Goal: Task Accomplishment & Management: Complete application form

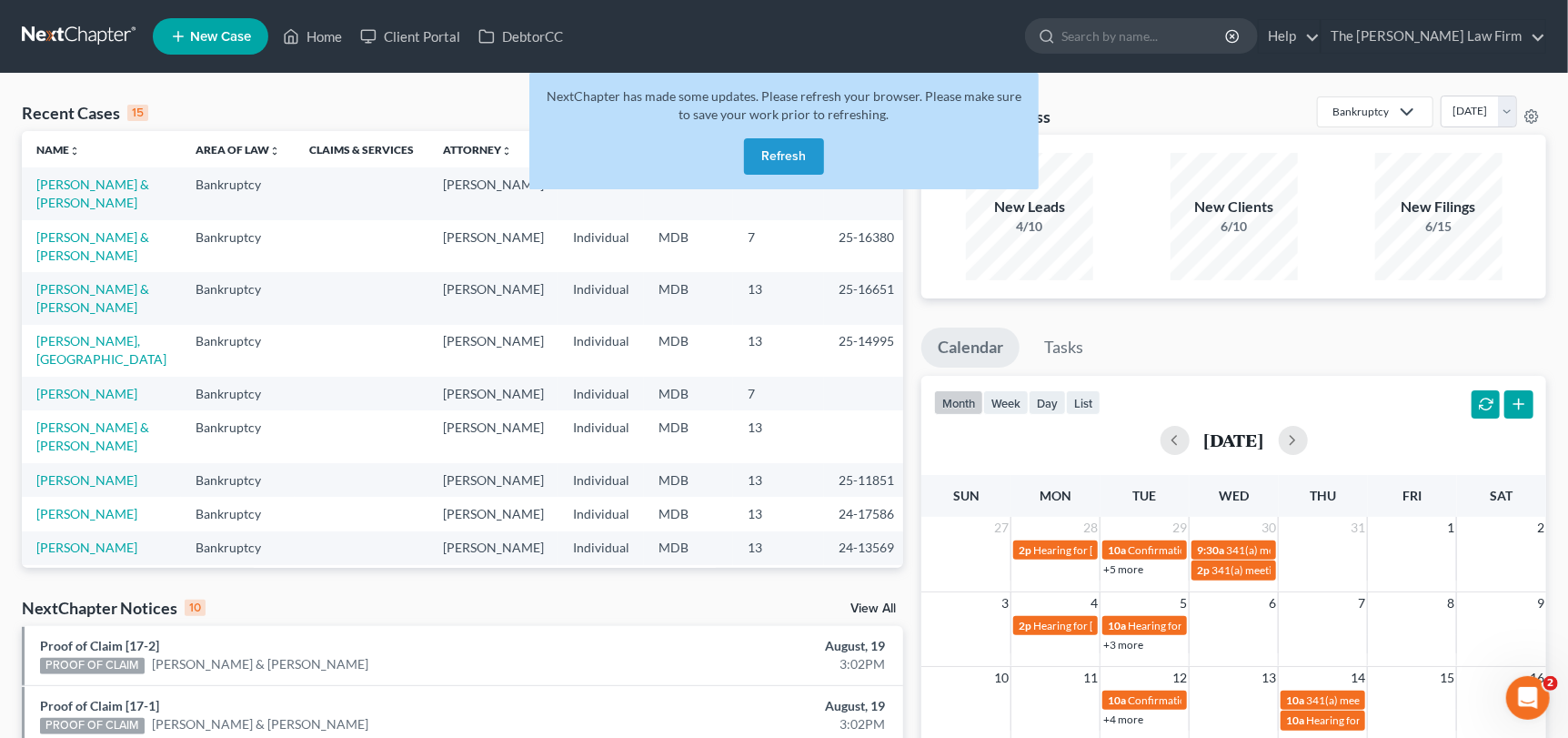
click at [803, 157] on button "Refresh" at bounding box center [784, 156] width 80 height 36
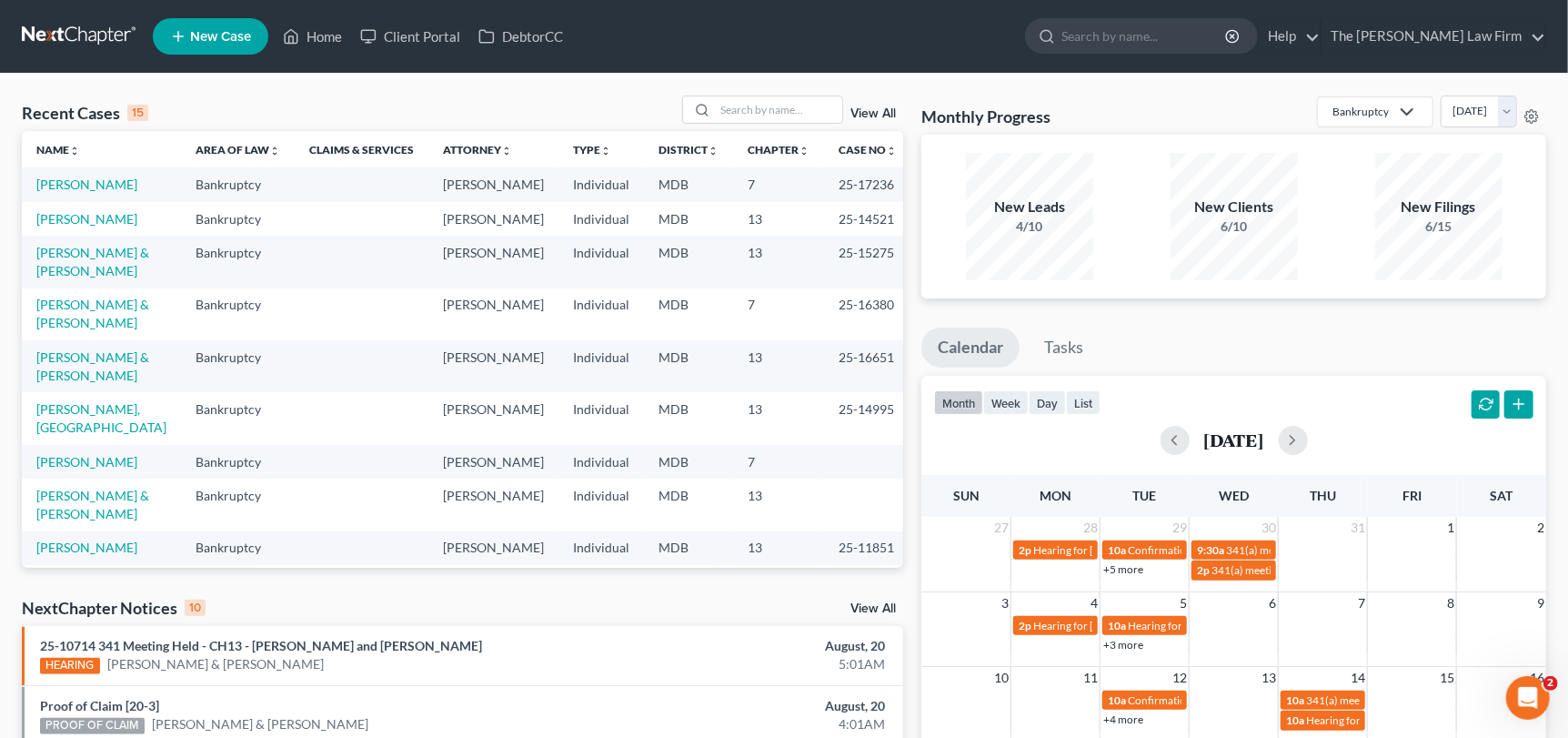
click at [205, 54] on li "New Case" at bounding box center [213, 36] width 121 height 42
click at [203, 35] on span "New Case" at bounding box center [221, 37] width 61 height 13
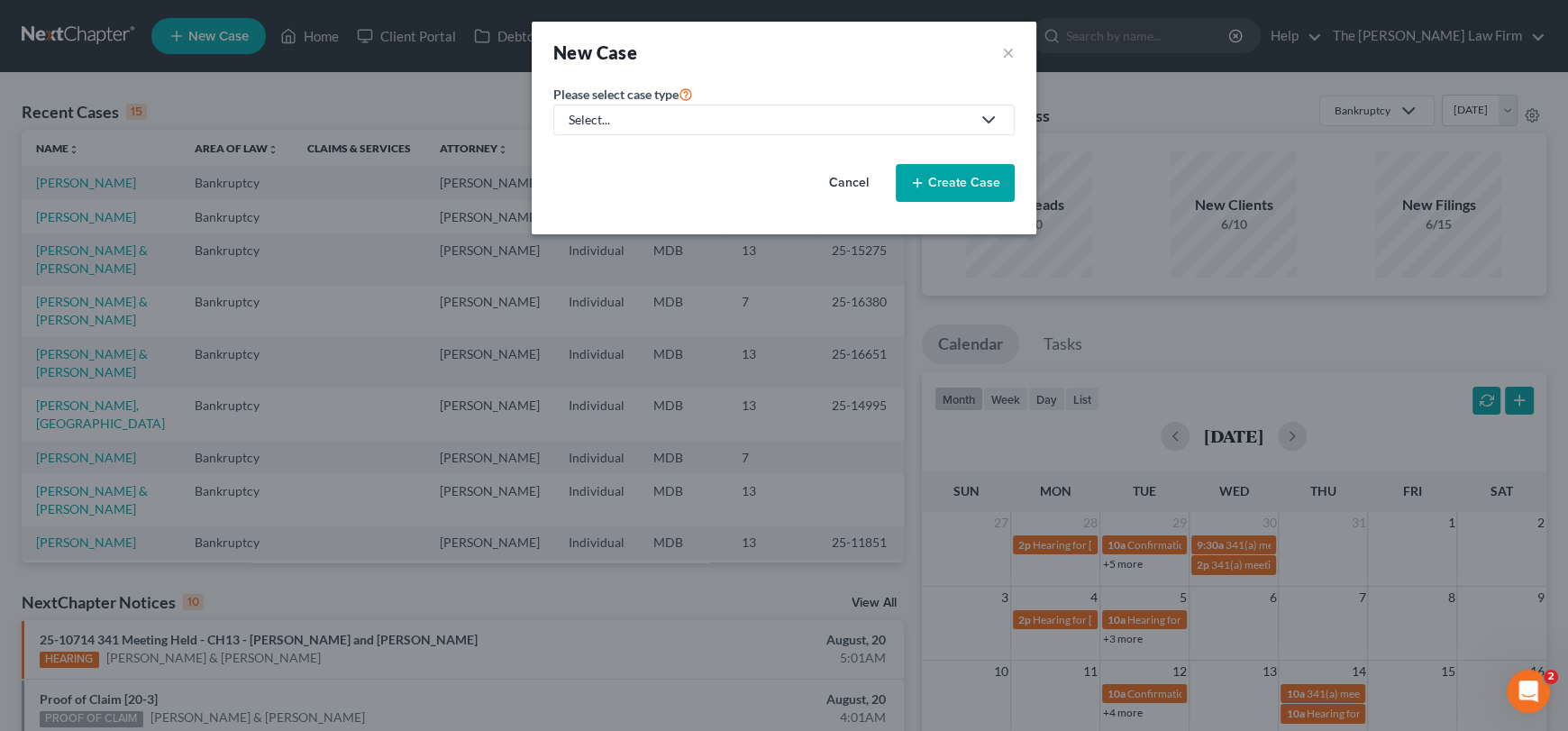
click at [675, 129] on link "Select..." at bounding box center [784, 120] width 462 height 31
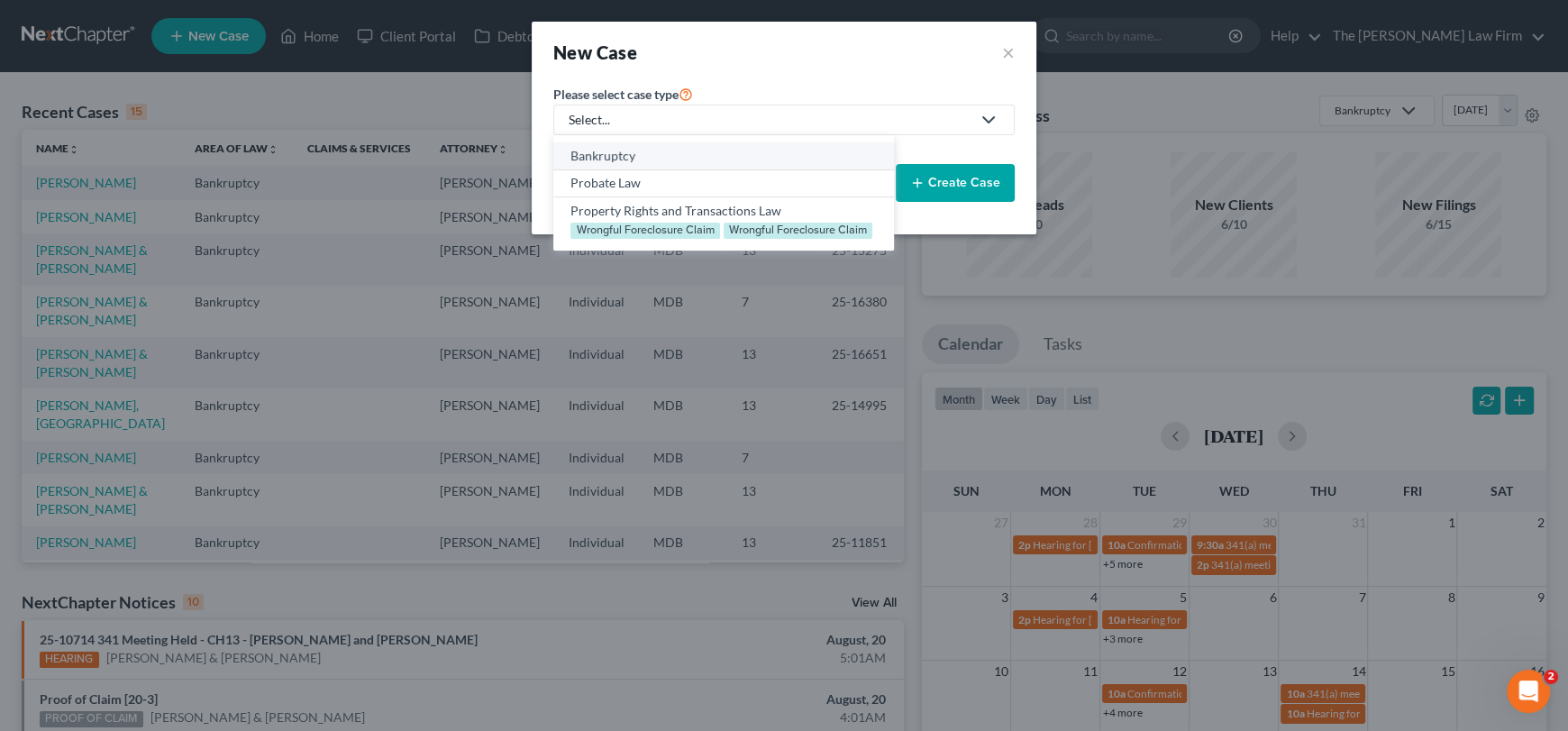
click at [648, 158] on div "Bankruptcy" at bounding box center [723, 155] width 305 height 18
select select "38"
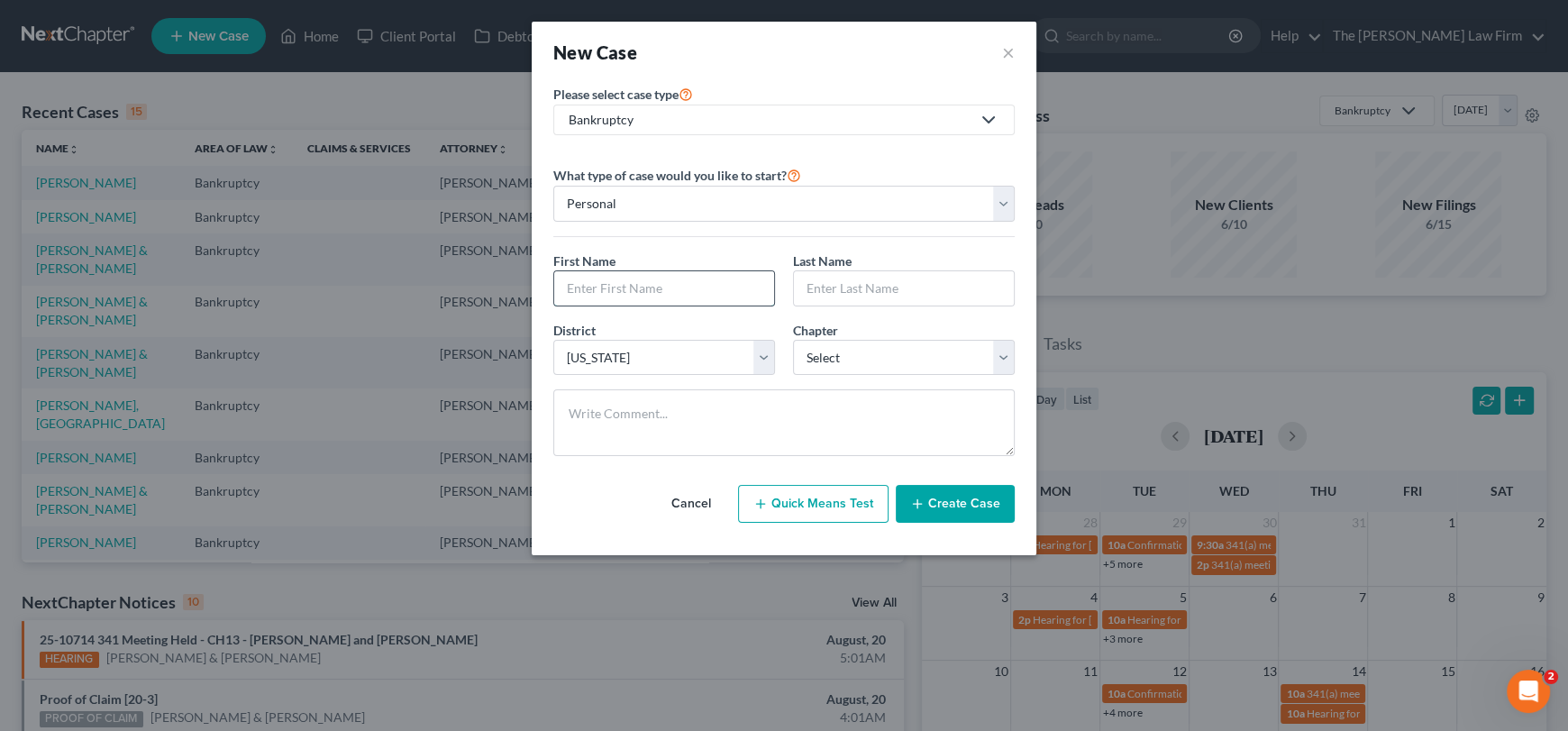
click at [643, 291] on input "text" at bounding box center [663, 288] width 220 height 34
type input "[PERSON_NAME]"
click at [896, 274] on input "text" at bounding box center [904, 288] width 220 height 34
drag, startPoint x: 954, startPoint y: 279, endPoint x: 856, endPoint y: 292, distance: 98.9
click at [856, 292] on input "Sm" at bounding box center [904, 288] width 220 height 34
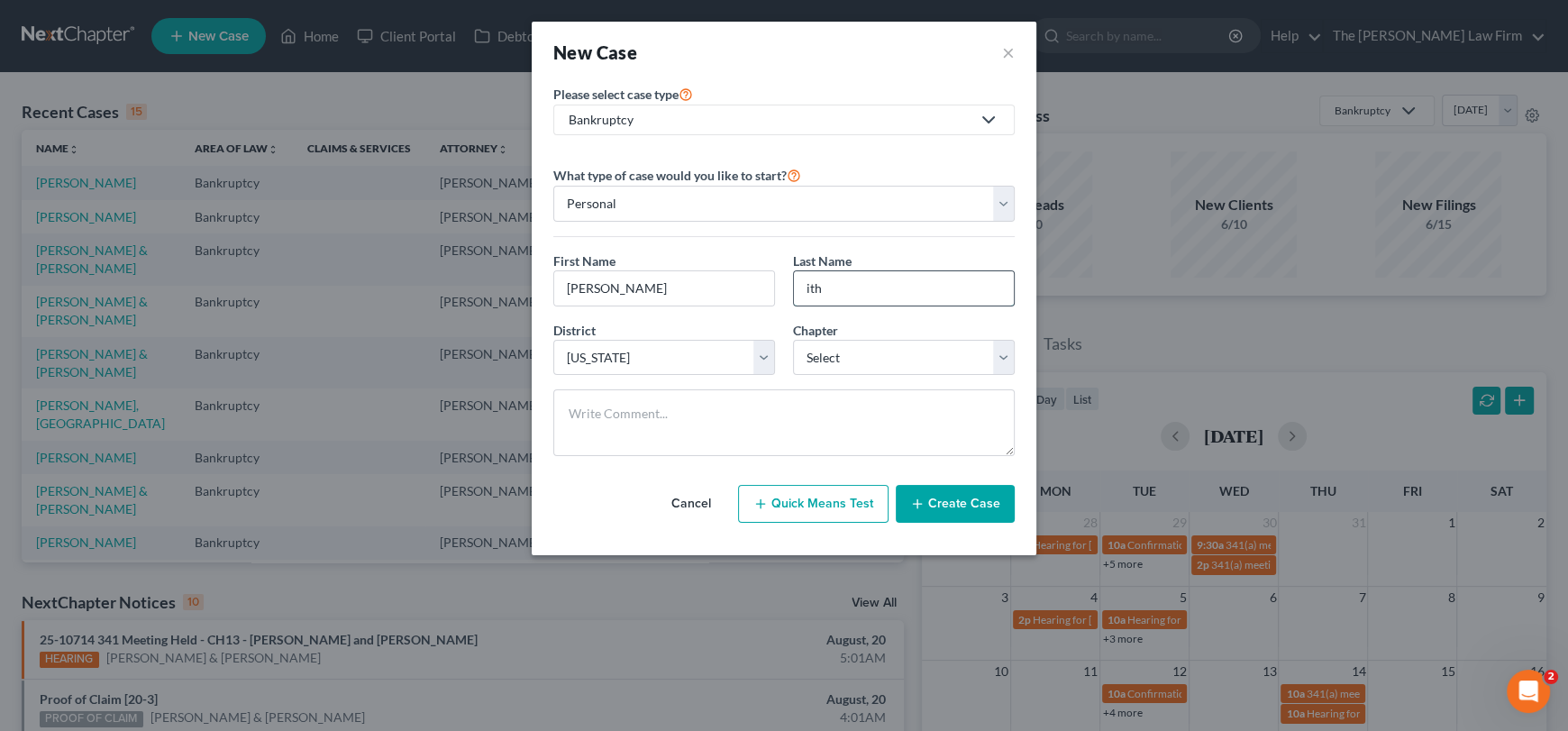
click at [796, 282] on input "ith" at bounding box center [904, 288] width 220 height 34
drag, startPoint x: 839, startPoint y: 284, endPoint x: 750, endPoint y: 287, distance: 89.1
click at [750, 287] on div "First Name * [PERSON_NAME] Last Name * ith" at bounding box center [784, 286] width 480 height 70
type input "[PERSON_NAME]"
click at [863, 366] on select "Select 7 11 12 13" at bounding box center [904, 358] width 221 height 36
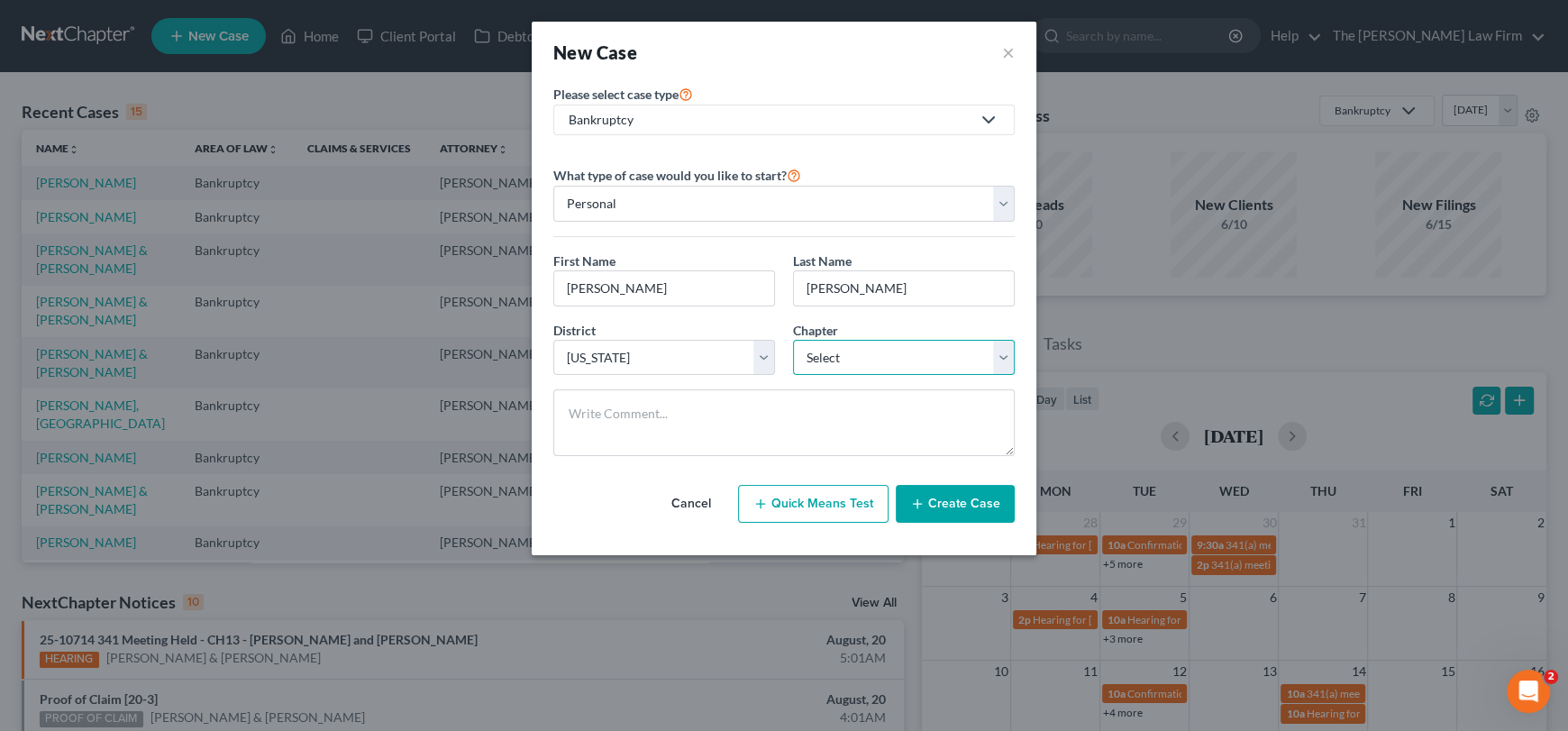
select select "3"
click at [793, 340] on select "Select 7 11 12 13" at bounding box center [904, 358] width 221 height 36
click at [952, 496] on button "Create Case" at bounding box center [956, 504] width 119 height 38
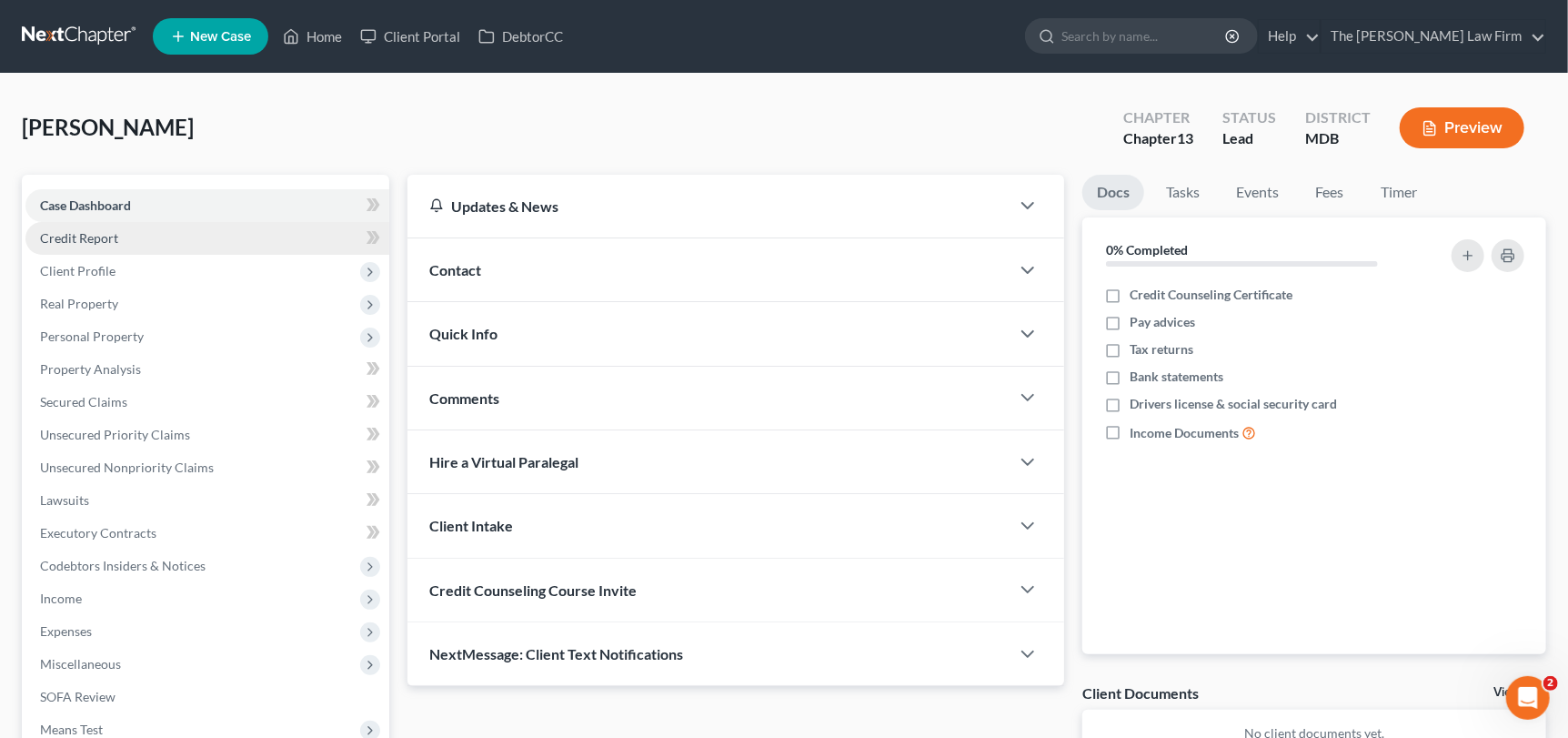
click at [50, 238] on span "Credit Report" at bounding box center [79, 238] width 78 height 15
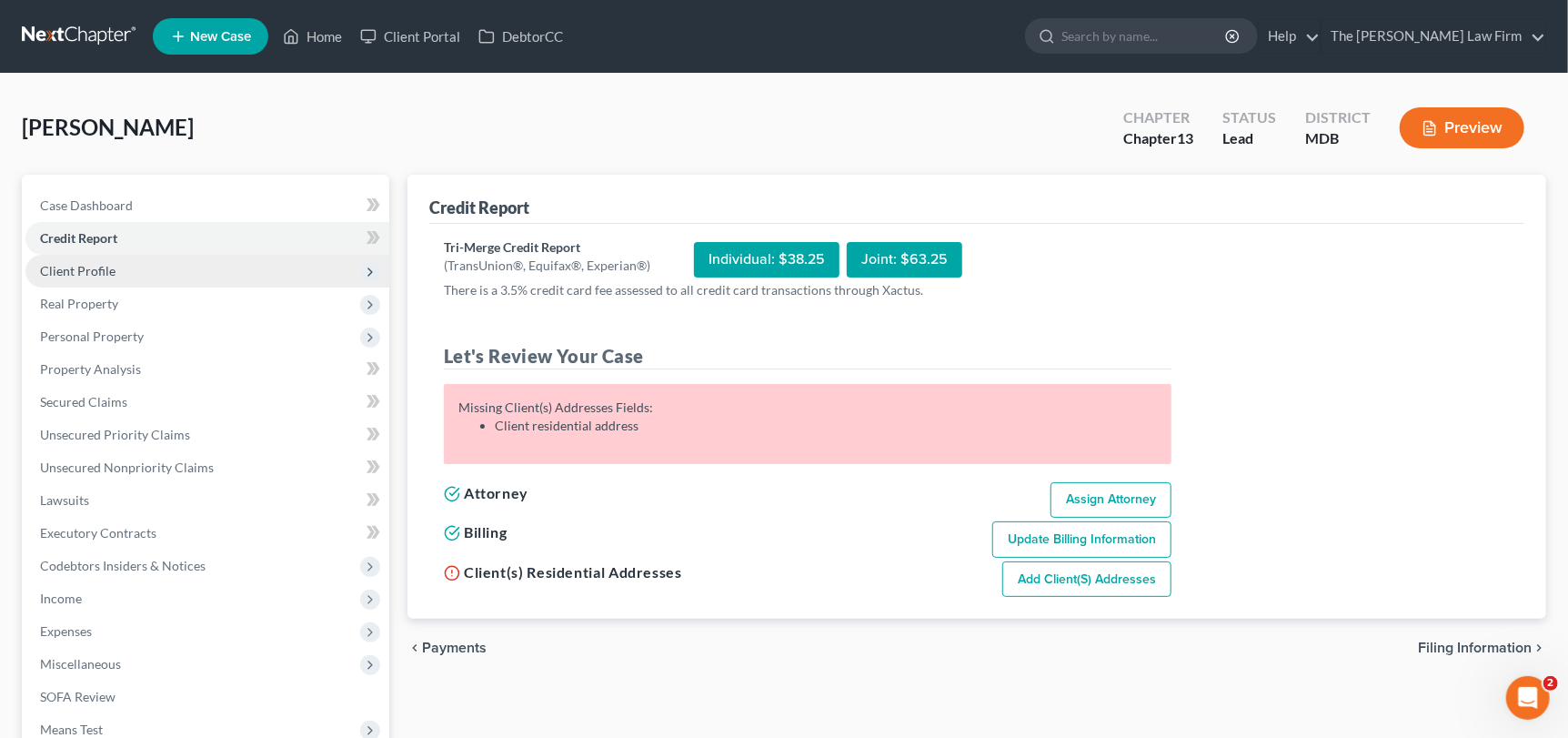
click at [62, 278] on span "Client Profile" at bounding box center [207, 271] width 364 height 32
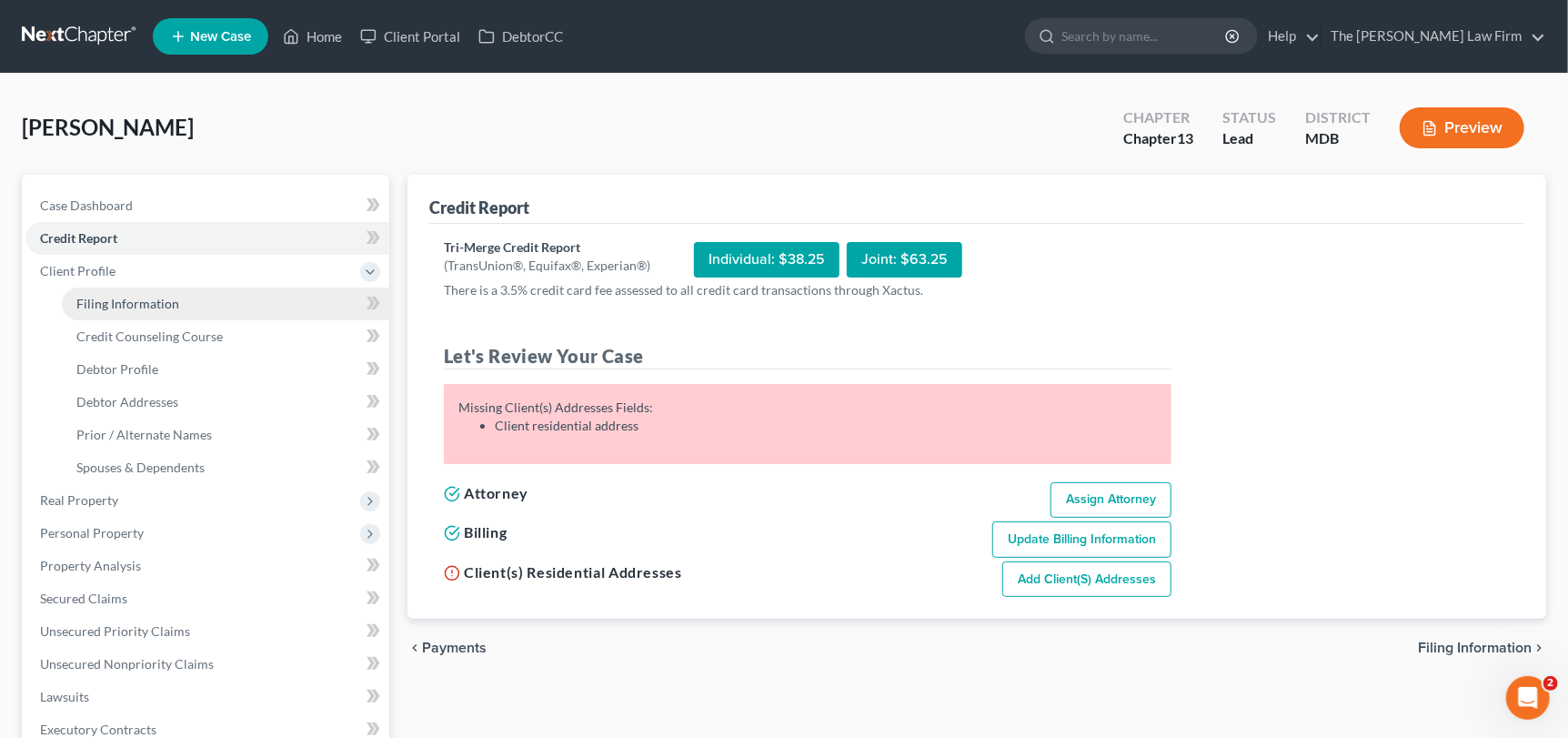
click at [99, 312] on link "Filing Information" at bounding box center [225, 303] width 327 height 32
select select "1"
select select "0"
select select "3"
select select "38"
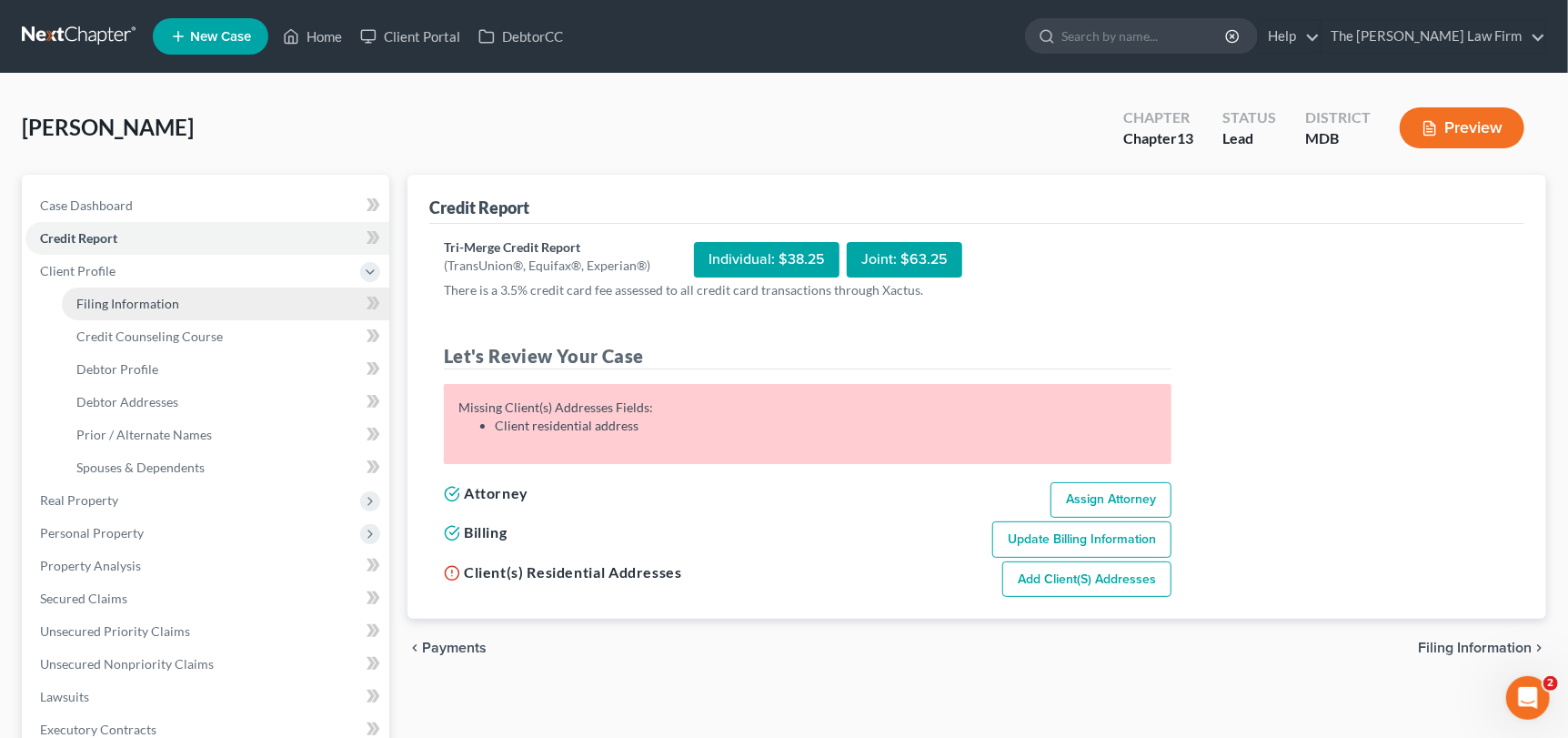
select select "0"
select select "21"
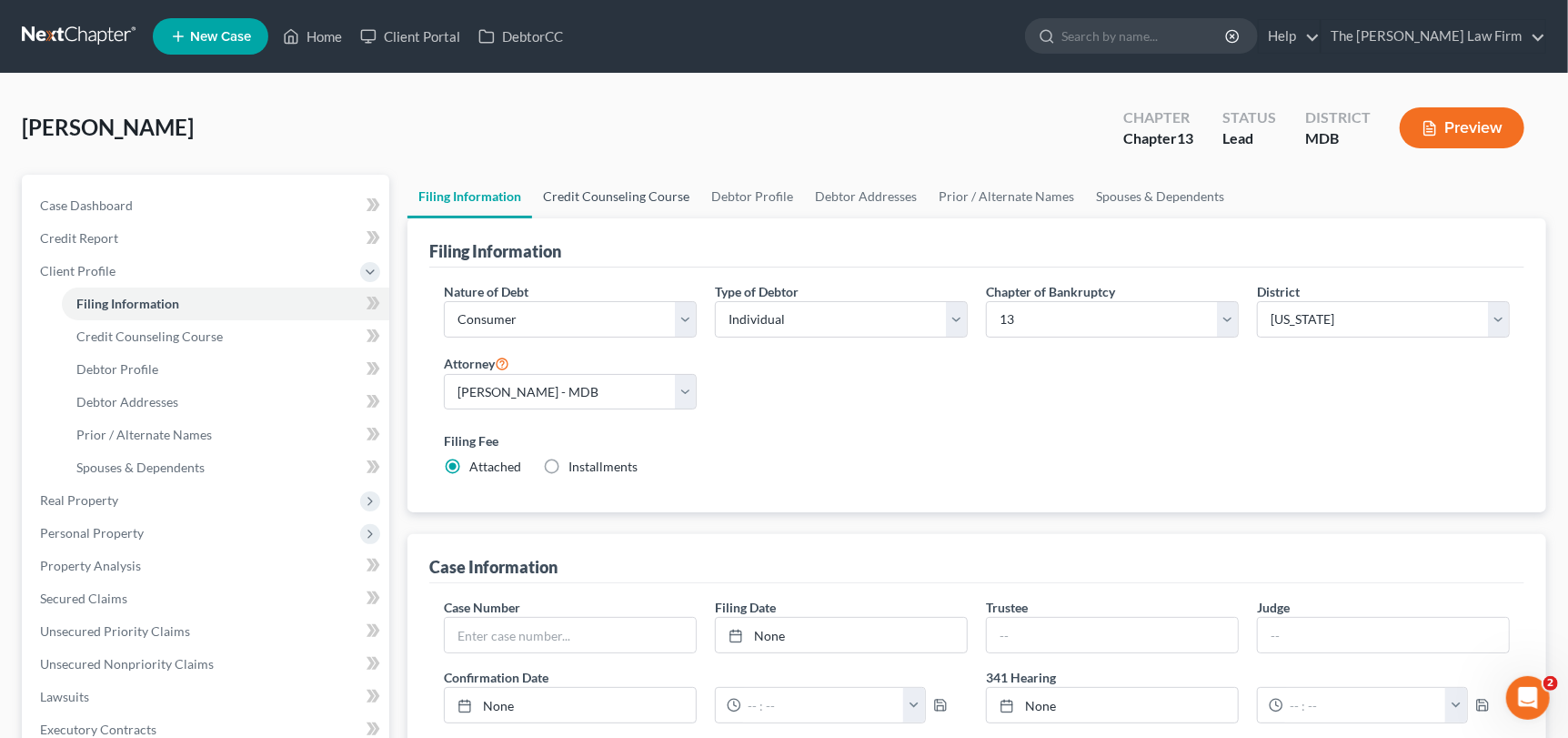
click at [623, 194] on link "Credit Counseling Course" at bounding box center [616, 197] width 168 height 44
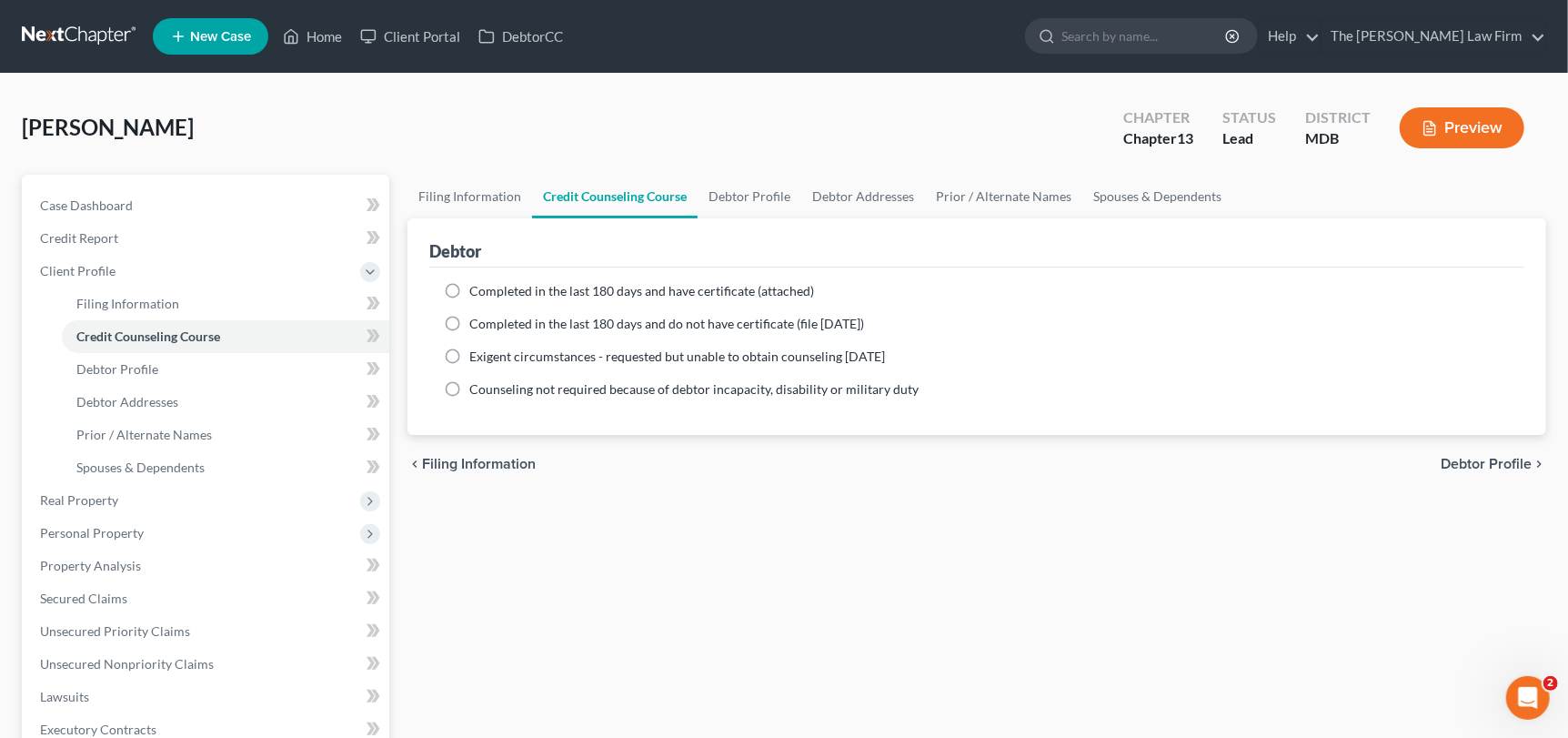
click at [470, 316] on label "Completed in the last 180 days and do not have certificate (file [DATE])" at bounding box center [667, 323] width 395 height 18
click at [476, 316] on input "Completed in the last 180 days and do not have certificate (file [DATE])" at bounding box center [482, 320] width 11 height 11
radio input "true"
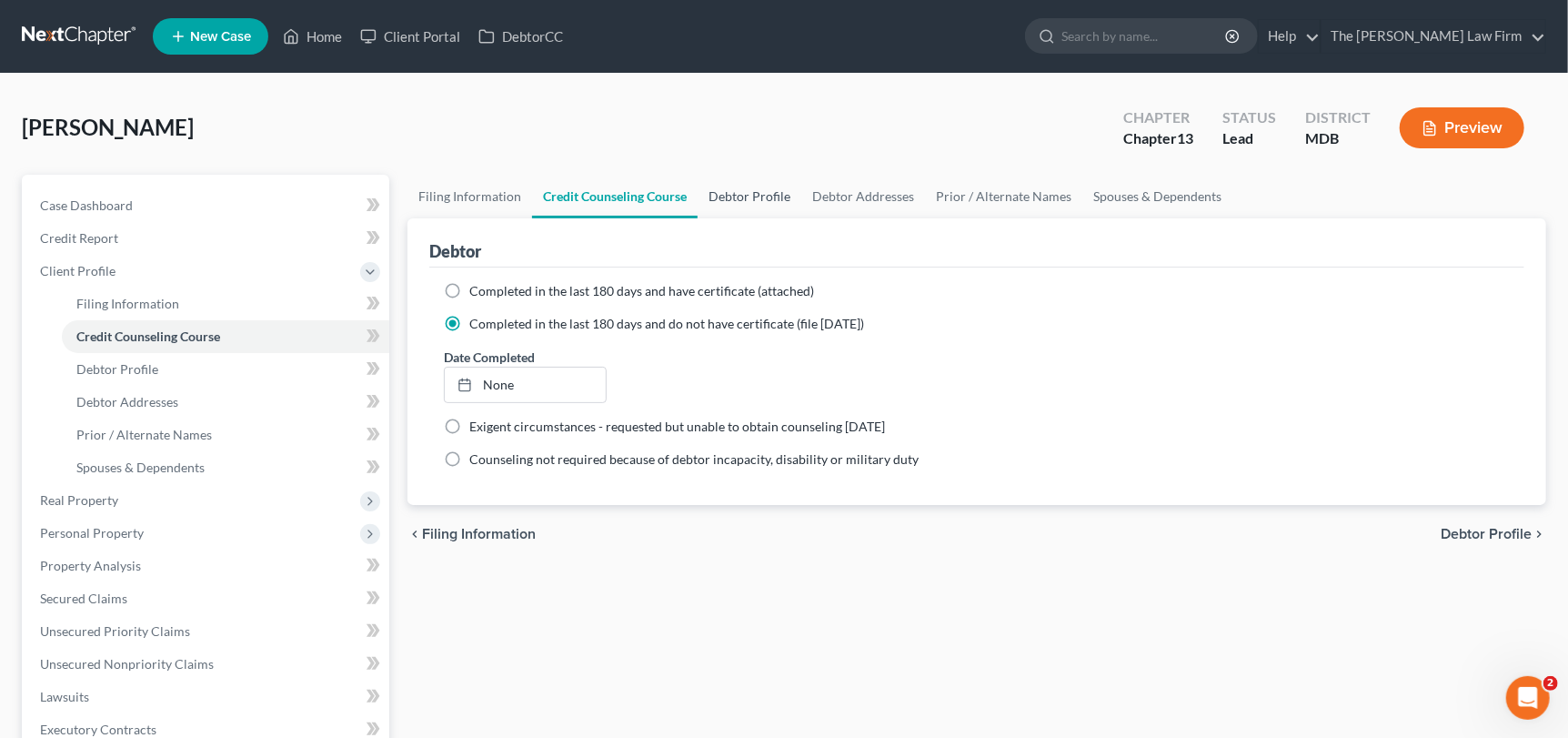
click at [788, 176] on link "Debtor Profile" at bounding box center [749, 197] width 104 height 44
select select "0"
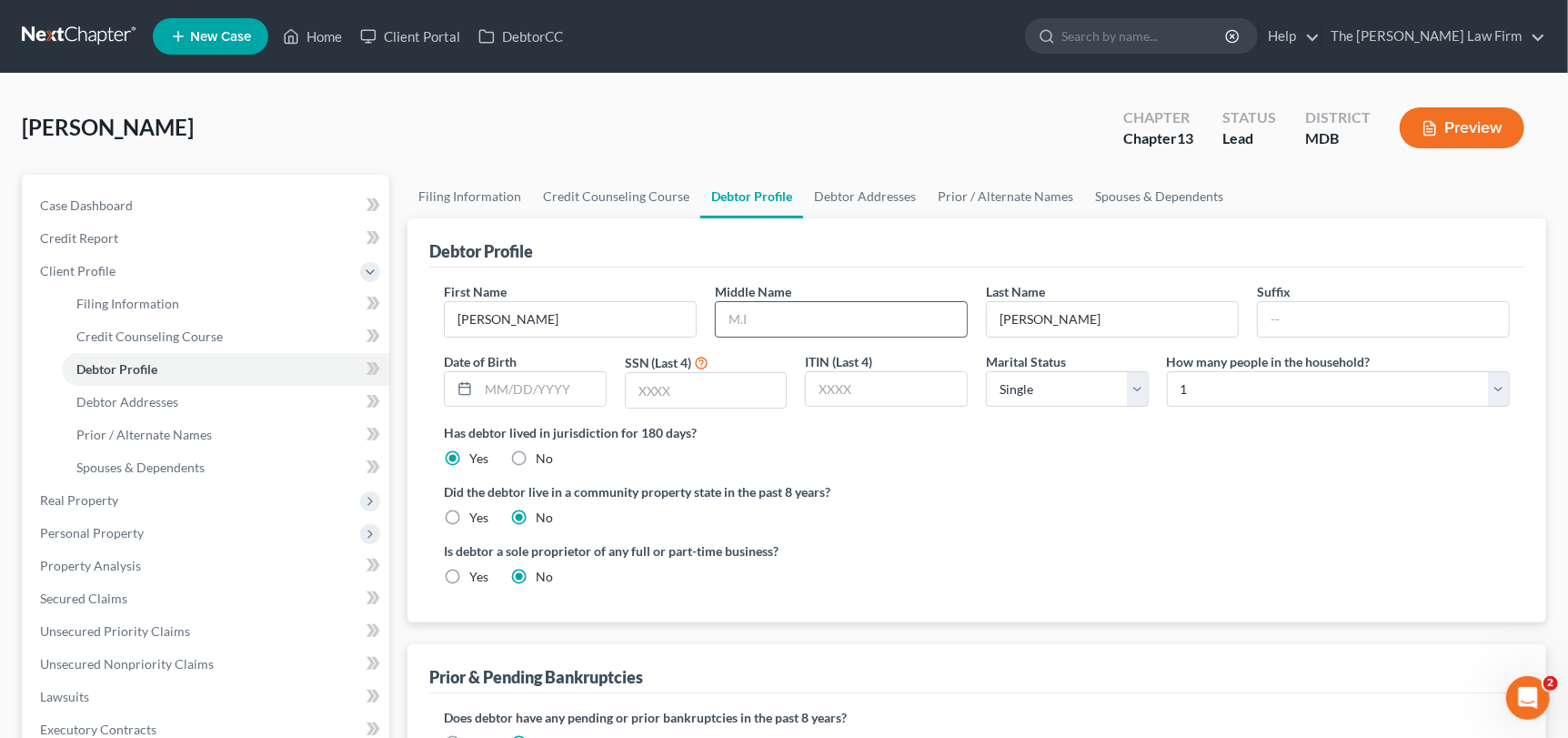
click at [748, 320] on input "text" at bounding box center [842, 320] width 251 height 34
click at [577, 401] on input "text" at bounding box center [542, 389] width 127 height 34
type input "[DATE]"
click at [710, 395] on input "text" at bounding box center [706, 390] width 161 height 34
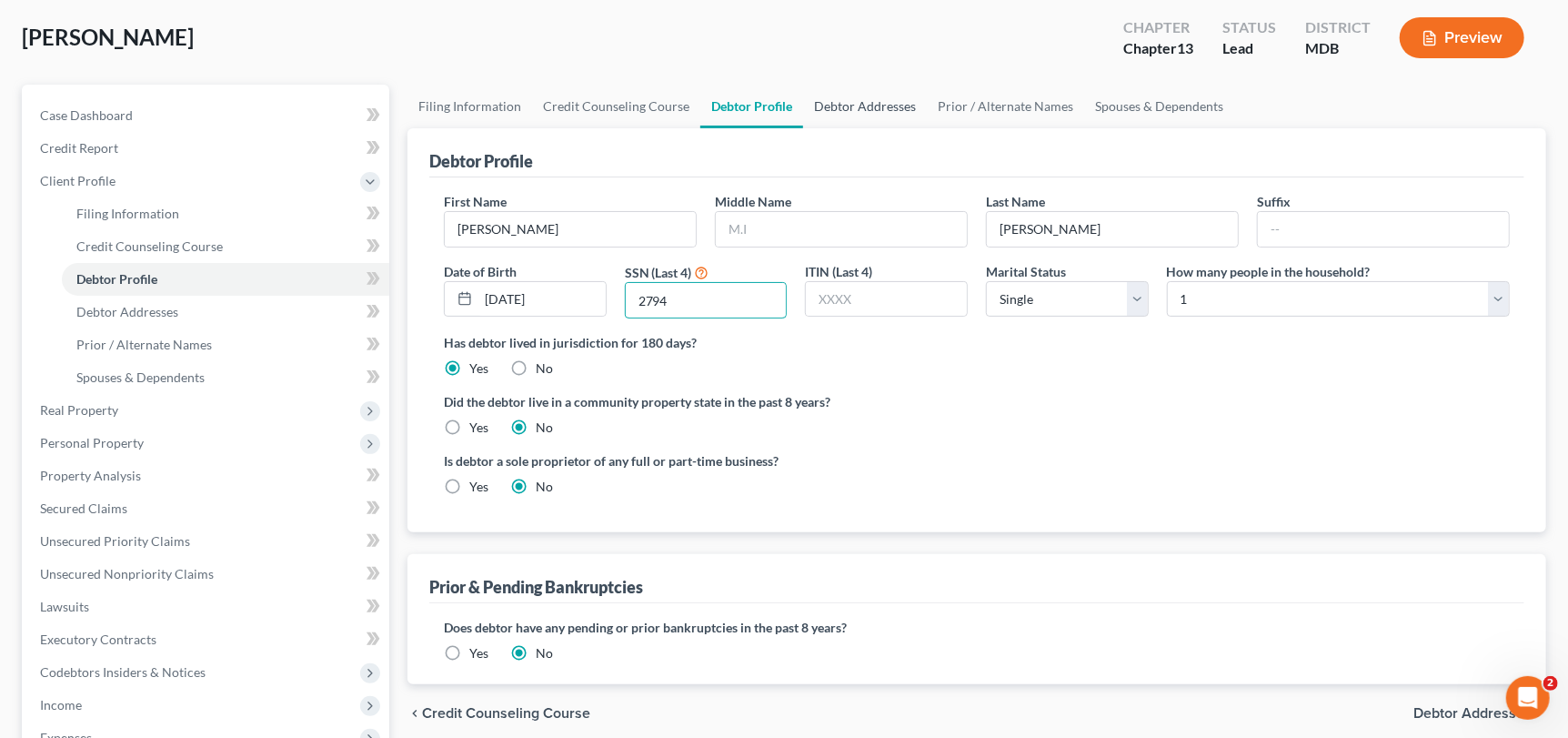
type input "2794"
click at [828, 105] on link "Debtor Addresses" at bounding box center [865, 107] width 124 height 44
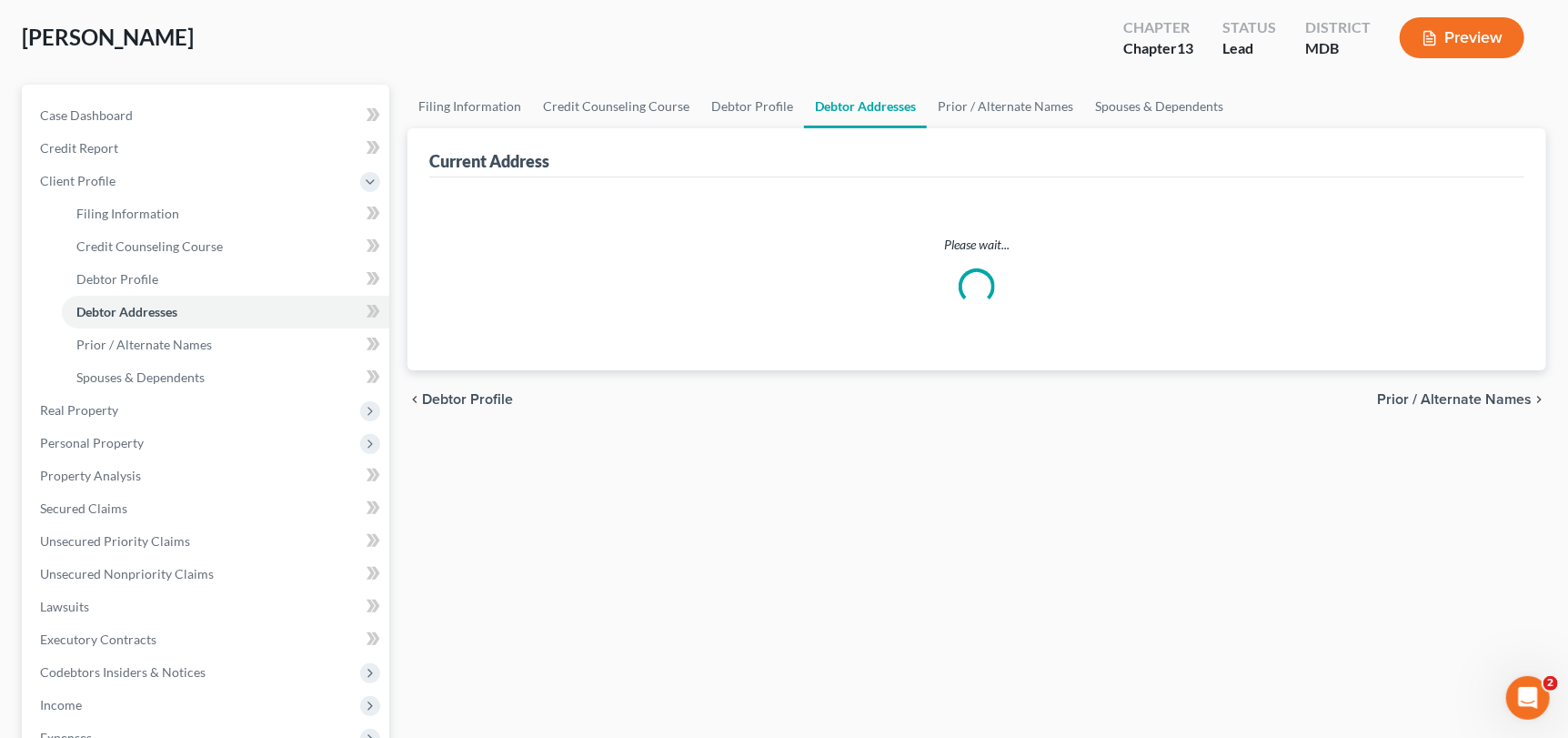
select select "0"
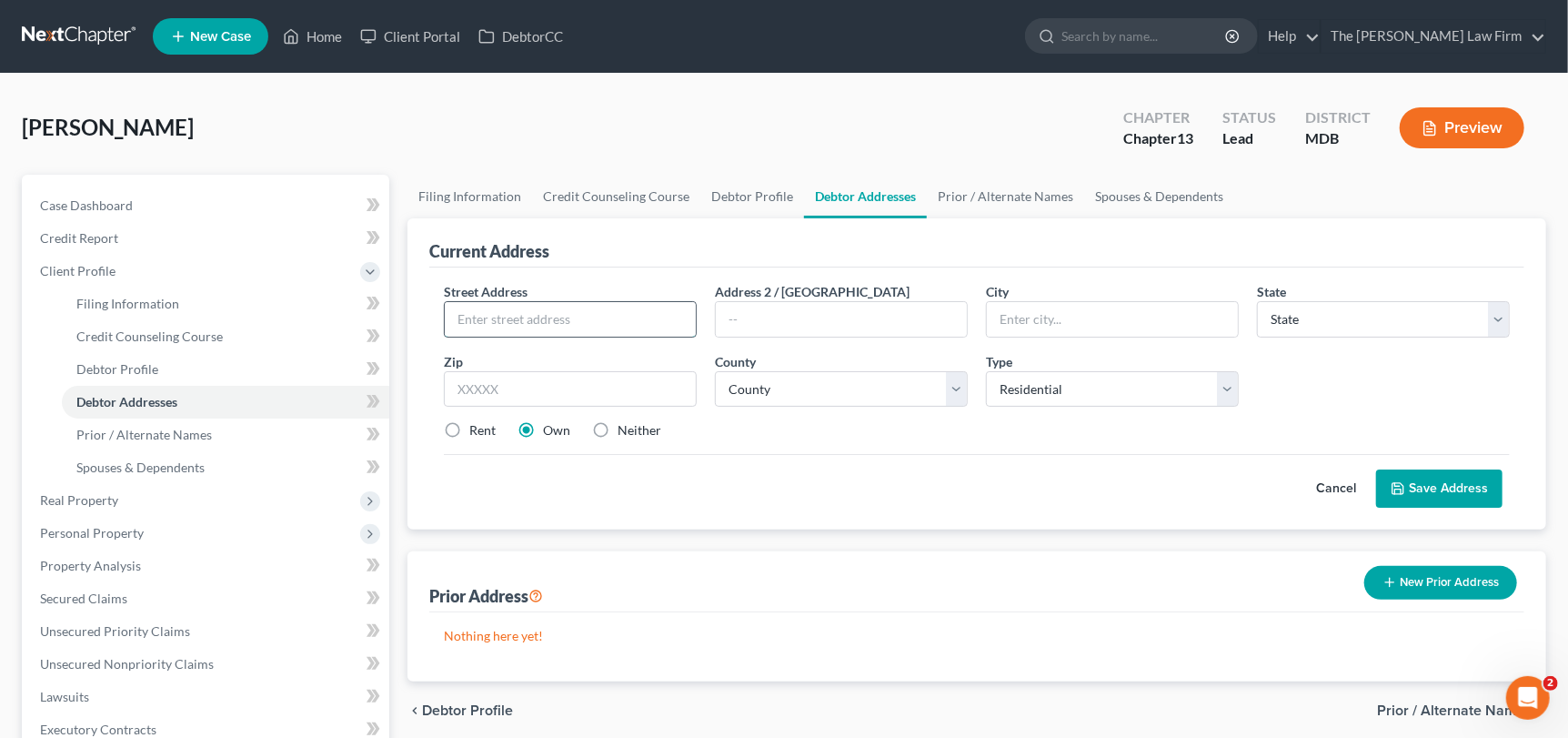
click at [509, 327] on input "text" at bounding box center [571, 320] width 251 height 34
type input "[STREET_ADDRESS]"
click at [486, 387] on input "text" at bounding box center [571, 389] width 253 height 36
type input "20657"
type input "[PERSON_NAME]"
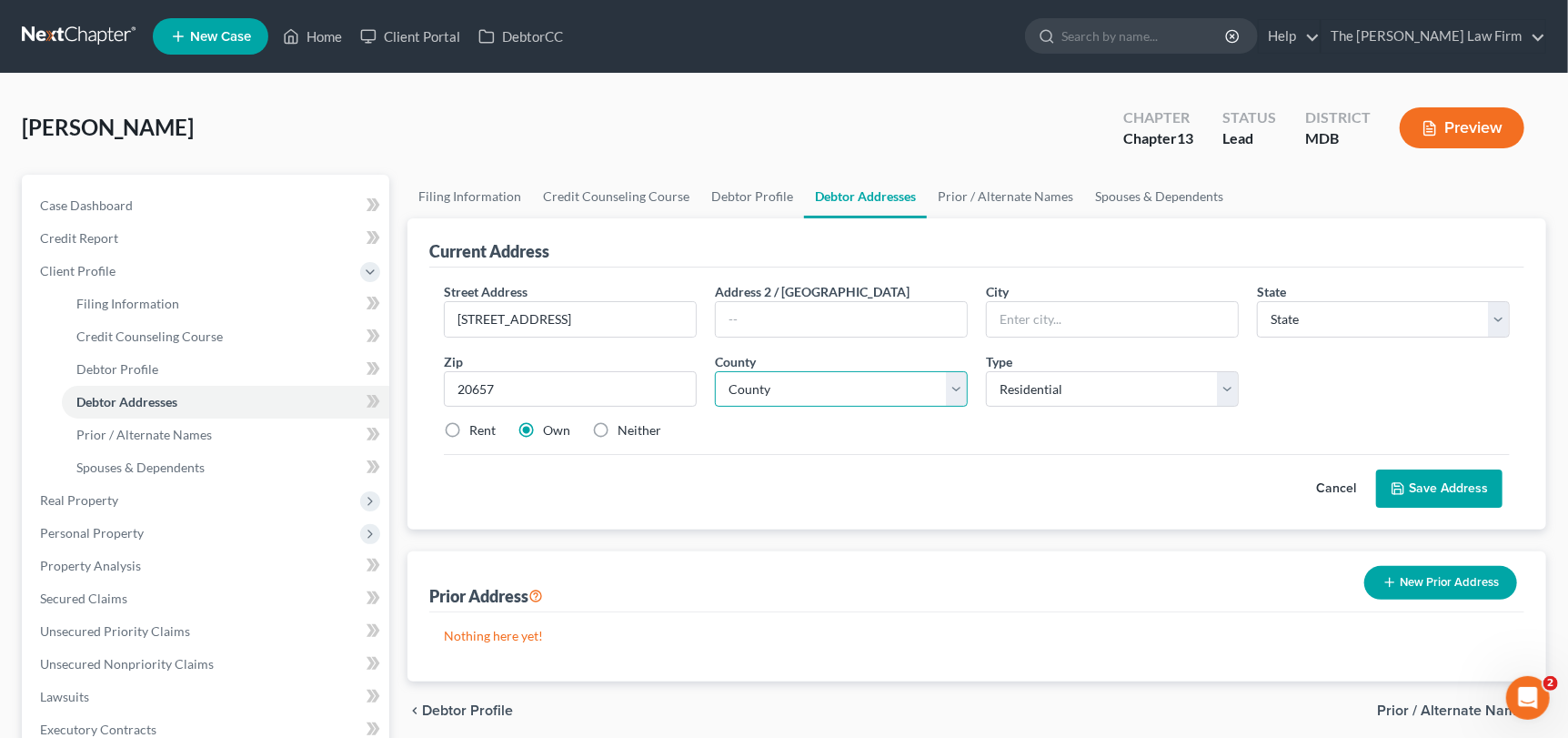
select select "21"
click at [785, 390] on select "County" at bounding box center [842, 389] width 253 height 36
click at [635, 323] on input "[STREET_ADDRESS]" at bounding box center [571, 320] width 251 height 34
drag, startPoint x: 602, startPoint y: 320, endPoint x: 519, endPoint y: 323, distance: 83.1
click at [437, 325] on div "Street Address * [STREET_ADDRESS]" at bounding box center [570, 309] width 271 height 55
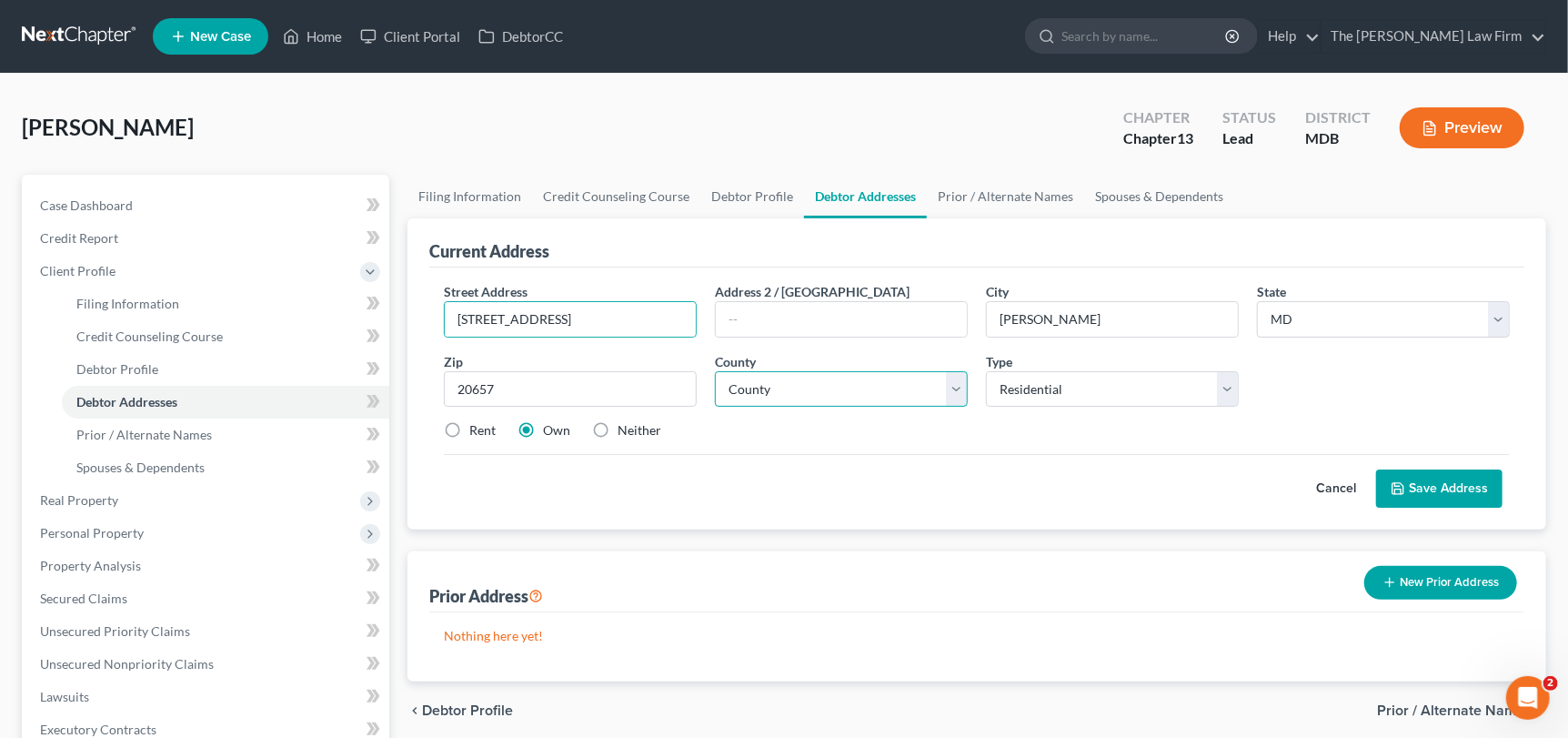
click at [769, 391] on select "County [GEOGRAPHIC_DATA] [GEOGRAPHIC_DATA] [GEOGRAPHIC_DATA] [GEOGRAPHIC_DATA] …" at bounding box center [842, 389] width 253 height 36
select select "4"
click at [715, 371] on select "County [GEOGRAPHIC_DATA] [GEOGRAPHIC_DATA] [GEOGRAPHIC_DATA] [GEOGRAPHIC_DATA] …" at bounding box center [842, 389] width 253 height 36
click at [1440, 489] on button "Save Address" at bounding box center [1439, 489] width 126 height 38
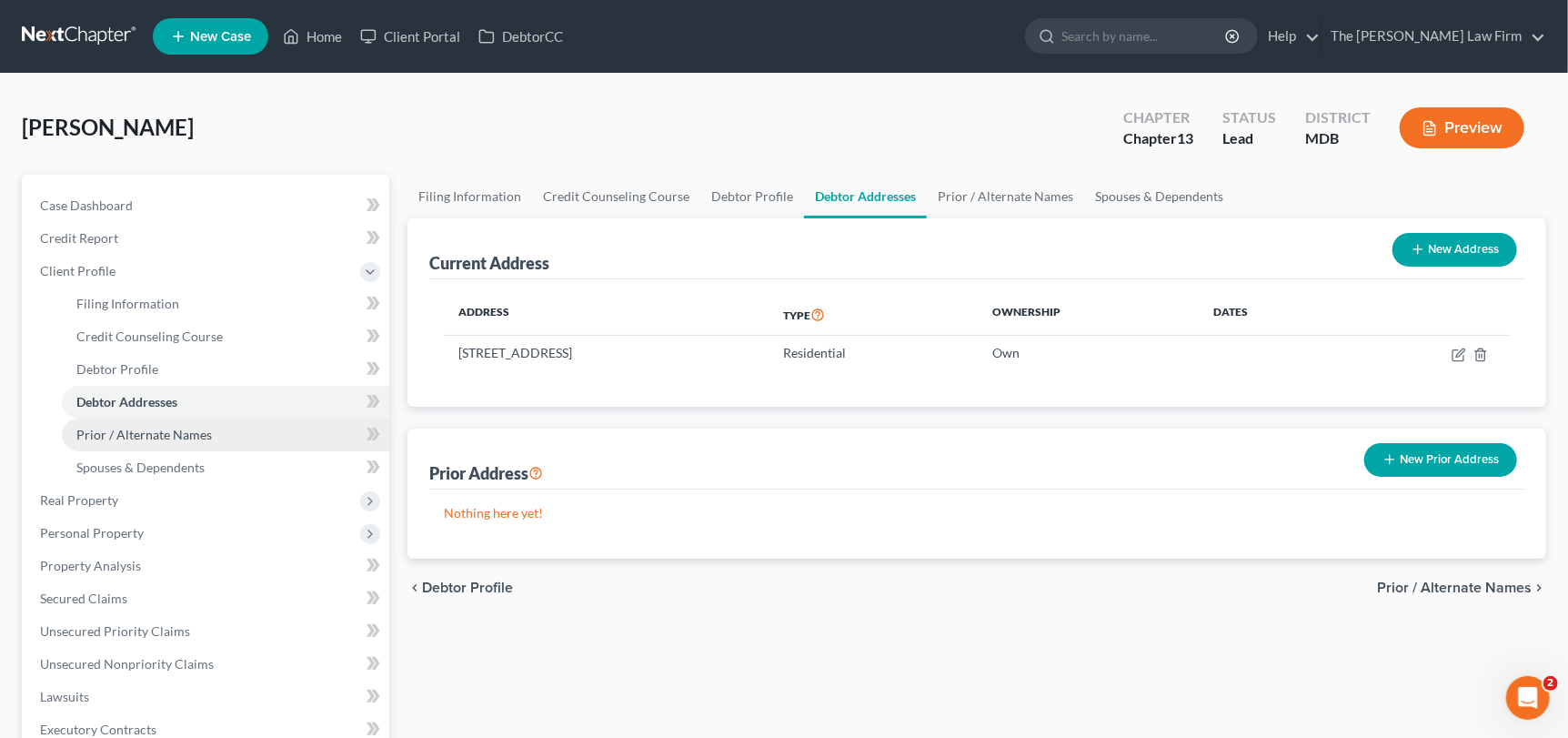
click at [128, 438] on span "Prior / Alternate Names" at bounding box center [144, 435] width 136 height 15
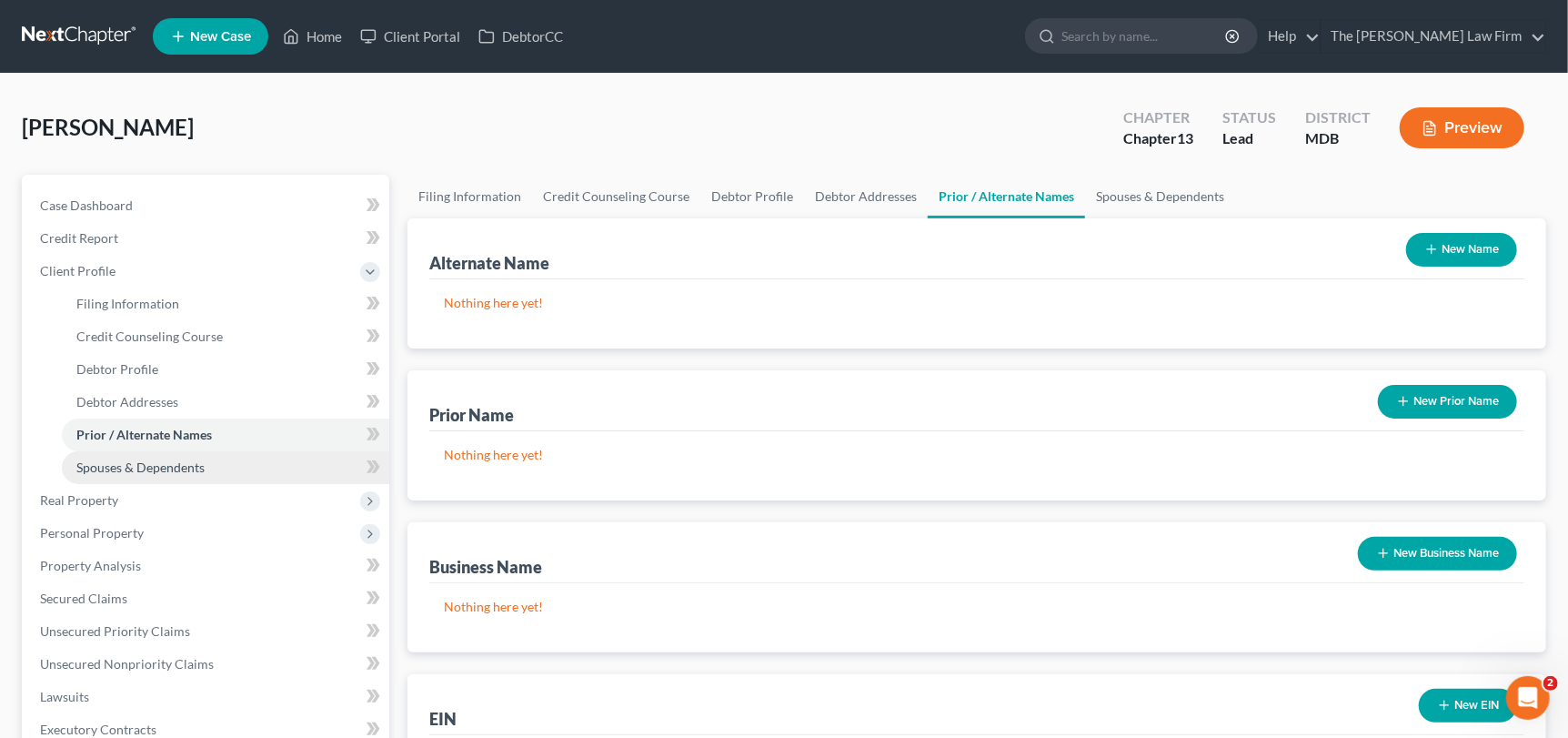
click at [119, 480] on link "Spouses & Dependents" at bounding box center [225, 467] width 327 height 32
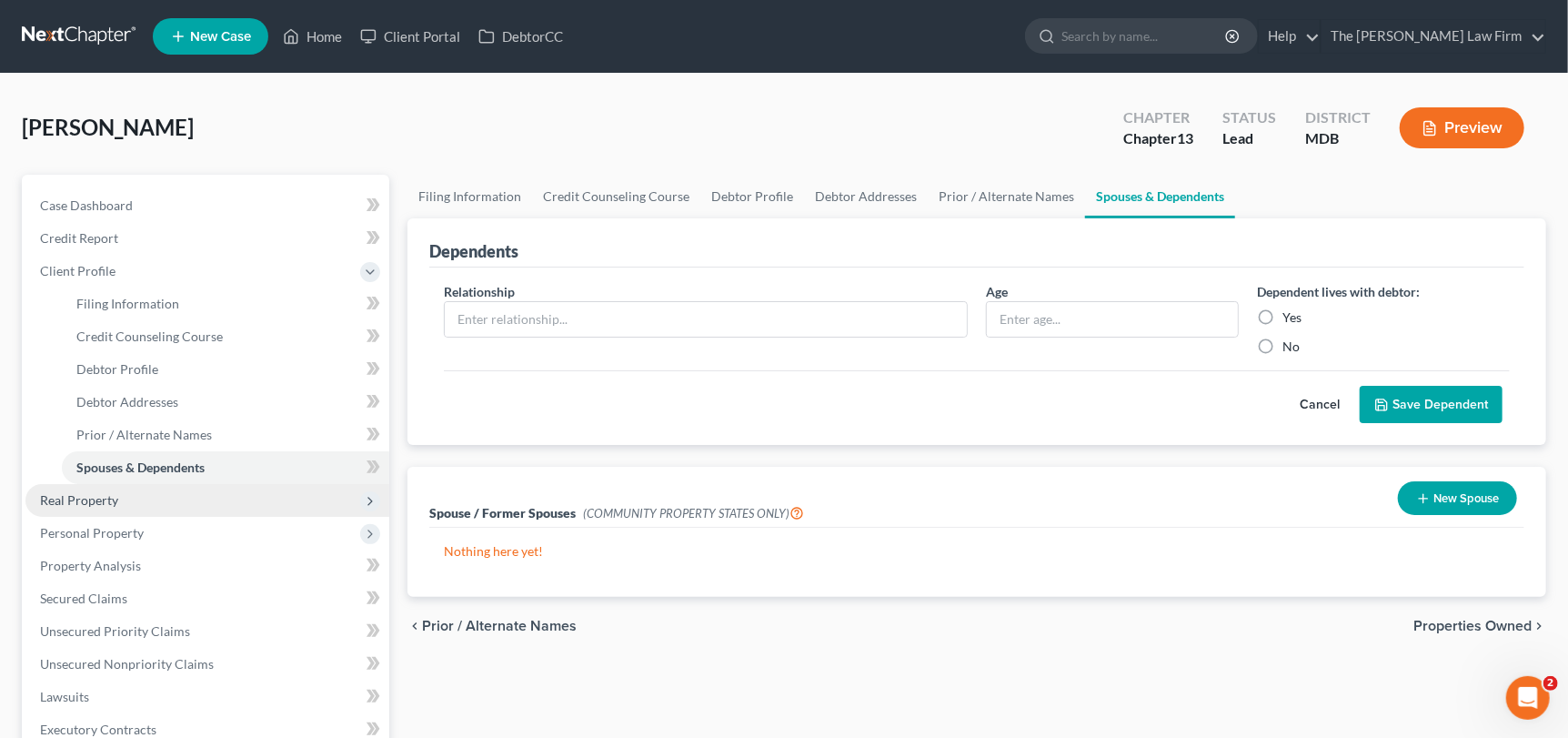
click at [77, 504] on span "Real Property" at bounding box center [79, 499] width 78 height 15
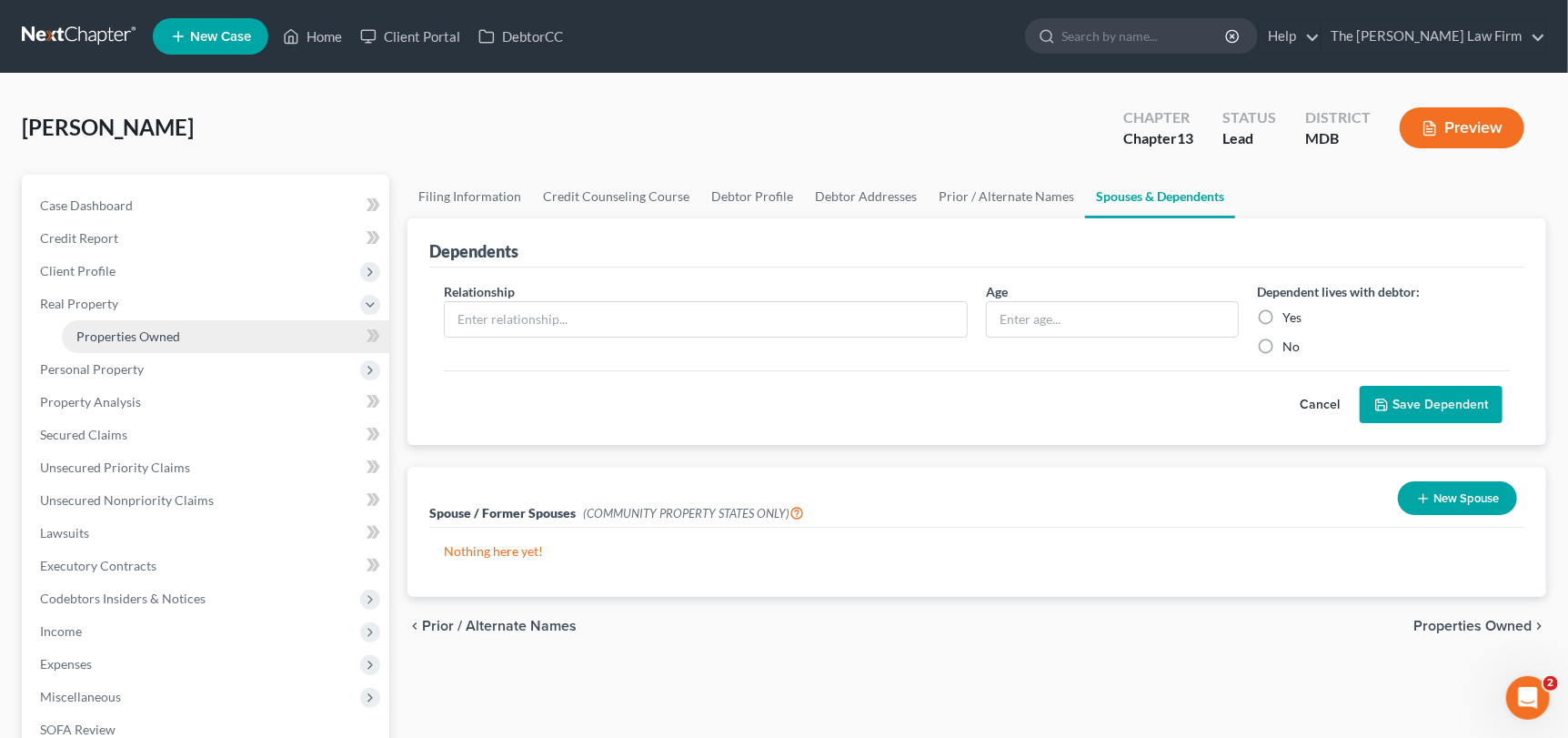
click at [131, 335] on span "Properties Owned" at bounding box center [127, 336] width 104 height 15
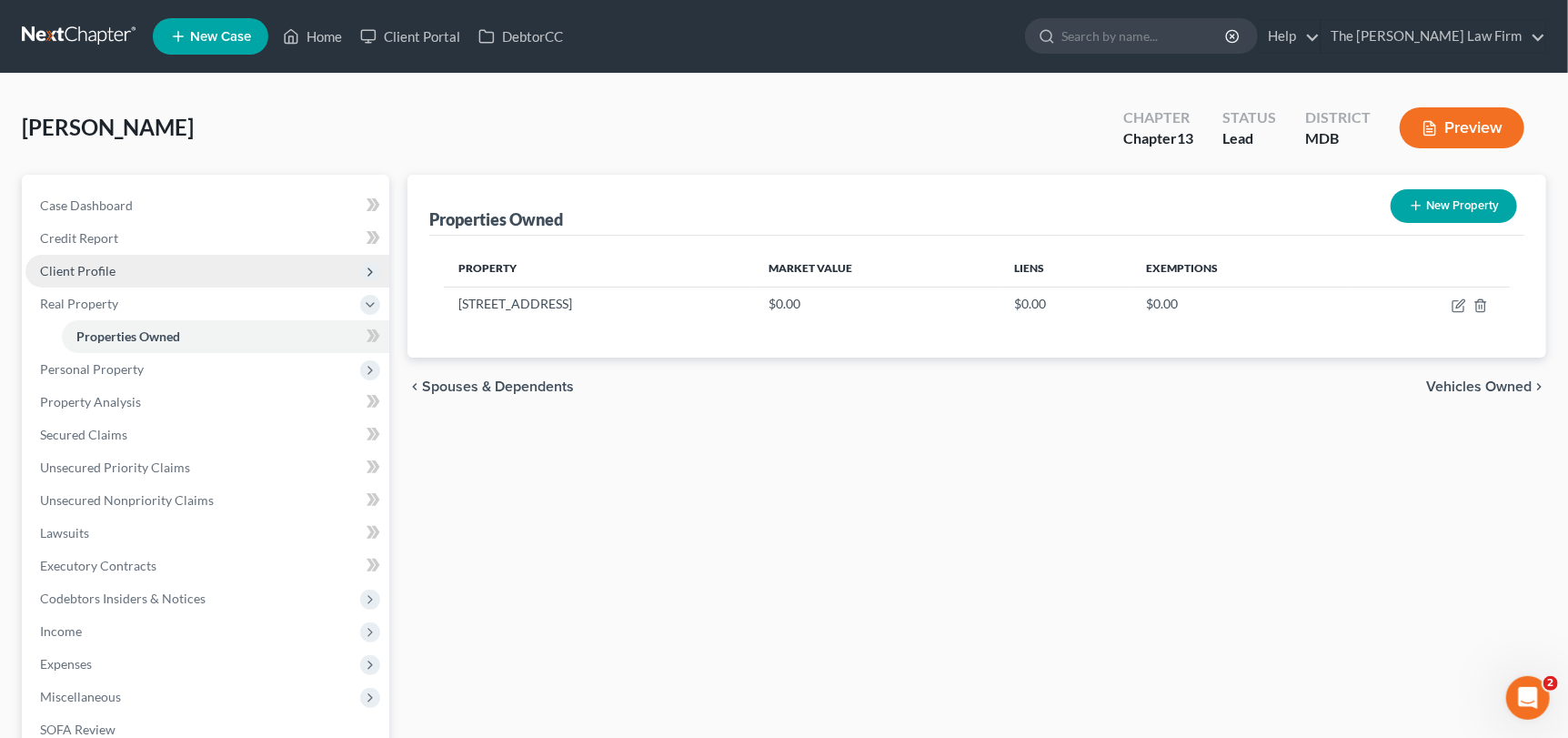
click at [80, 272] on span "Client Profile" at bounding box center [77, 270] width 75 height 15
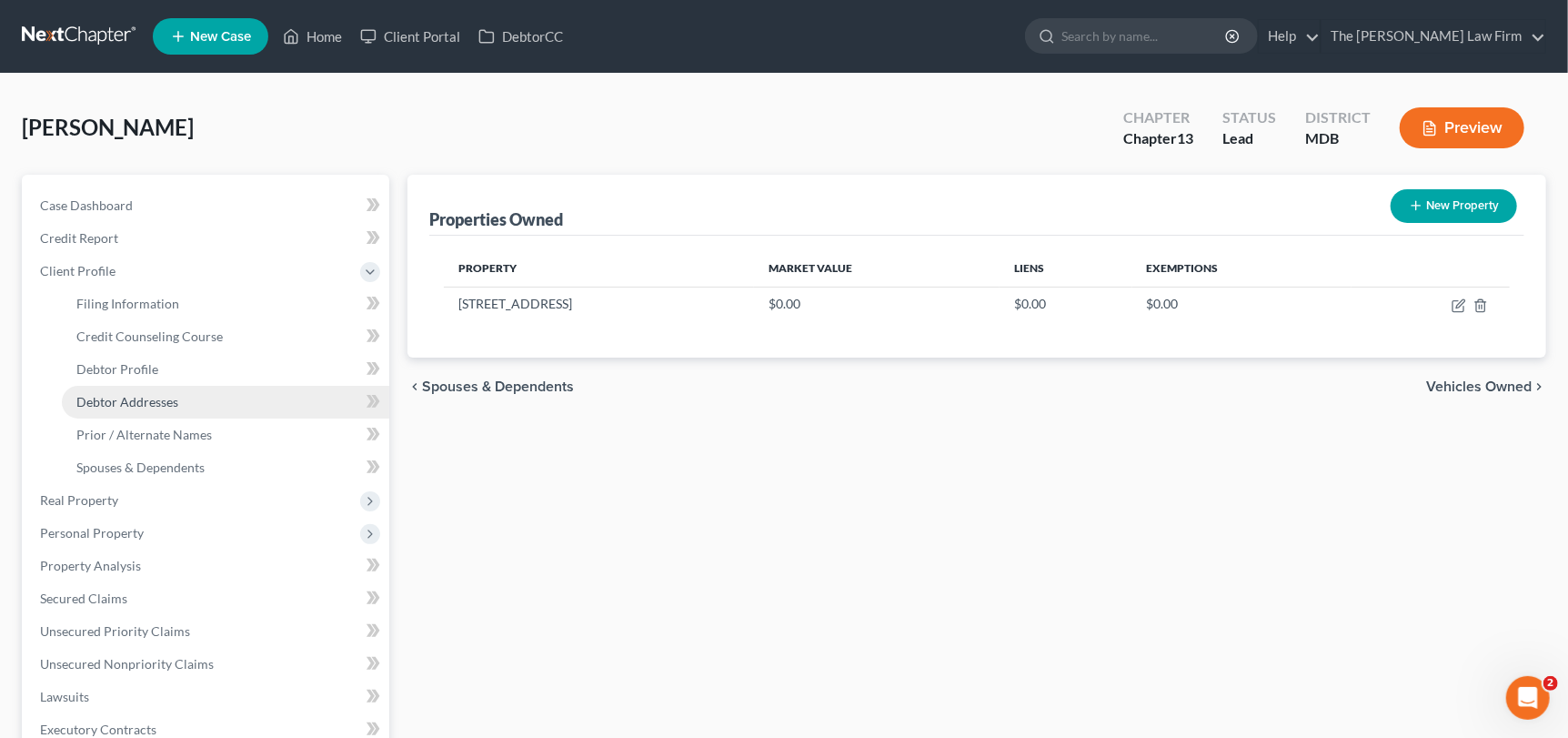
click at [89, 396] on span "Debtor Addresses" at bounding box center [126, 401] width 102 height 15
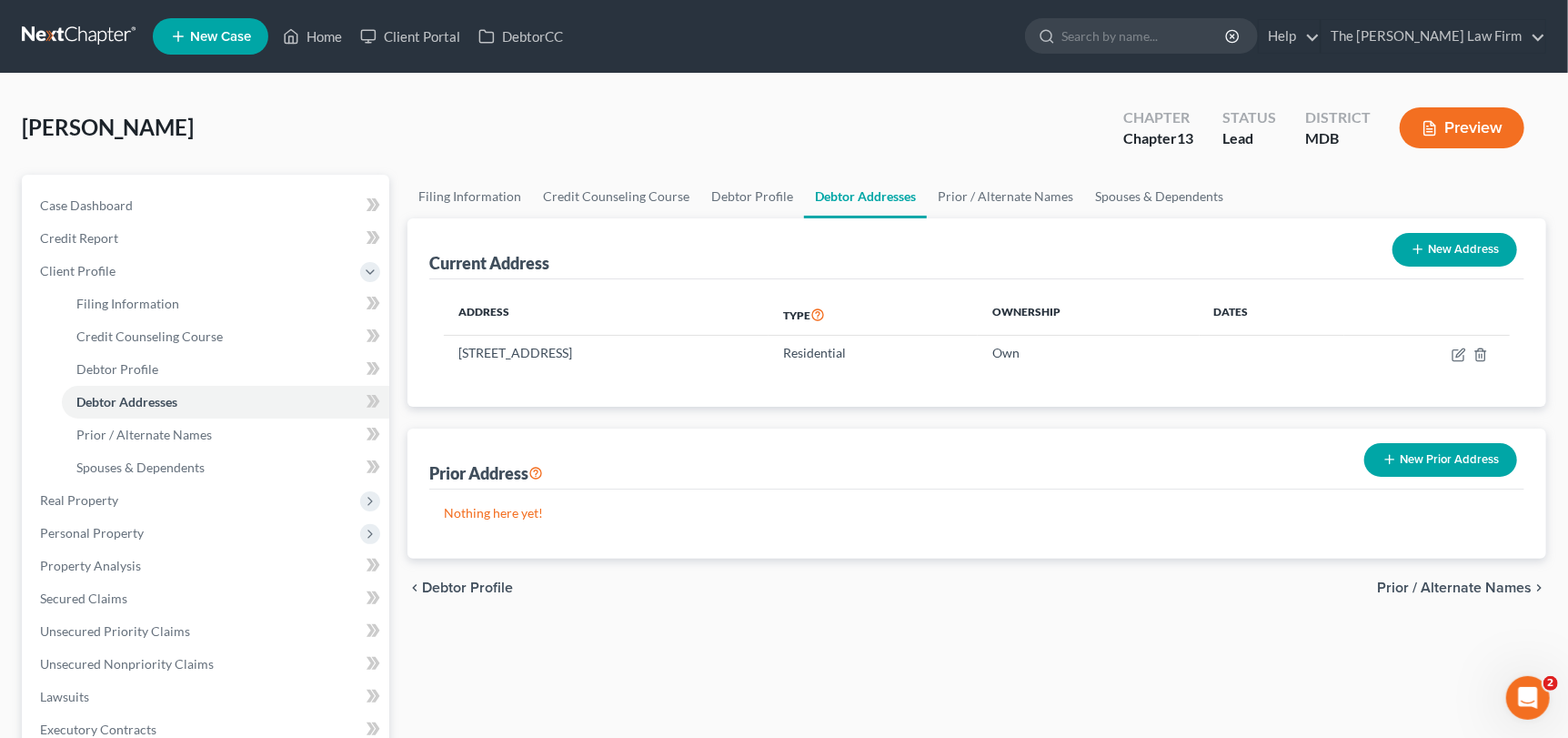
click at [1451, 451] on button "New Prior Address" at bounding box center [1441, 459] width 153 height 33
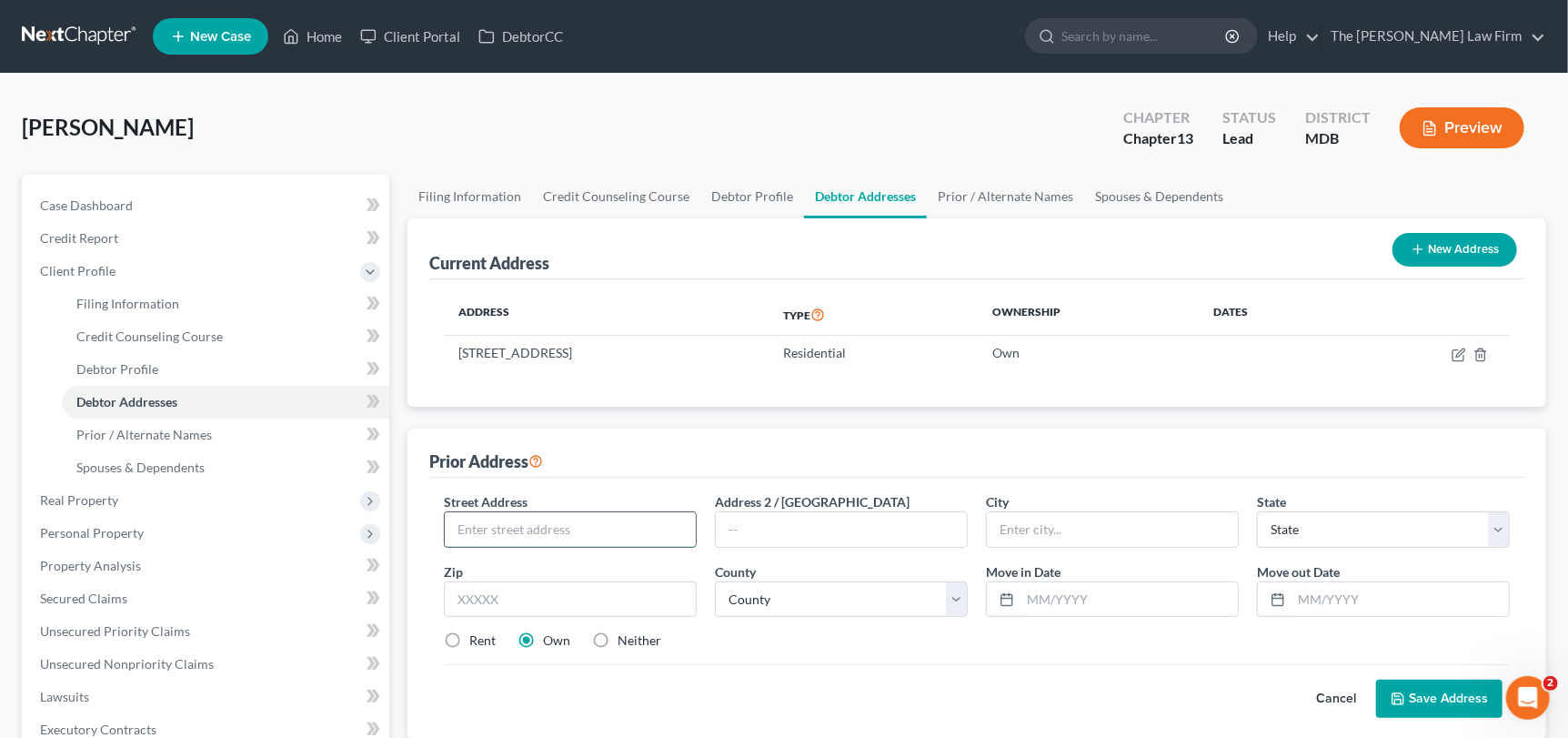
click at [602, 520] on input "text" at bounding box center [571, 529] width 251 height 34
type input "[STREET_ADDRESS]"
click at [480, 609] on input "text" at bounding box center [571, 599] width 253 height 36
type input "17363"
type input "[GEOGRAPHIC_DATA]"
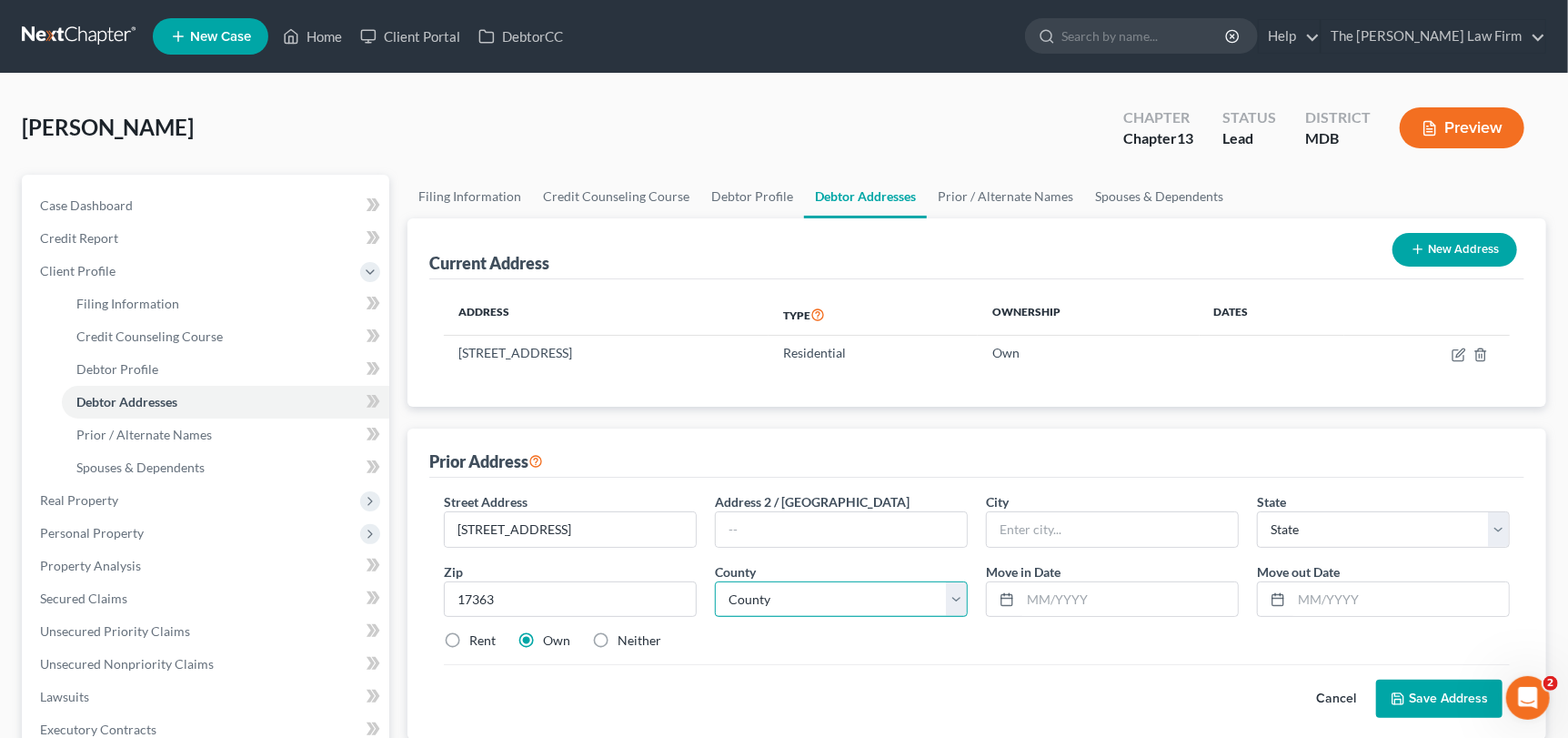
select select "39"
click at [870, 604] on select "County" at bounding box center [842, 599] width 253 height 36
click at [876, 650] on div "Street Address * [STREET_ADDRESS] * [GEOGRAPHIC_DATA] * State [US_STATE] AK AR …" at bounding box center [977, 578] width 1084 height 173
drag, startPoint x: 575, startPoint y: 530, endPoint x: 471, endPoint y: 520, distance: 104.5
click at [461, 522] on input "[STREET_ADDRESS]" at bounding box center [571, 529] width 251 height 34
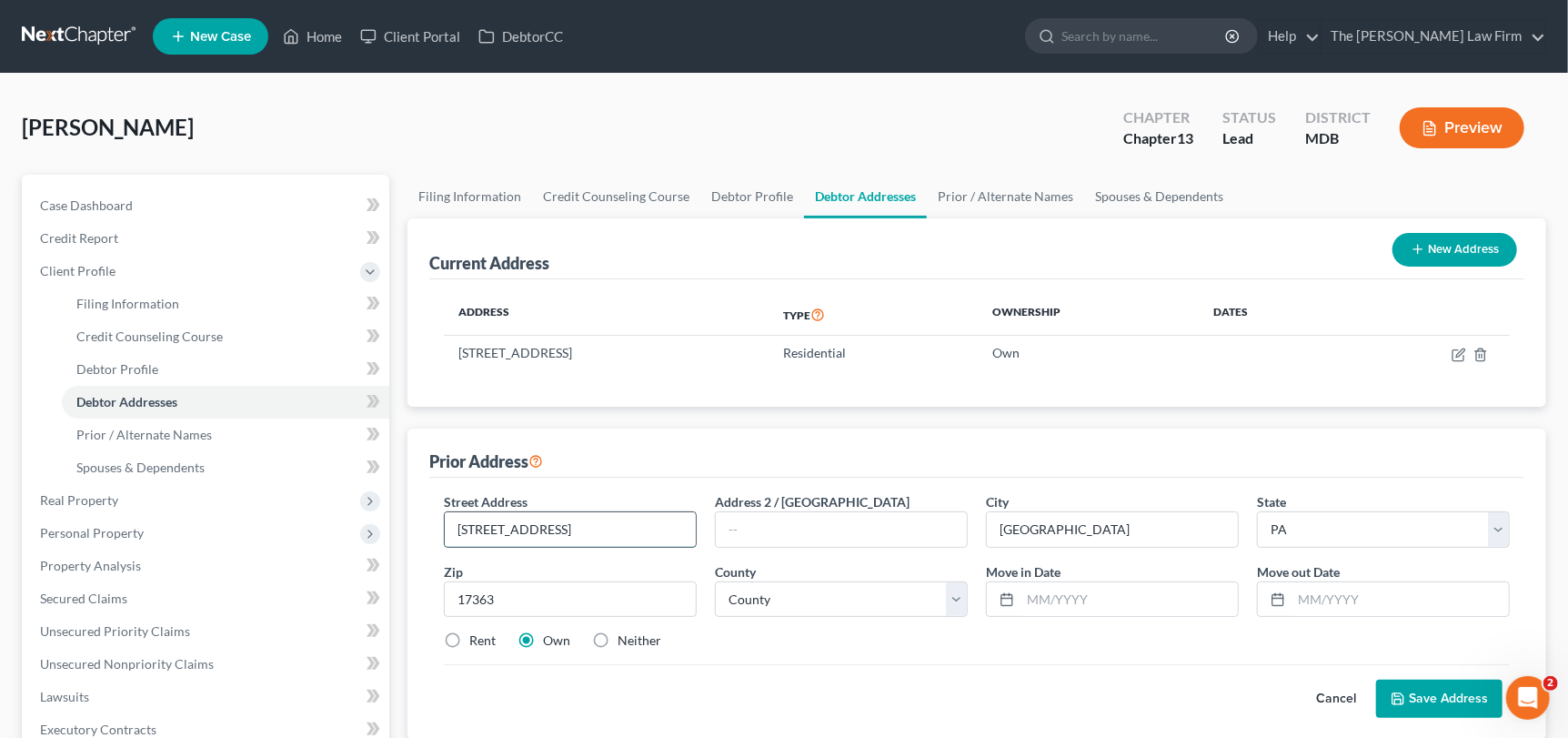
drag, startPoint x: 471, startPoint y: 520, endPoint x: 456, endPoint y: 527, distance: 16.6
click at [455, 527] on input "[STREET_ADDRESS]" at bounding box center [571, 529] width 251 height 34
drag, startPoint x: 581, startPoint y: 532, endPoint x: 447, endPoint y: 527, distance: 134.1
click at [447, 527] on input "[STREET_ADDRESS]" at bounding box center [571, 529] width 251 height 34
click at [511, 526] on input "[STREET_ADDRESS]" at bounding box center [571, 529] width 251 height 34
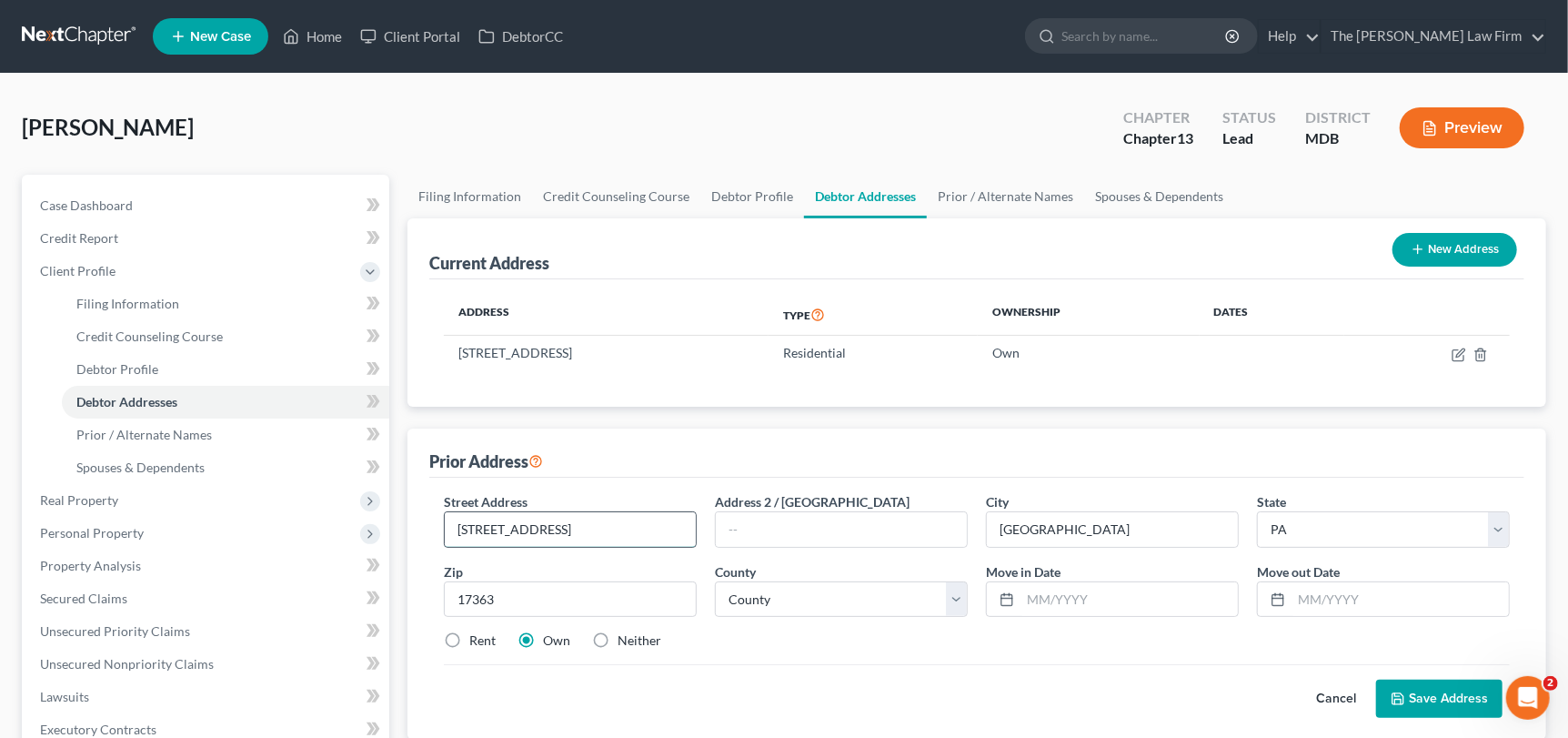
drag, startPoint x: 491, startPoint y: 527, endPoint x: 605, endPoint y: 519, distance: 114.3
click at [605, 519] on input "[STREET_ADDRESS]" at bounding box center [571, 529] width 251 height 34
click at [804, 527] on input "text" at bounding box center [842, 529] width 251 height 34
drag, startPoint x: 890, startPoint y: 595, endPoint x: 907, endPoint y: 590, distance: 17.7
click at [890, 595] on select "County [GEOGRAPHIC_DATA] [GEOGRAPHIC_DATA] [GEOGRAPHIC_DATA] [GEOGRAPHIC_DATA] …" at bounding box center [842, 599] width 253 height 36
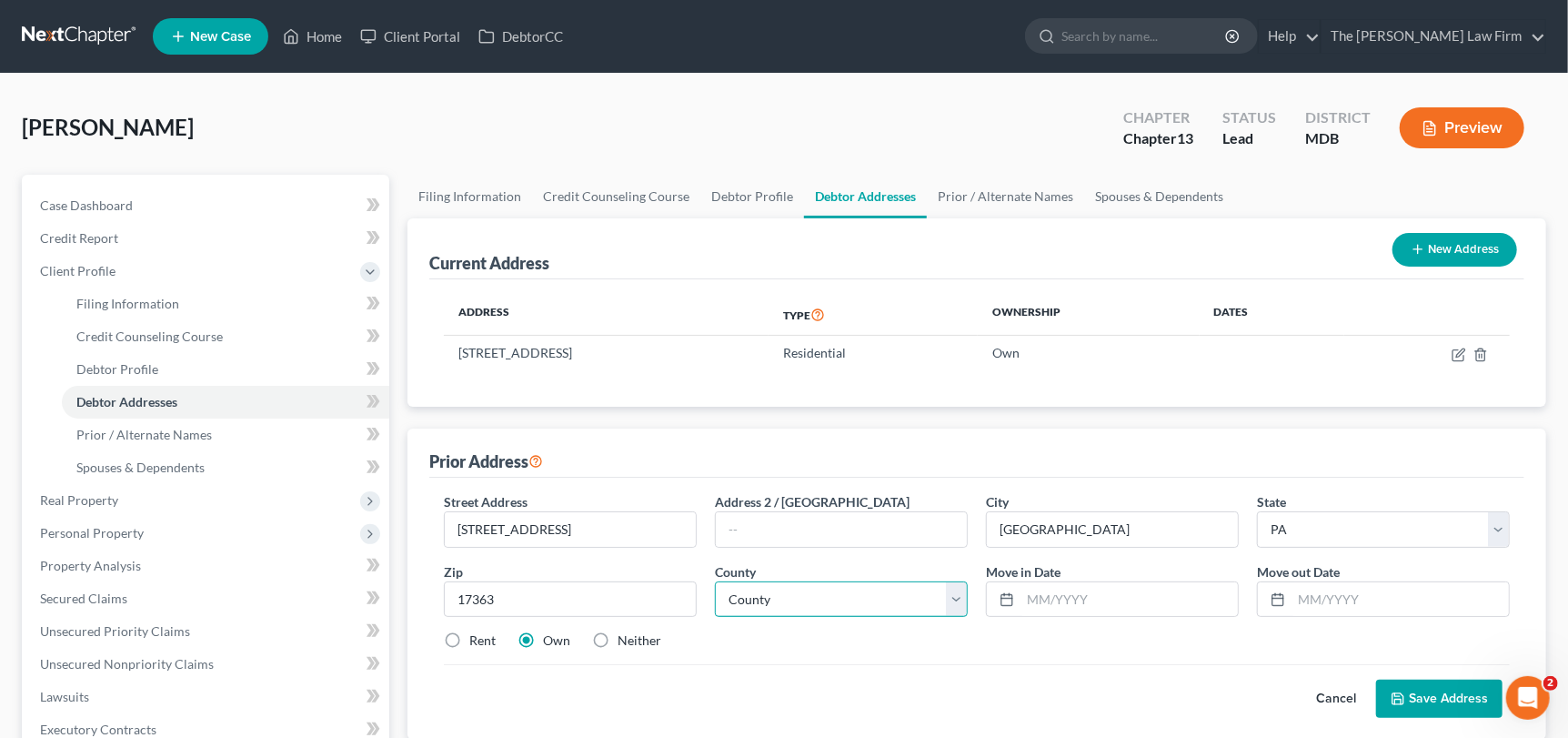
select select "66"
click at [715, 581] on select "County [GEOGRAPHIC_DATA] [GEOGRAPHIC_DATA] [GEOGRAPHIC_DATA] [GEOGRAPHIC_DATA] …" at bounding box center [842, 599] width 253 height 36
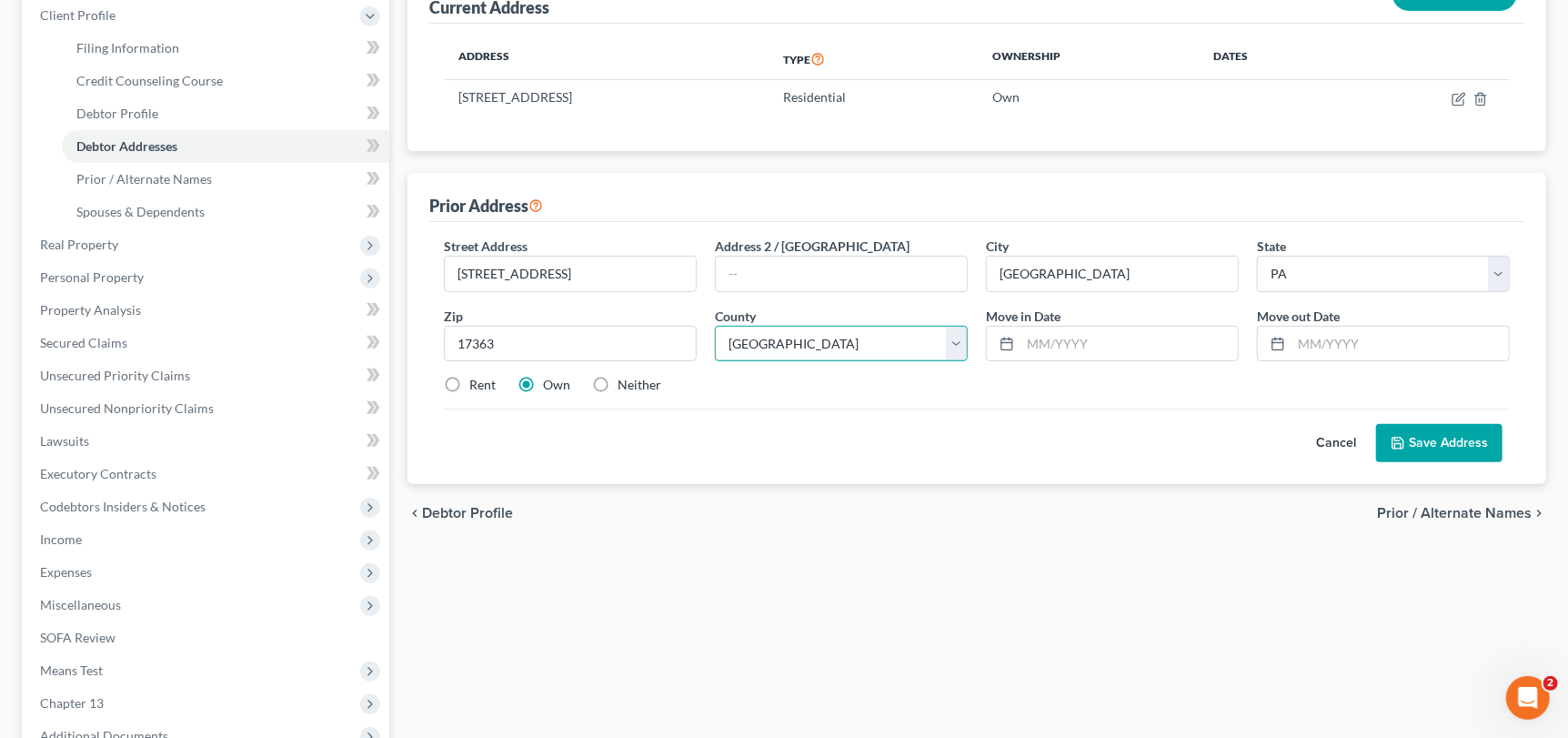
scroll to position [272, 0]
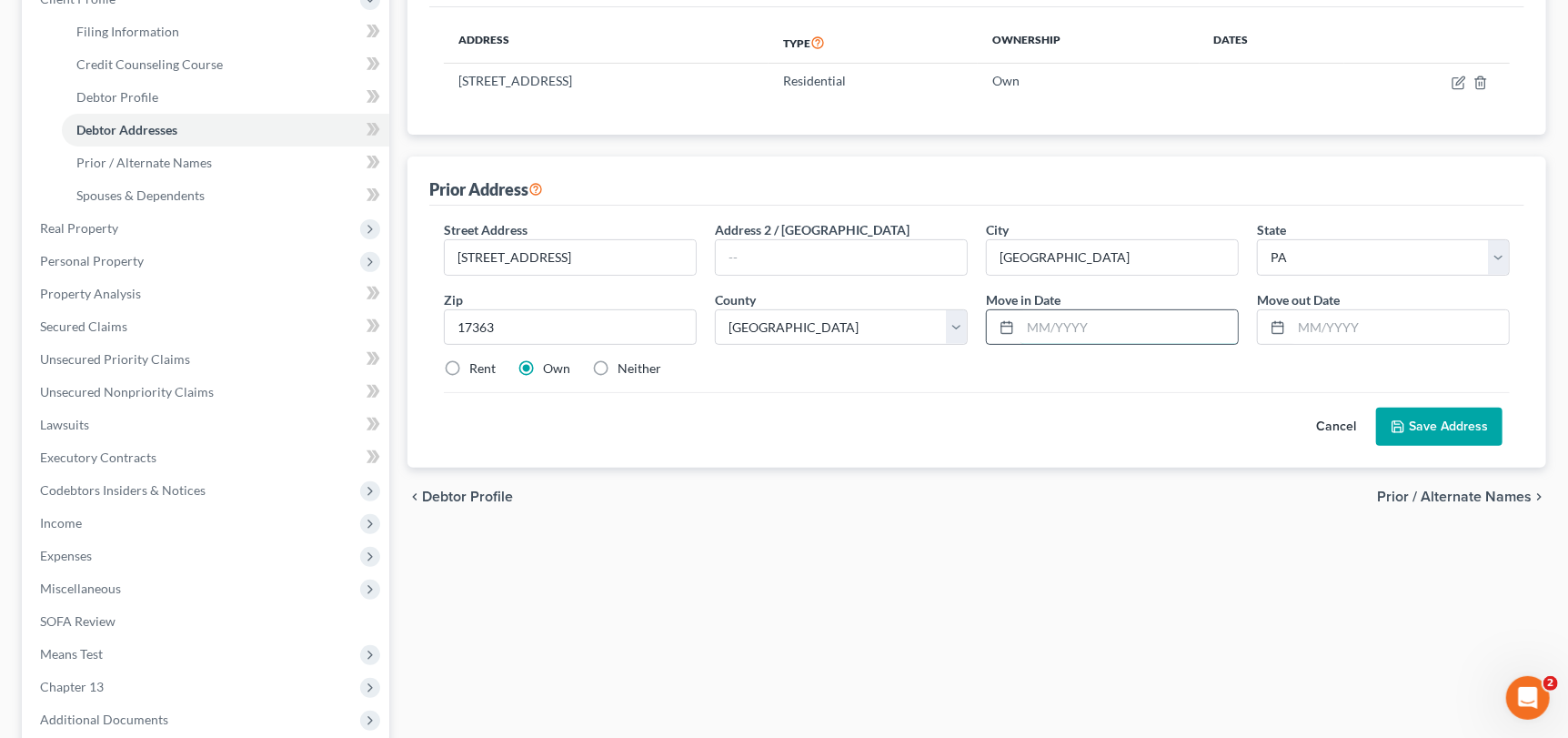
click at [1050, 313] on input "text" at bounding box center [1129, 327] width 218 height 34
type input "[DATE]"
click at [1309, 321] on input "text" at bounding box center [1400, 327] width 218 height 34
type input "03/2025"
click at [1086, 326] on input "[DATE]" at bounding box center [1129, 327] width 218 height 34
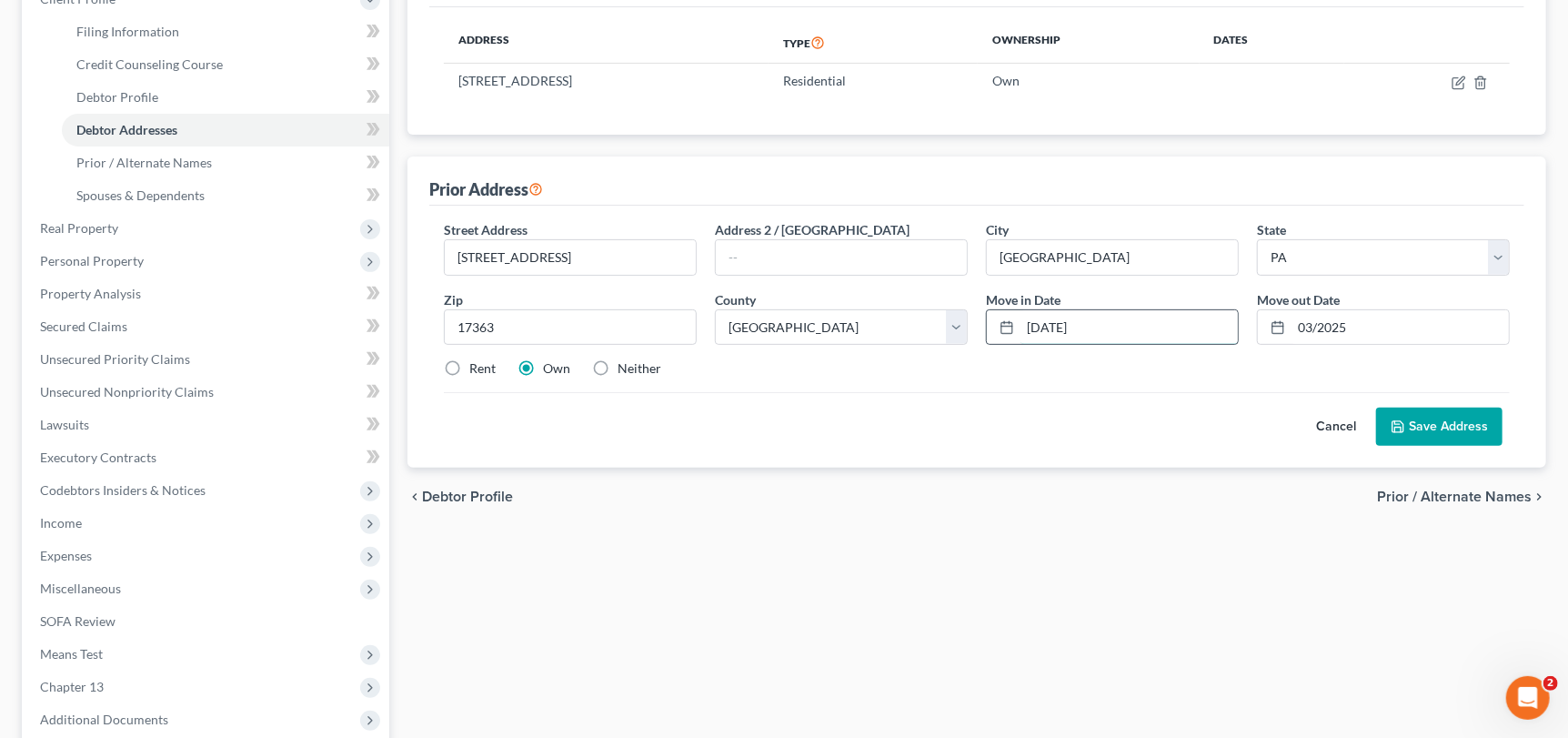
drag, startPoint x: 1048, startPoint y: 324, endPoint x: 1067, endPoint y: 323, distance: 19.0
click at [1067, 323] on input "[DATE]" at bounding box center [1129, 327] width 218 height 34
click at [1116, 340] on input "09/2019" at bounding box center [1129, 327] width 218 height 34
type input "09/2019"
click at [1448, 426] on button "Save Address" at bounding box center [1439, 426] width 126 height 38
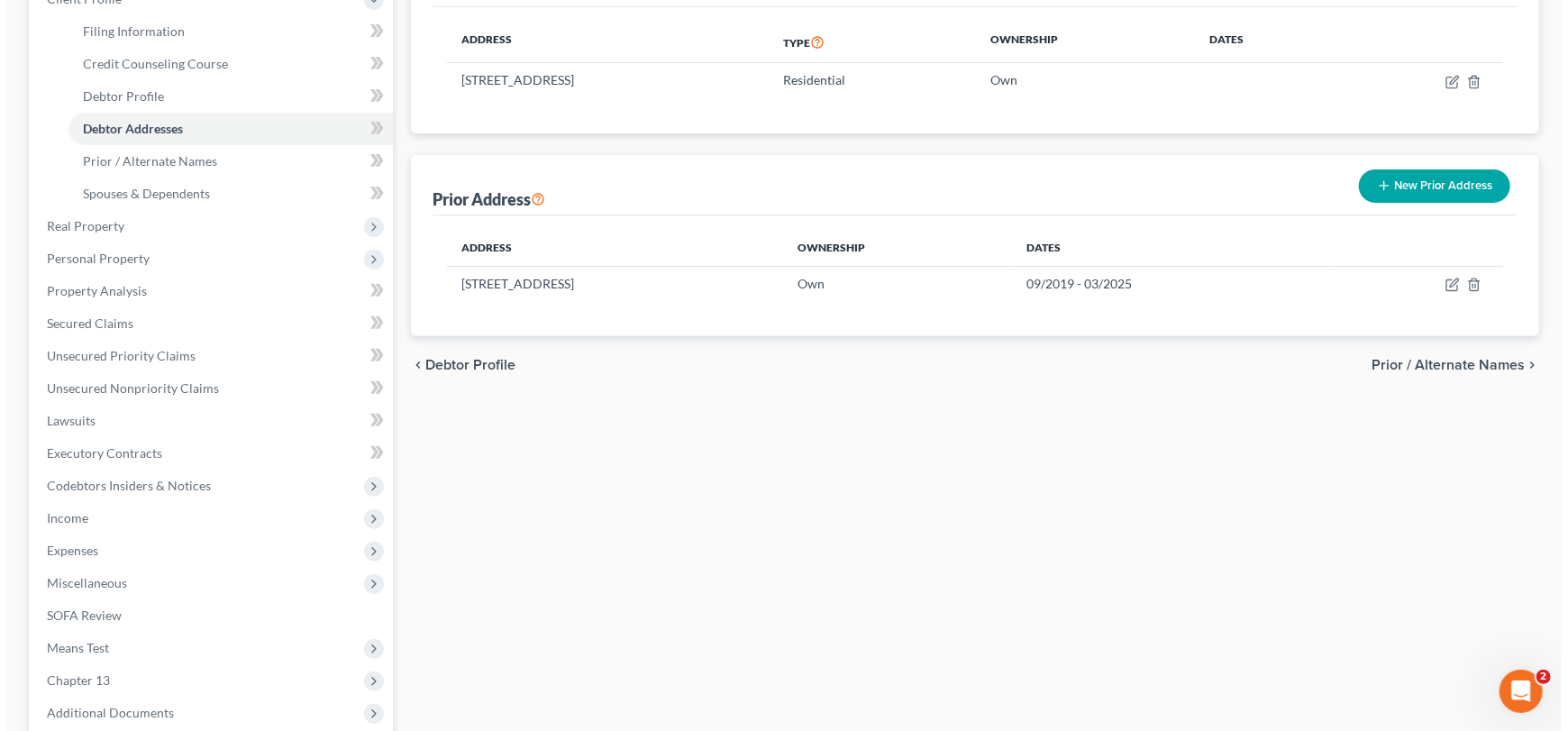
scroll to position [0, 0]
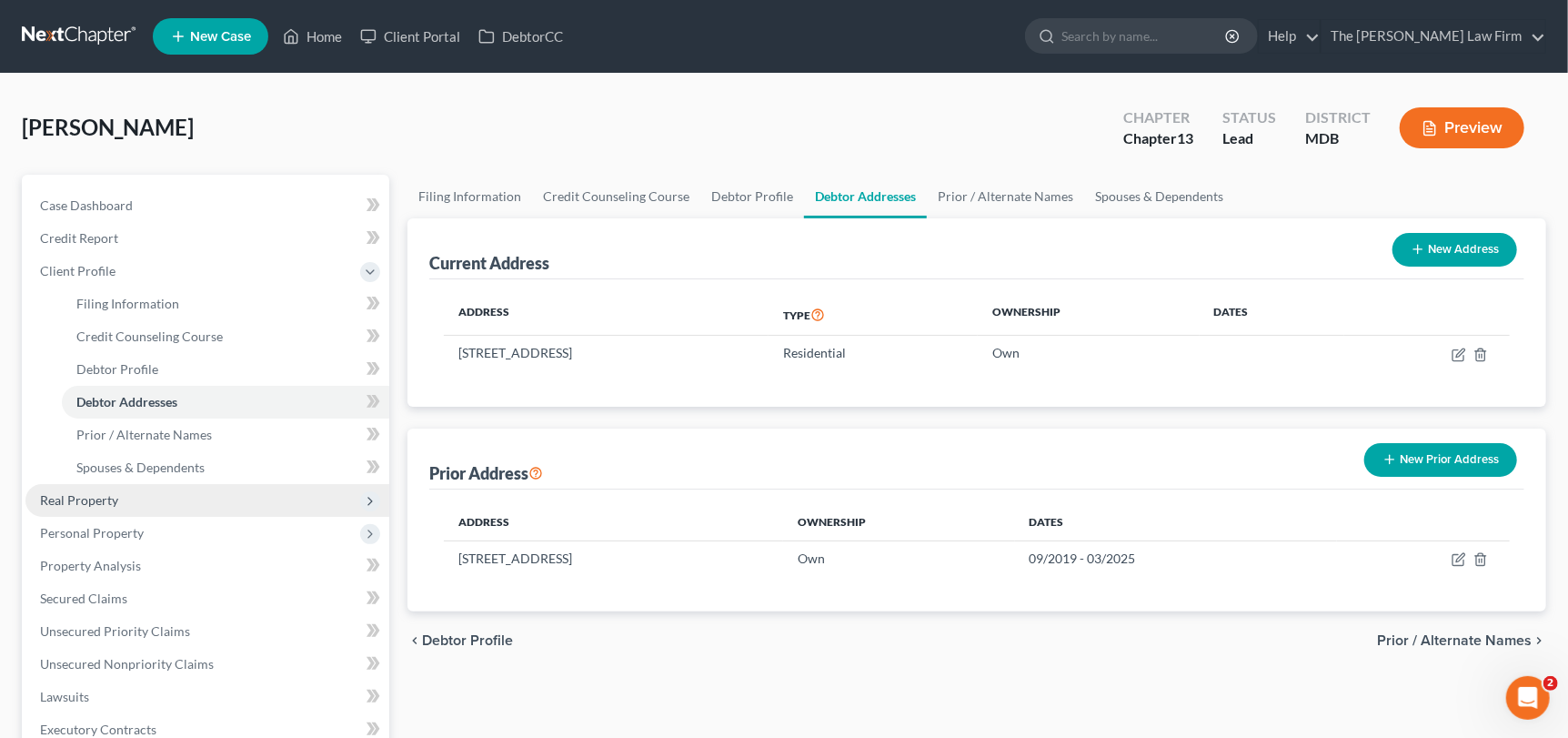
click at [91, 501] on span "Real Property" at bounding box center [79, 499] width 78 height 15
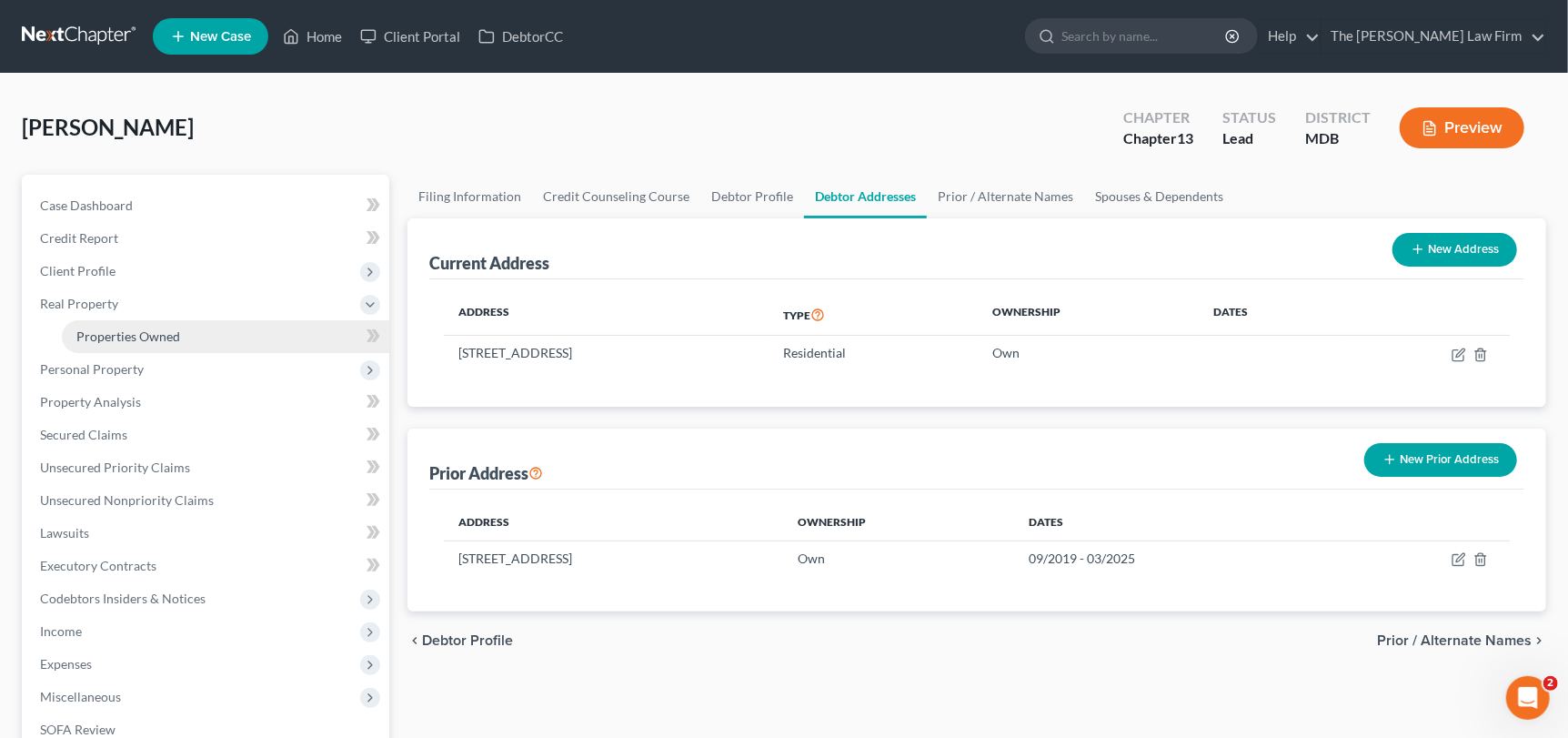
click at [137, 335] on span "Properties Owned" at bounding box center [127, 336] width 104 height 15
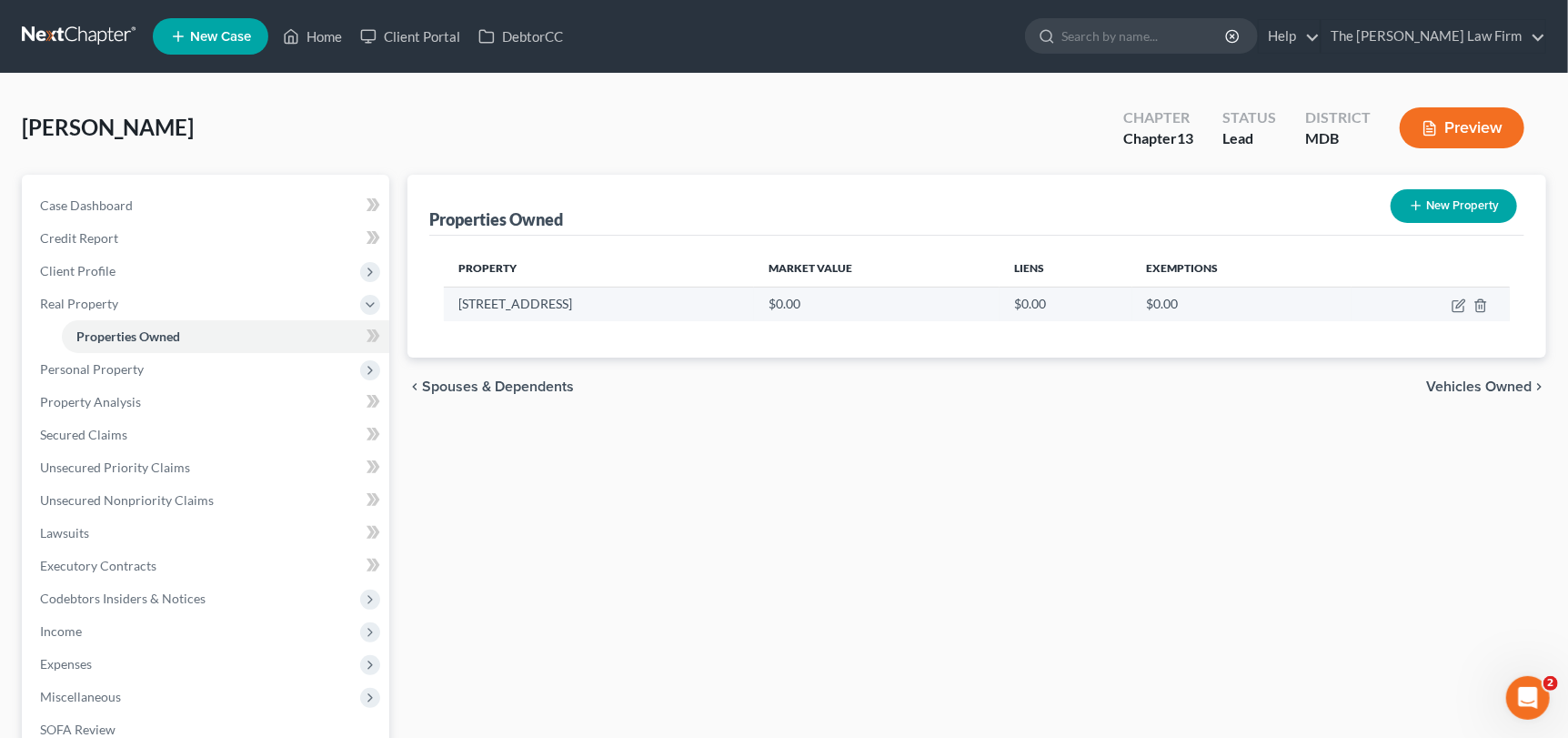
click at [1450, 306] on td at bounding box center [1430, 303] width 158 height 34
click at [1457, 308] on icon "button" at bounding box center [1458, 305] width 14 height 14
select select "21"
select select "4"
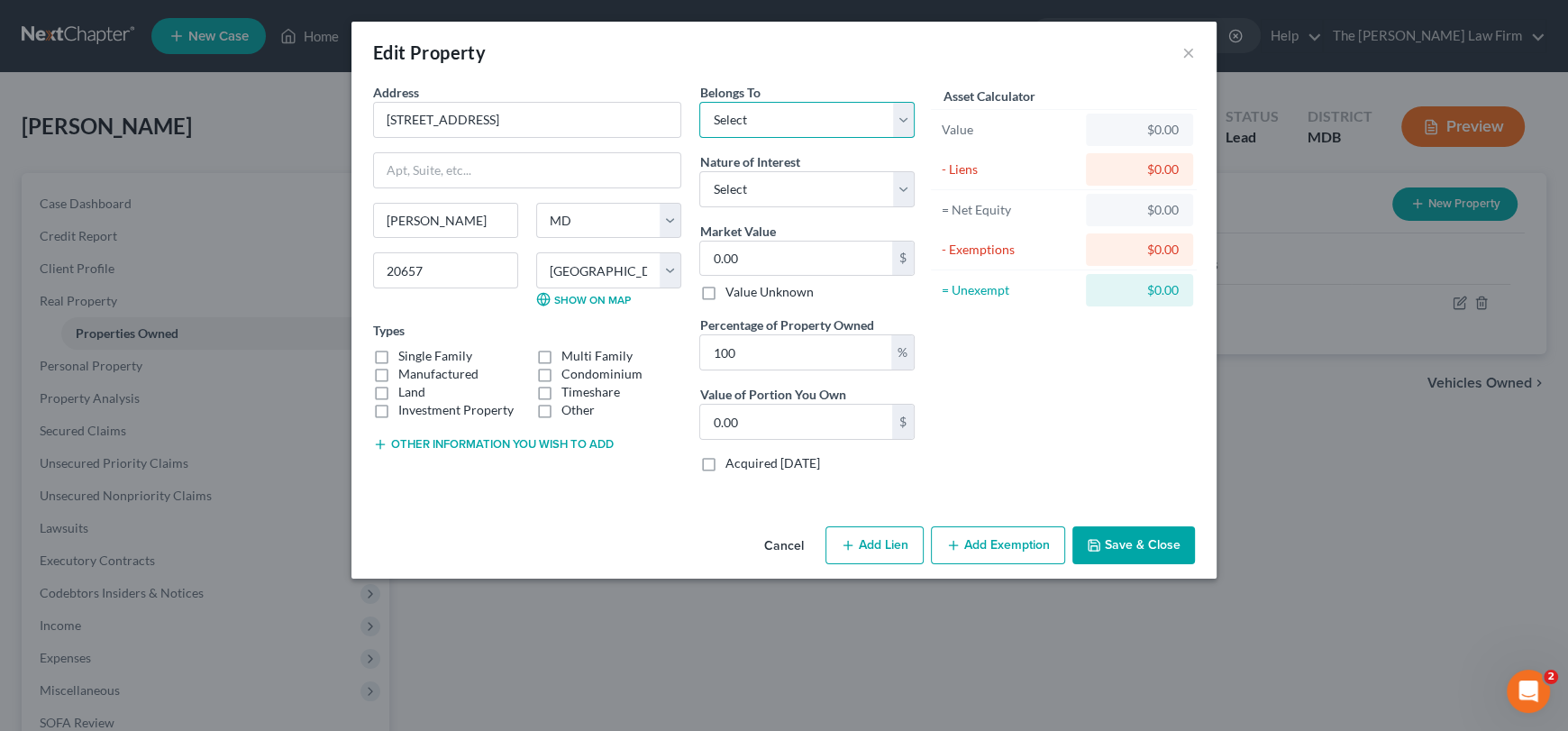
click at [809, 120] on select "Select Debtor 1 Only Debtor 2 Only Debtor 1 And Debtor 2 Only At Least One Of T…" at bounding box center [807, 120] width 216 height 36
select select "0"
click at [699, 102] on select "Select Debtor 1 Only Debtor 2 Only Debtor 1 And Debtor 2 Only At Least One Of T…" at bounding box center [807, 120] width 216 height 36
click at [768, 187] on select "Select Fee Simple Joint Tenant Life Estate Equitable Interest Future Interest T…" at bounding box center [807, 189] width 216 height 36
select select "0"
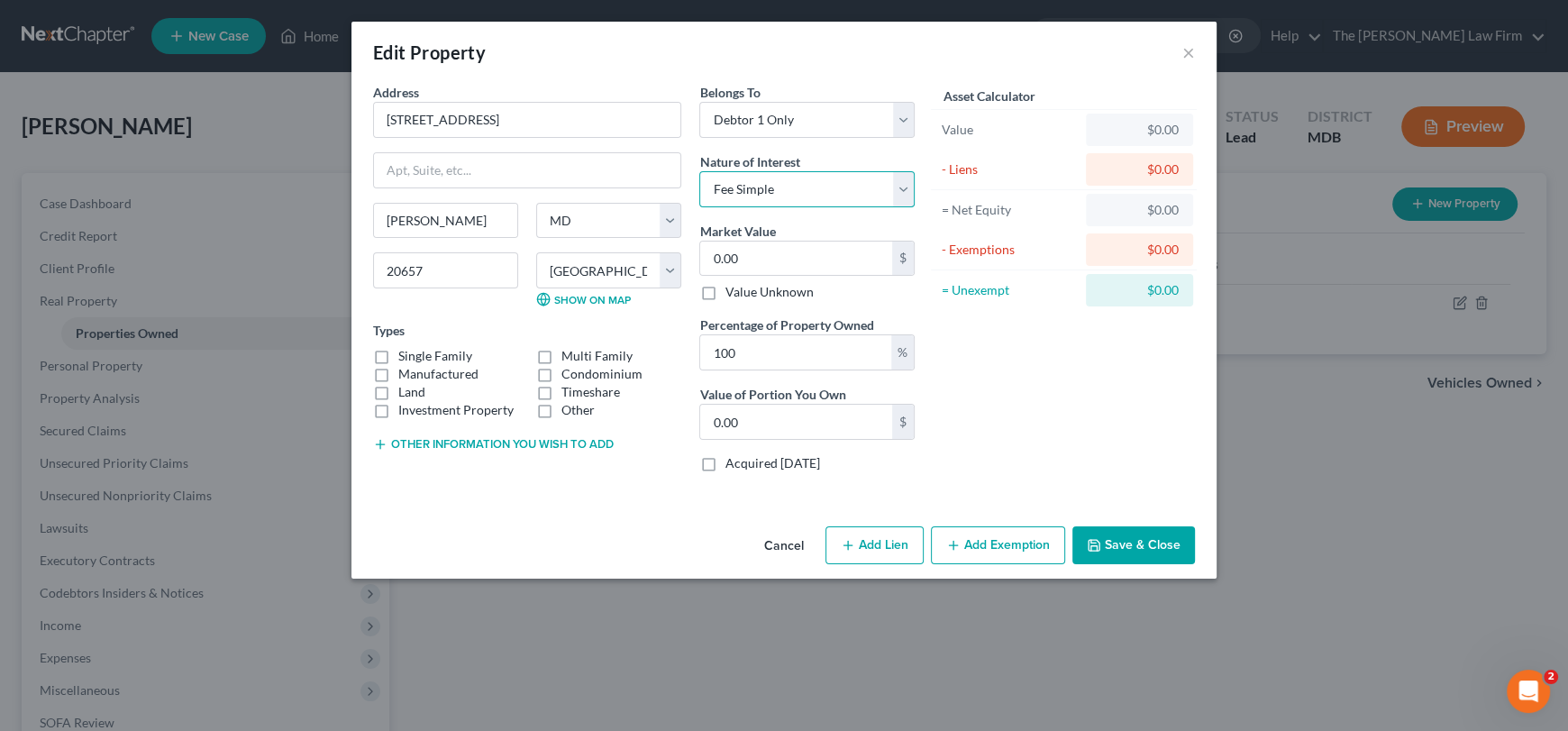
click at [699, 171] on select "Select Fee Simple Joint Tenant Life Estate Equitable Interest Future Interest T…" at bounding box center [807, 189] width 216 height 36
click at [399, 356] on label "Single Family" at bounding box center [435, 355] width 74 height 18
click at [405, 356] on input "Single Family" at bounding box center [411, 352] width 11 height 11
checkbox input "true"
click at [763, 262] on input "0.00" at bounding box center [796, 258] width 192 height 34
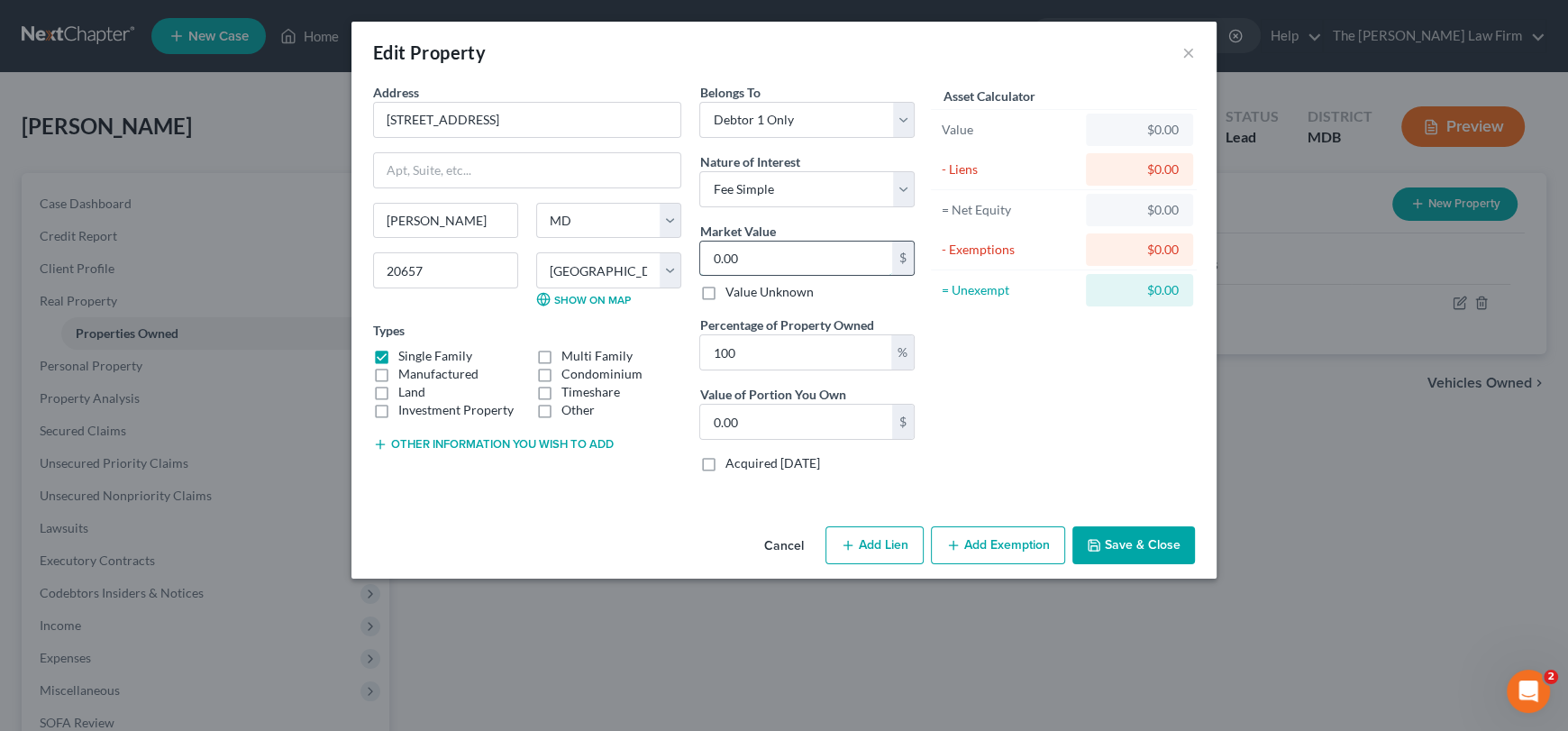
type input "2"
type input "2.00"
type input "26"
type input "26.00"
type input "265"
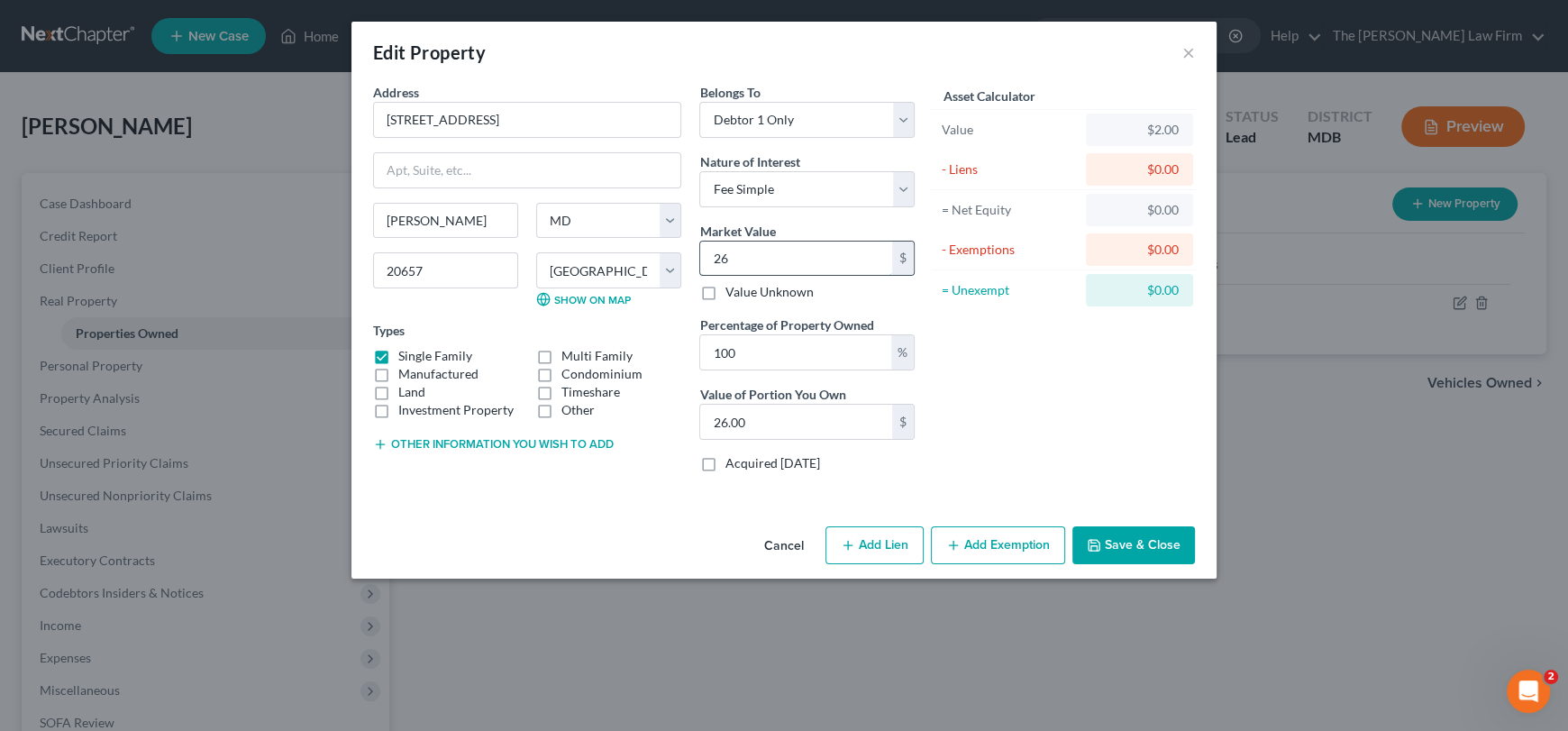
type input "265.00"
type input "2656"
type input "2,656.00"
type input "2,6560"
type input "26,560.00"
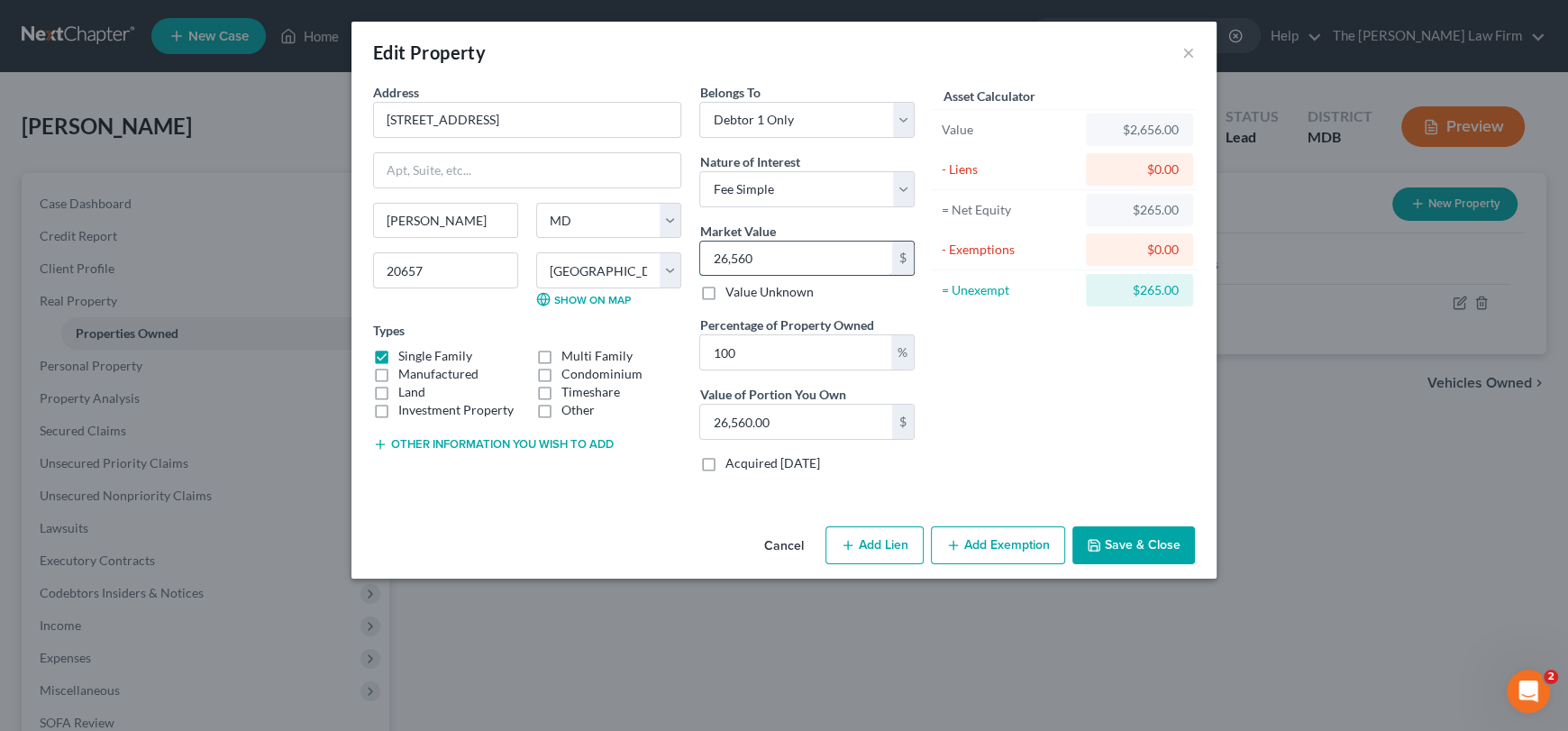
type input "26,5600"
type input "265,600.00"
type input "265,600"
click at [893, 548] on button "Add Lien" at bounding box center [874, 545] width 98 height 38
select select "0"
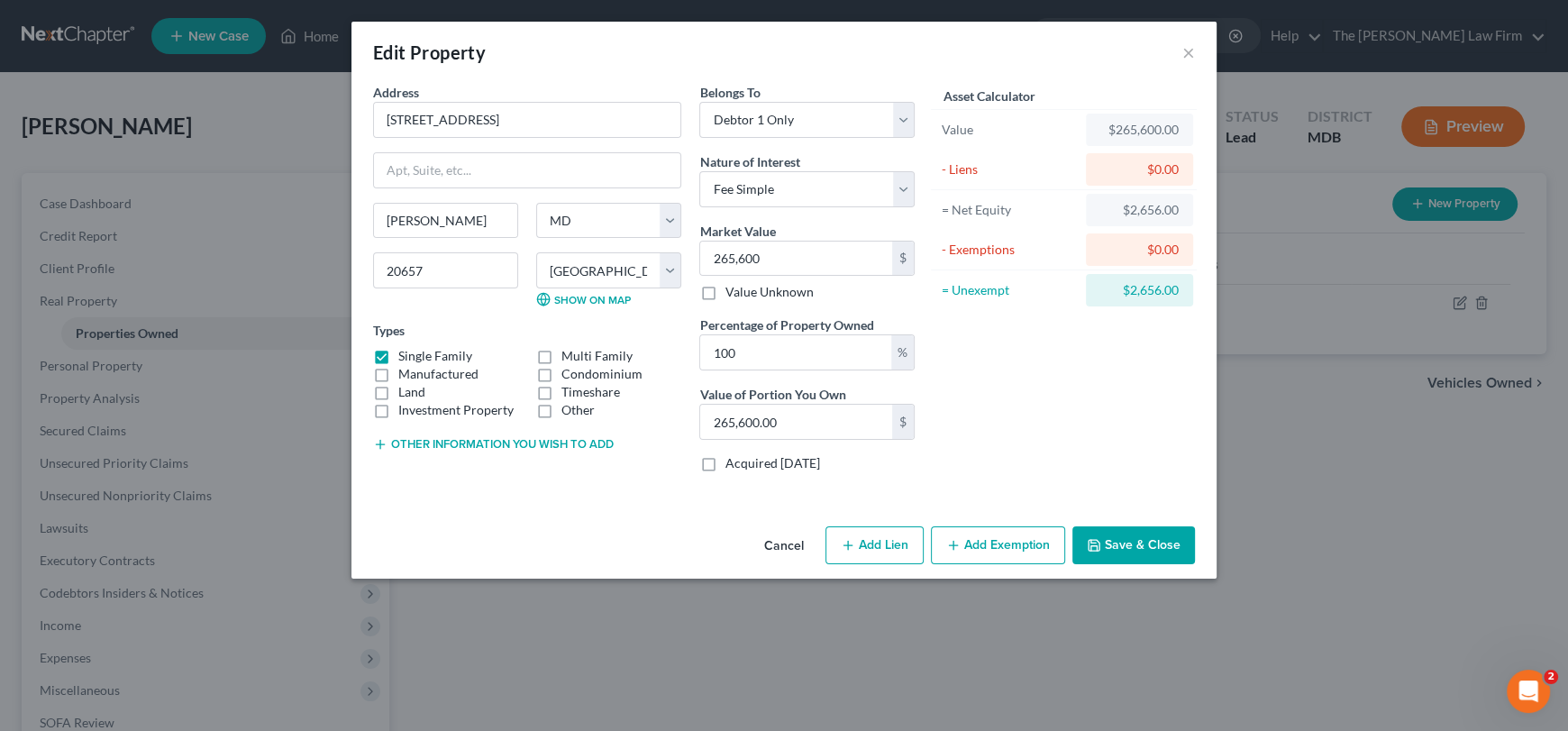
select select "0"
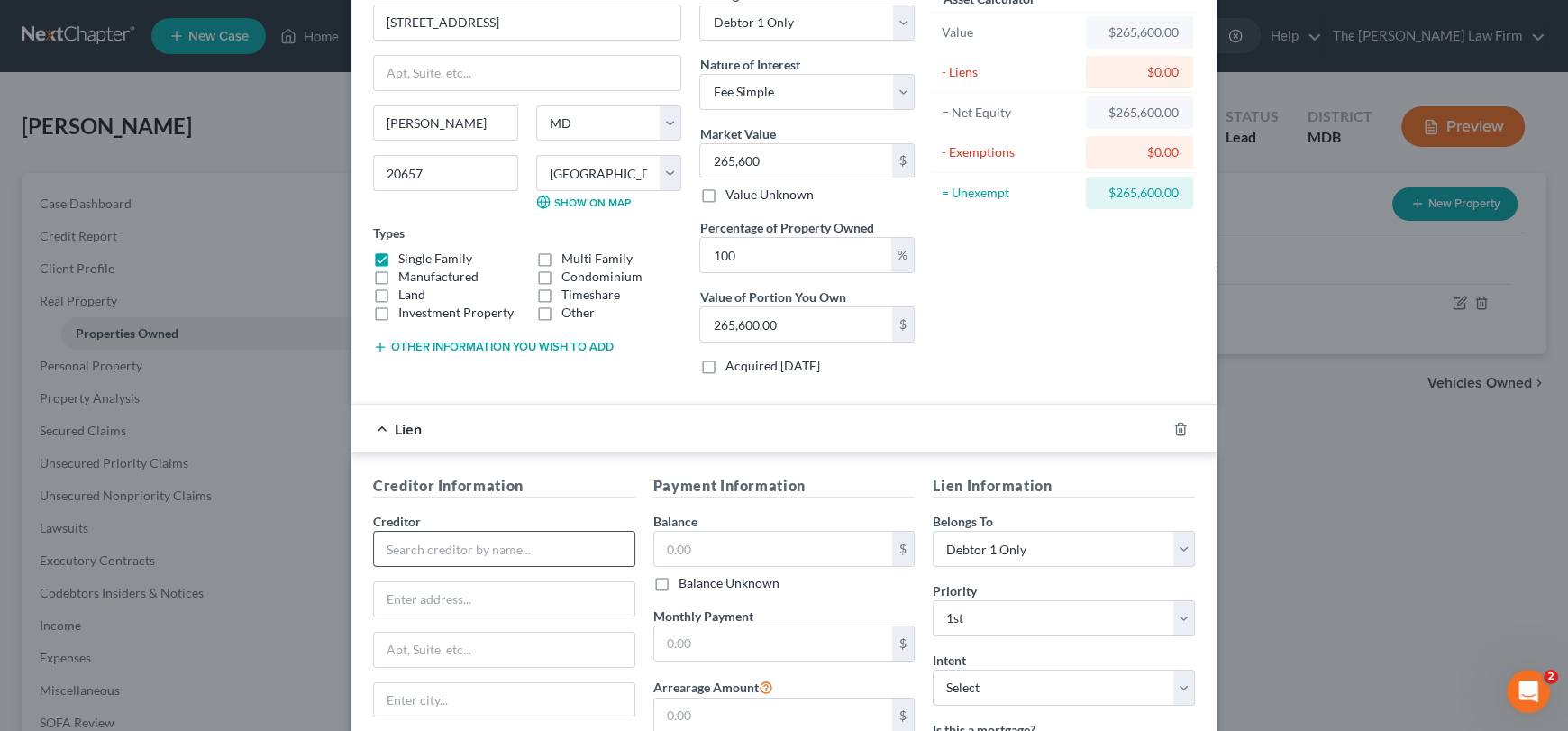
scroll to position [180, 0]
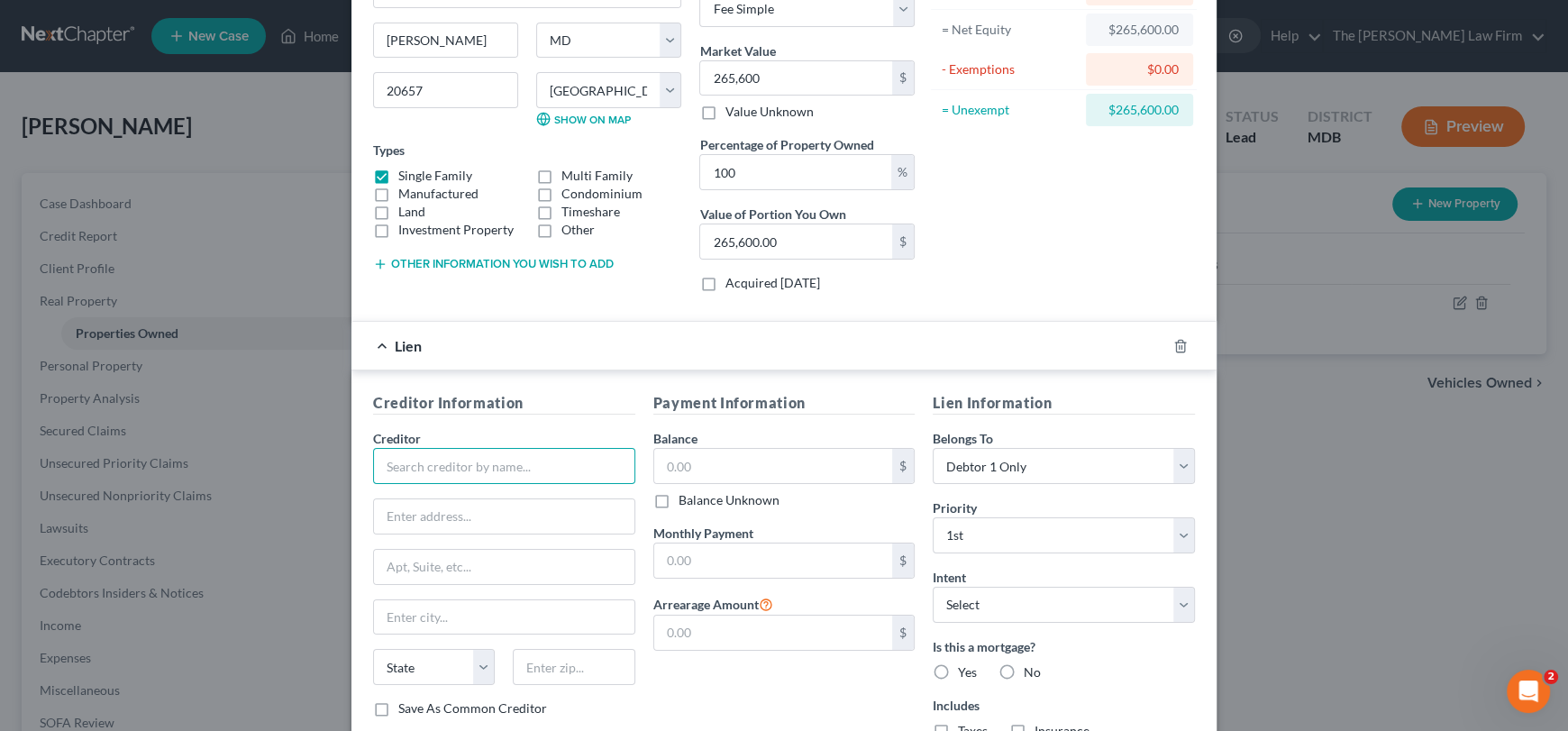
click at [396, 465] on input "text" at bounding box center [504, 465] width 262 height 36
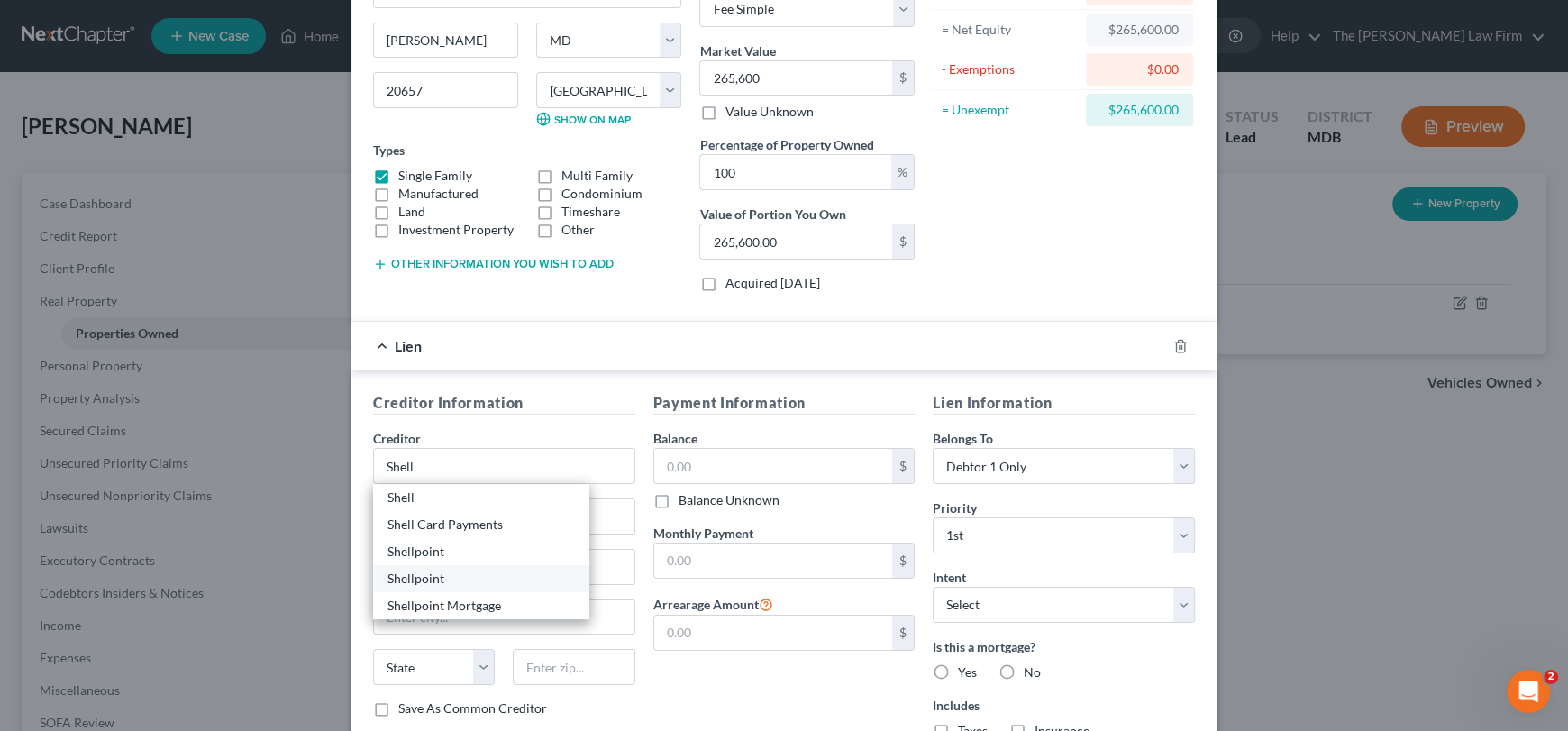
click at [413, 578] on div "Shellpoint" at bounding box center [481, 577] width 188 height 18
type input "Shellpoint"
type input "P.O. Box 619063"
type input "[GEOGRAPHIC_DATA]"
select select "45"
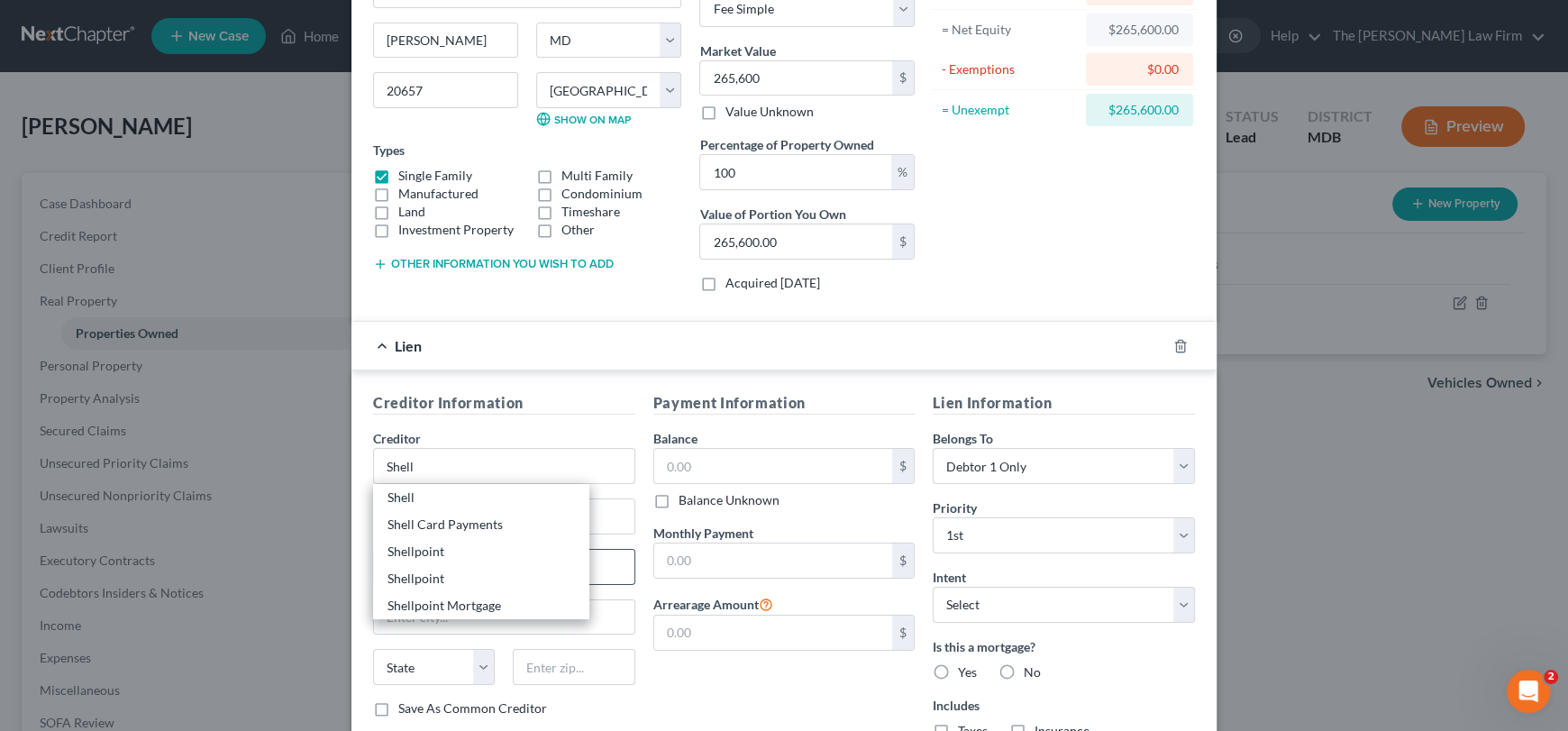
type input "75261"
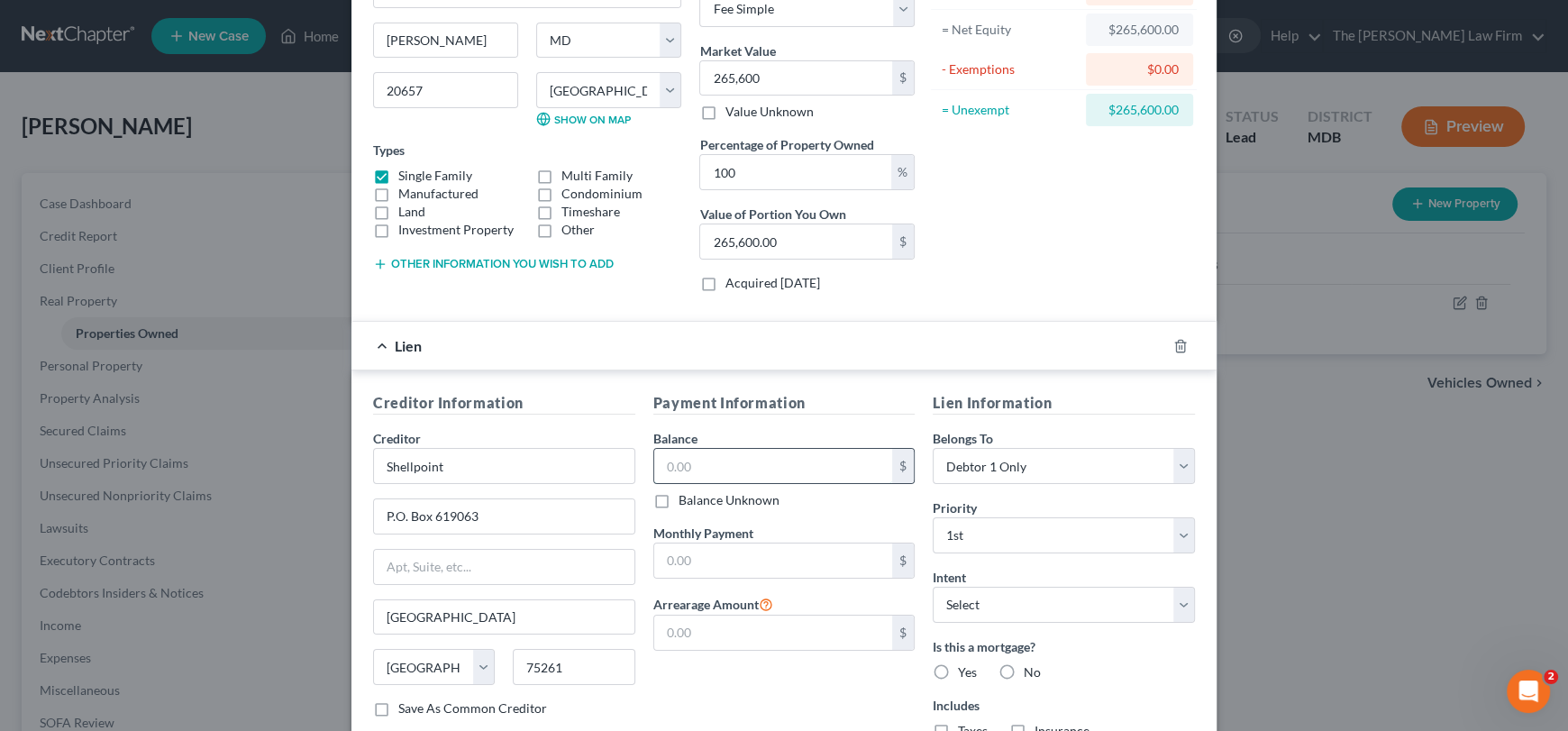
click at [746, 470] on input "text" at bounding box center [773, 465] width 238 height 34
type input "194,392.44"
click at [720, 560] on input "text" at bounding box center [773, 560] width 238 height 34
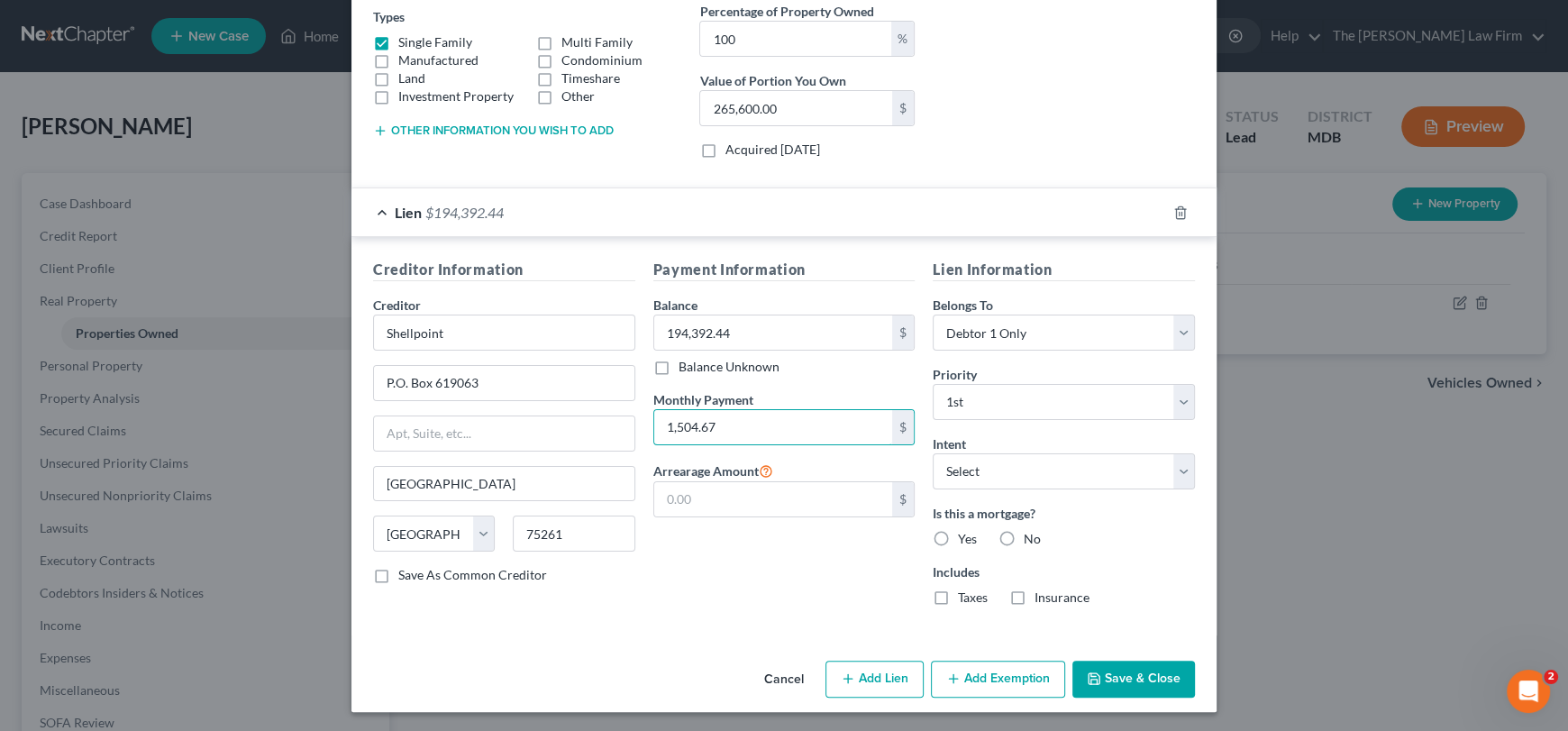
scroll to position [315, 0]
type input "1,504.67"
click at [689, 495] on input "text" at bounding box center [773, 498] width 238 height 34
type input "0.00"
click at [986, 470] on select "Select Surrender Redeem Reaffirm Avoid Other" at bounding box center [1064, 470] width 262 height 36
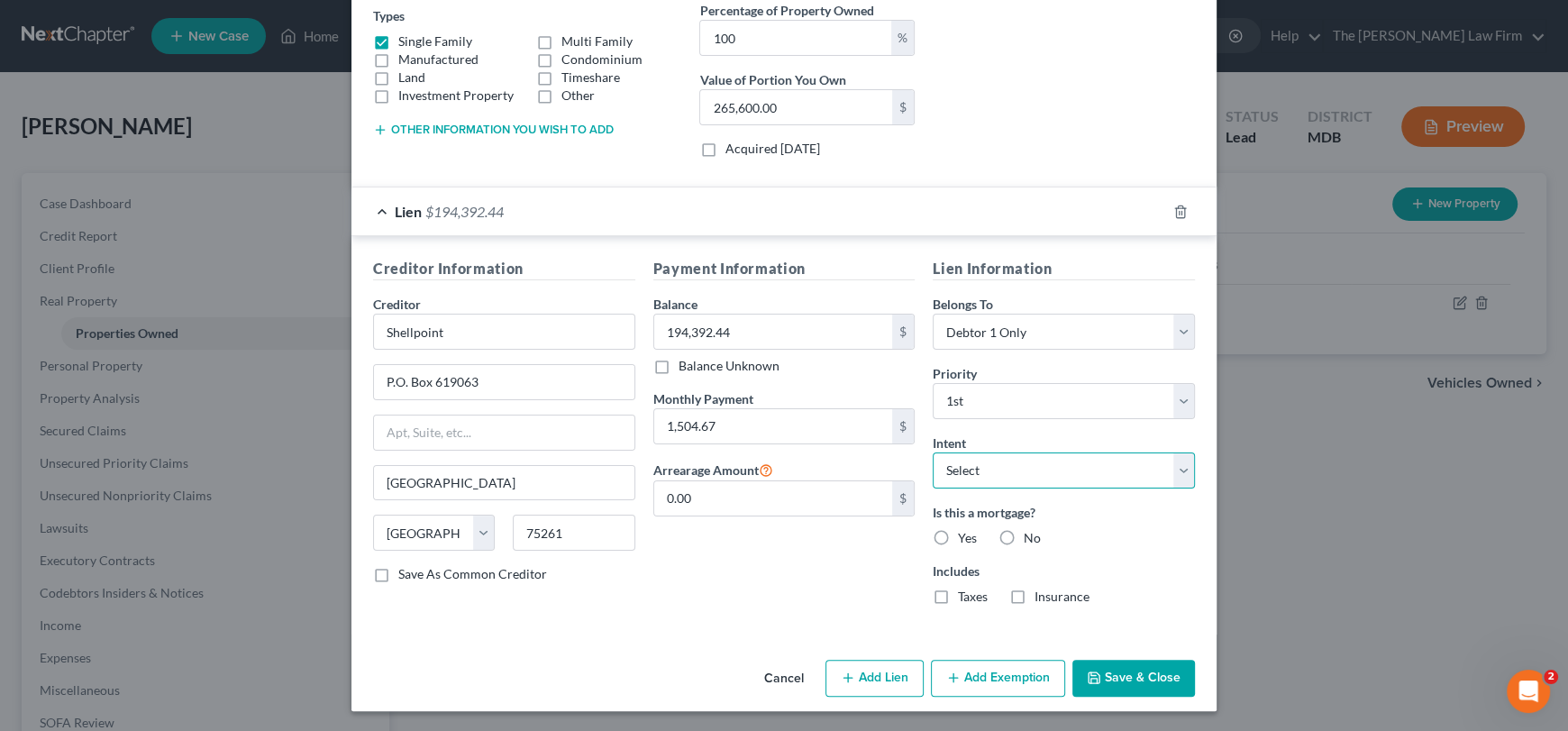
select select "4"
click at [933, 452] on select "Select Surrender Redeem Reaffirm Avoid Other" at bounding box center [1064, 470] width 262 height 36
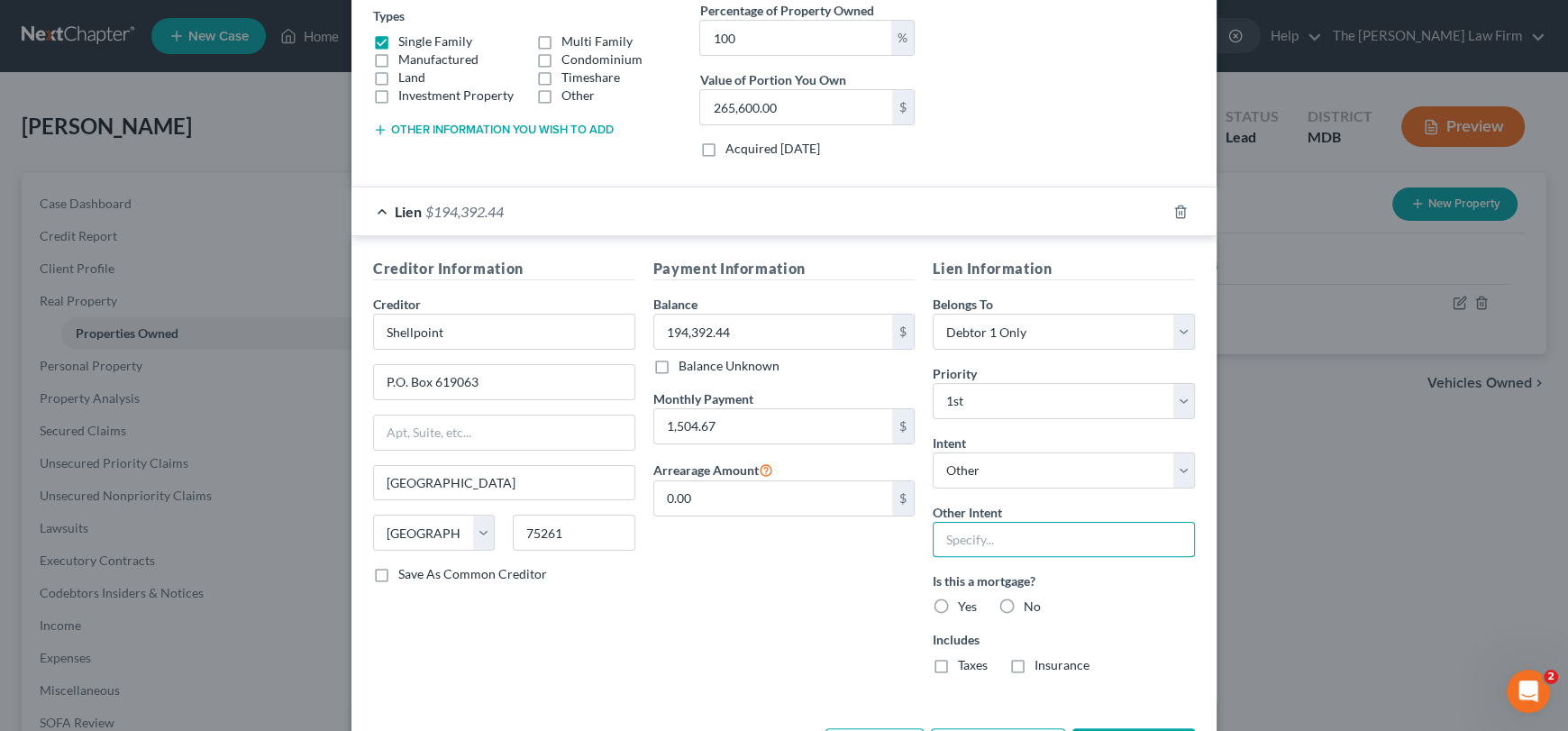
click at [975, 532] on input "text" at bounding box center [1064, 540] width 262 height 36
type input "Retain"
drag, startPoint x: 934, startPoint y: 605, endPoint x: 934, endPoint y: 663, distance: 58.0
click at [958, 609] on label "Yes" at bounding box center [968, 606] width 19 height 18
click at [965, 609] on input "Yes" at bounding box center [971, 603] width 11 height 11
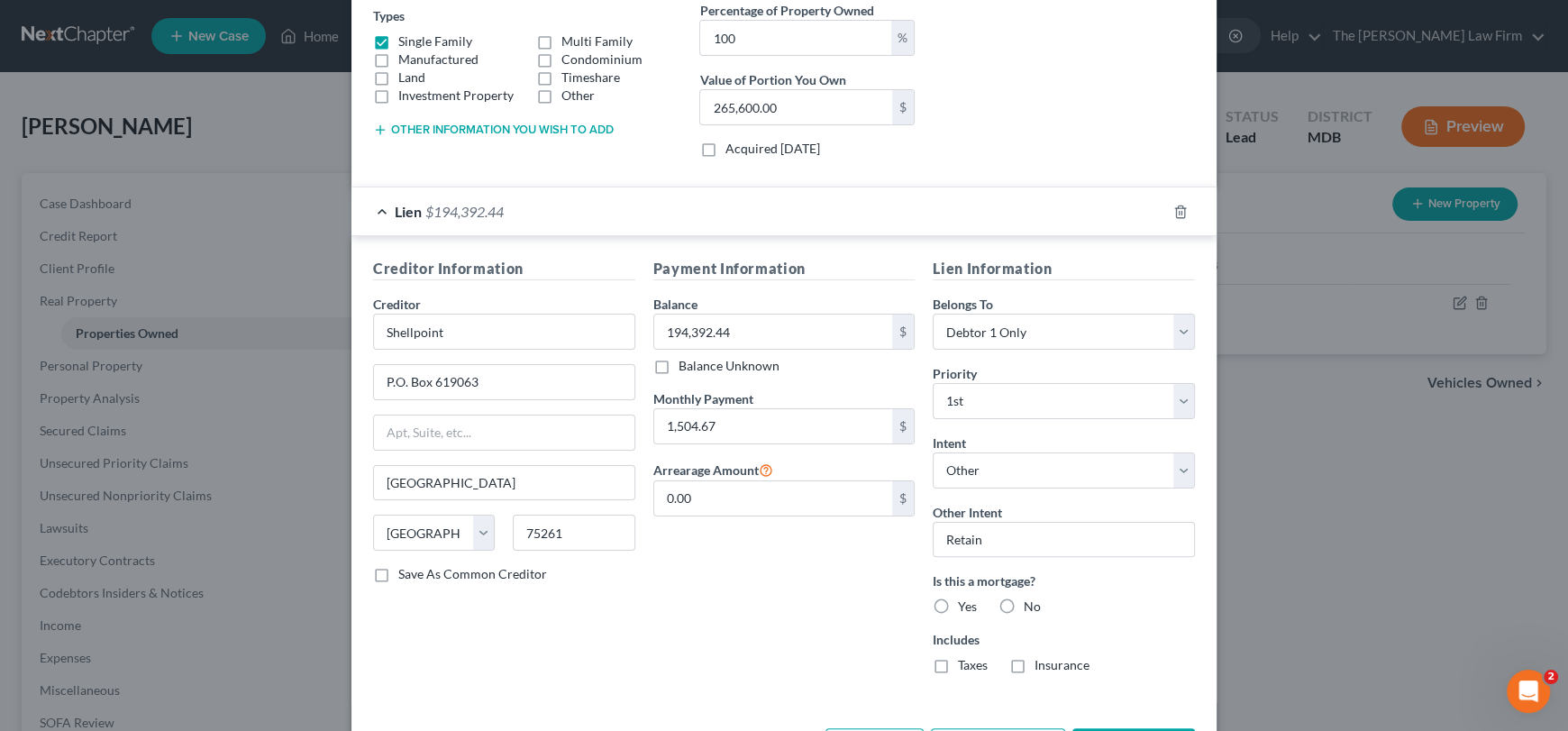
radio input "true"
drag, startPoint x: 934, startPoint y: 666, endPoint x: 1023, endPoint y: 666, distance: 89.0
click at [958, 666] on label "Taxes" at bounding box center [973, 664] width 30 height 18
click at [1035, 662] on label "Insurance" at bounding box center [1062, 664] width 55 height 18
click at [1042, 662] on input "Insurance" at bounding box center [1048, 661] width 11 height 11
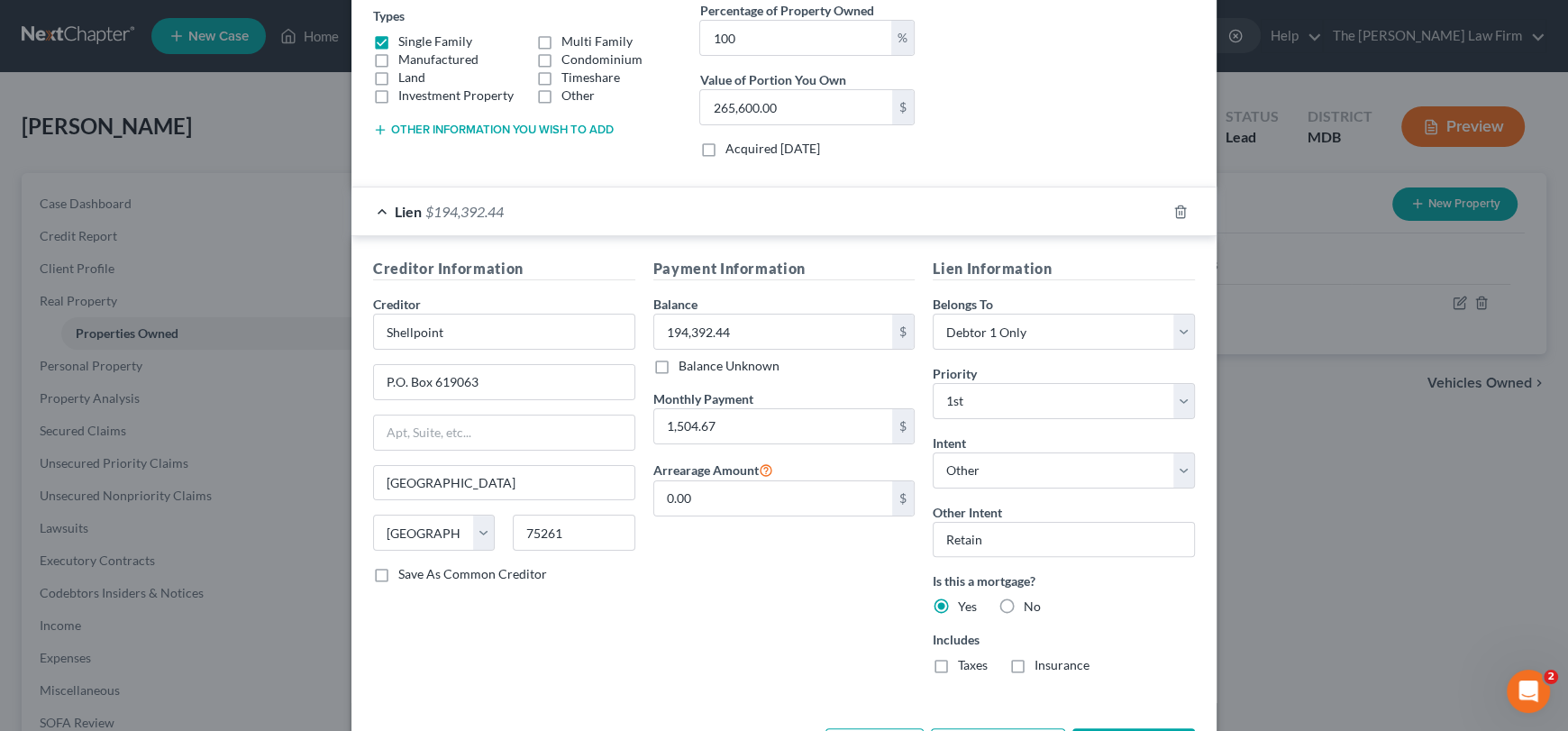
checkbox input "true"
click at [958, 662] on label "Taxes" at bounding box center [973, 664] width 30 height 18
click at [965, 662] on input "Taxes" at bounding box center [971, 661] width 11 height 11
checkbox input "true"
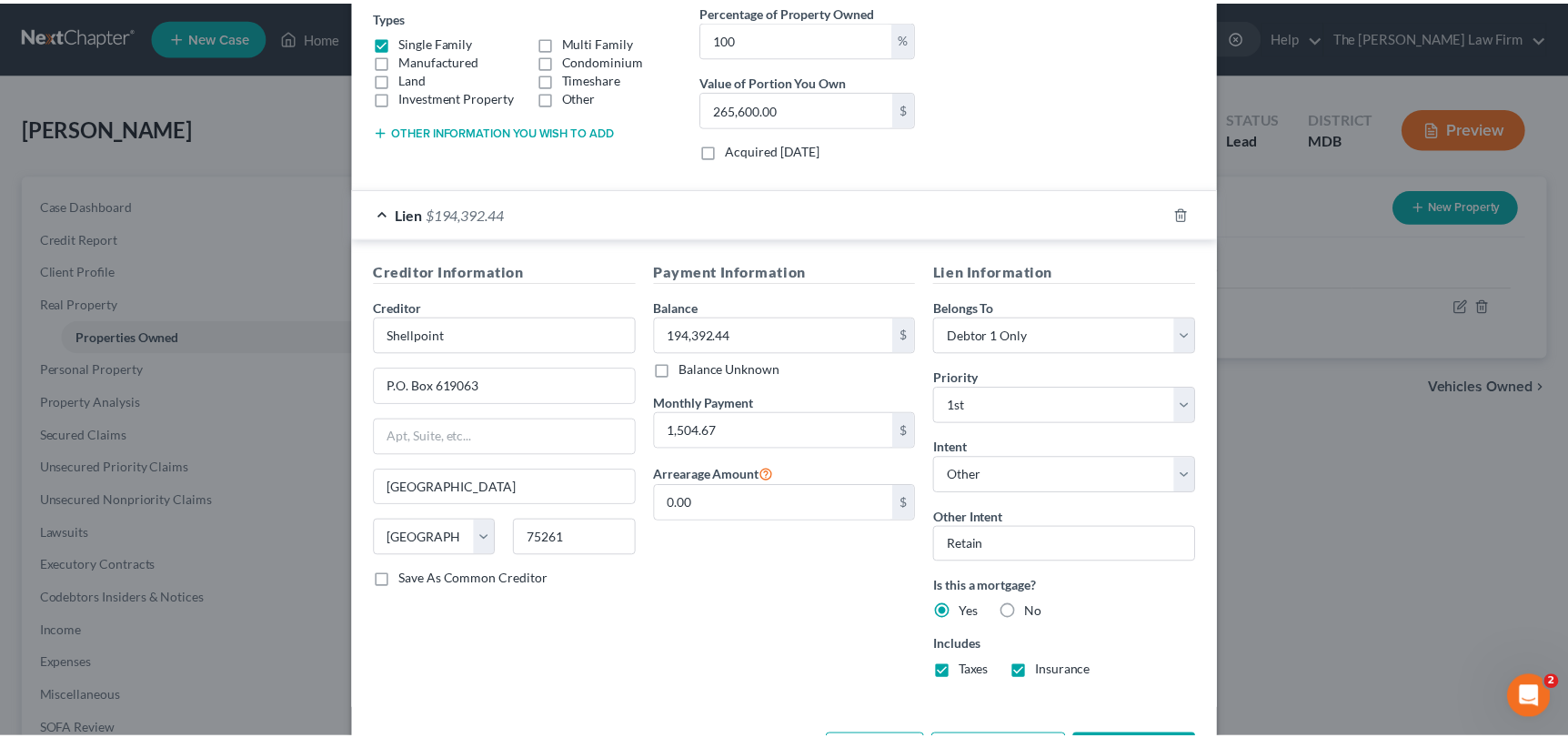
scroll to position [386, 0]
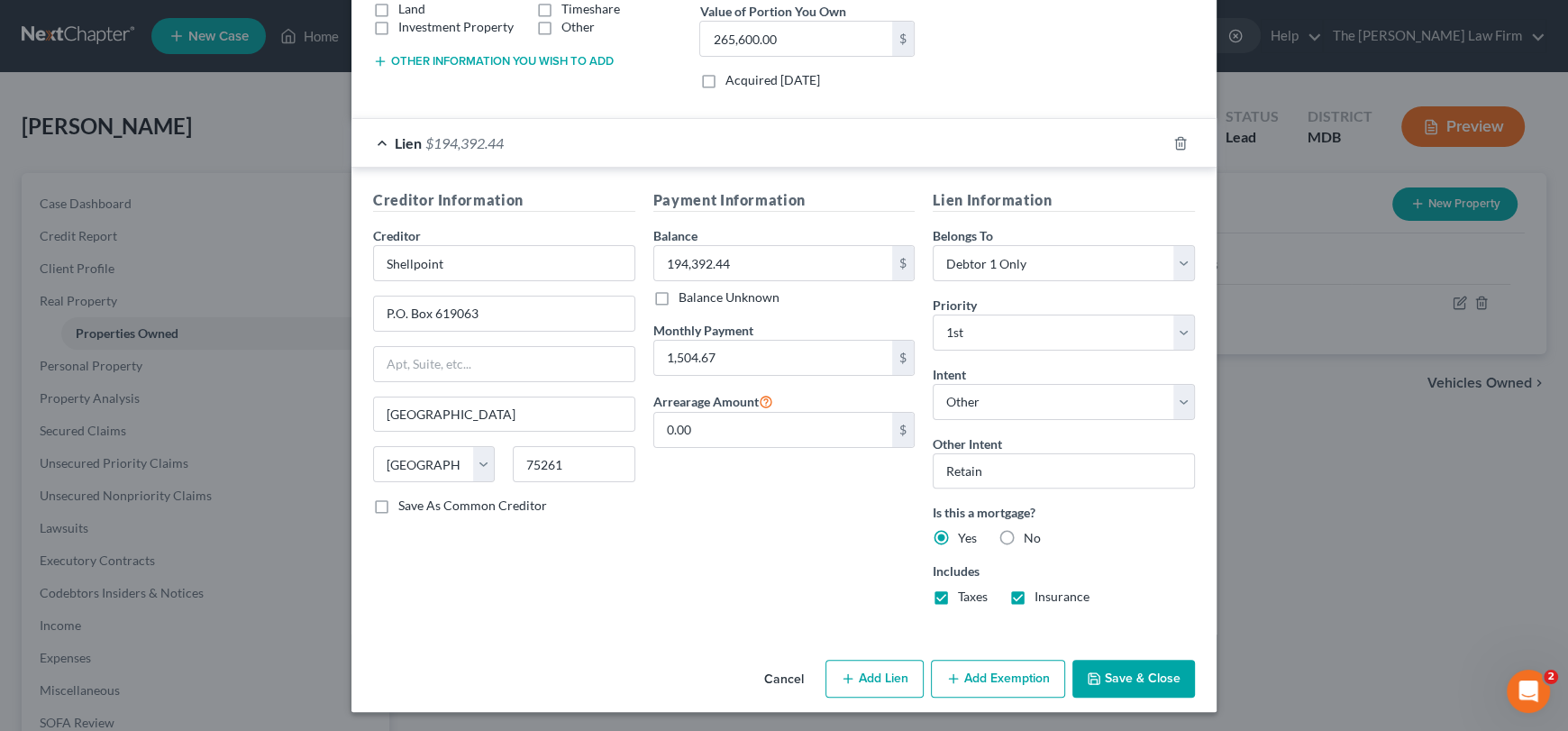
click at [1112, 677] on button "Save & Close" at bounding box center [1134, 678] width 122 height 38
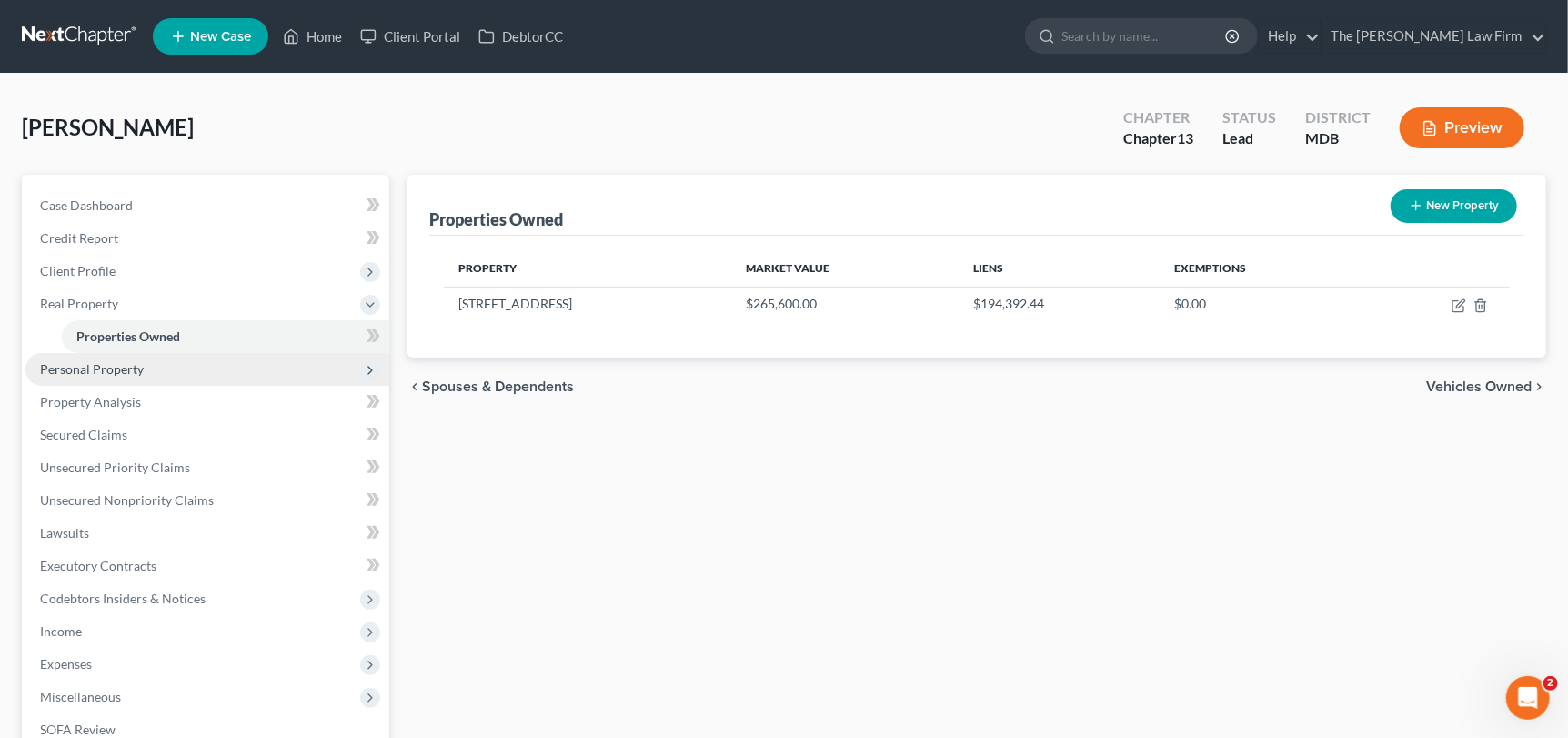
click at [61, 370] on span "Personal Property" at bounding box center [91, 369] width 104 height 15
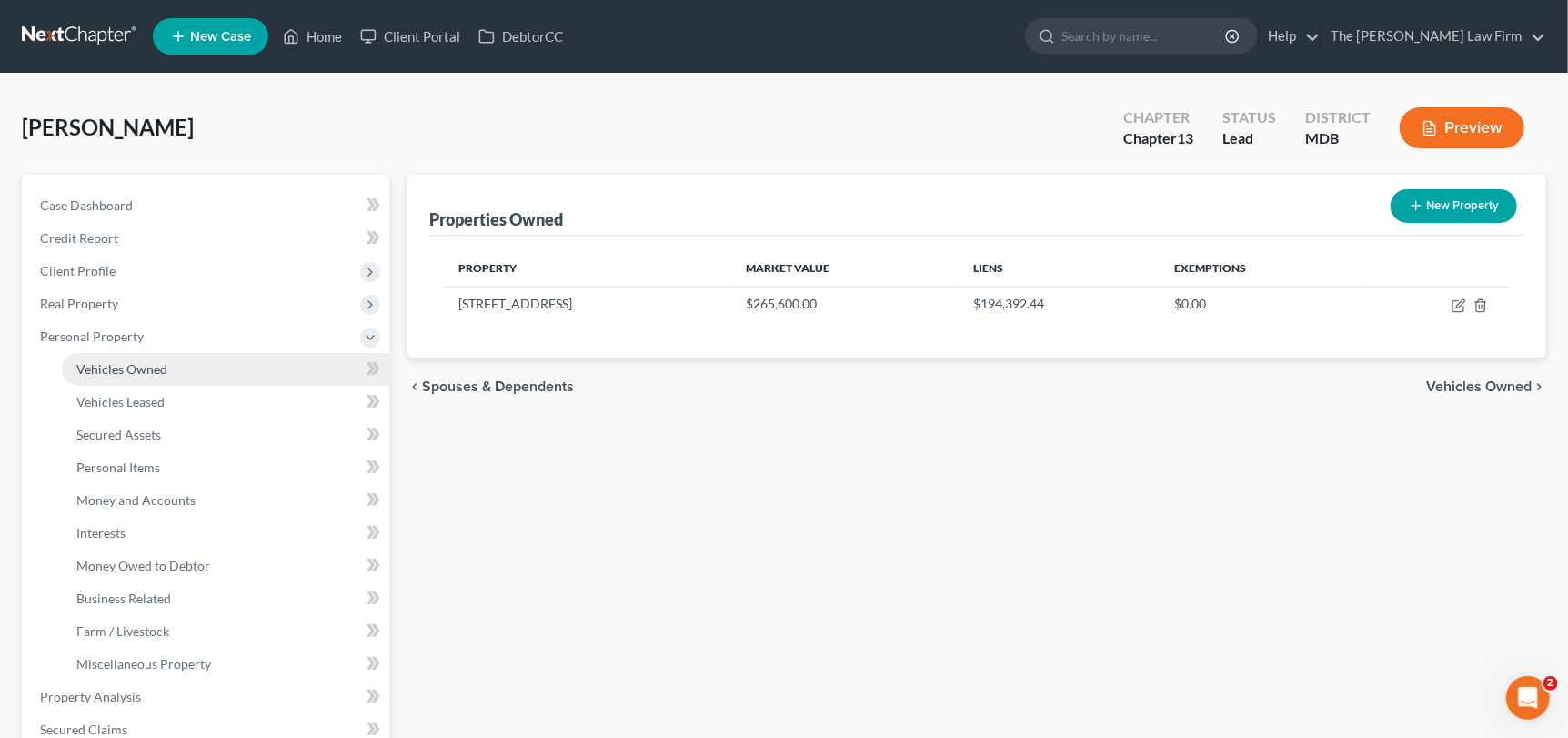
click at [150, 372] on span "Vehicles Owned" at bounding box center [122, 369] width 91 height 15
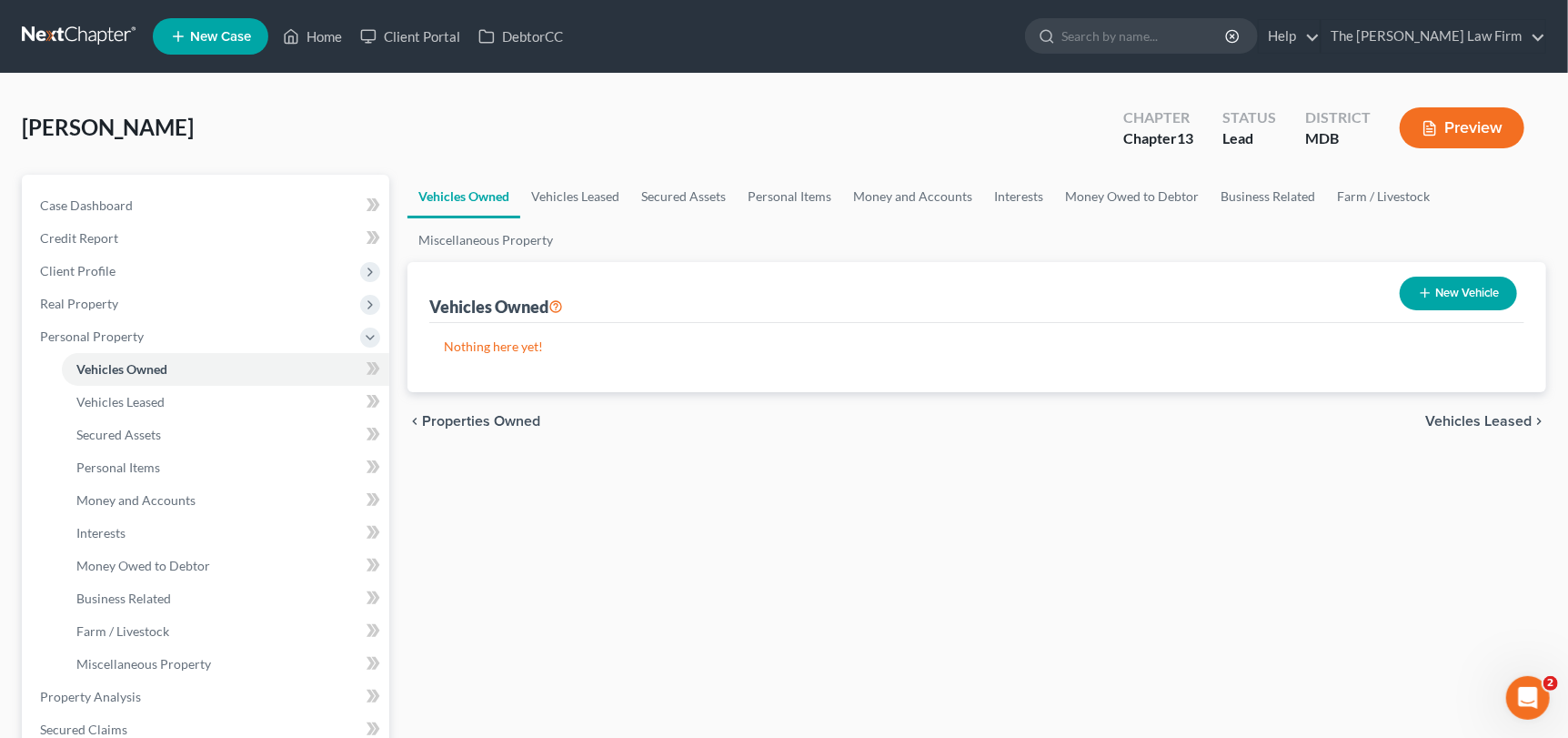
click at [1458, 291] on button "New Vehicle" at bounding box center [1458, 293] width 117 height 33
select select "0"
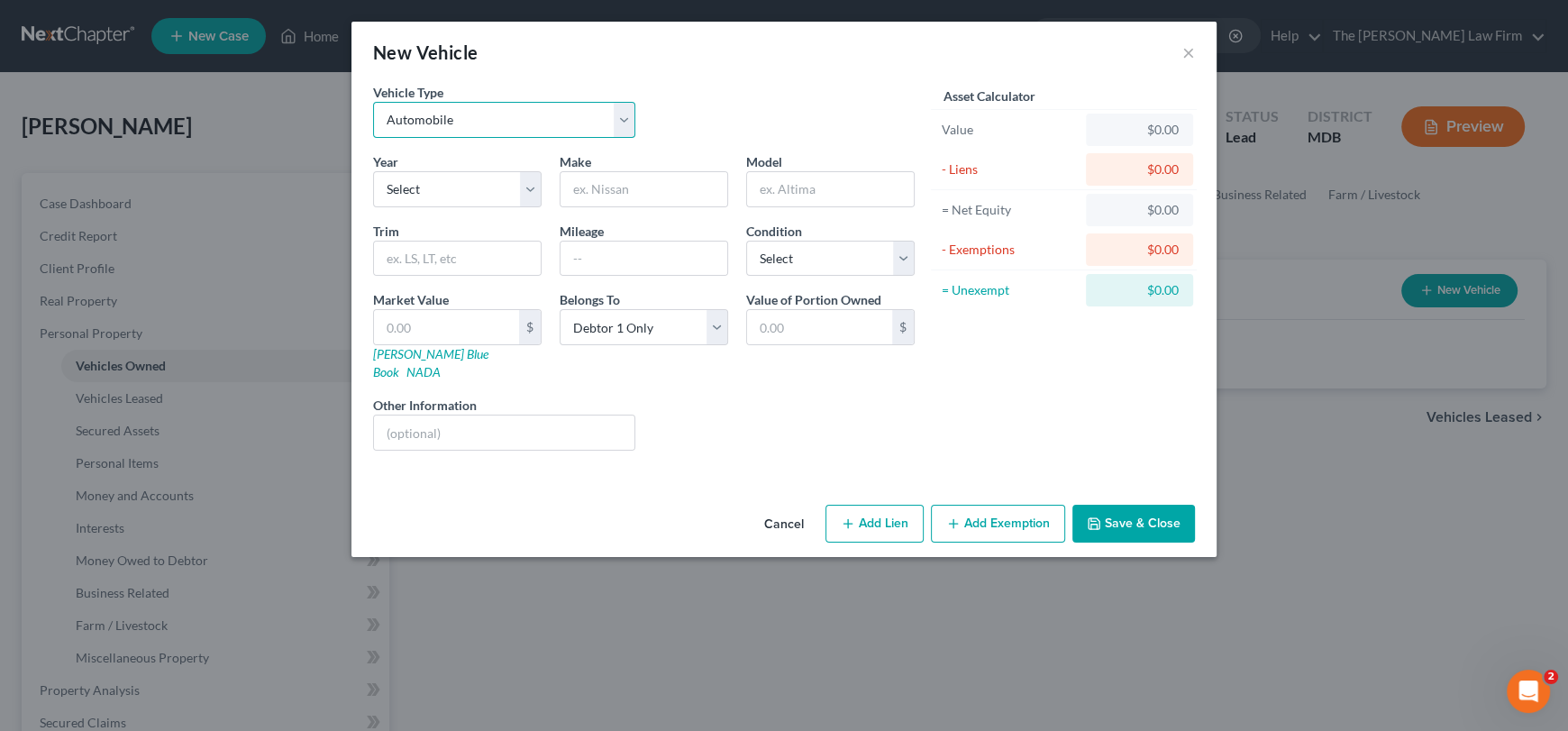
click at [481, 130] on select "Select Automobile Truck Trailer Watercraft Aircraft Motor Home Atv Other Vehicle" at bounding box center [504, 120] width 262 height 36
drag, startPoint x: 429, startPoint y: 185, endPoint x: 424, endPoint y: 194, distance: 10.3
click at [429, 185] on select "Select 2026 2025 2024 2023 2022 2021 2020 2019 2018 2017 2016 2015 2014 2013 20…" at bounding box center [457, 189] width 169 height 36
click at [439, 107] on select "Select Automobile Truck Trailer Watercraft Aircraft Motor Home Atv Other Vehicle" at bounding box center [504, 120] width 262 height 36
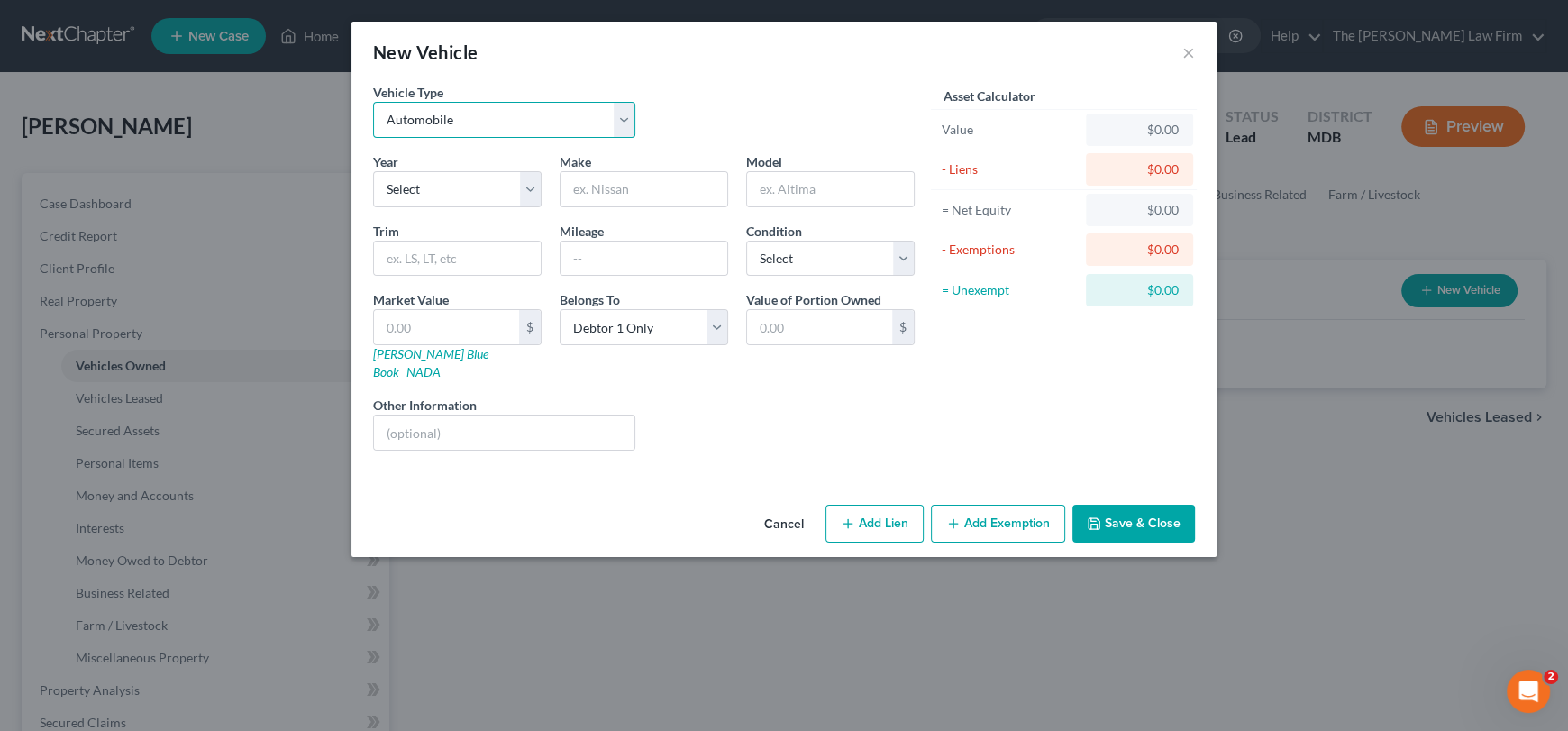
click at [439, 107] on select "Select Automobile Truck Trailer Watercraft Aircraft Motor Home Atv Other Vehicle" at bounding box center [504, 120] width 262 height 36
click at [415, 194] on select "Select 2026 2025 2024 2023 2022 2021 2020 2019 2018 2017 2016 2015 2014 2013 20…" at bounding box center [457, 189] width 169 height 36
select select "22"
click at [373, 171] on select "Select 2026 2025 2024 2023 2022 2021 2020 2019 2018 2017 2016 2015 2014 2013 20…" at bounding box center [457, 189] width 169 height 36
click at [643, 186] on input "text" at bounding box center [644, 189] width 167 height 34
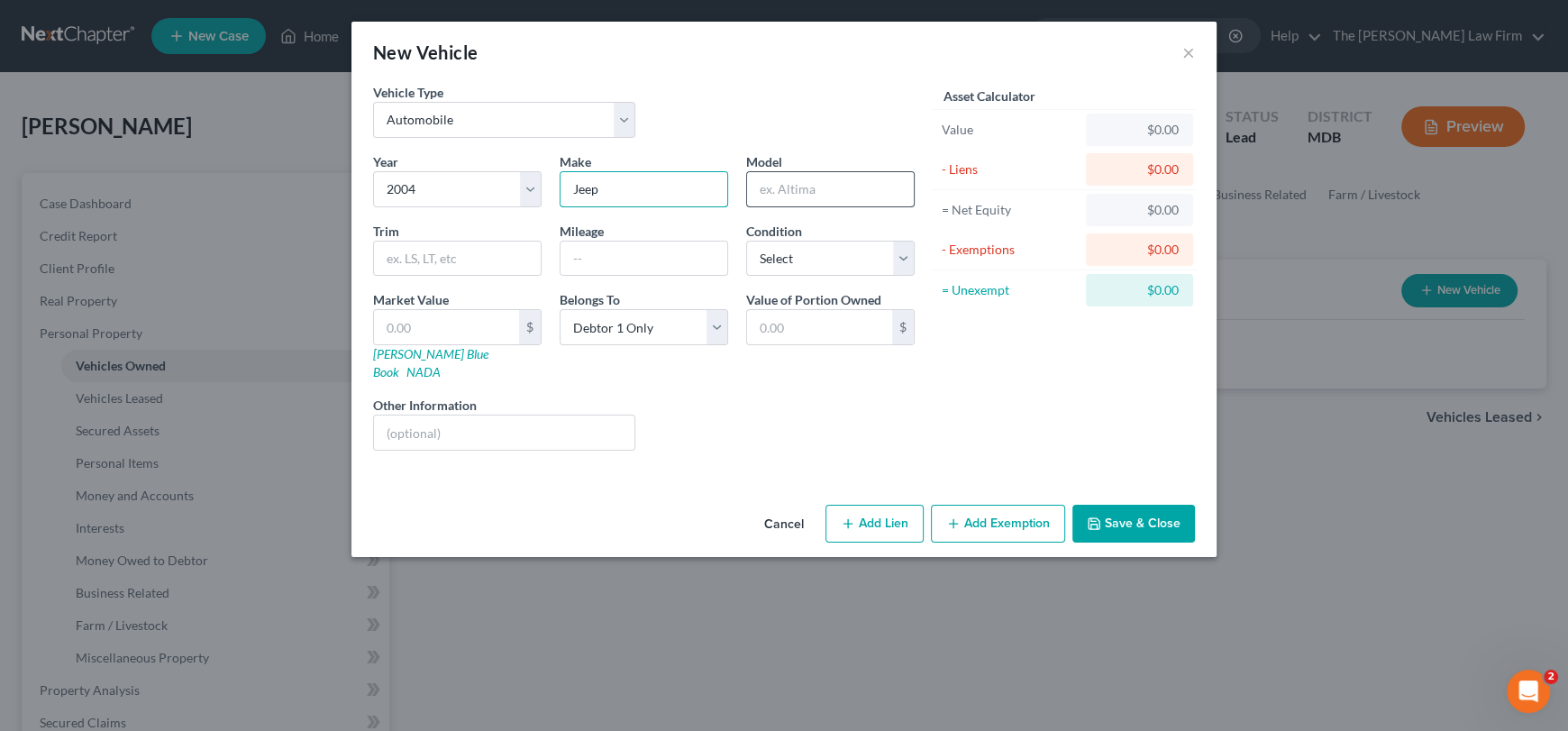
type input "Jeep"
click at [798, 196] on input "text" at bounding box center [830, 189] width 167 height 34
type input "Liberty"
click at [614, 267] on input "text" at bounding box center [644, 258] width 167 height 34
type input "219000"
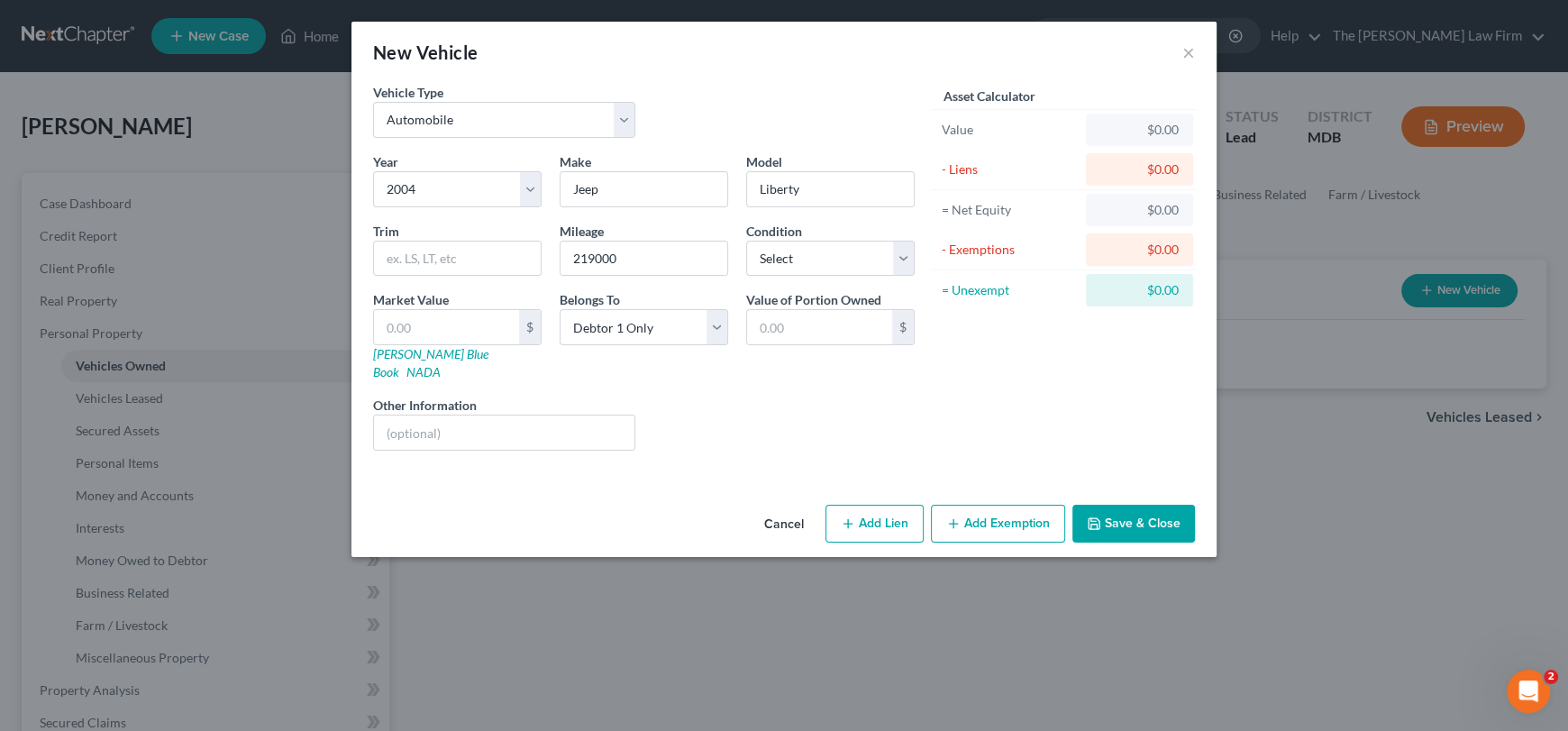
click at [830, 280] on div "Year Select 2026 2025 2024 2023 2022 2021 2020 2019 2018 2017 2016 2015 2014 20…" at bounding box center [644, 309] width 560 height 313
click at [809, 262] on select "Select Excellent Very Good Good Fair Poor" at bounding box center [830, 258] width 169 height 36
select select "2"
click at [746, 240] on select "Select Excellent Very Good Good Fair Poor" at bounding box center [830, 258] width 169 height 36
click at [457, 335] on input "text" at bounding box center [447, 327] width 145 height 34
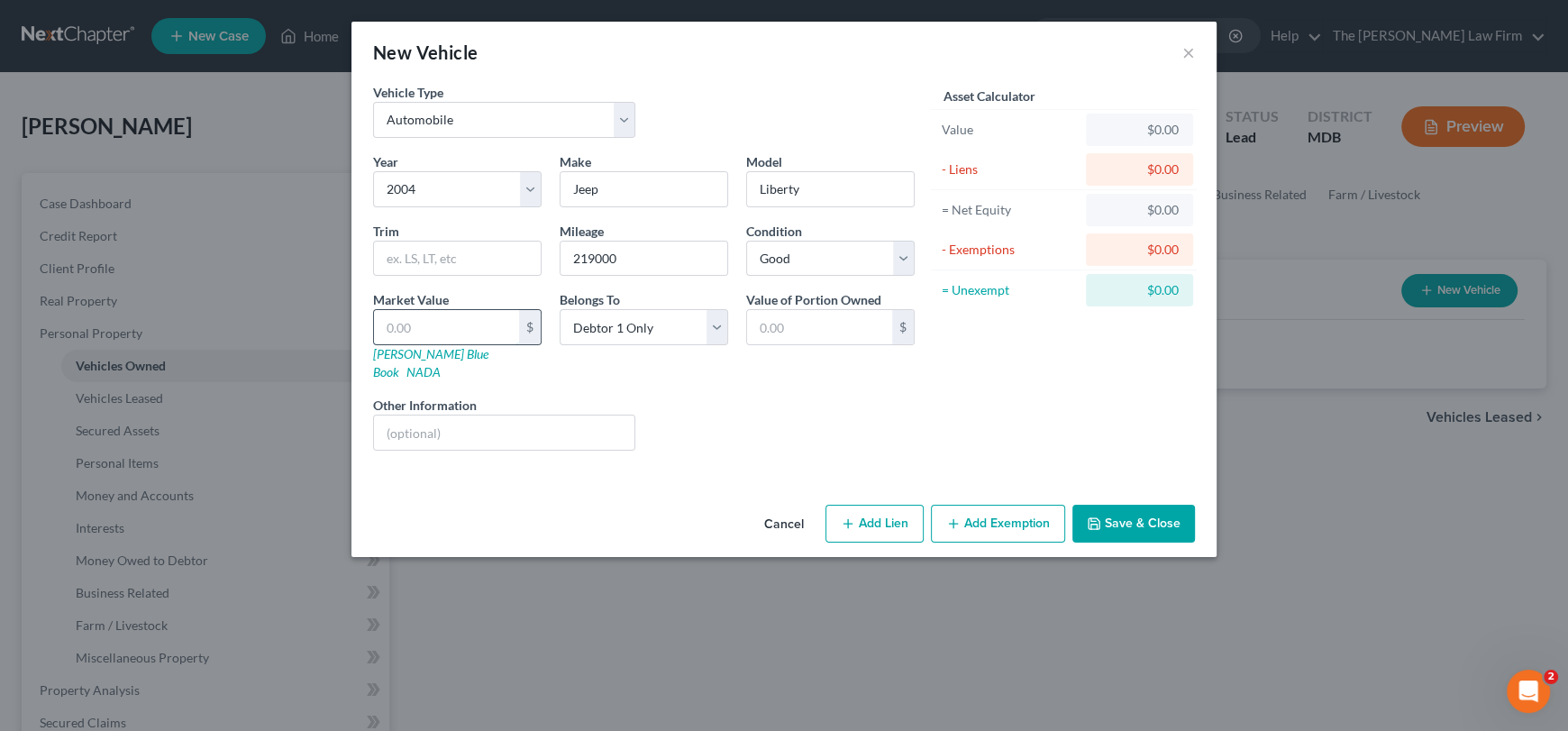
type input "8"
type input "8.00"
type input "87"
type input "87.00"
type input "877"
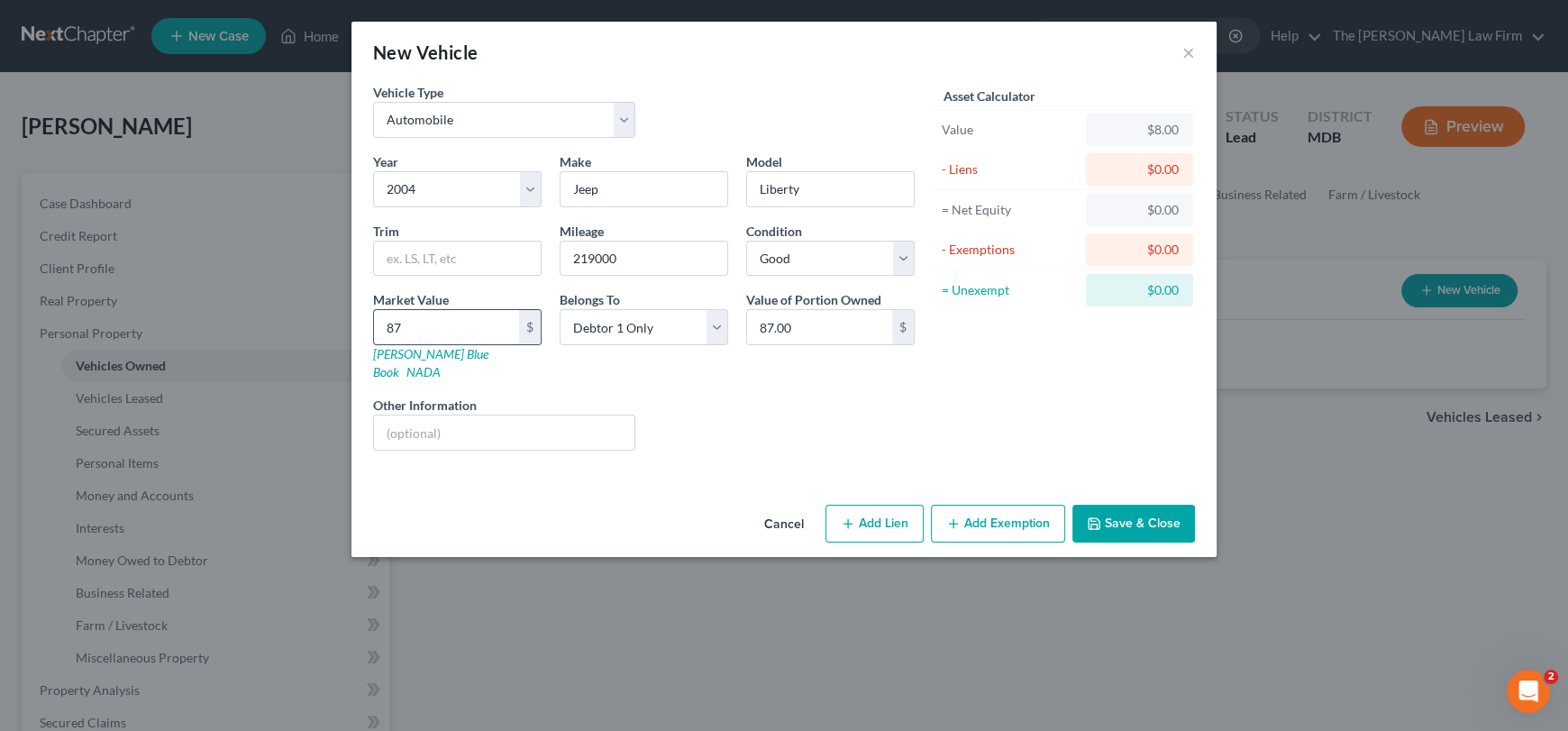
type input "877.00"
click at [455, 415] on input "text" at bounding box center [504, 432] width 260 height 34
type input "keeping"
click at [1121, 511] on button "Save & Close" at bounding box center [1134, 524] width 122 height 38
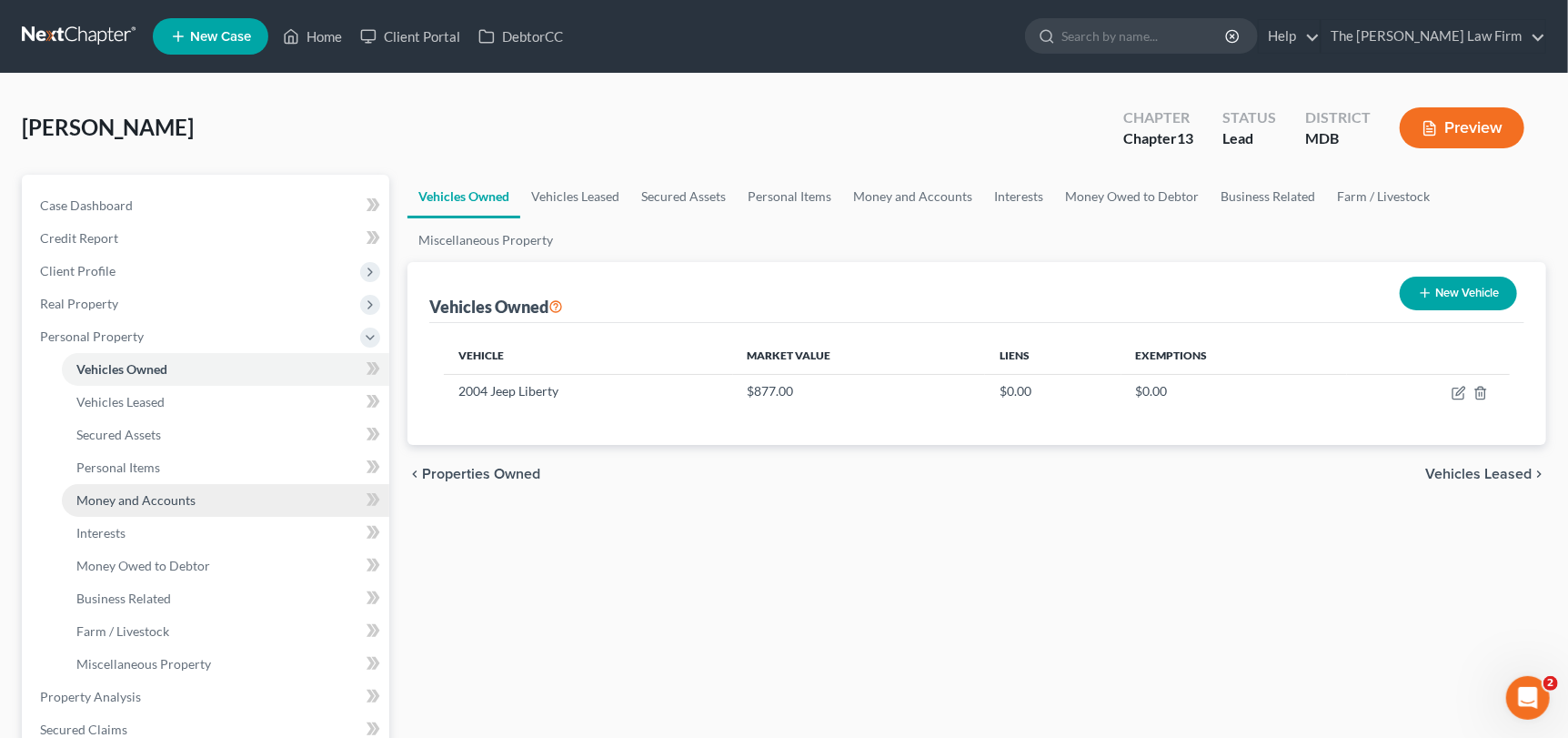
click at [115, 500] on span "Money and Accounts" at bounding box center [135, 499] width 119 height 15
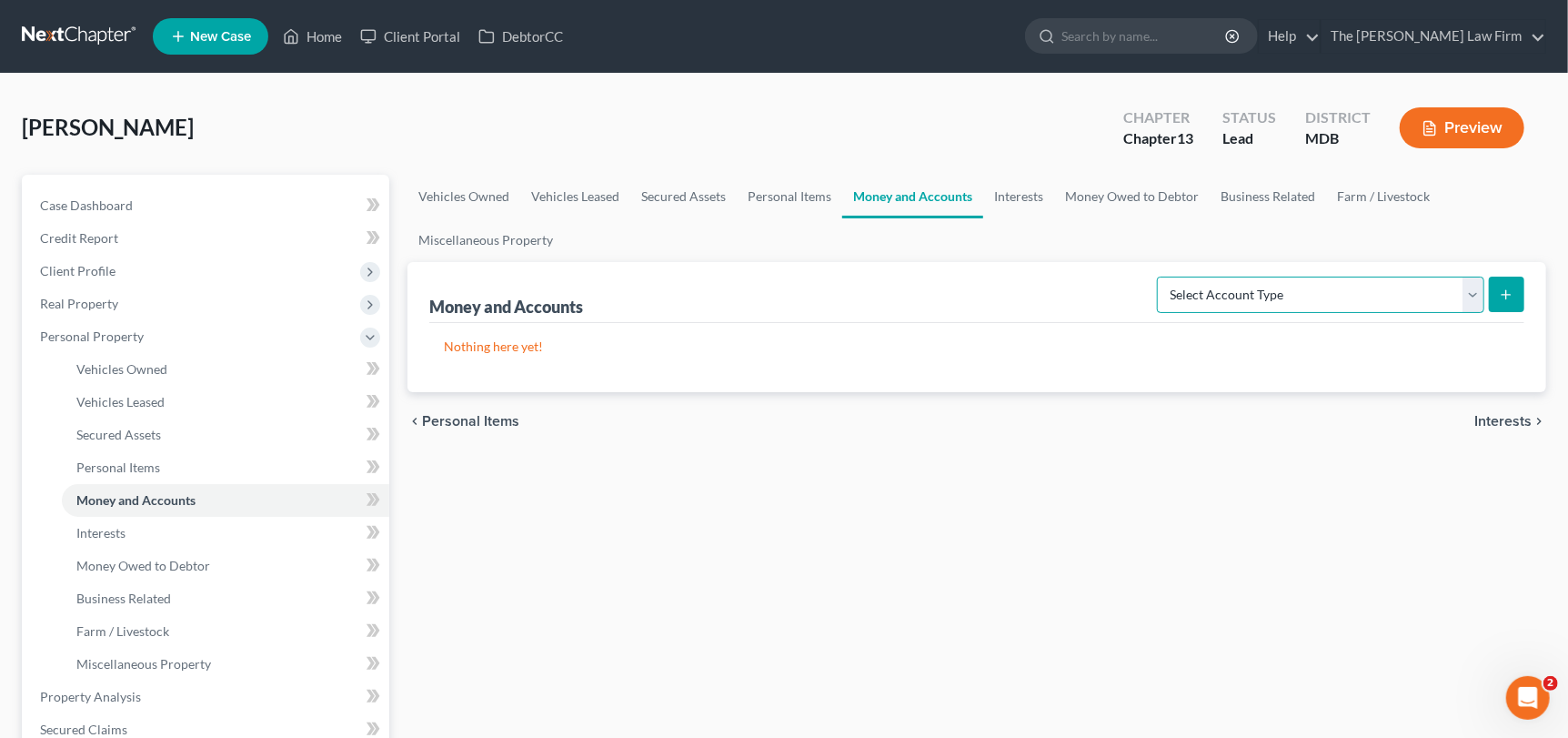
click at [1479, 294] on select "Select Account Type Brokerage Cash on Hand Certificates of Deposit Checking Acc…" at bounding box center [1321, 295] width 327 height 36
select select "checking"
click at [1161, 277] on select "Select Account Type Brokerage Cash on Hand Certificates of Deposit Checking Acc…" at bounding box center [1321, 295] width 327 height 36
click at [1524, 295] on div "Money and Accounts Select Account Type Brokerage Cash on Hand Certificates of D…" at bounding box center [976, 326] width 1138 height 130
click at [1519, 295] on button "submit" at bounding box center [1506, 294] width 35 height 35
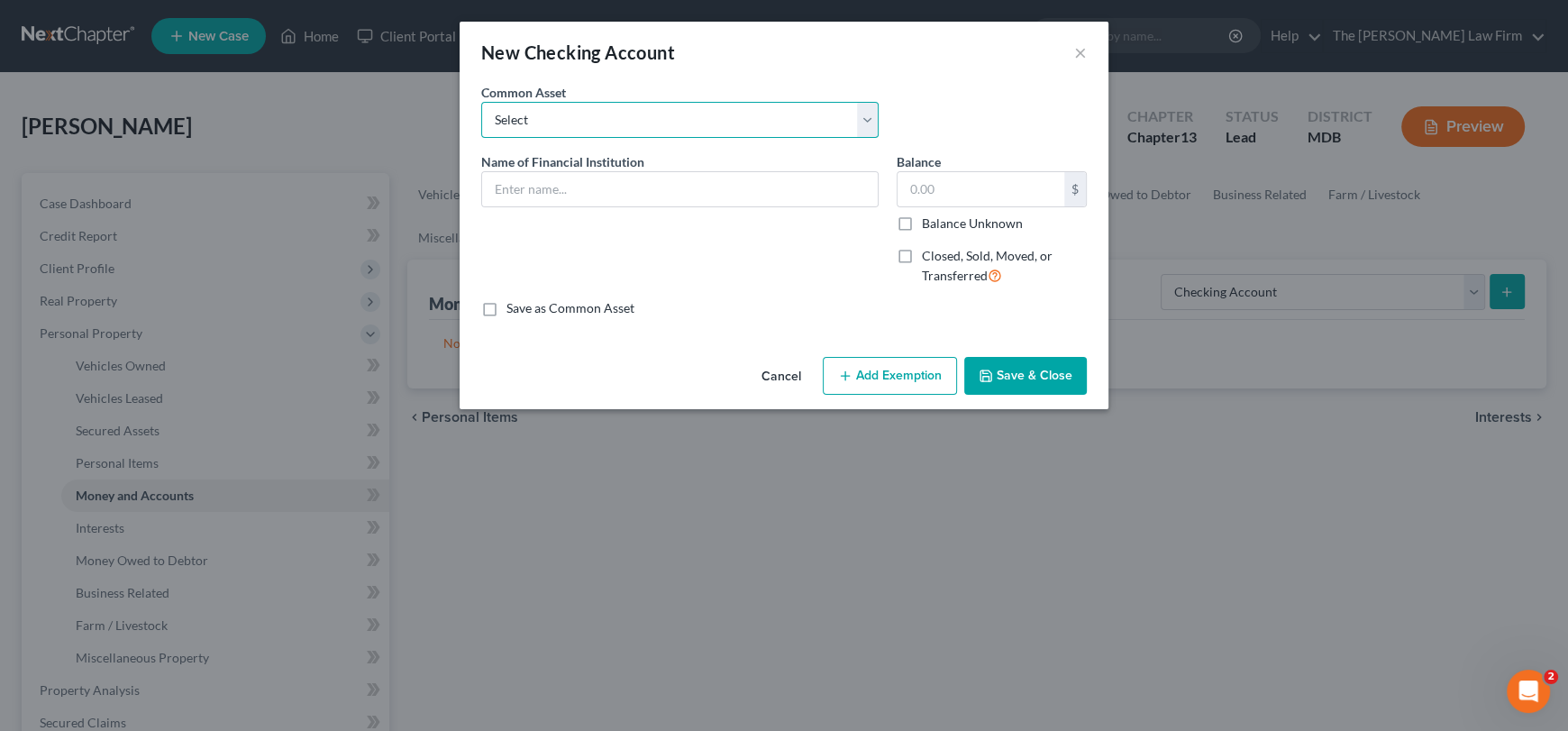
click at [531, 119] on select "Select Credit [DATE] SoFi Prince [PERSON_NAME]'s Community Federal Credit Union…" at bounding box center [680, 120] width 398 height 36
select select "7"
click at [482, 102] on select "Select Credit [DATE] SoFi Prince [PERSON_NAME]'s Community Federal Credit Union…" at bounding box center [680, 120] width 398 height 36
type input "PNC"
click at [939, 194] on input "48.74" at bounding box center [981, 189] width 167 height 34
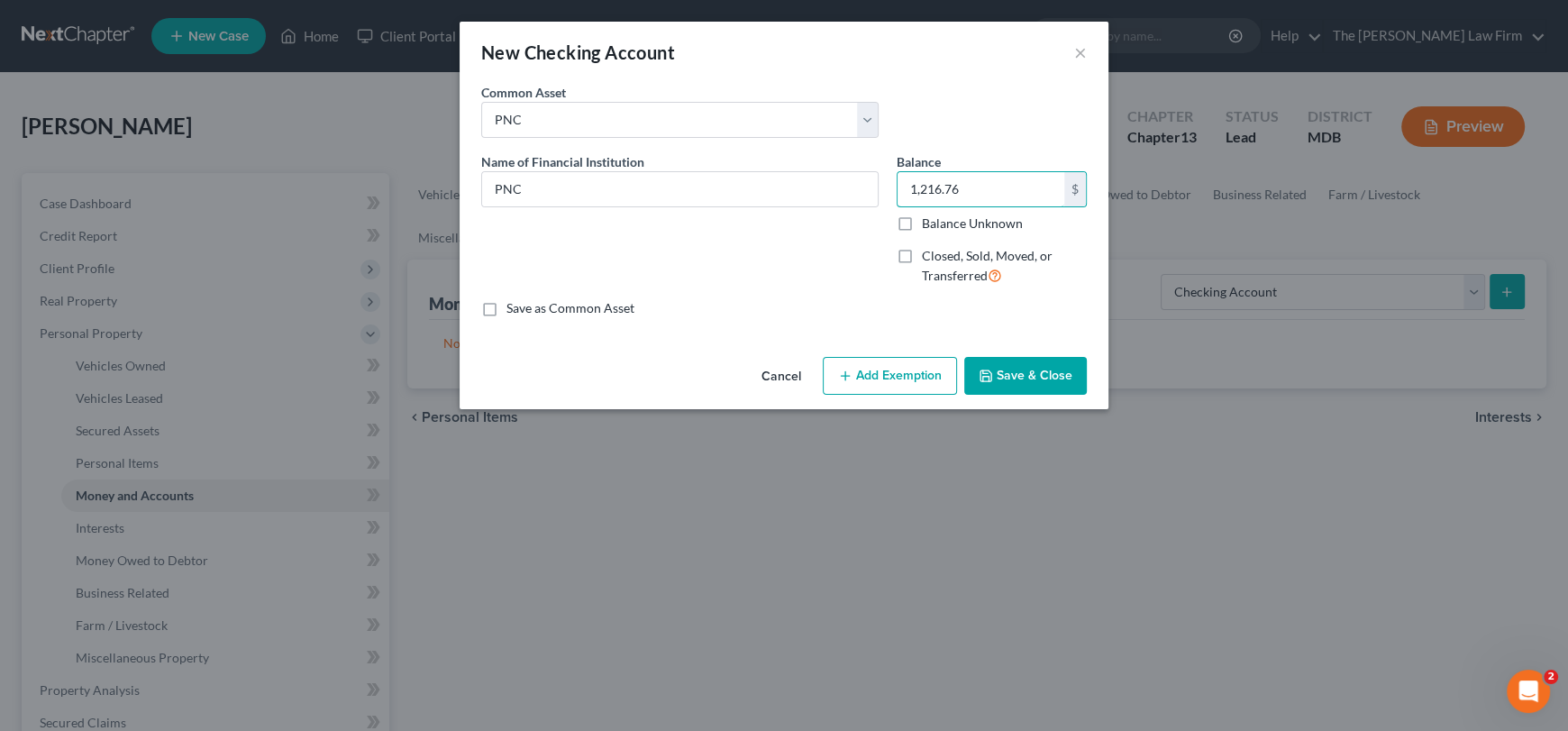
type input "1,216.76"
click at [1025, 374] on button "Save & Close" at bounding box center [1025, 376] width 122 height 38
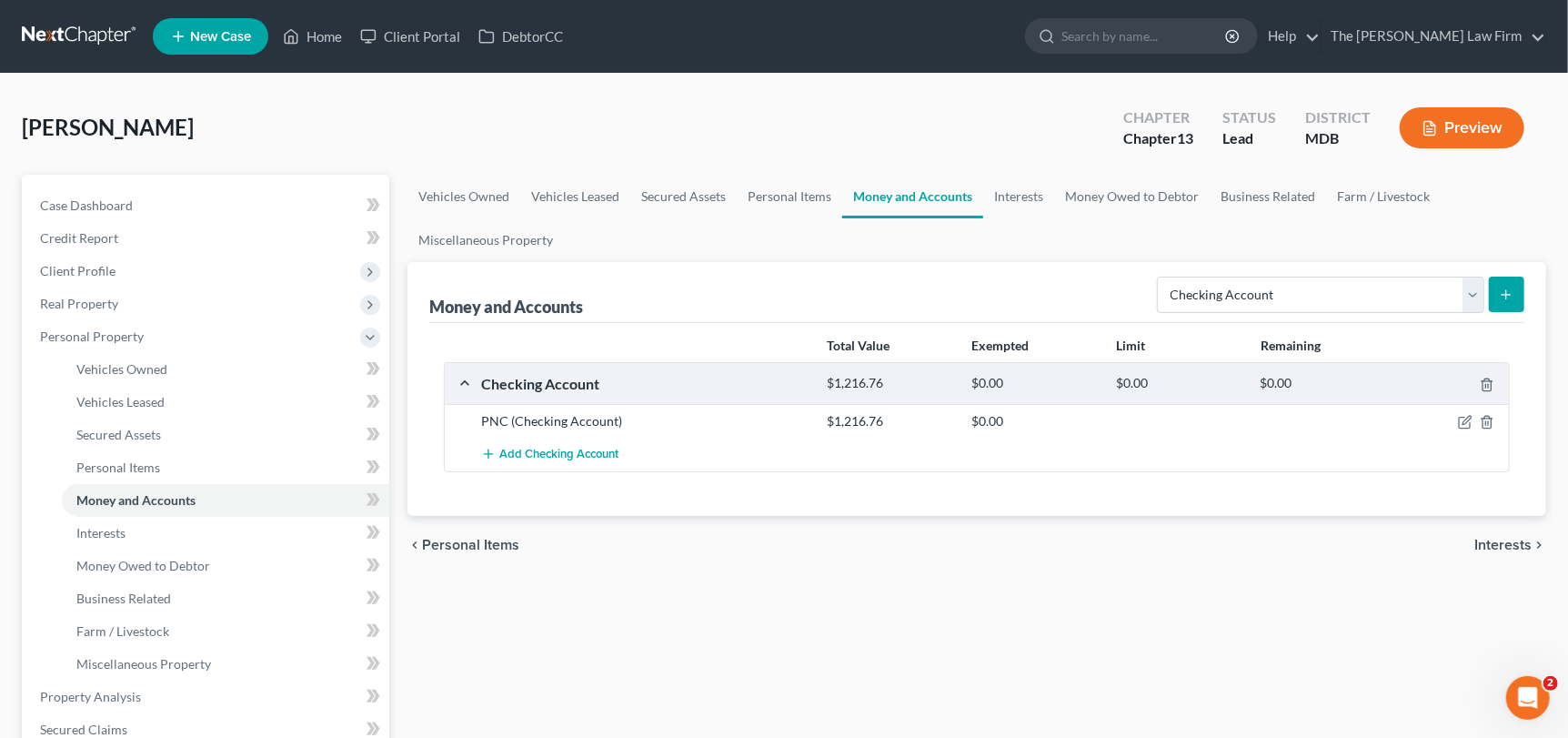
click at [1498, 296] on button "submit" at bounding box center [1506, 294] width 35 height 35
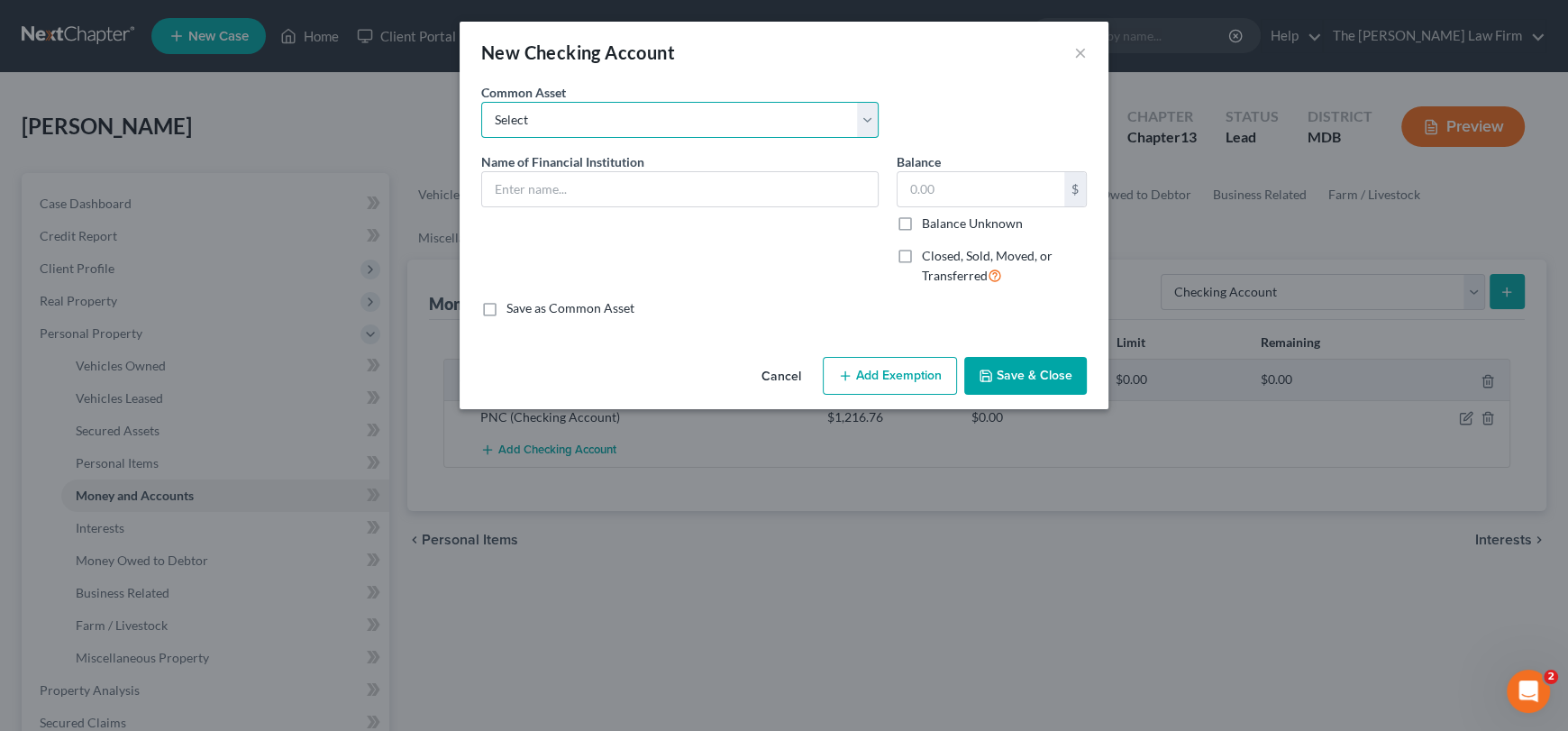
click at [547, 124] on select "Select Credit [DATE] SoFi Prince [PERSON_NAME]'s Community Federal Credit Union…" at bounding box center [680, 120] width 398 height 36
select select "8"
click at [482, 102] on select "Select Credit [DATE] SoFi Prince [PERSON_NAME]'s Community Federal Credit Union…" at bounding box center [680, 120] width 398 height 36
type input "M&T"
click at [981, 178] on input "230.00" at bounding box center [981, 189] width 167 height 34
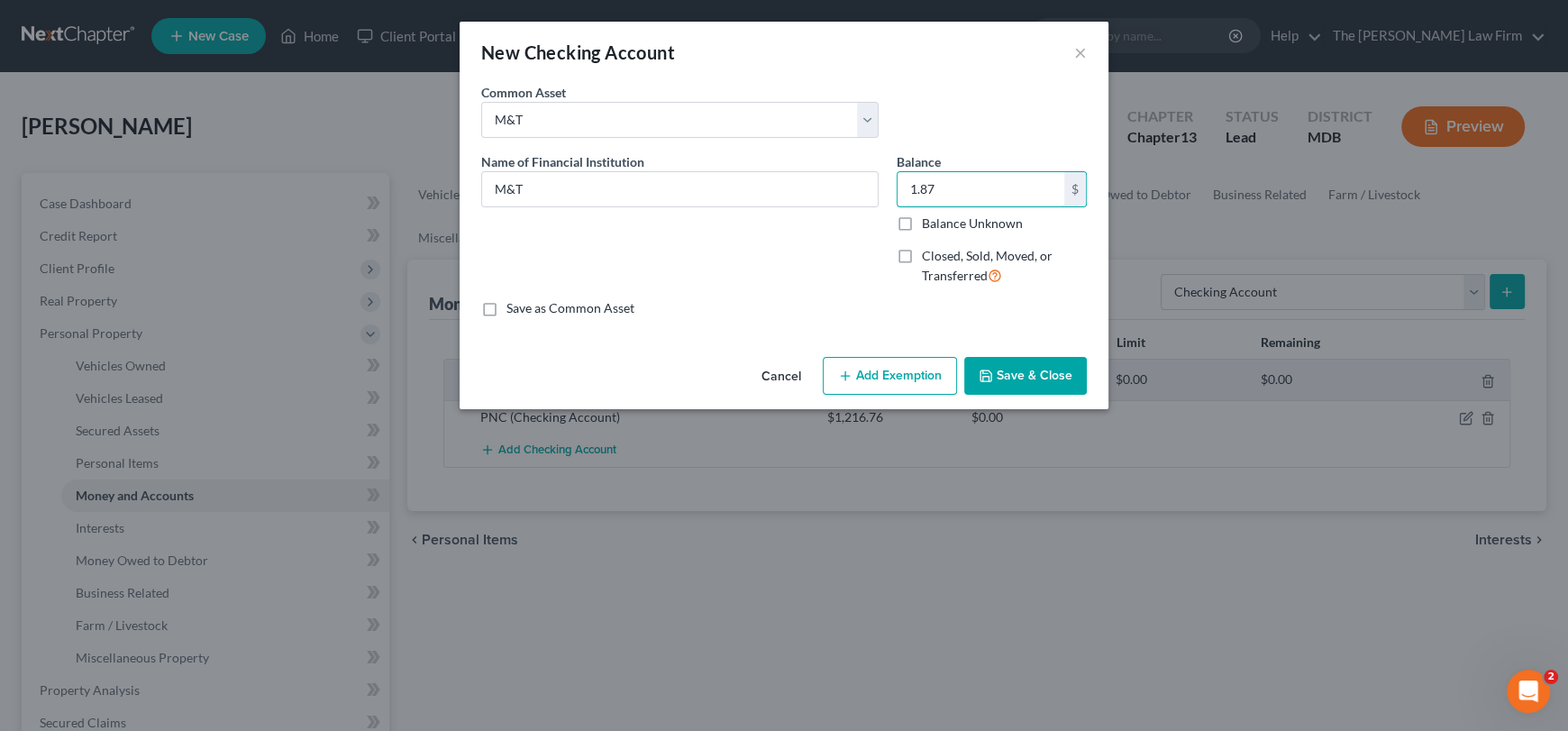
type input "1.87"
click at [1043, 375] on button "Save & Close" at bounding box center [1025, 376] width 122 height 38
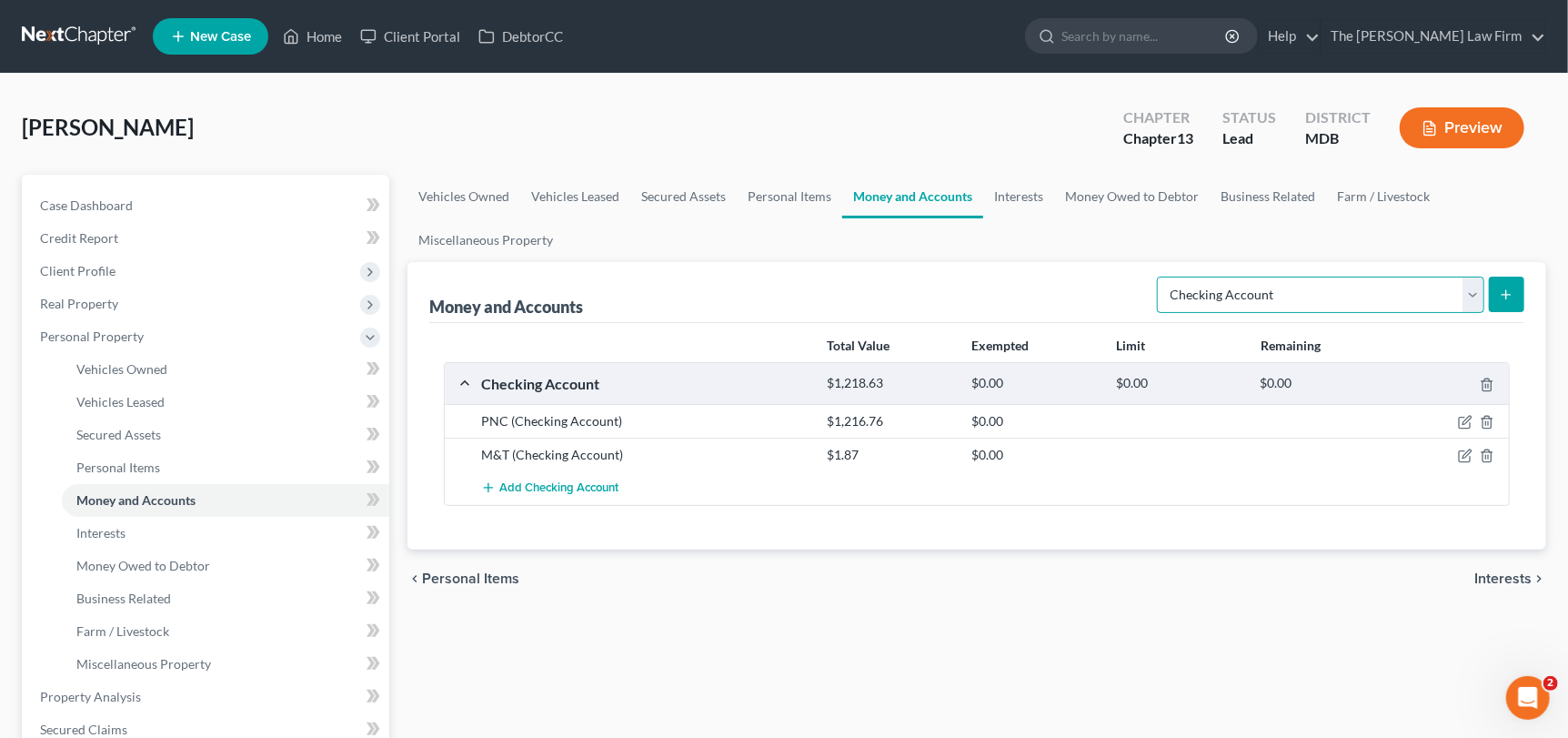
click at [1464, 284] on select "Select Account Type Brokerage Cash on Hand Certificates of Deposit Checking Acc…" at bounding box center [1321, 295] width 327 height 36
click at [1161, 277] on select "Select Account Type Brokerage Cash on Hand Certificates of Deposit Checking Acc…" at bounding box center [1321, 295] width 327 height 36
click at [1502, 291] on icon "submit" at bounding box center [1505, 294] width 14 height 14
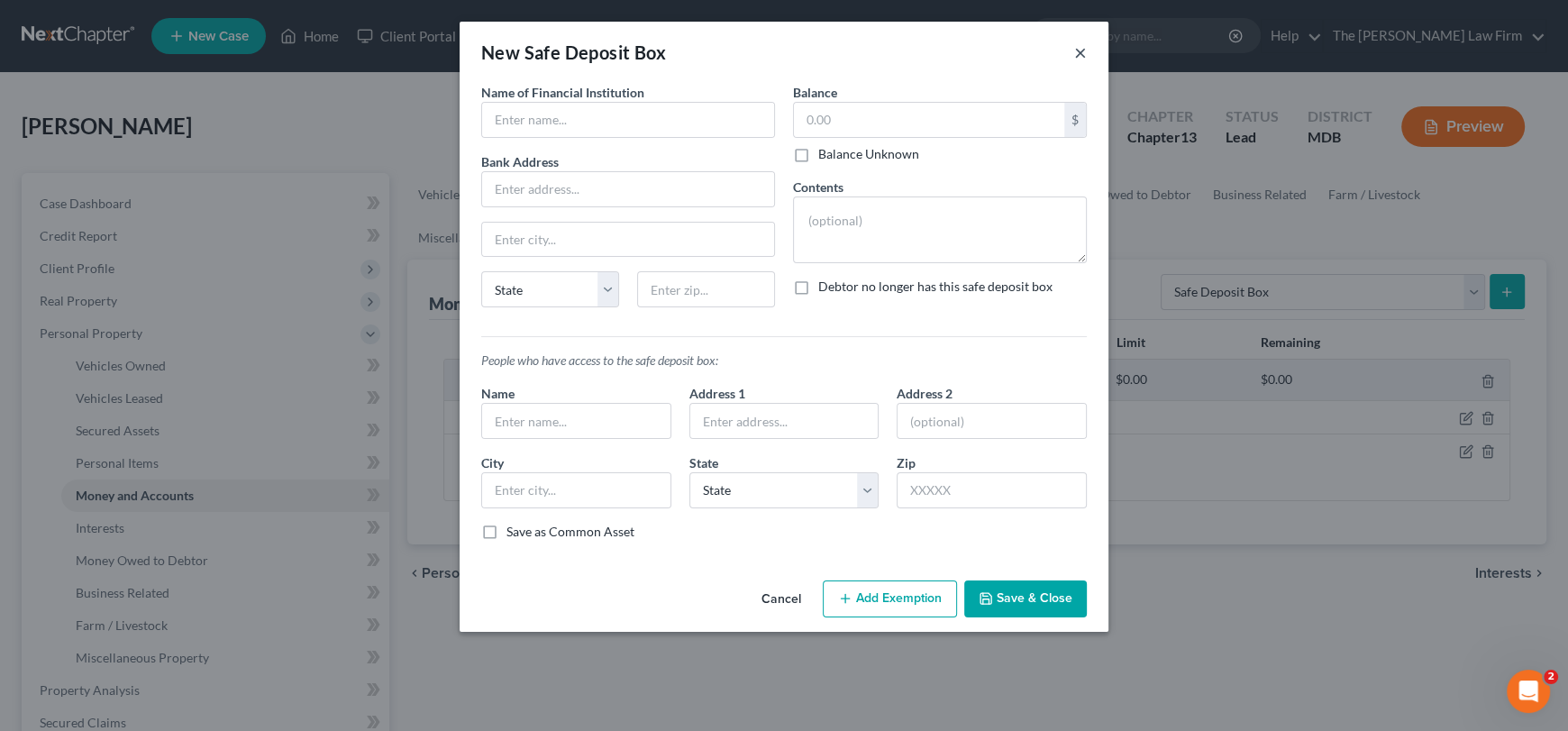
click at [1075, 57] on button "×" at bounding box center [1080, 52] width 12 height 22
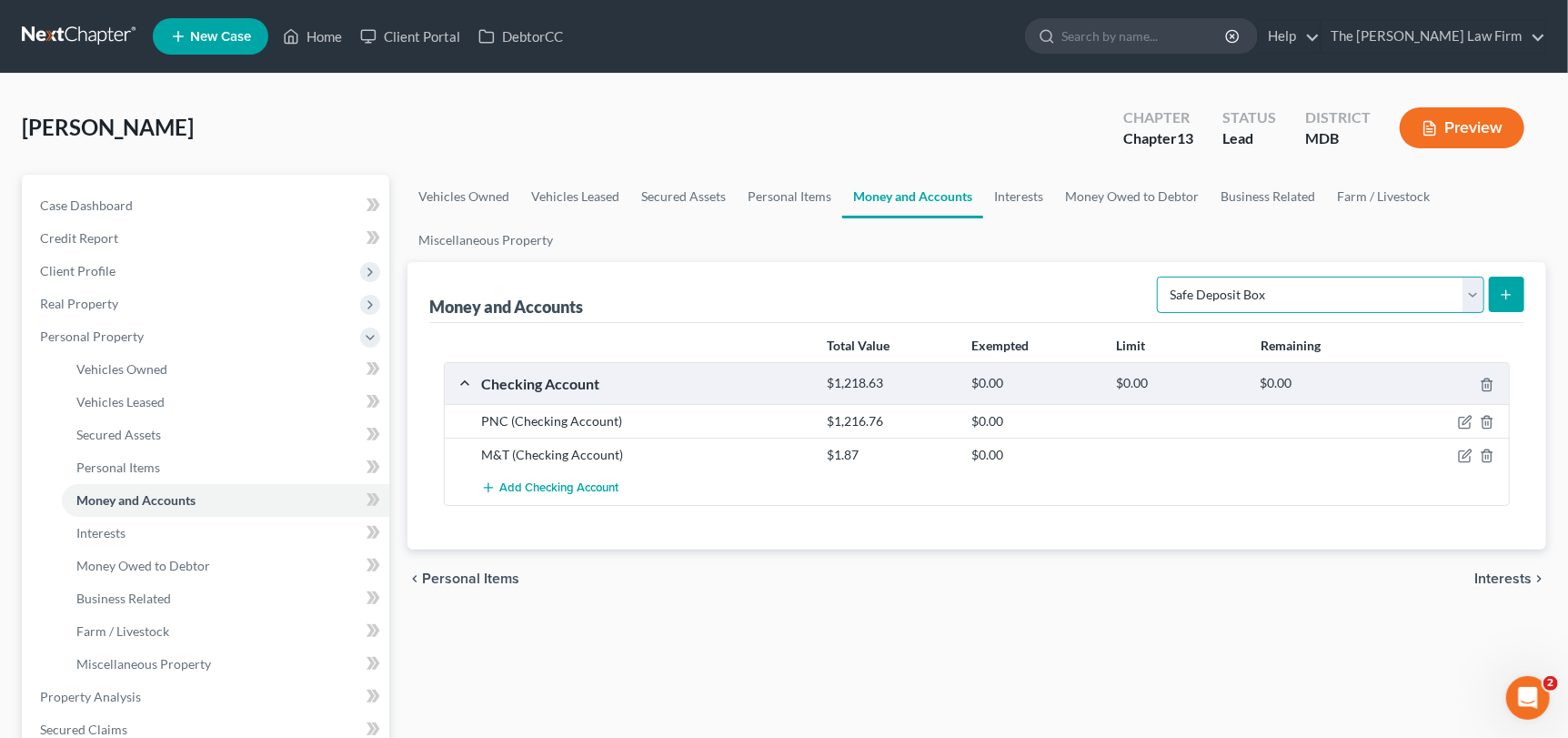
click at [1454, 297] on select "Select Account Type Brokerage Cash on Hand Certificates of Deposit Checking Acc…" at bounding box center [1321, 295] width 327 height 36
select select "savings"
click at [1161, 277] on select "Select Account Type Brokerage Cash on Hand Certificates of Deposit Checking Acc…" at bounding box center [1321, 295] width 327 height 36
click at [1510, 295] on icon "submit" at bounding box center [1505, 294] width 14 height 14
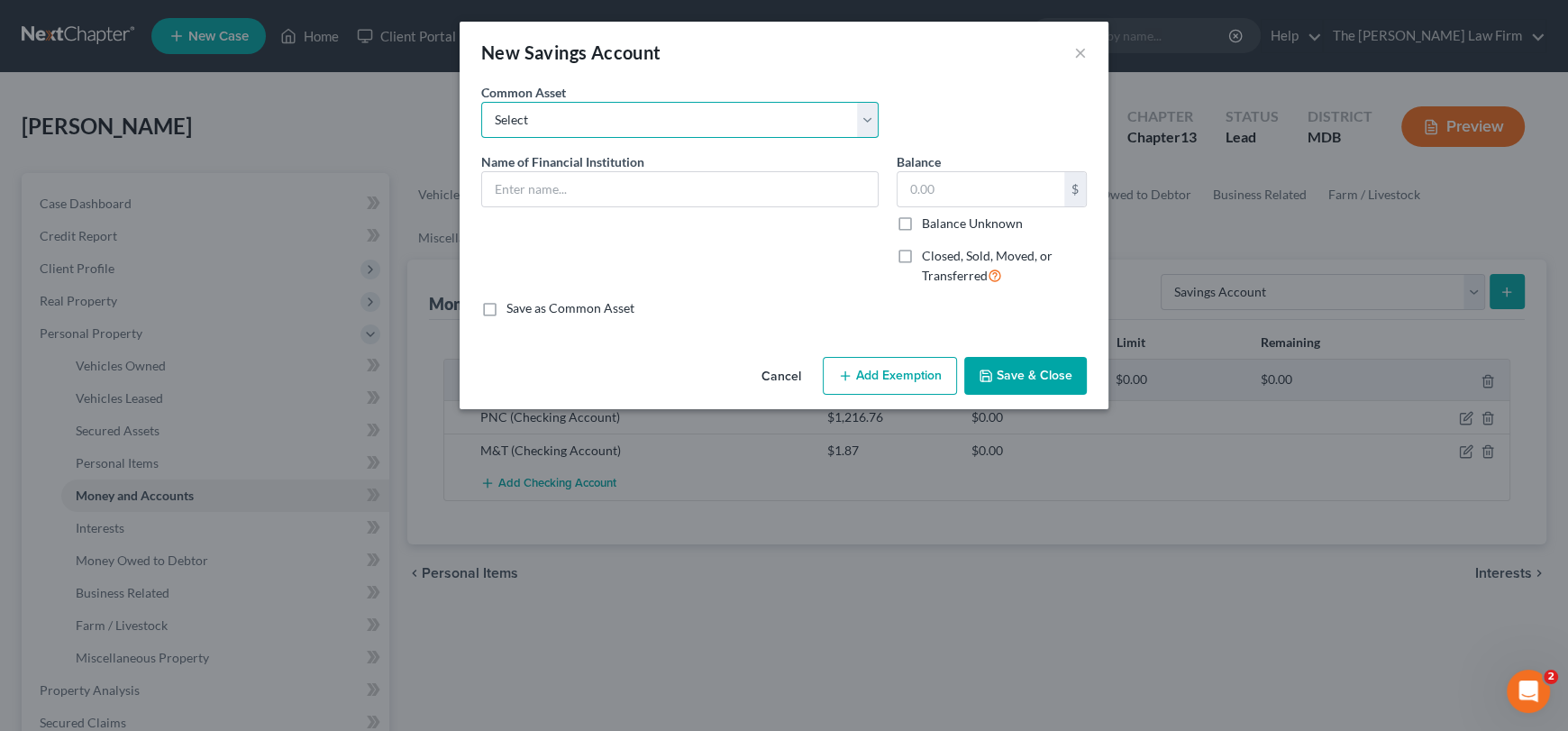
drag, startPoint x: 615, startPoint y: 116, endPoint x: 593, endPoint y: 125, distance: 23.8
click at [615, 116] on select "Select Credit [DATE] USAA [PERSON_NAME] Fargo WesBanco Navy Federal Credit Unio…" at bounding box center [680, 120] width 398 height 36
select select "13"
click at [482, 102] on select "Select Credit [DATE] USAA [PERSON_NAME] Fargo WesBanco Navy Federal Credit Unio…" at bounding box center [680, 120] width 398 height 36
type input "PNC"
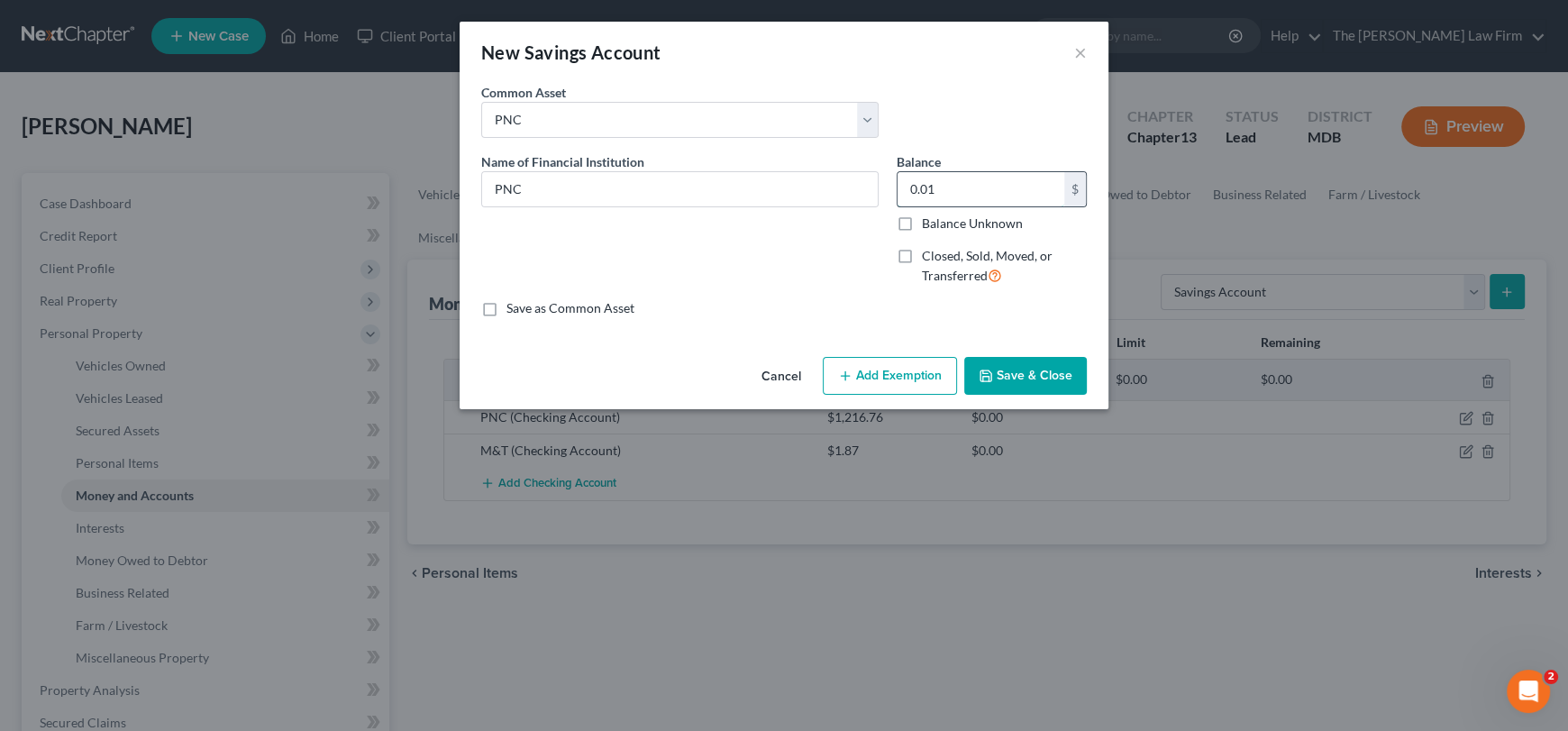
click at [968, 187] on input "0.01" at bounding box center [981, 189] width 167 height 34
type input "0.00"
click at [1026, 378] on button "Save & Close" at bounding box center [1025, 376] width 122 height 38
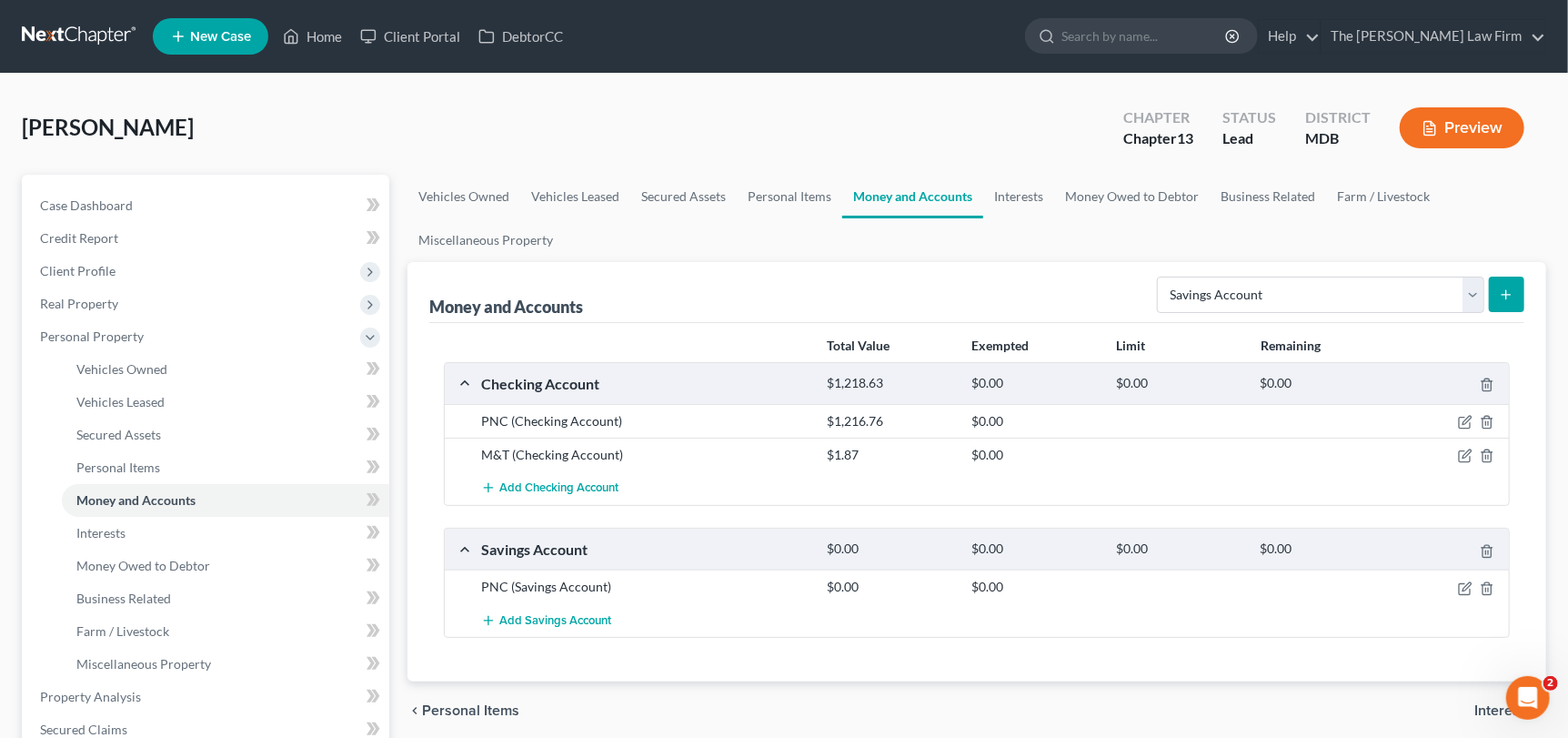
click at [1495, 282] on button "submit" at bounding box center [1506, 294] width 35 height 35
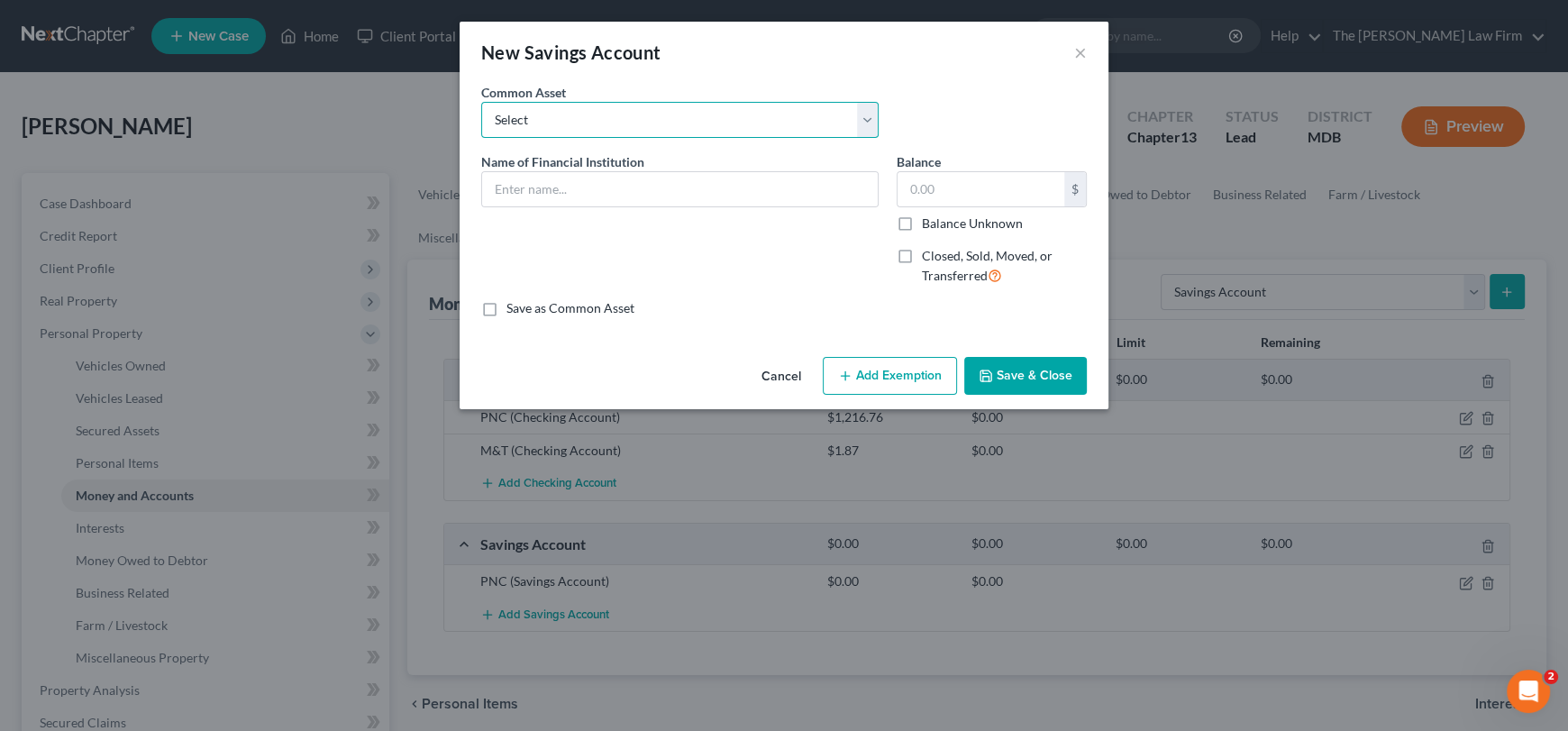
click at [609, 115] on select "Select Credit [DATE] USAA [PERSON_NAME] Fargo WesBanco Navy Federal Credit Unio…" at bounding box center [680, 120] width 398 height 36
select select "13"
click at [482, 102] on select "Select Credit [DATE] USAA [PERSON_NAME] Fargo WesBanco Navy Federal Credit Unio…" at bounding box center [680, 120] width 398 height 36
type input "PNC"
click at [947, 187] on input "0.01" at bounding box center [981, 189] width 167 height 34
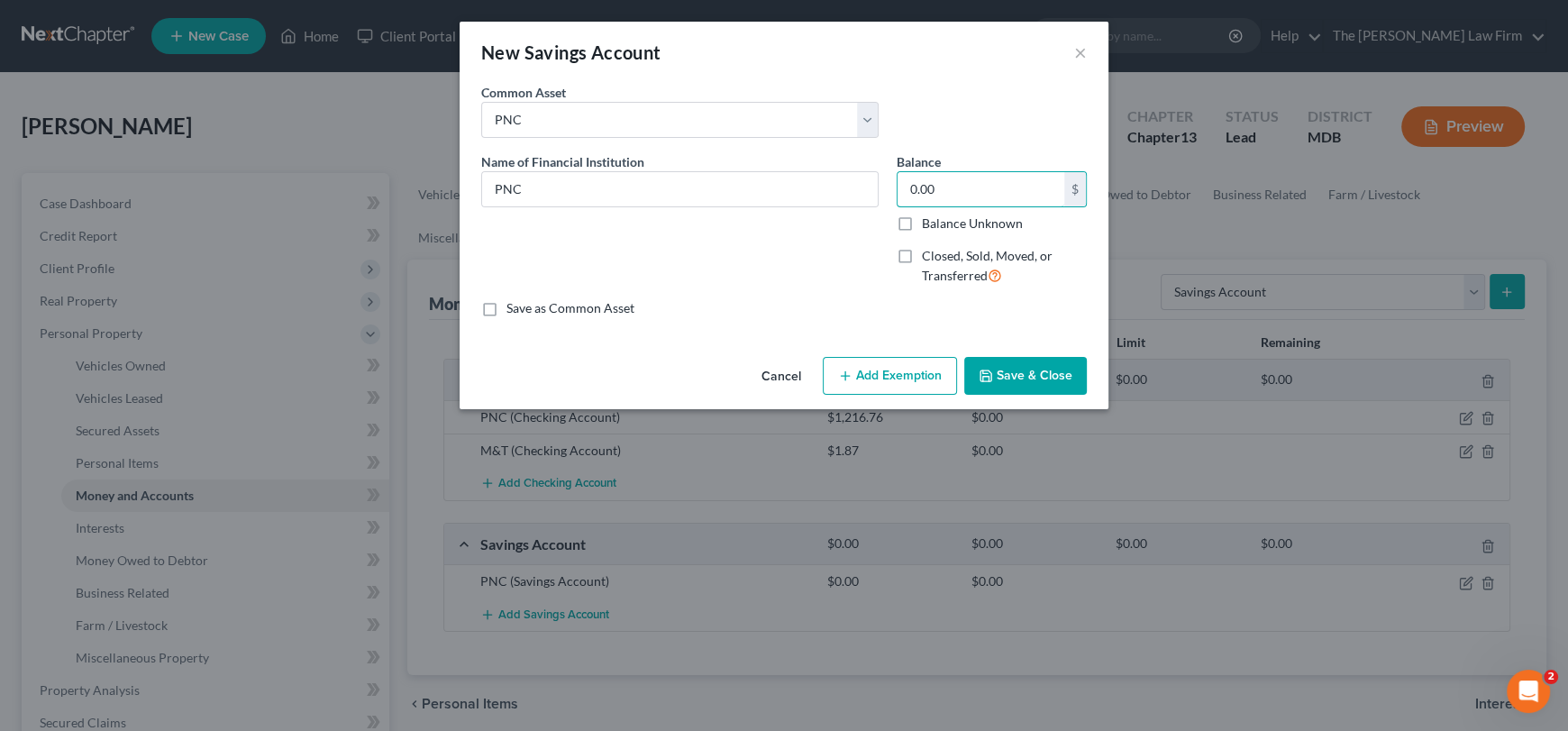
type input "0.00"
click at [1040, 378] on button "Save & Close" at bounding box center [1025, 376] width 122 height 38
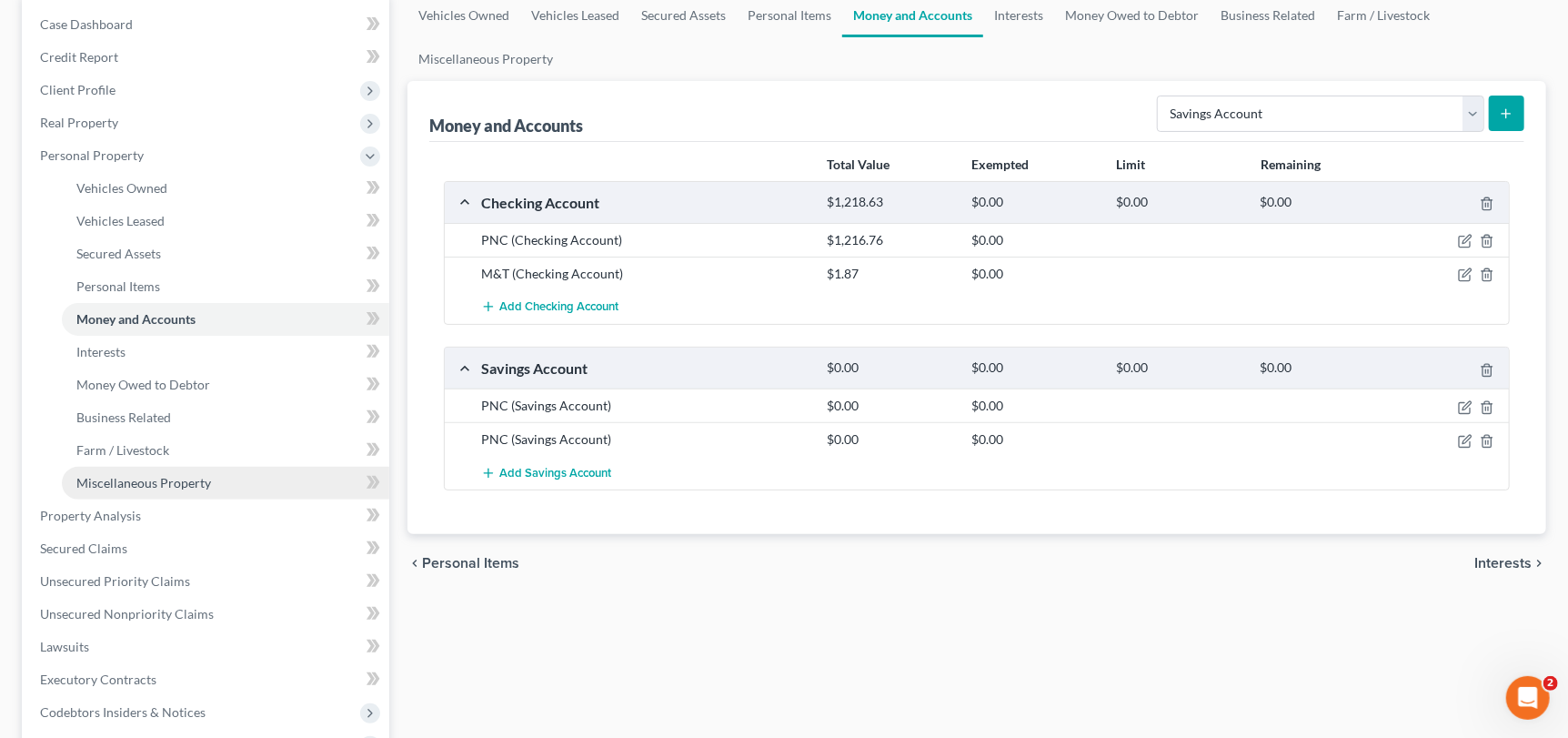
scroll to position [182, 0]
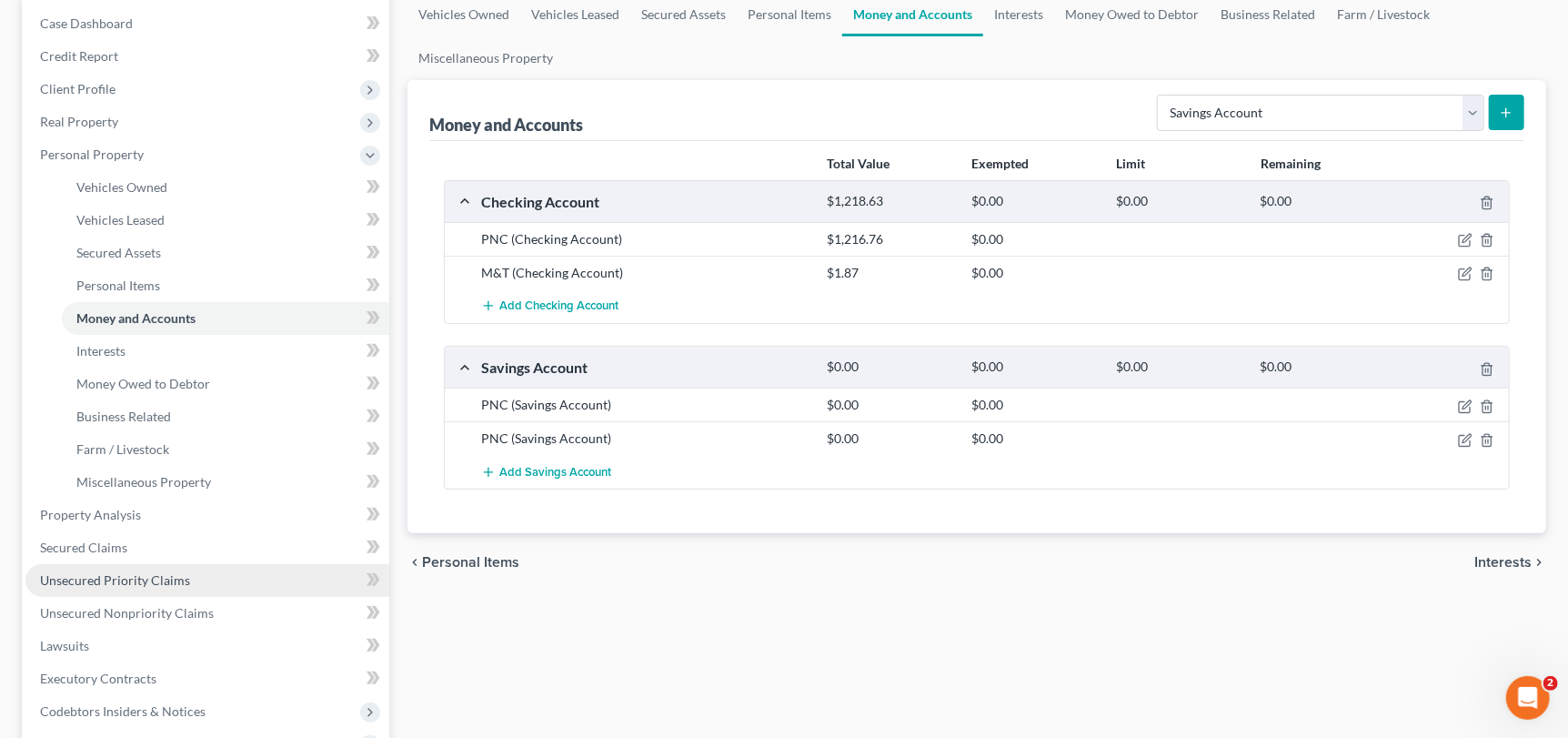
click at [122, 567] on link "Unsecured Priority Claims" at bounding box center [207, 580] width 364 height 32
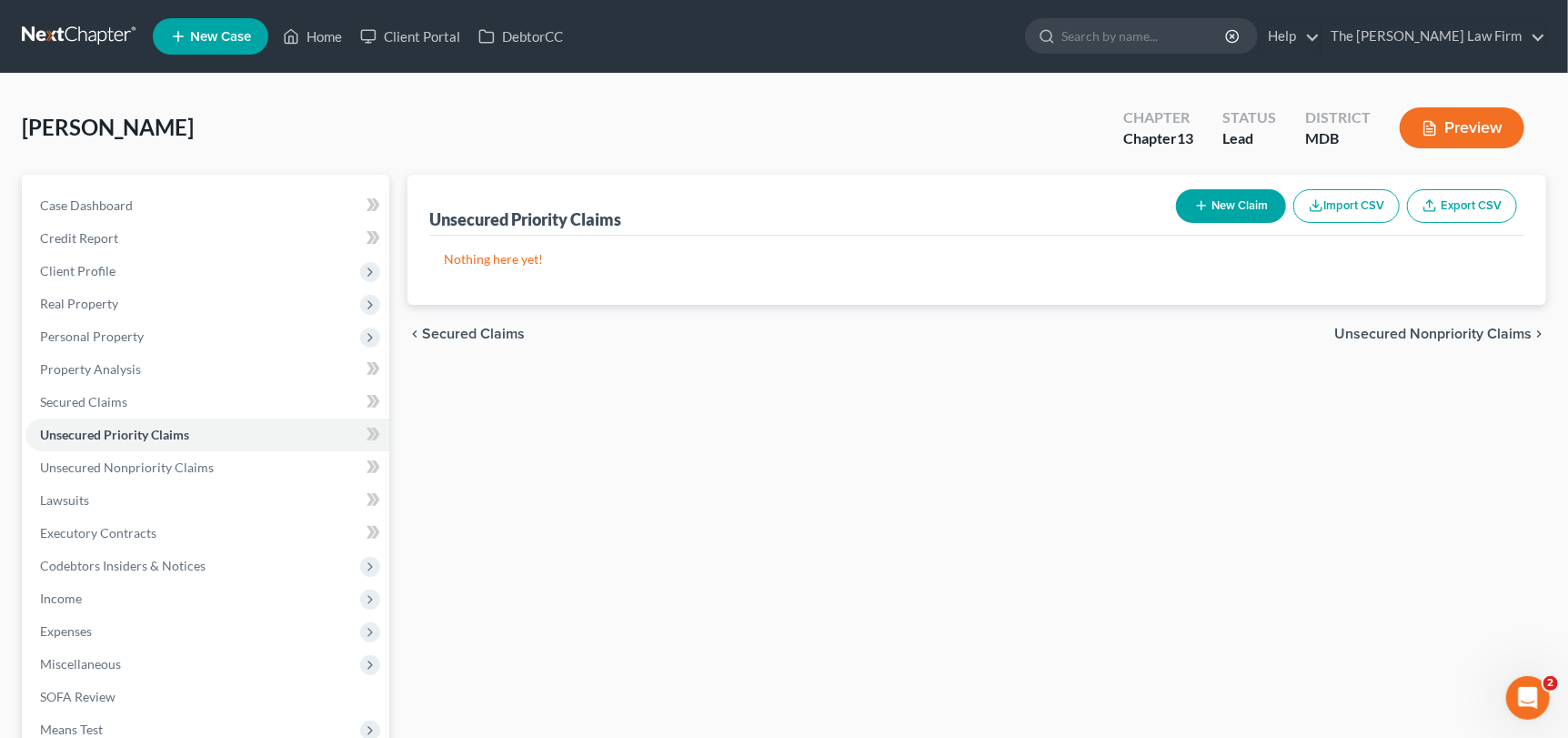
click at [485, 257] on p "Nothing here yet!" at bounding box center [977, 259] width 1066 height 18
click at [1211, 197] on button "New Claim" at bounding box center [1231, 205] width 110 height 33
select select "0"
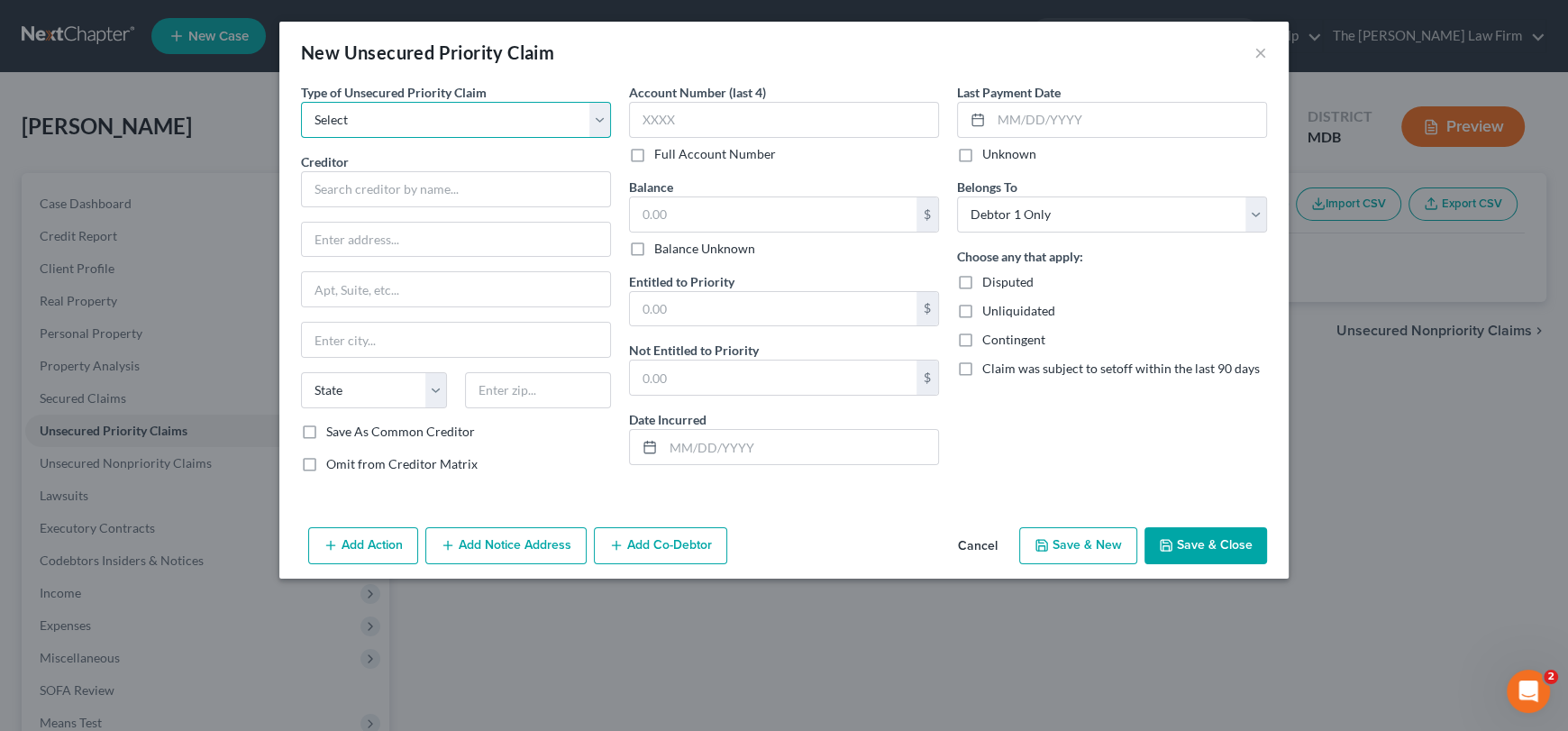
click at [386, 114] on select "Select Taxes & Other Government Units Domestic Support Obligations Extensions o…" at bounding box center [455, 120] width 310 height 36
select select "0"
click at [301, 102] on select "Select Taxes & Other Government Units Domestic Support Obligations Extensions o…" at bounding box center [455, 120] width 310 height 36
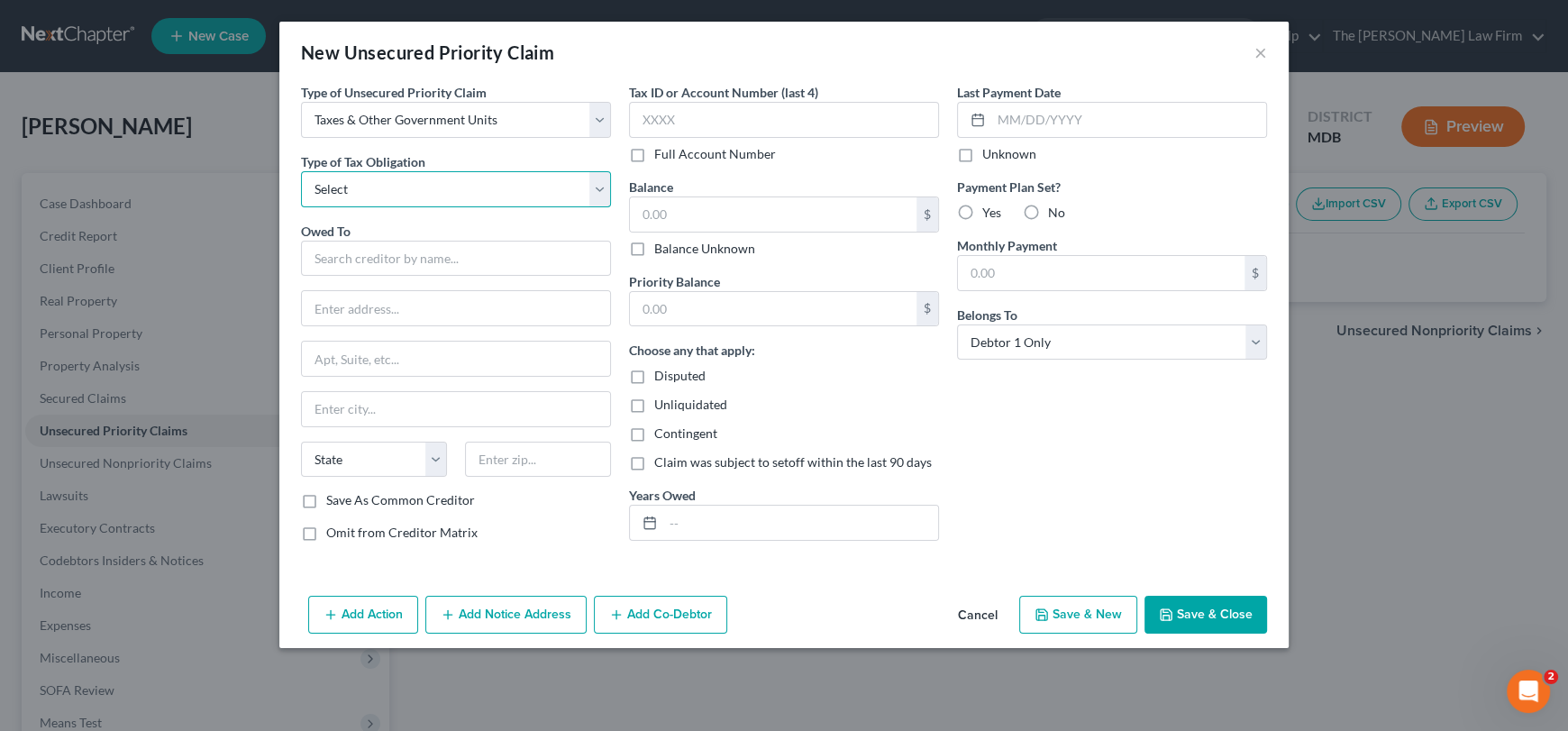
click at [337, 188] on select "Select Federal City State Franchise Tax Board Other" at bounding box center [455, 189] width 310 height 36
select select "0"
click at [301, 171] on select "Select Federal City State Franchise Tax Board Other" at bounding box center [455, 189] width 310 height 36
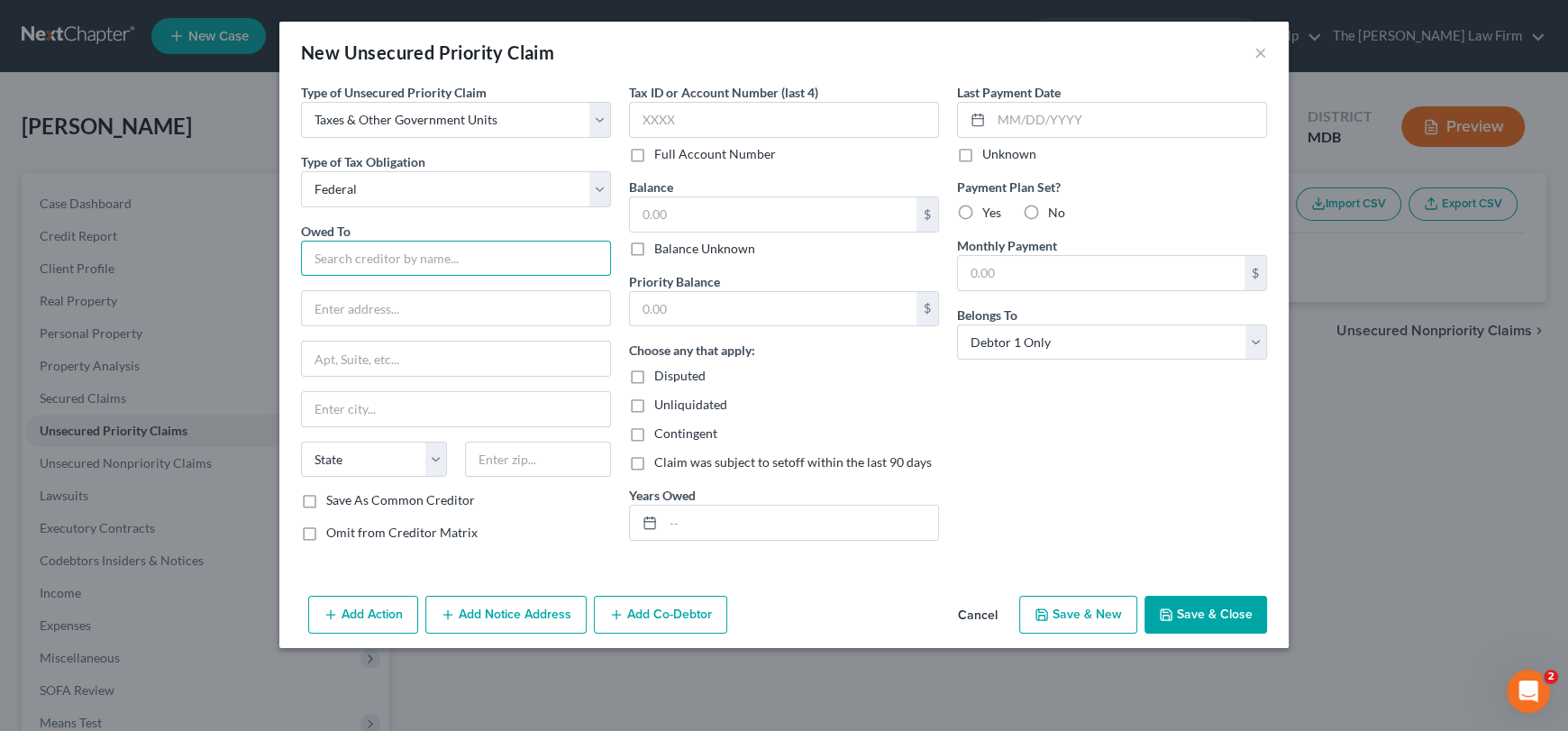
click at [351, 260] on input "text" at bounding box center [455, 258] width 310 height 36
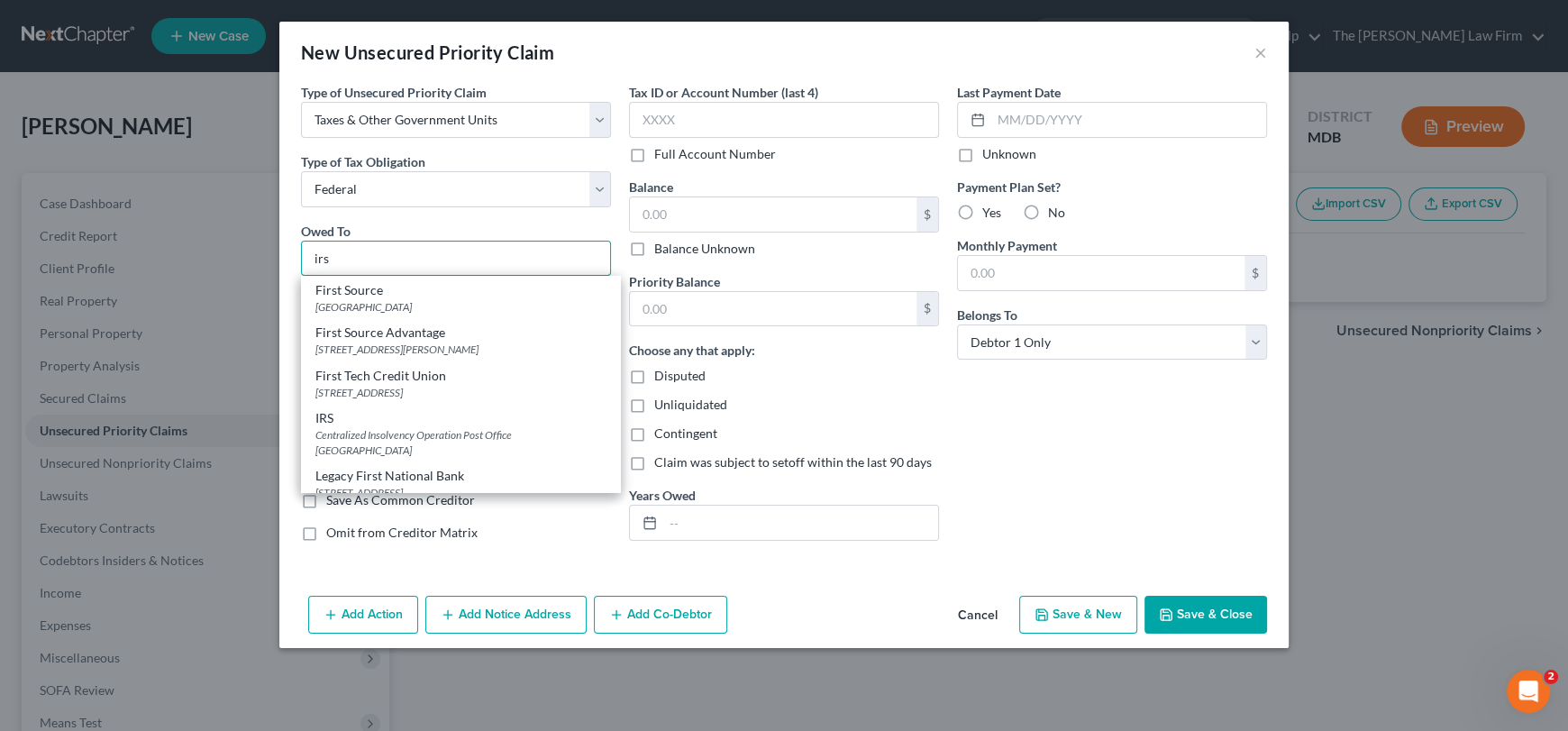
scroll to position [983, 0]
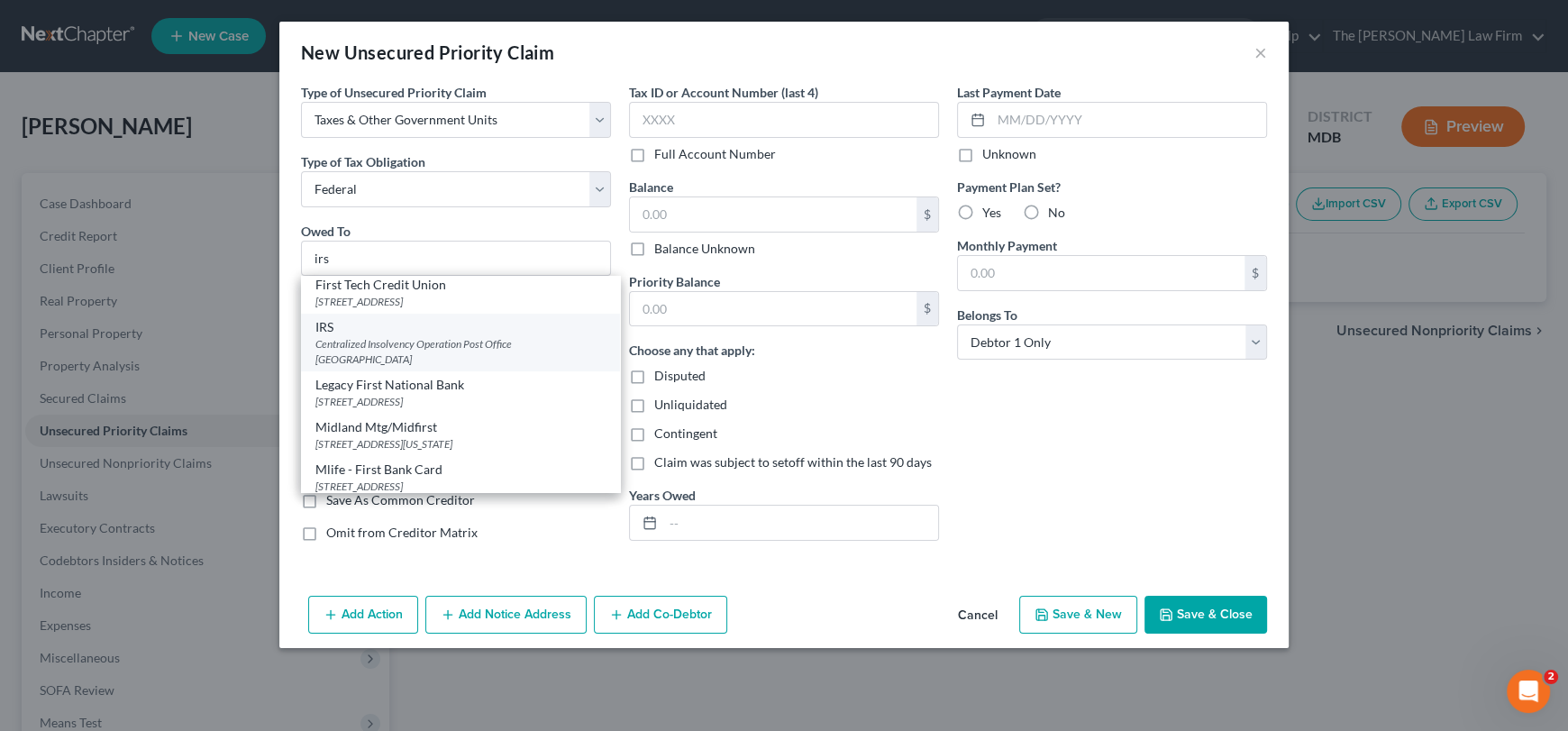
click at [361, 345] on div "Centralized Insolvency Operation Post Office [GEOGRAPHIC_DATA]" at bounding box center [461, 351] width 290 height 31
type input "IRS"
type input "Centralized Insolvency Operation"
type input "Post Office Box 7346"
type input "[GEOGRAPHIC_DATA]"
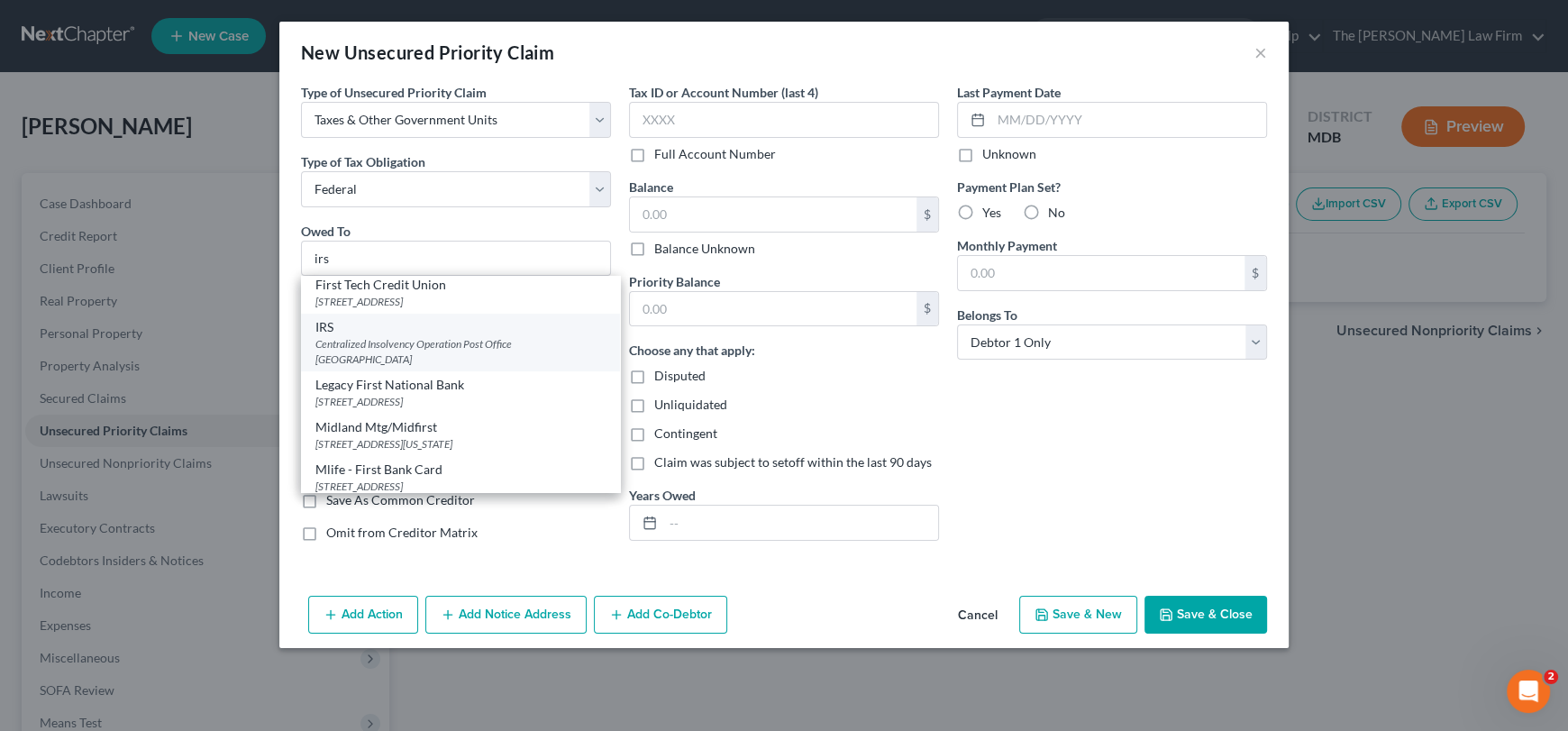
select select "39"
type input "19101"
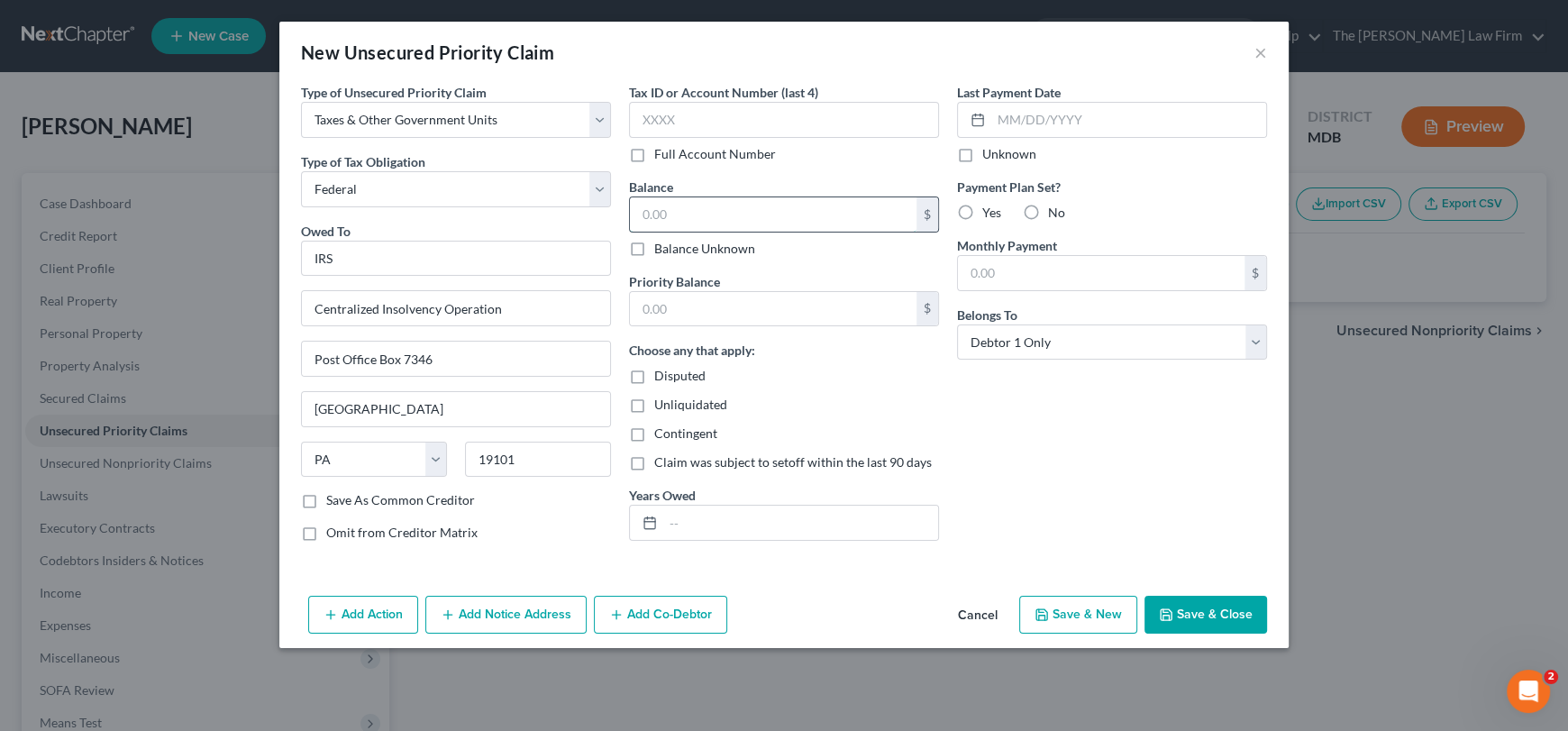
click at [653, 202] on input "text" at bounding box center [774, 214] width 286 height 34
type input "0.00"
click at [693, 309] on input "text" at bounding box center [774, 309] width 286 height 34
type input "0.00"
click at [1197, 617] on button "Save & Close" at bounding box center [1206, 614] width 122 height 38
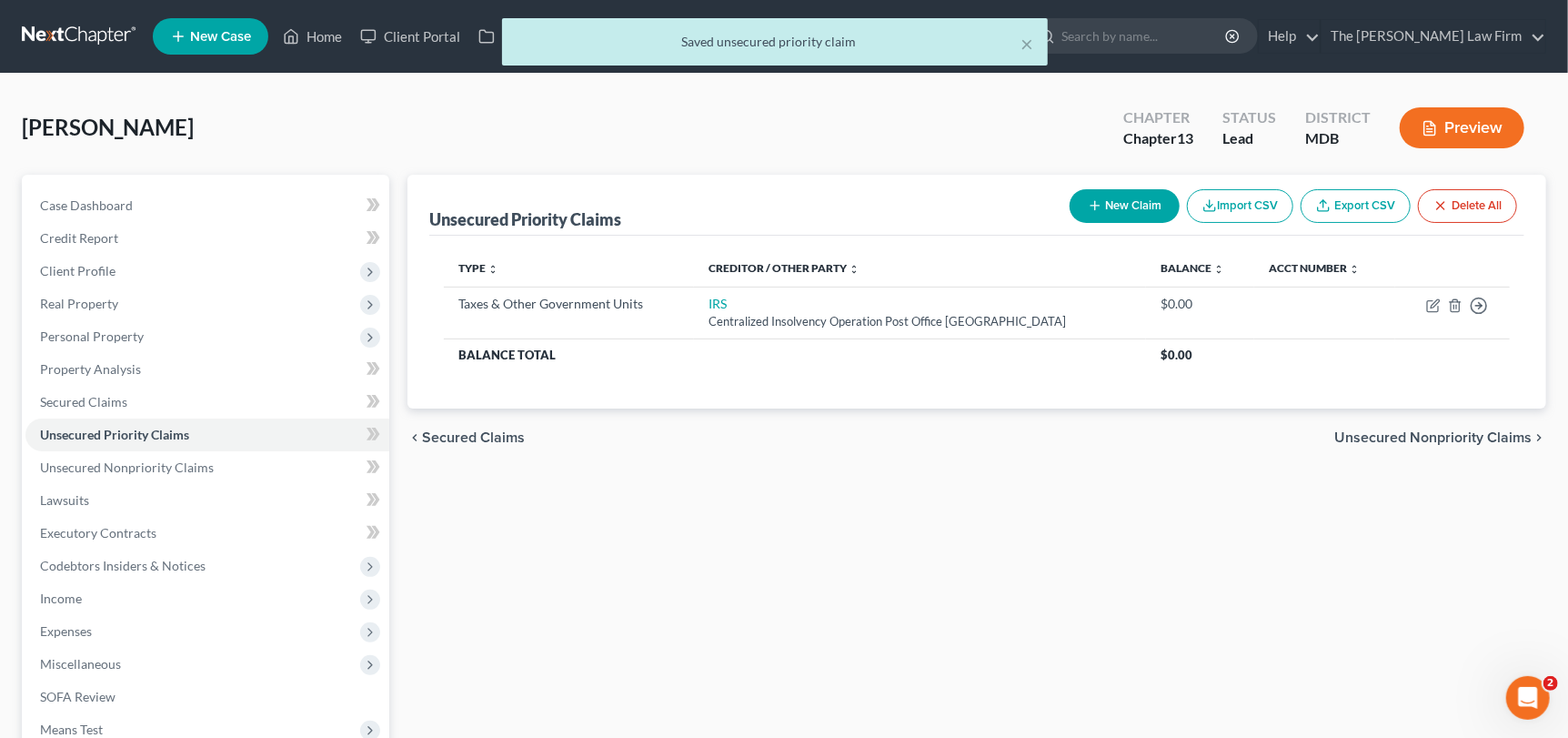
click at [1137, 213] on button "New Claim" at bounding box center [1125, 205] width 110 height 33
select select "0"
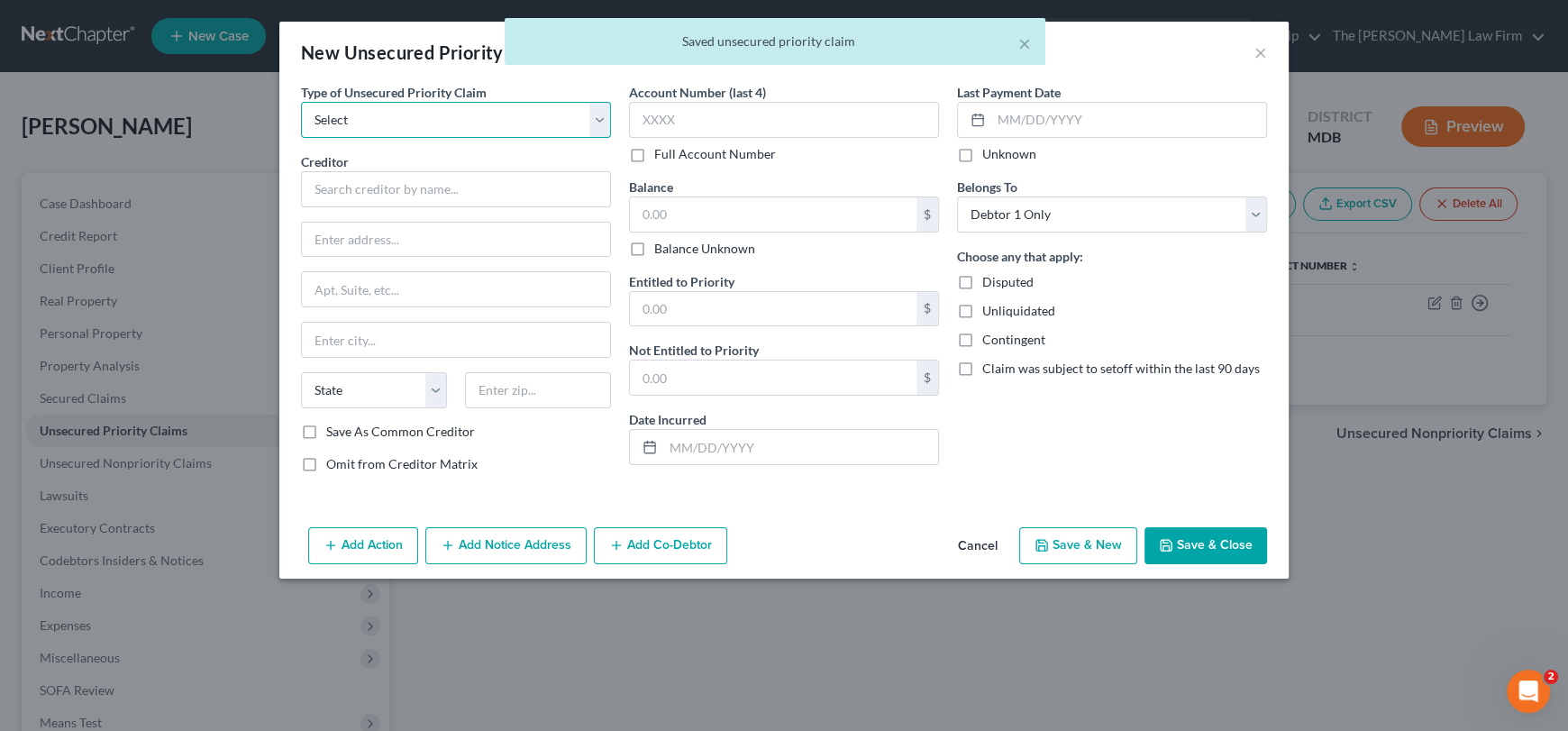
drag, startPoint x: 463, startPoint y: 122, endPoint x: 449, endPoint y: 127, distance: 14.9
click at [463, 122] on select "Select Taxes & Other Government Units Domestic Support Obligations Extensions o…" at bounding box center [455, 120] width 310 height 36
select select "0"
click at [301, 102] on select "Select Taxes & Other Government Units Domestic Support Obligations Extensions o…" at bounding box center [455, 120] width 310 height 36
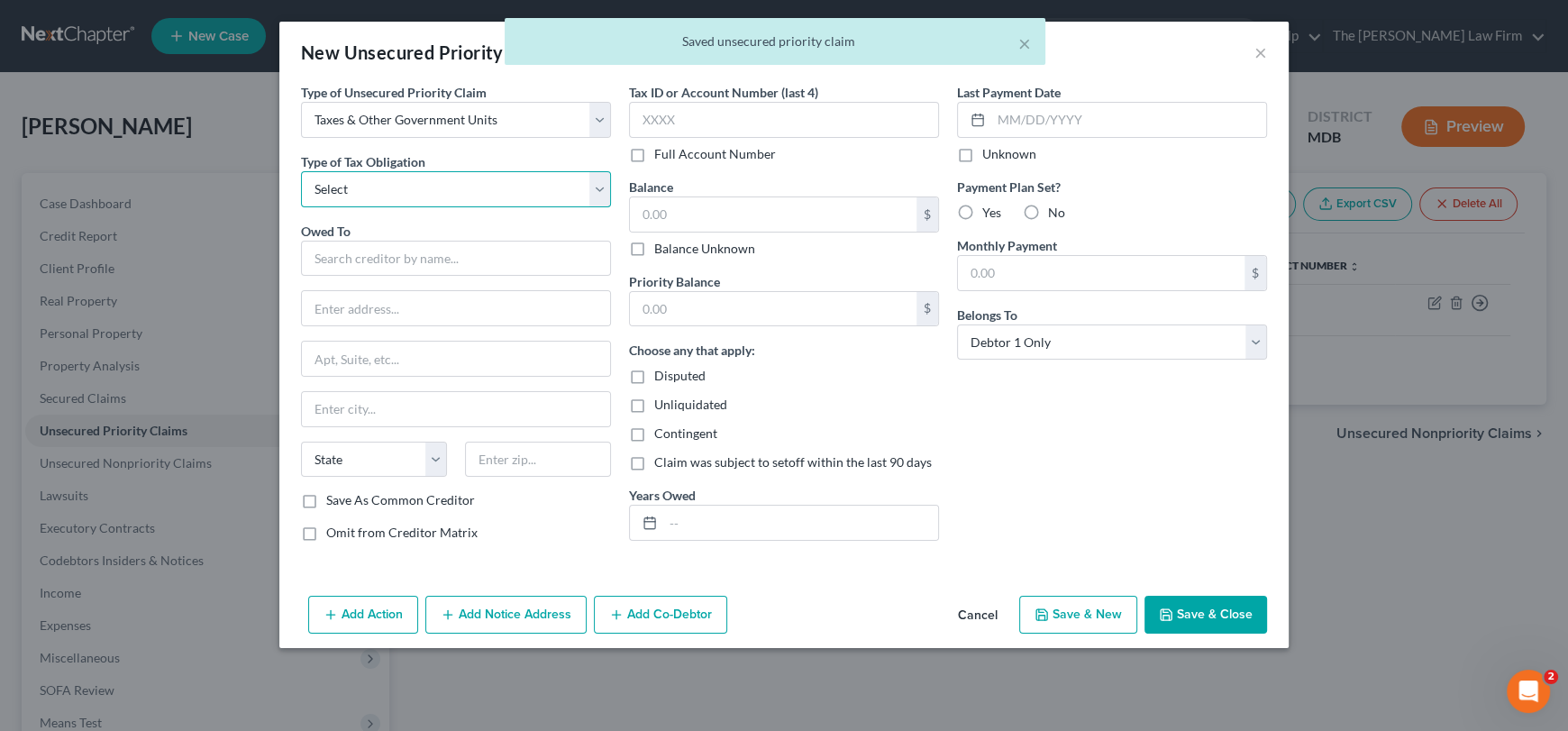
drag, startPoint x: 365, startPoint y: 189, endPoint x: 362, endPoint y: 204, distance: 15.3
click at [365, 189] on select "Select Federal City State Franchise Tax Board Other" at bounding box center [455, 189] width 310 height 36
select select "2"
click at [301, 171] on select "Select Federal City State Franchise Tax Board Other" at bounding box center [455, 189] width 310 height 36
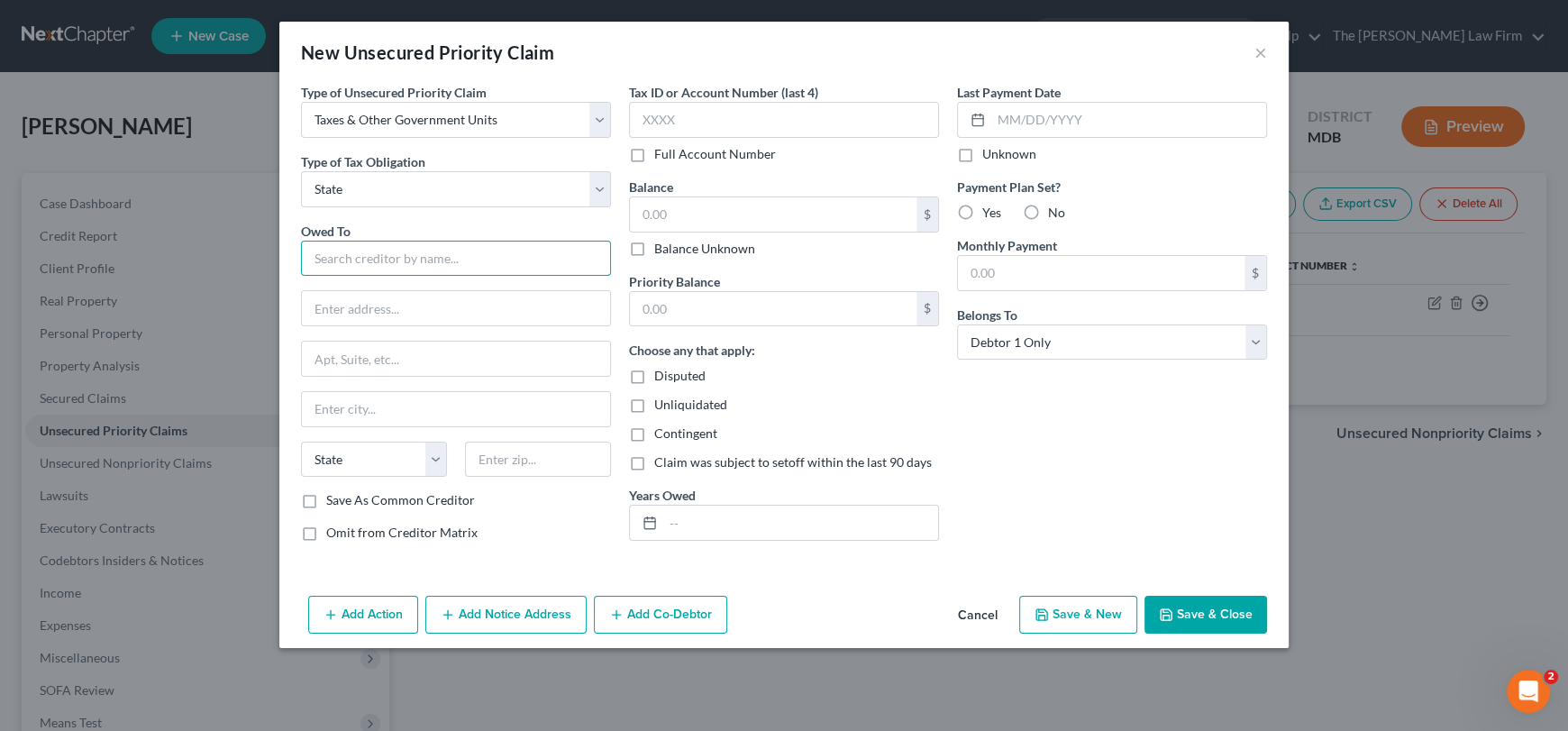
click at [355, 255] on input "text" at bounding box center [455, 258] width 310 height 36
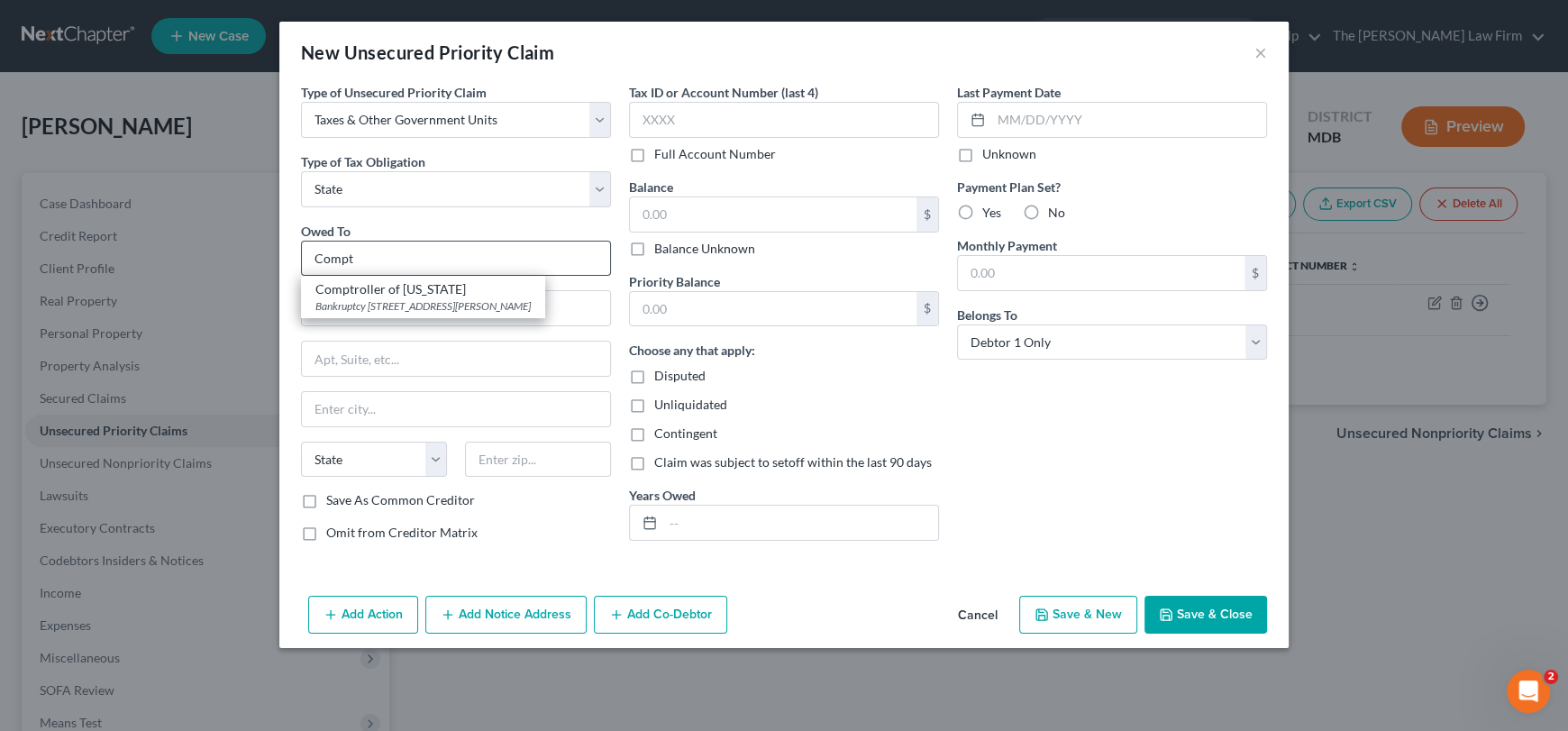
click at [366, 284] on div "Comptroller of [US_STATE]" at bounding box center [423, 288] width 216 height 18
type input "Comptroller of [US_STATE]"
type input "Bankruptcy Unit"
type input "[STREET_ADDRESS][PERSON_NAME]"
type input "[GEOGRAPHIC_DATA]"
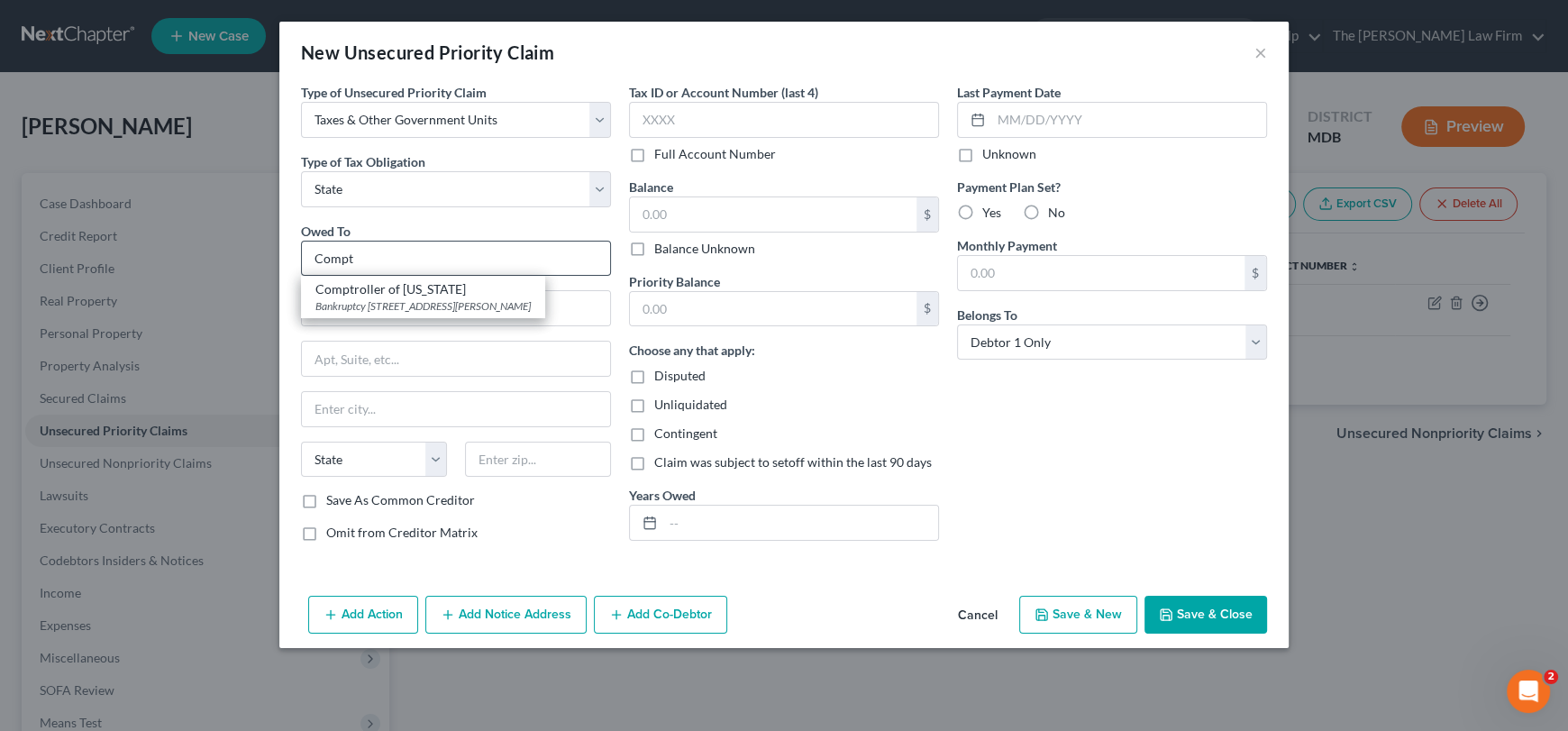
select select "21"
type input "21202"
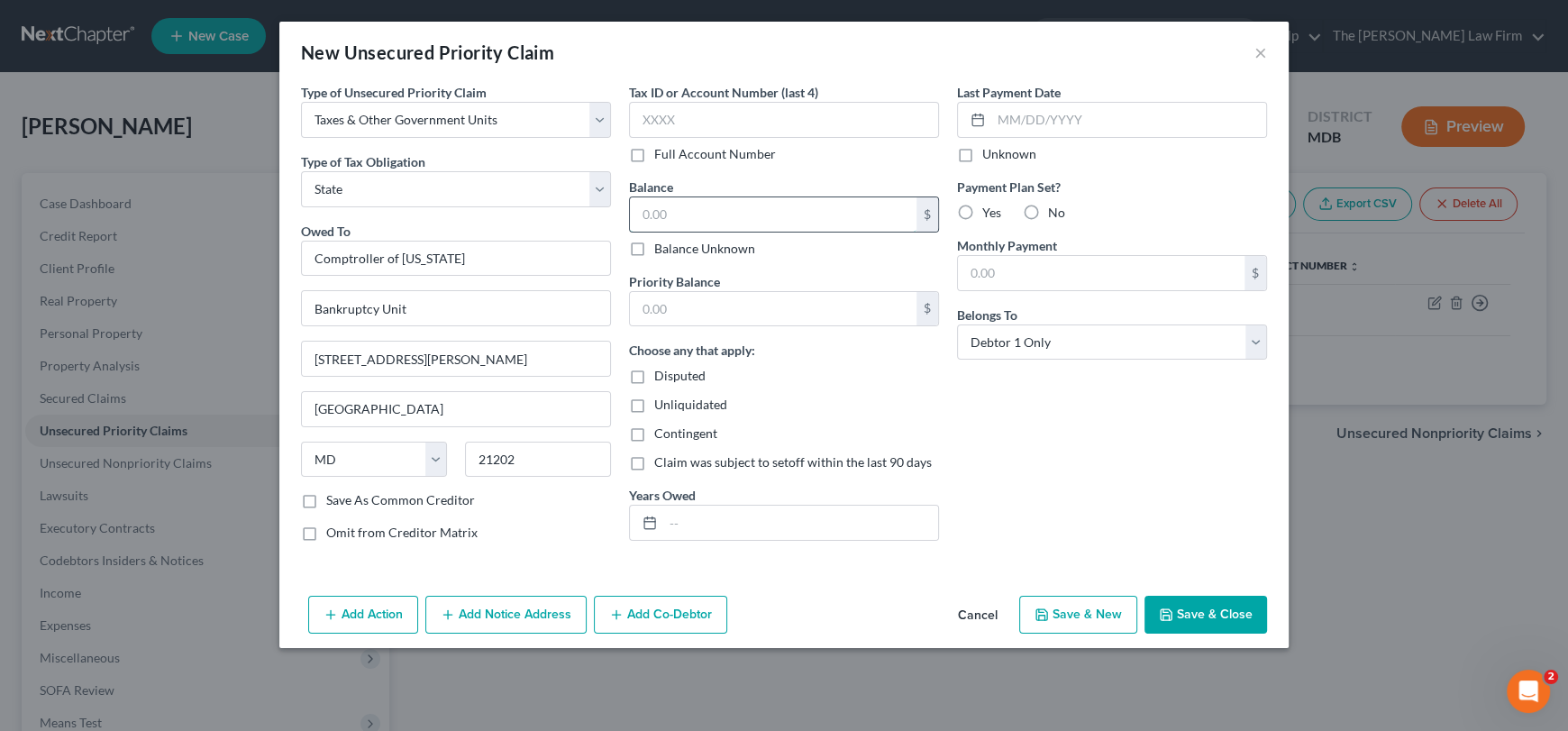
click at [666, 215] on input "text" at bounding box center [774, 214] width 286 height 34
type input "0.00"
click at [674, 313] on input "text" at bounding box center [774, 309] width 286 height 34
click at [1191, 611] on button "Save & Close" at bounding box center [1206, 614] width 122 height 38
type input "0"
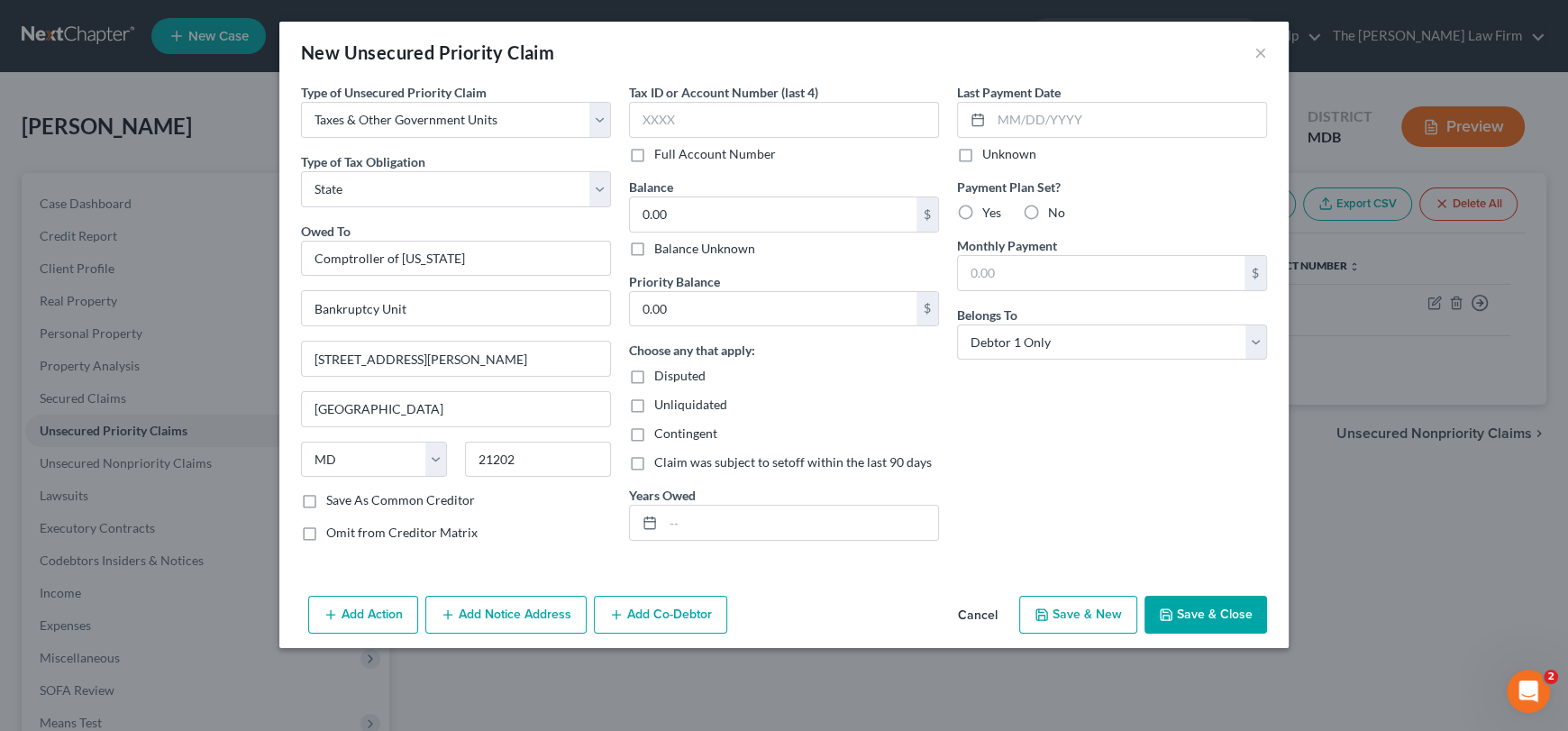
type input "0.00"
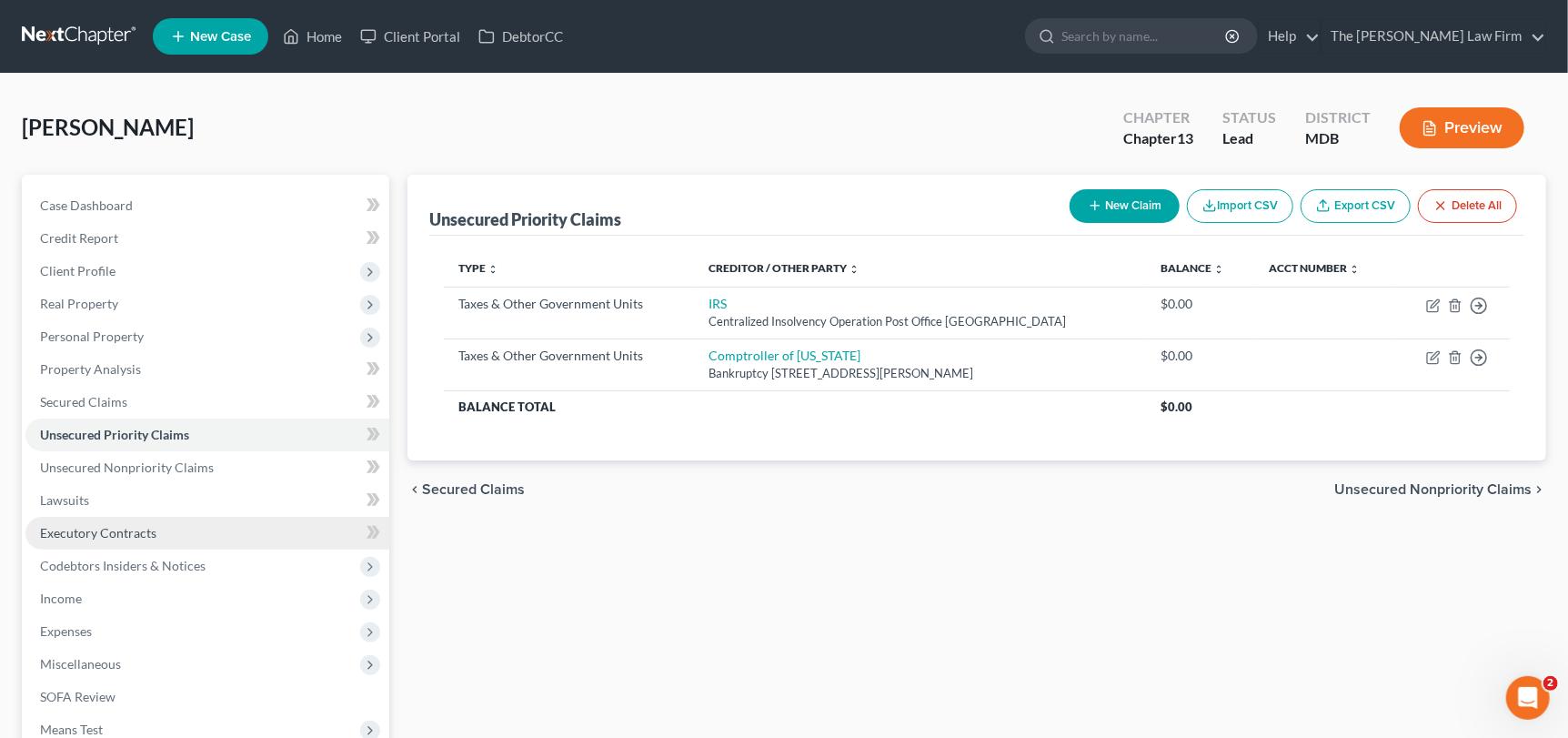
click at [134, 529] on span "Executory Contracts" at bounding box center [98, 533] width 116 height 15
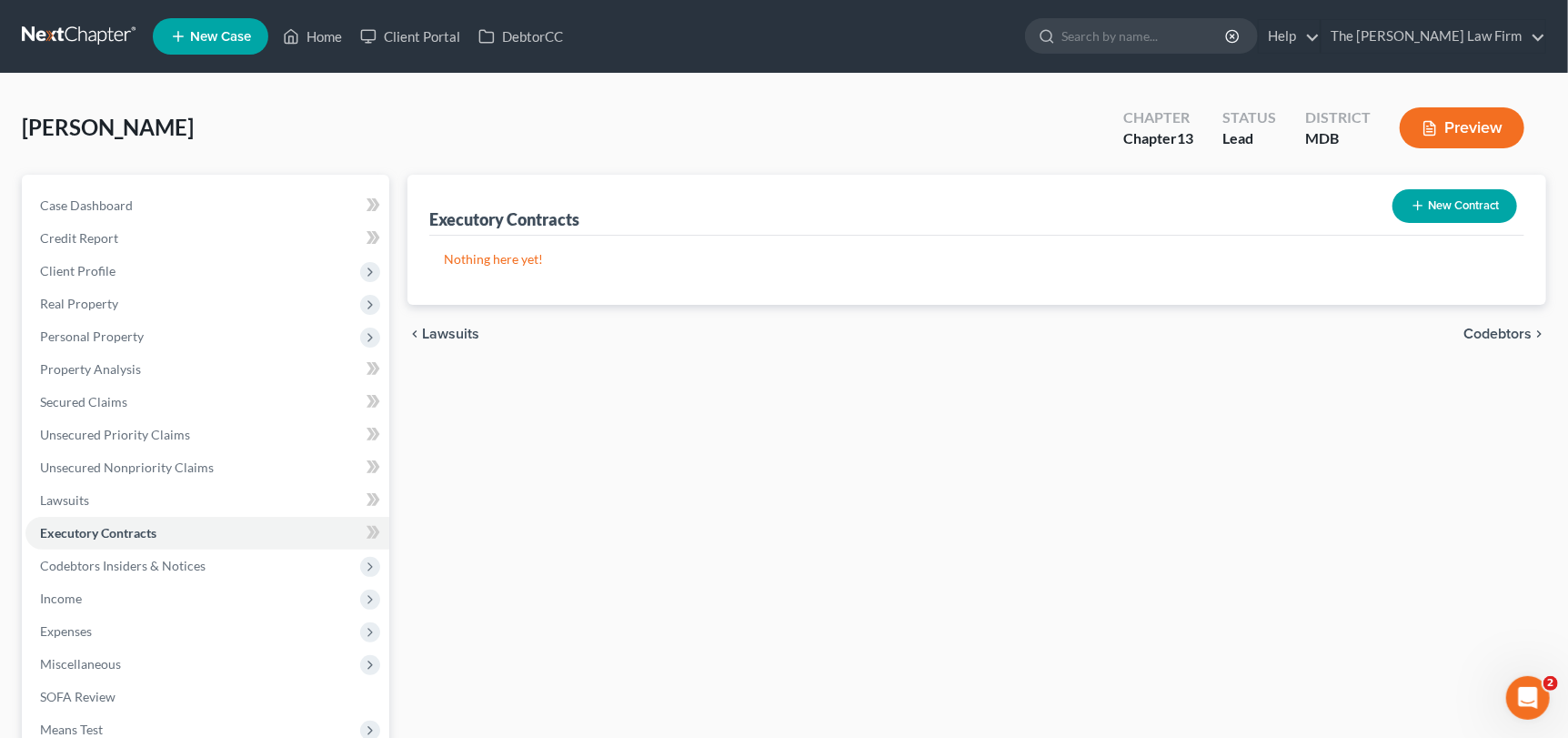
click at [1432, 208] on button "New Contract" at bounding box center [1454, 205] width 125 height 33
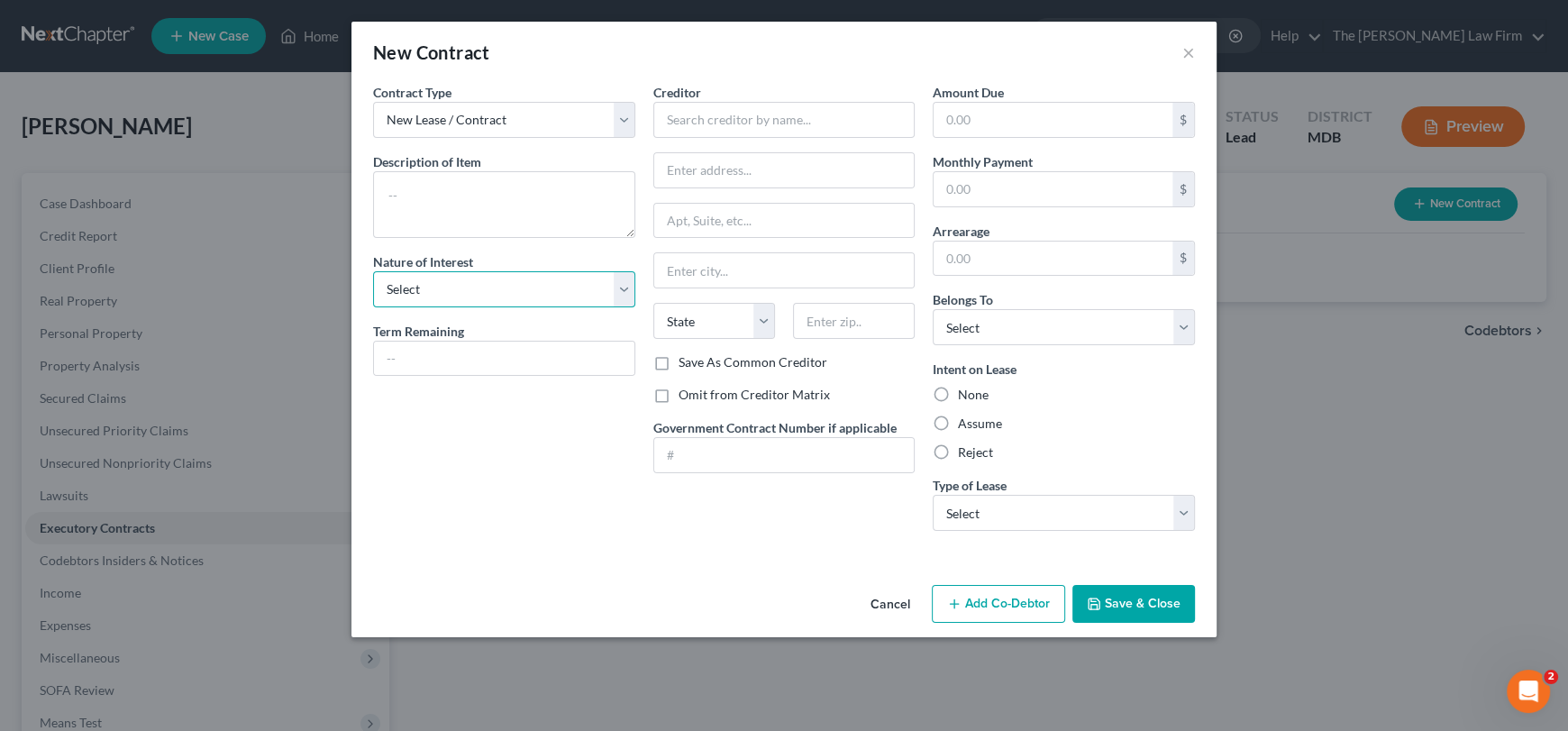
click at [459, 283] on select "Select Purchaser Agent Lessor Lessee" at bounding box center [504, 289] width 262 height 36
click at [449, 108] on select "New Lease / Contract New Timeshare" at bounding box center [504, 120] width 262 height 36
click at [1012, 323] on select "Select Debtor 1 Only Debtor 2 Only Debtor 1 And Debtor 2 Only At Least One Of T…" at bounding box center [1064, 327] width 262 height 36
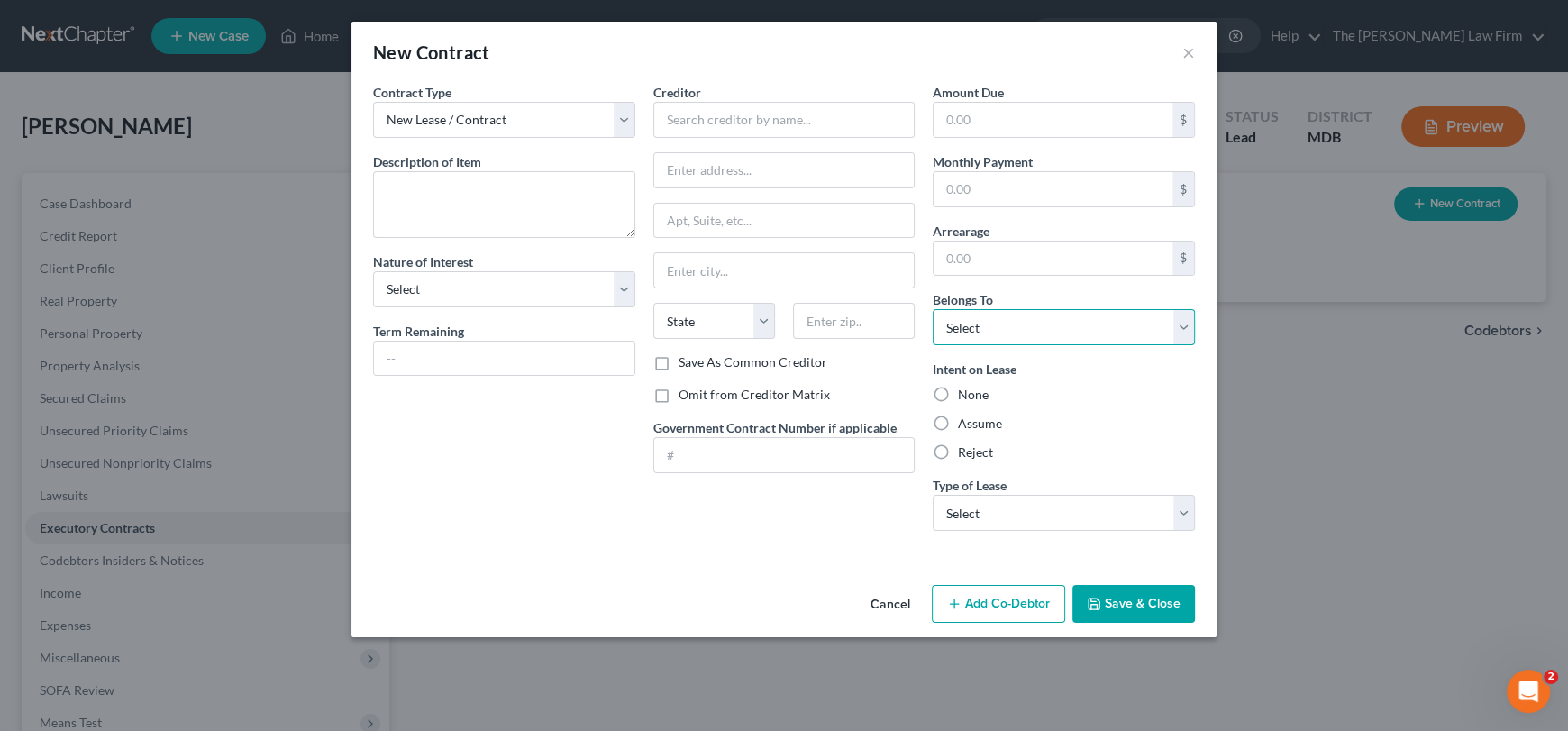
select select "0"
click at [933, 309] on select "Select Debtor 1 Only Debtor 2 Only Debtor 1 And Debtor 2 Only At Least One Of T…" at bounding box center [1064, 327] width 262 height 36
click at [683, 128] on input "text" at bounding box center [784, 120] width 262 height 36
type input "[PERSON_NAME] Cable Co"
click at [810, 141] on div "Creditor * [PERSON_NAME] Cable Co State [US_STATE] AK AR AZ CA CO CT DE DC [GEO…" at bounding box center [784, 218] width 262 height 270
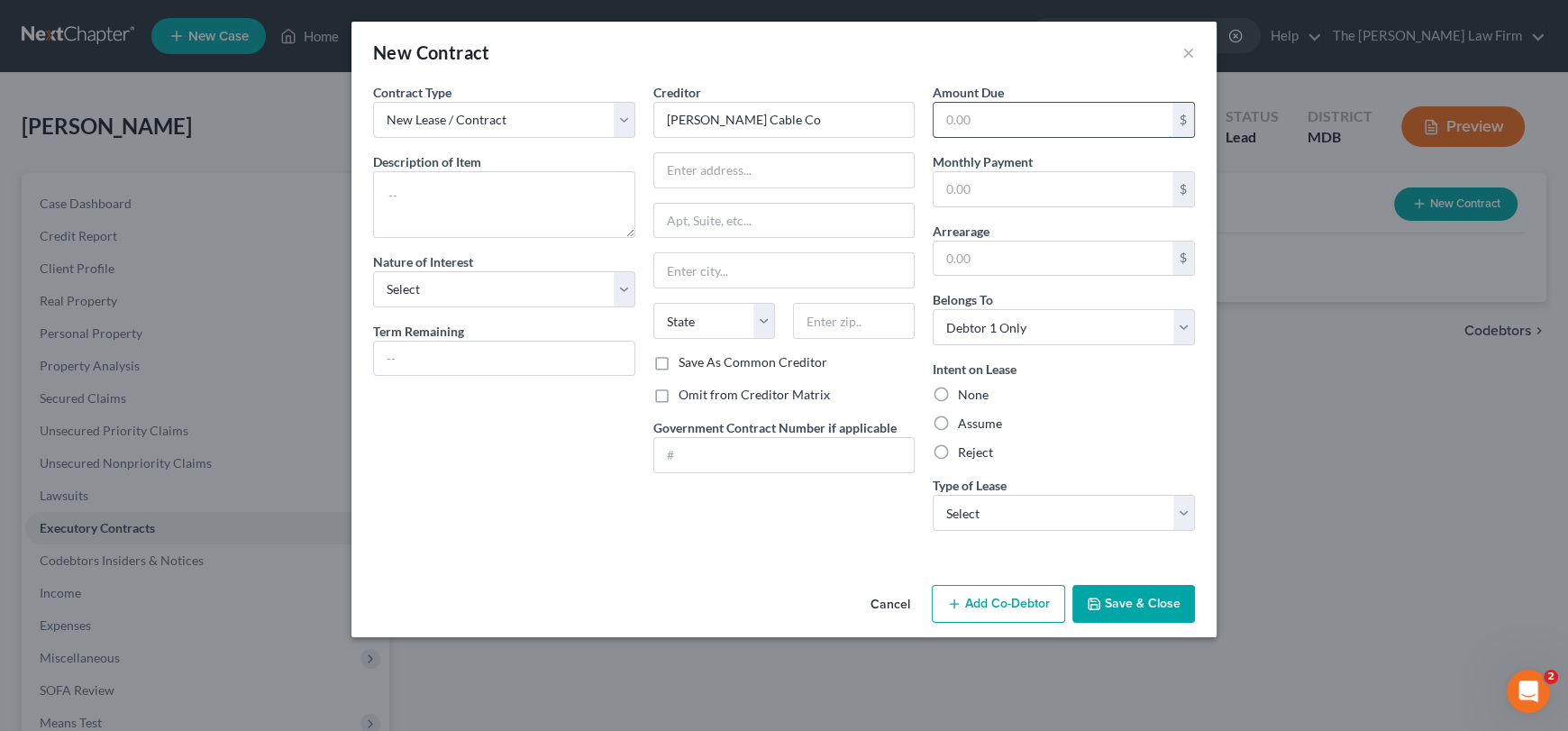
click at [978, 121] on input "text" at bounding box center [1053, 120] width 238 height 34
click at [974, 192] on input "text" at bounding box center [1053, 189] width 238 height 34
click at [985, 515] on select "Select Real Estate Car Other" at bounding box center [1064, 512] width 262 height 36
click at [1037, 424] on div "Assume" at bounding box center [1064, 423] width 262 height 18
click at [983, 456] on label "Reject" at bounding box center [975, 452] width 35 height 18
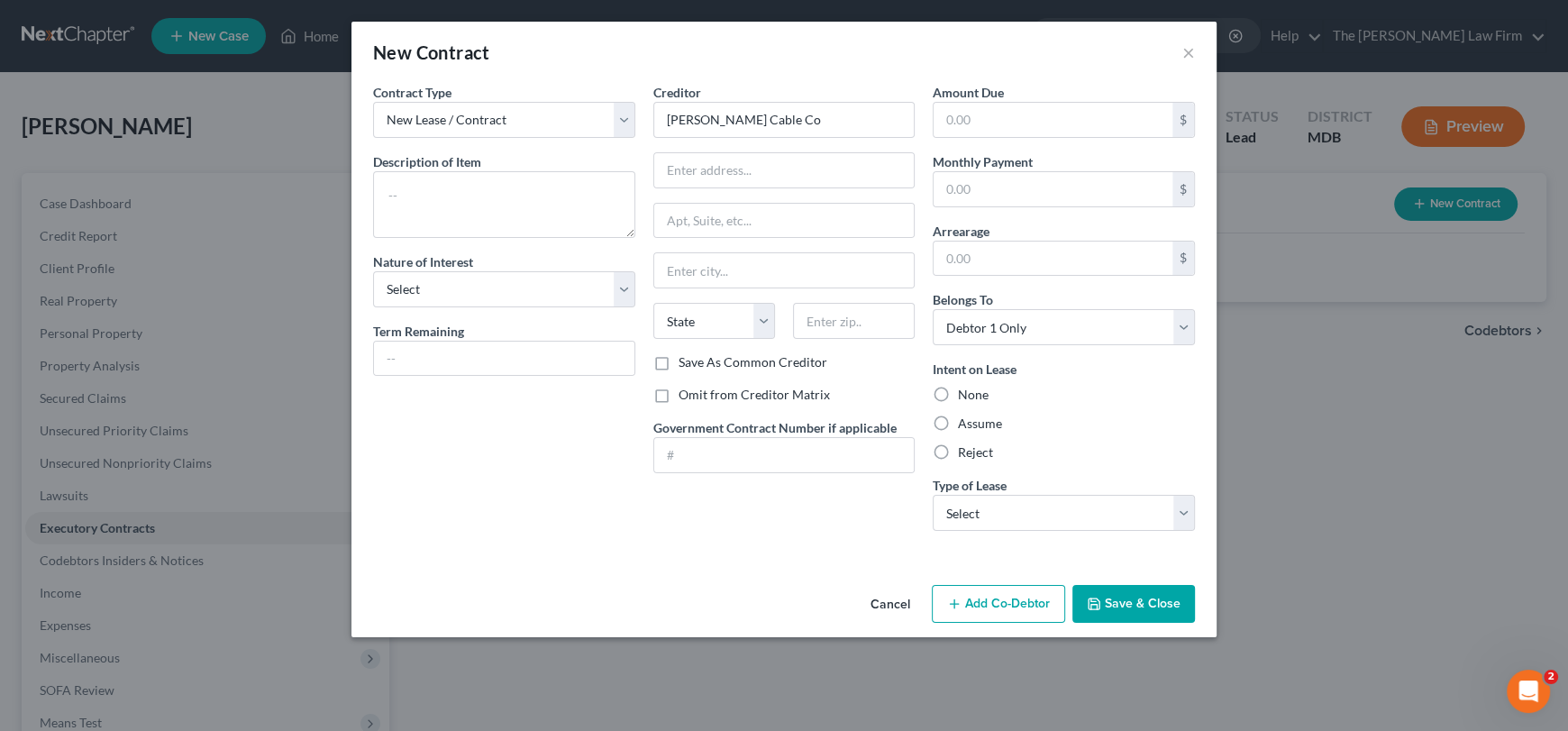
click at [977, 455] on input "Reject" at bounding box center [971, 449] width 11 height 11
radio input "true"
click at [1022, 506] on select "Select Real Estate Car Other" at bounding box center [1064, 512] width 262 height 36
select select "2"
click at [933, 495] on select "Select Real Estate Car Other" at bounding box center [1064, 512] width 262 height 36
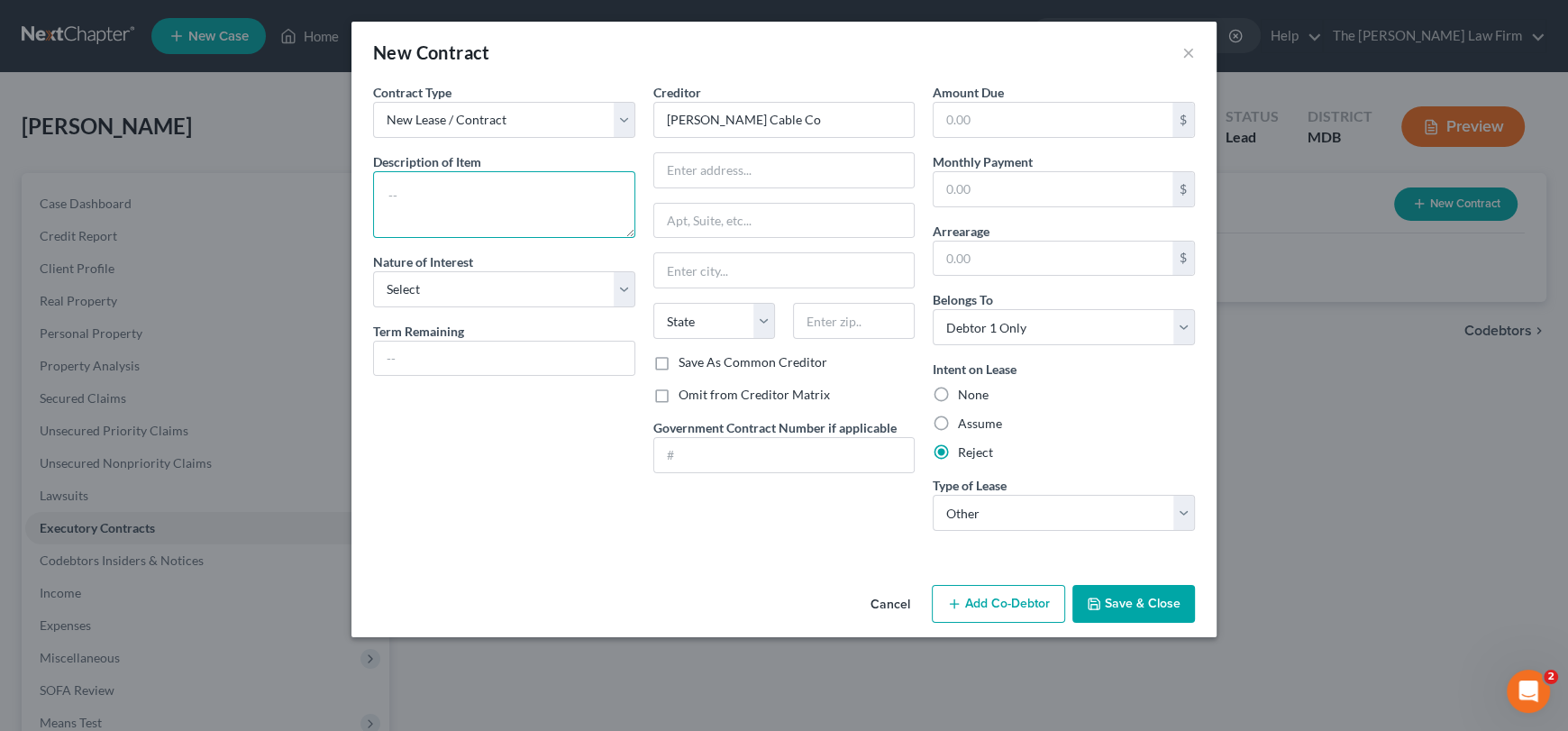
click at [503, 201] on textarea at bounding box center [504, 204] width 262 height 67
type textarea "Internet"
click at [496, 292] on select "Select Purchaser Agent Lessor Lessee" at bounding box center [504, 289] width 262 height 36
click at [440, 523] on div "Contract Type New Lease / Contract New Timeshare Description of non-residential…" at bounding box center [503, 314] width 280 height 463
drag, startPoint x: 824, startPoint y: 122, endPoint x: 631, endPoint y: 117, distance: 193.1
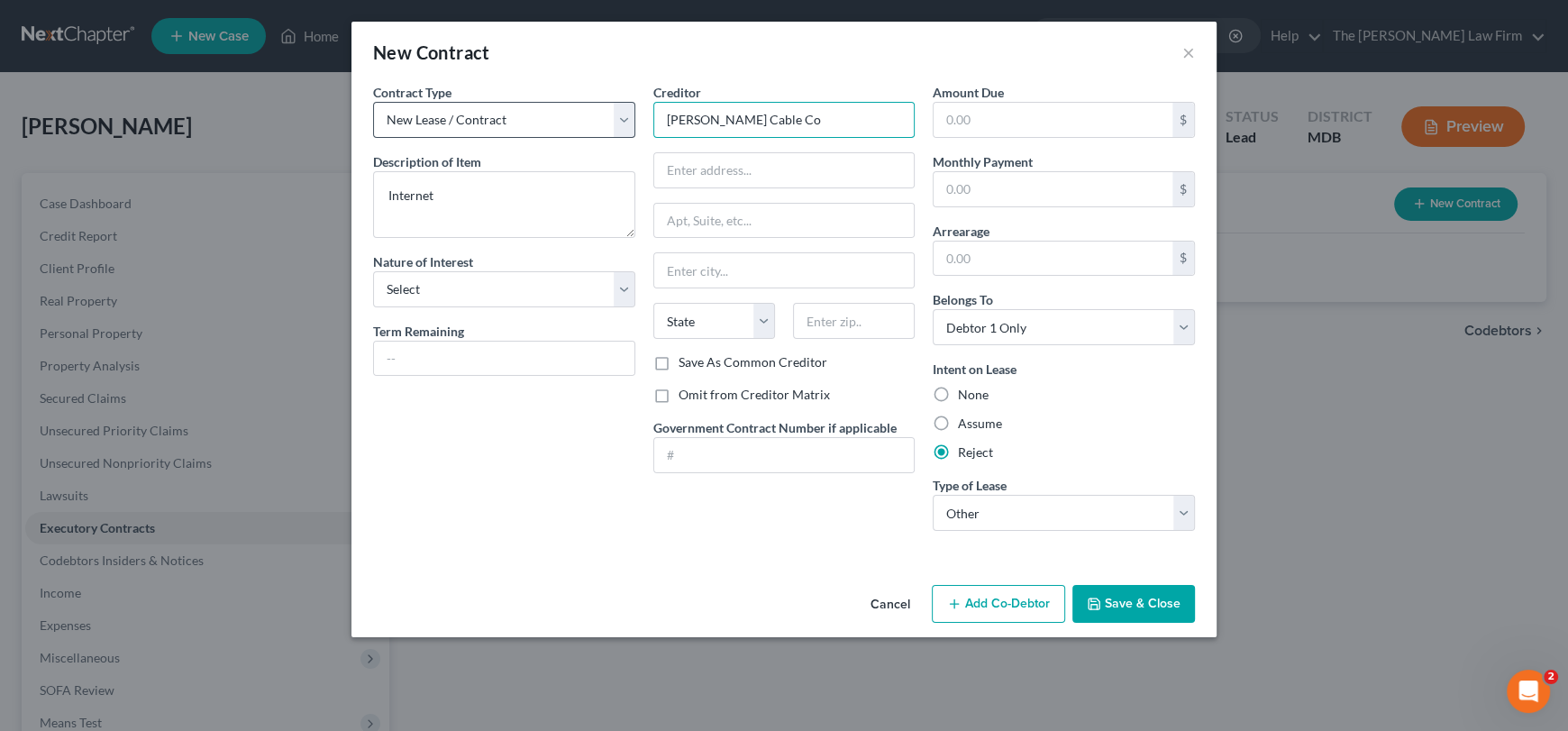
click at [631, 117] on div "Contract Type New Lease / Contract New Timeshare Description of non-residential…" at bounding box center [783, 314] width 840 height 463
click at [678, 174] on input "text" at bounding box center [784, 171] width 260 height 34
click at [707, 179] on input "text" at bounding box center [784, 171] width 260 height 34
click at [663, 169] on input "437" at bounding box center [784, 171] width 260 height 34
paste input "[STREET_ADDRESS]"
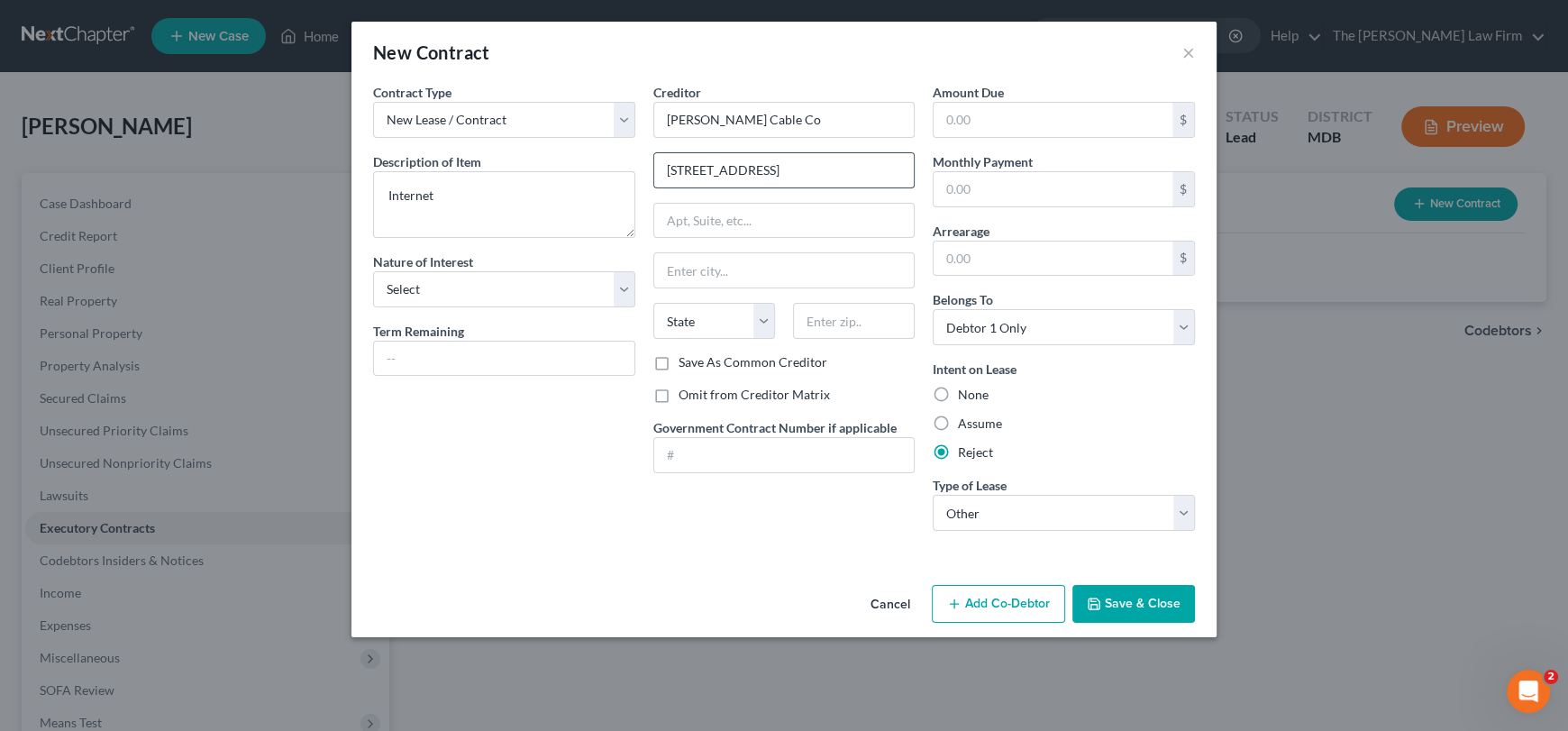
drag, startPoint x: 810, startPoint y: 171, endPoint x: 856, endPoint y: 165, distance: 46.4
click at [856, 165] on input "[STREET_ADDRESS]" at bounding box center [784, 171] width 260 height 34
type input "[STREET_ADDRESS]"
type input "16001"
click at [792, 218] on input "text" at bounding box center [784, 220] width 260 height 34
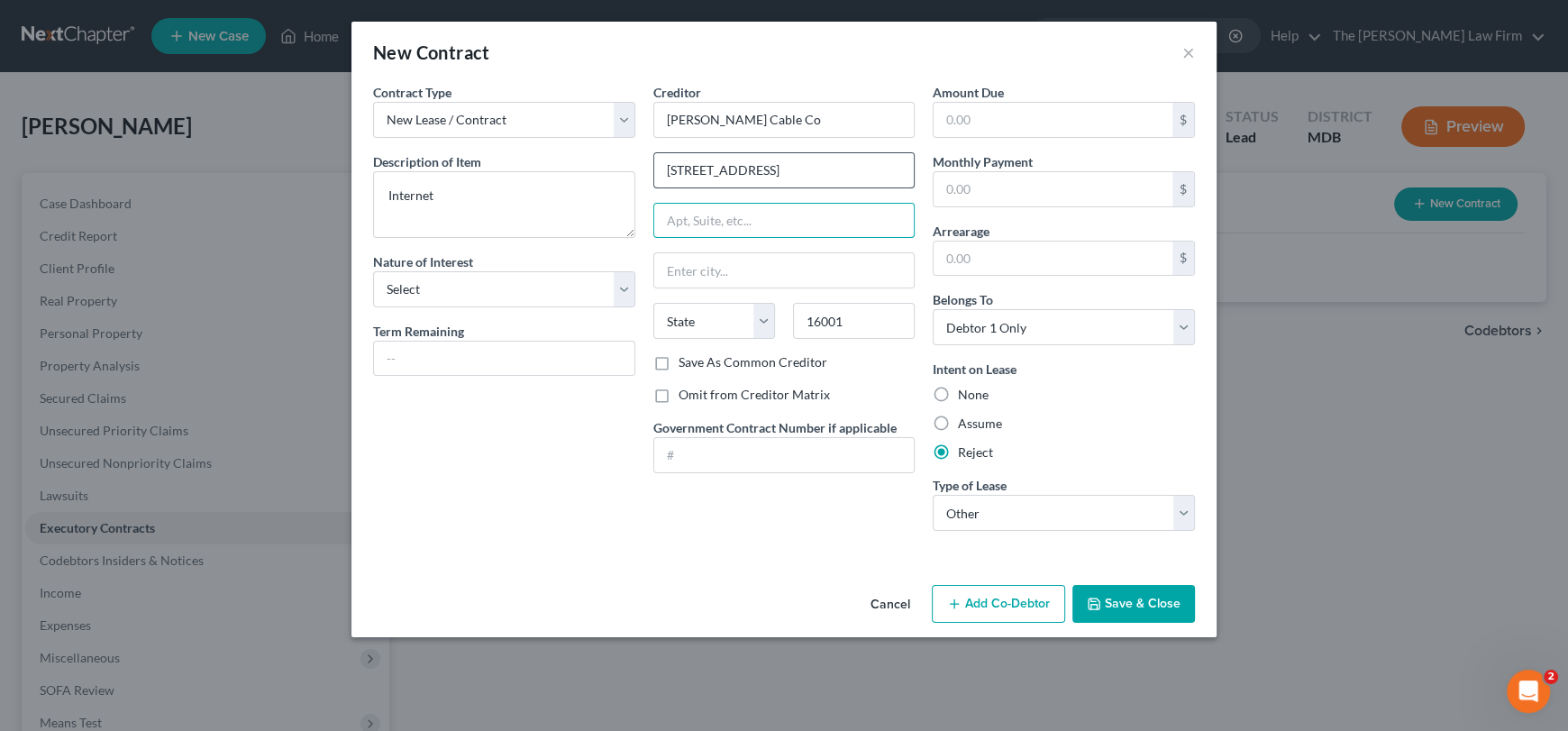
type input "[PERSON_NAME]"
select select "39"
drag, startPoint x: 783, startPoint y: 164, endPoint x: 821, endPoint y: 163, distance: 38.0
click at [821, 163] on input "[STREET_ADDRESS]" at bounding box center [784, 171] width 260 height 34
drag, startPoint x: 743, startPoint y: 170, endPoint x: 890, endPoint y: 182, distance: 147.5
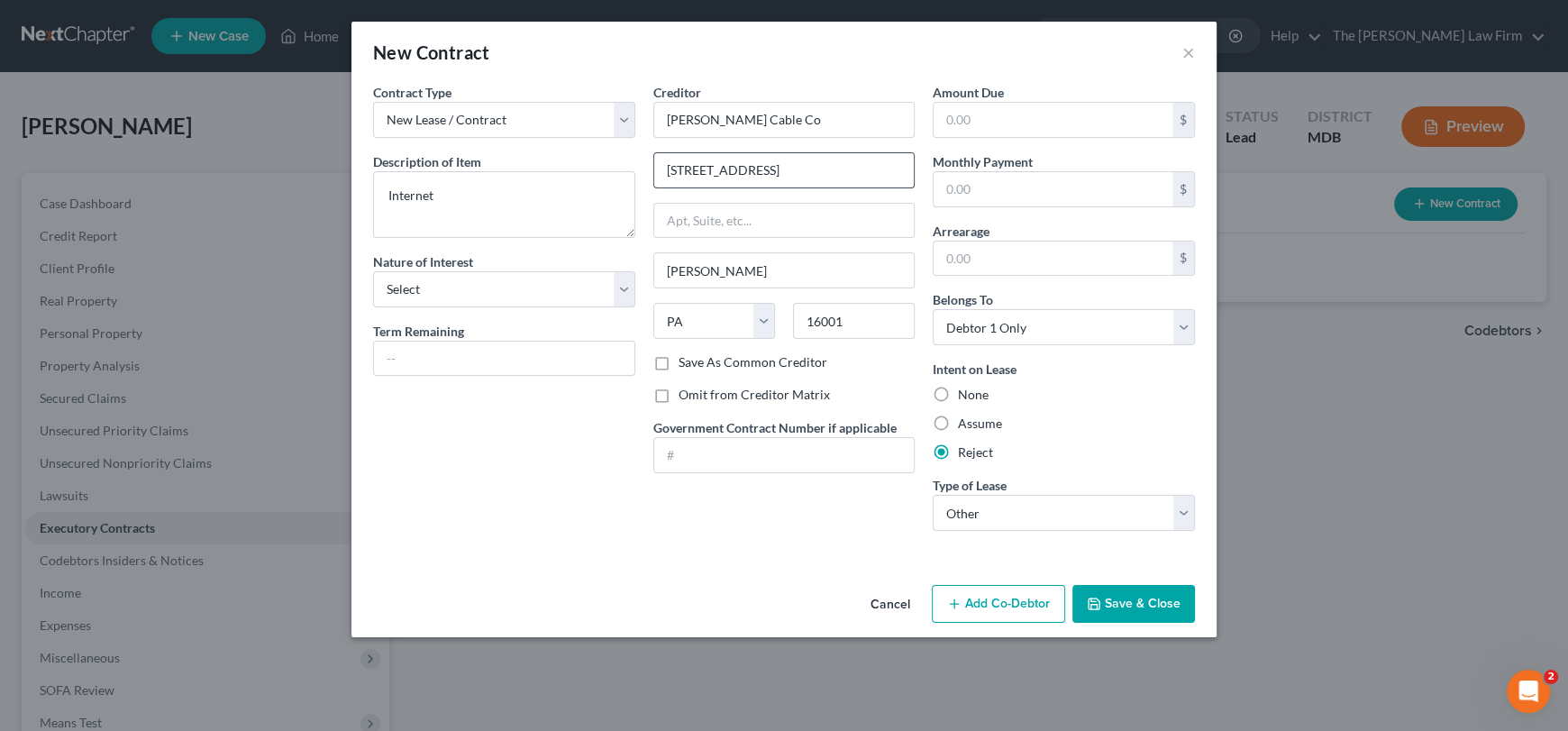
click at [890, 182] on input "[STREET_ADDRESS]" at bounding box center [784, 171] width 260 height 34
type input "[STREET_ADDRESS]"
click at [678, 361] on label "Save As Common Creditor" at bounding box center [753, 362] width 149 height 18
click at [686, 361] on input "Save As Common Creditor" at bounding box center [692, 359] width 11 height 11
checkbox input "true"
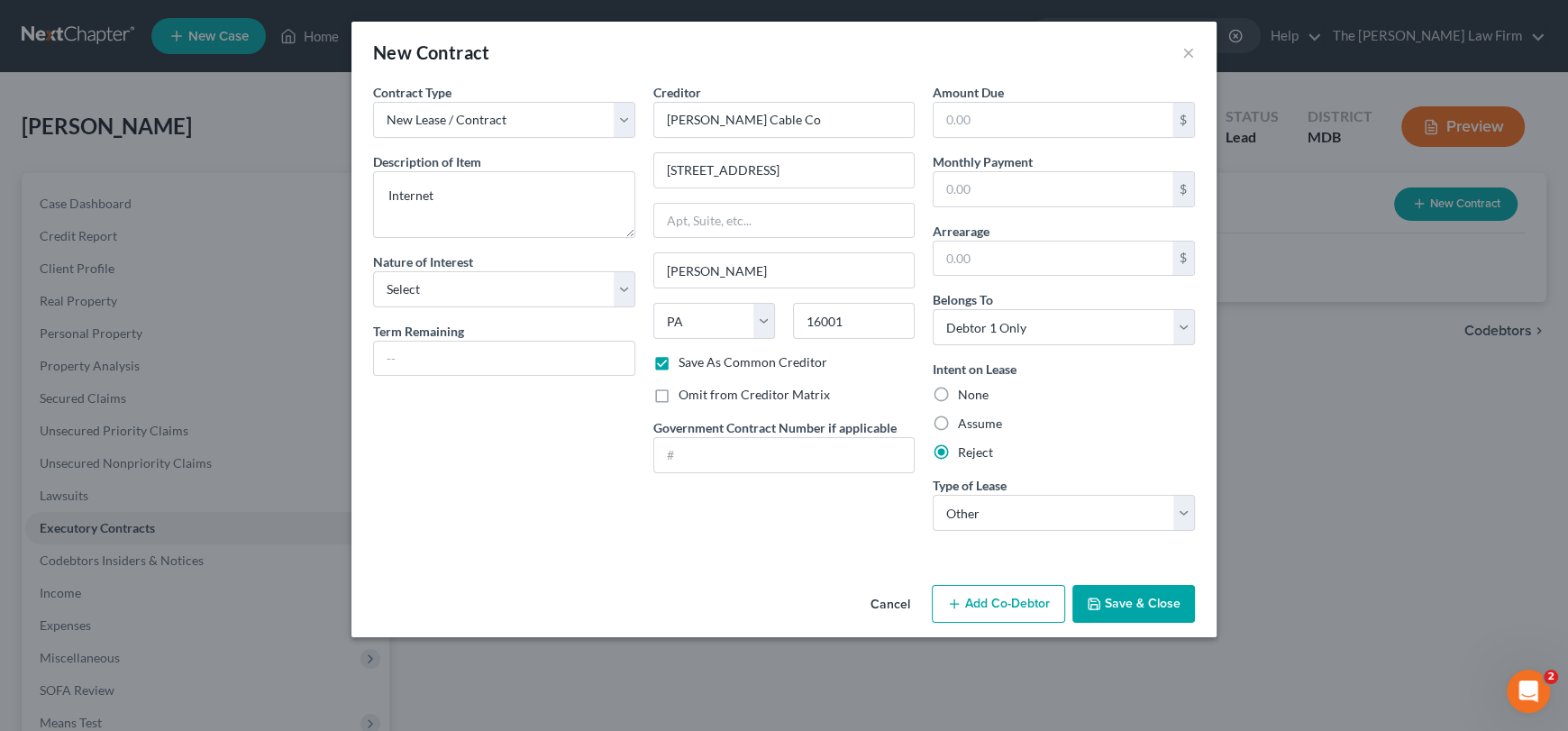
click at [1146, 600] on button "Save & Close" at bounding box center [1134, 604] width 122 height 38
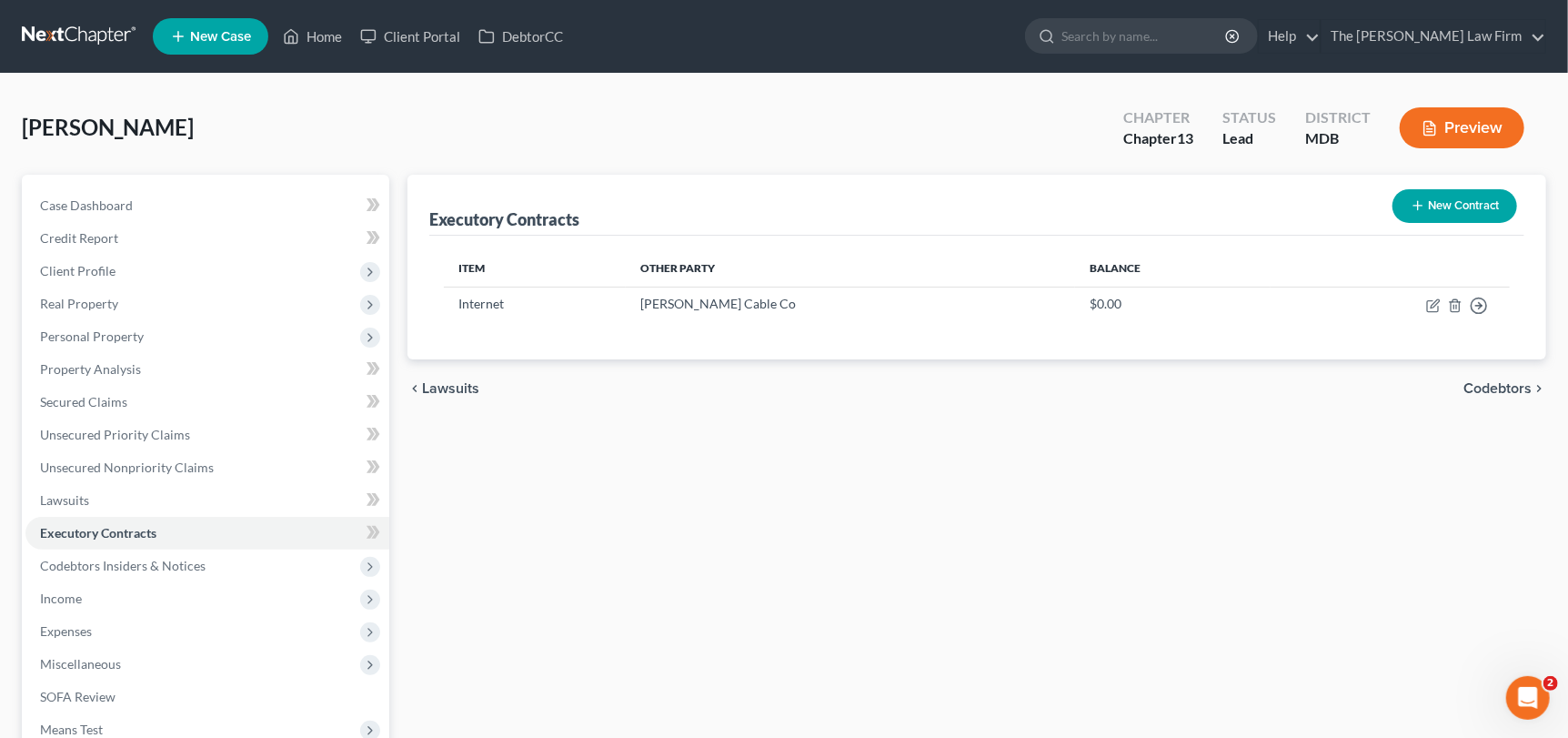
click at [1479, 195] on button "New Contract" at bounding box center [1454, 205] width 125 height 33
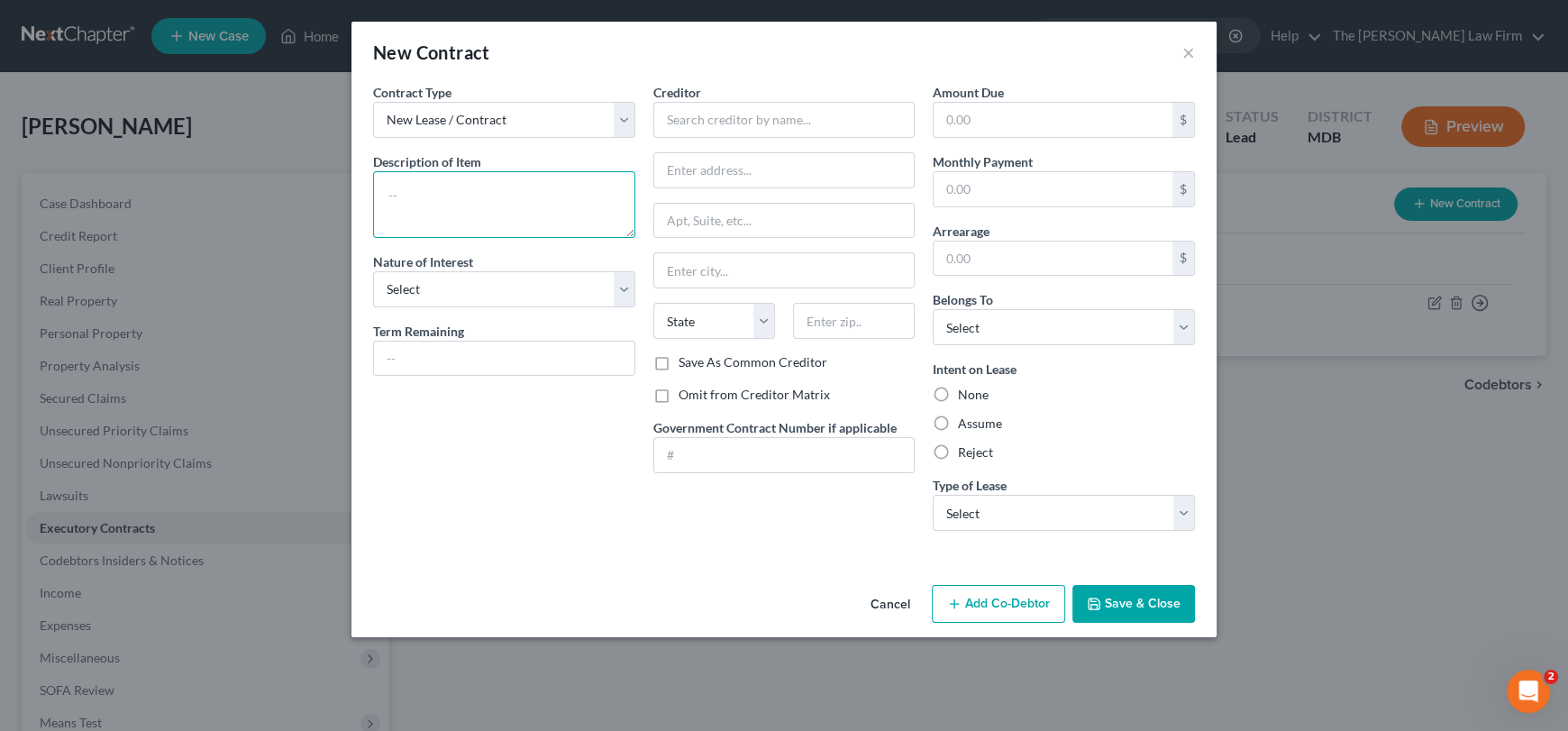
click at [433, 194] on textarea at bounding box center [504, 204] width 262 height 67
type textarea "Storage Park for RV"
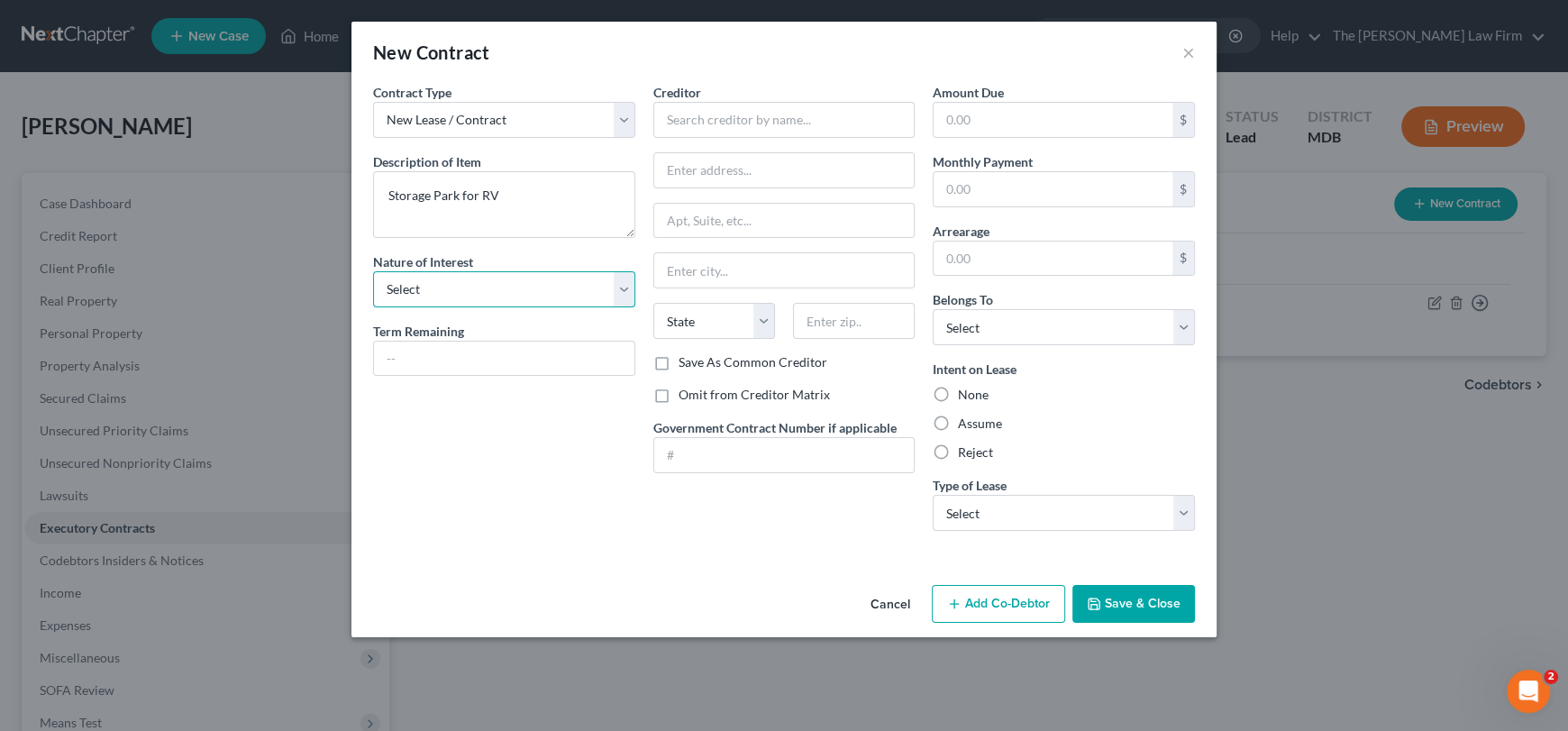
click at [438, 294] on select "Select Purchaser Agent Lessor Lessee" at bounding box center [504, 289] width 262 height 36
click at [960, 332] on select "Select Debtor 1 Only Debtor 2 Only Debtor 1 And Debtor 2 Only At Least One Of T…" at bounding box center [1064, 327] width 262 height 36
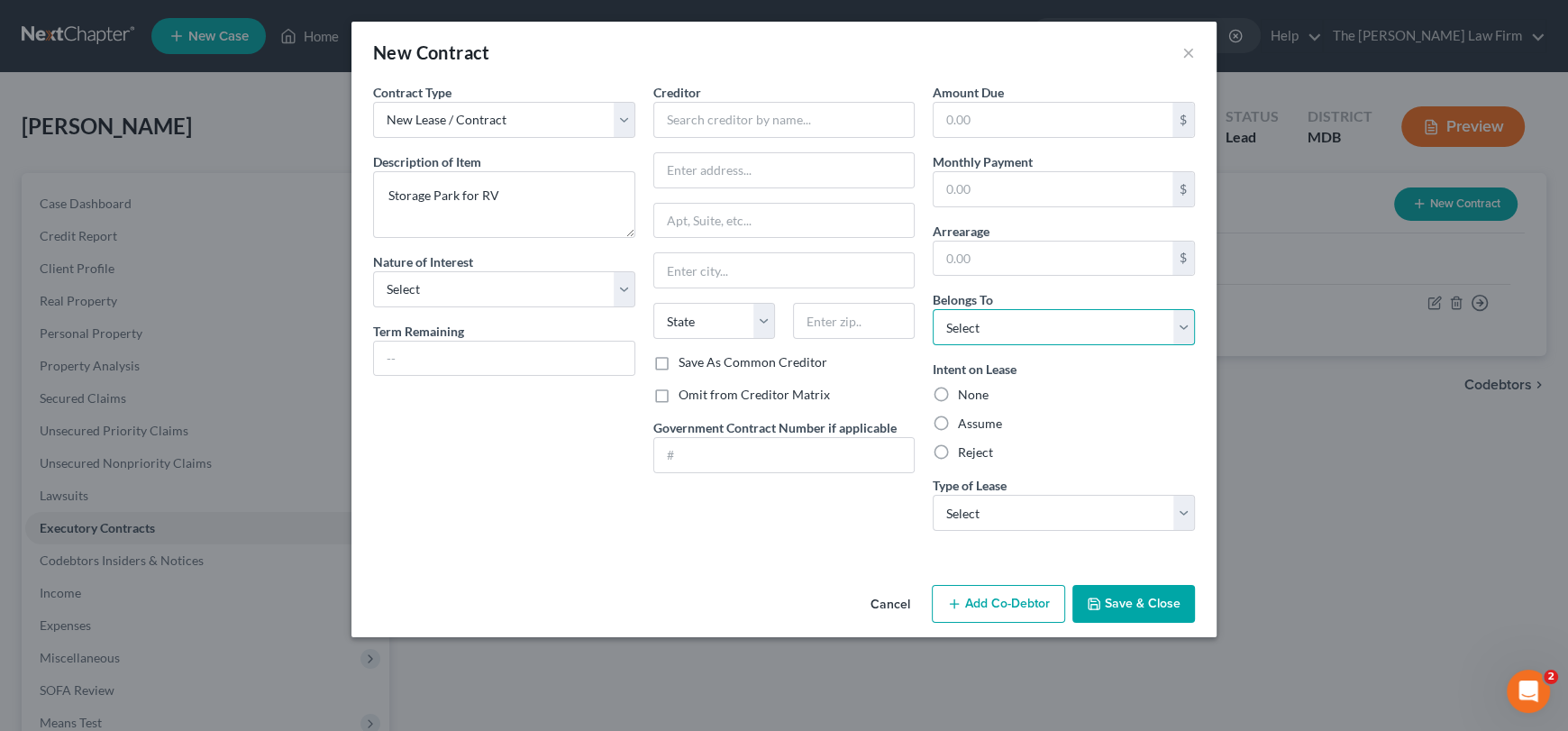
select select "0"
click at [933, 309] on select "Select Debtor 1 Only Debtor 2 Only Debtor 1 And Debtor 2 Only At Least One Of T…" at bounding box center [1064, 327] width 262 height 36
click at [990, 453] on label "Reject" at bounding box center [975, 452] width 35 height 18
click at [977, 453] on input "Reject" at bounding box center [971, 449] width 11 height 11
radio input "true"
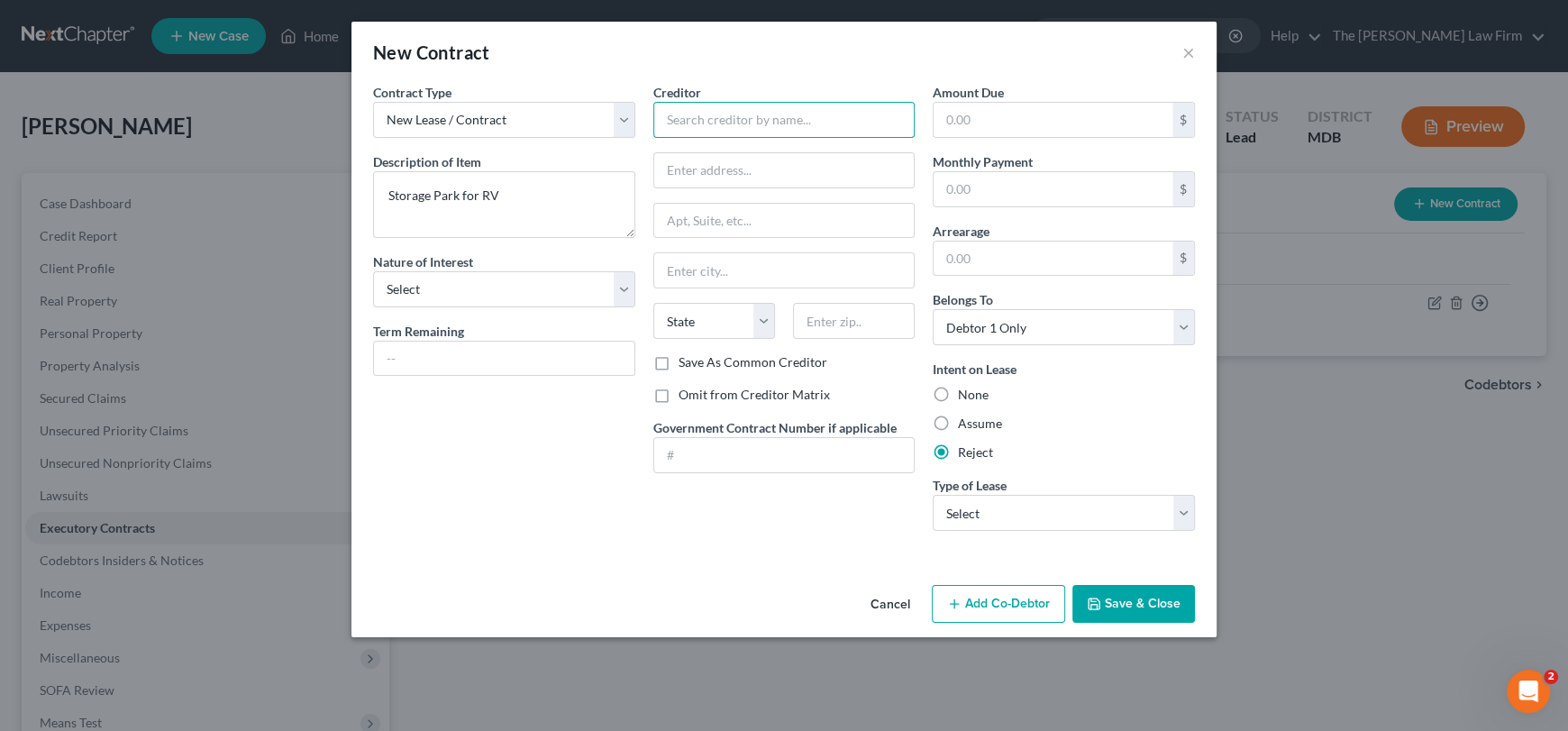
click at [713, 124] on input "text" at bounding box center [784, 120] width 262 height 36
type input "[PERSON_NAME] Self Storage"
click at [707, 159] on input "text" at bounding box center [784, 171] width 260 height 34
drag, startPoint x: 785, startPoint y: 124, endPoint x: 666, endPoint y: 112, distance: 119.6
click at [638, 112] on div "Contract Type New Lease / Contract New Timeshare Description of non-residential…" at bounding box center [783, 314] width 840 height 463
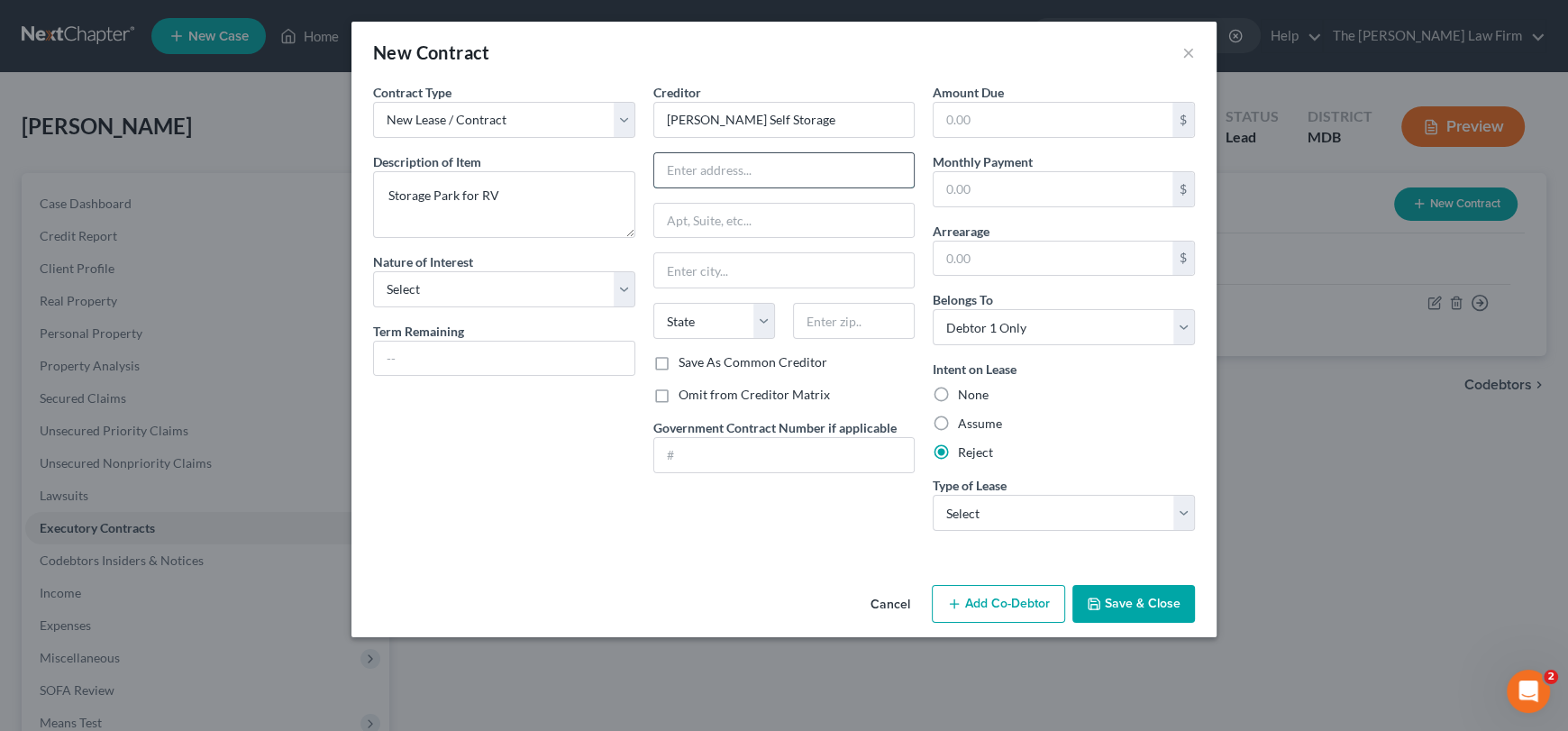
click at [727, 176] on input "text" at bounding box center [784, 171] width 260 height 34
paste input "[STREET_ADDRESS][PERSON_NAME]"
drag, startPoint x: 873, startPoint y: 170, endPoint x: 890, endPoint y: 170, distance: 17.0
click at [900, 174] on input "[STREET_ADDRESS][PERSON_NAME]" at bounding box center [784, 171] width 260 height 34
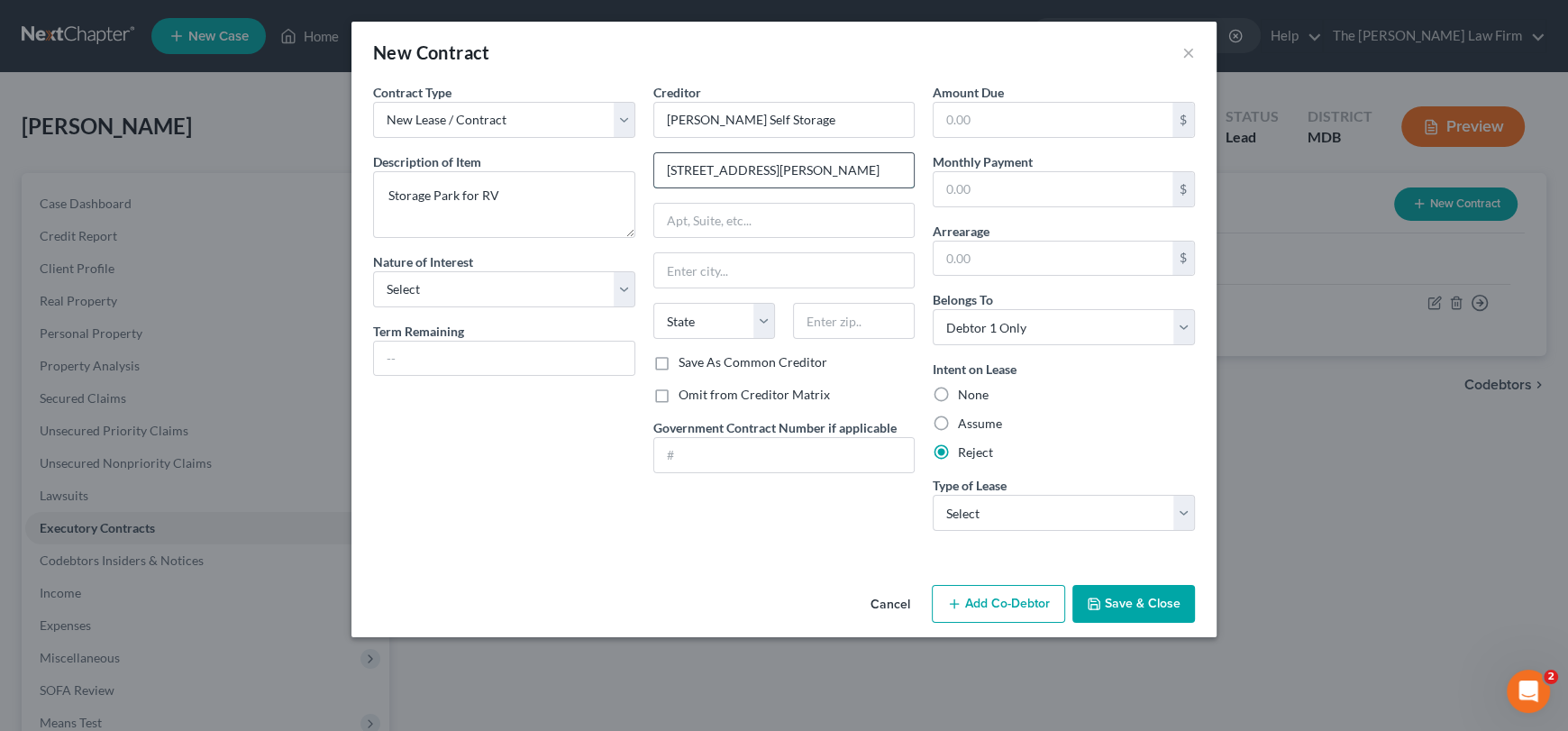
type input "[STREET_ADDRESS][PERSON_NAME]"
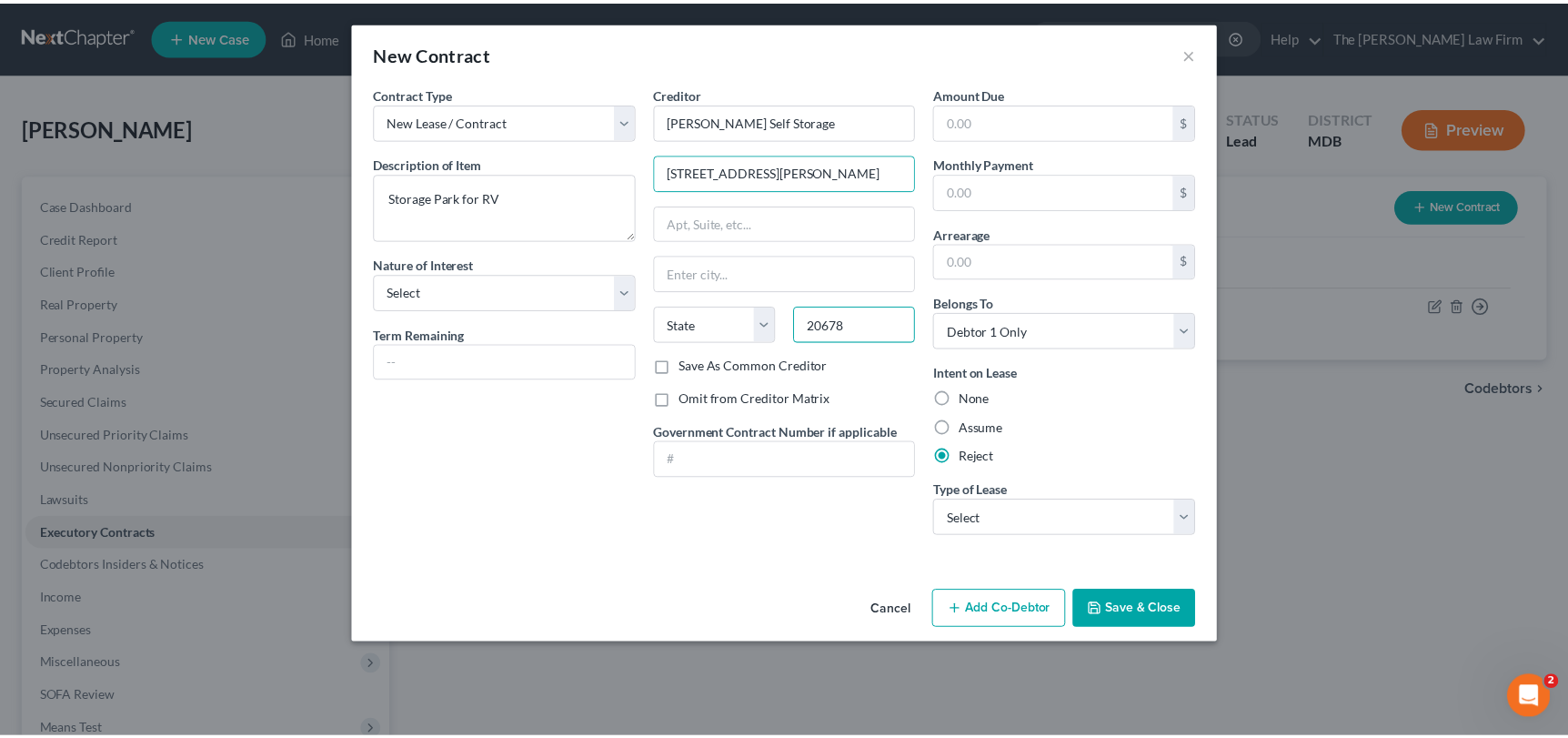
scroll to position [0, 0]
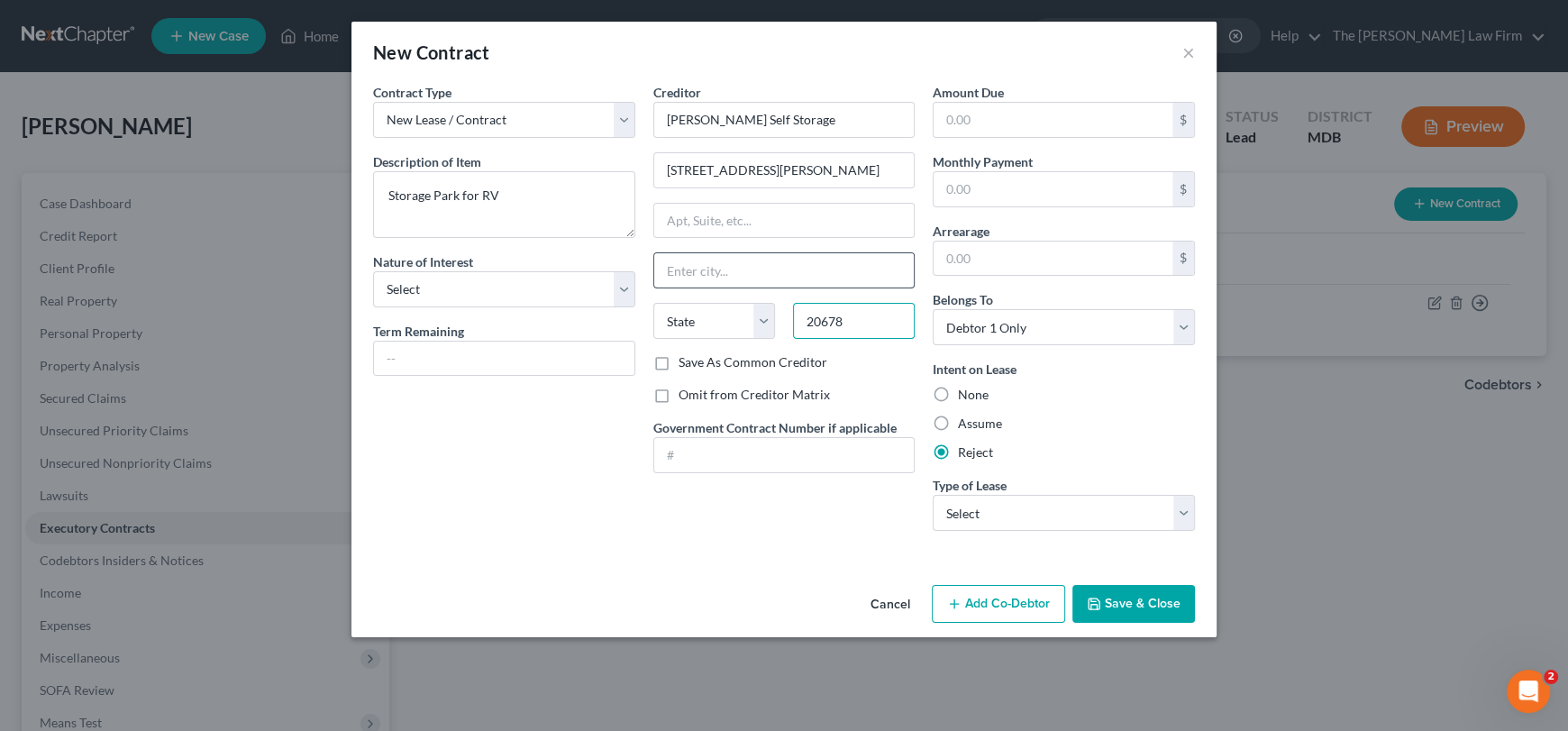
type input "20678"
click at [833, 253] on input "text" at bounding box center [784, 270] width 260 height 34
type input "Prince [PERSON_NAME]"
select select "21"
drag, startPoint x: 774, startPoint y: 170, endPoint x: 916, endPoint y: 180, distance: 142.4
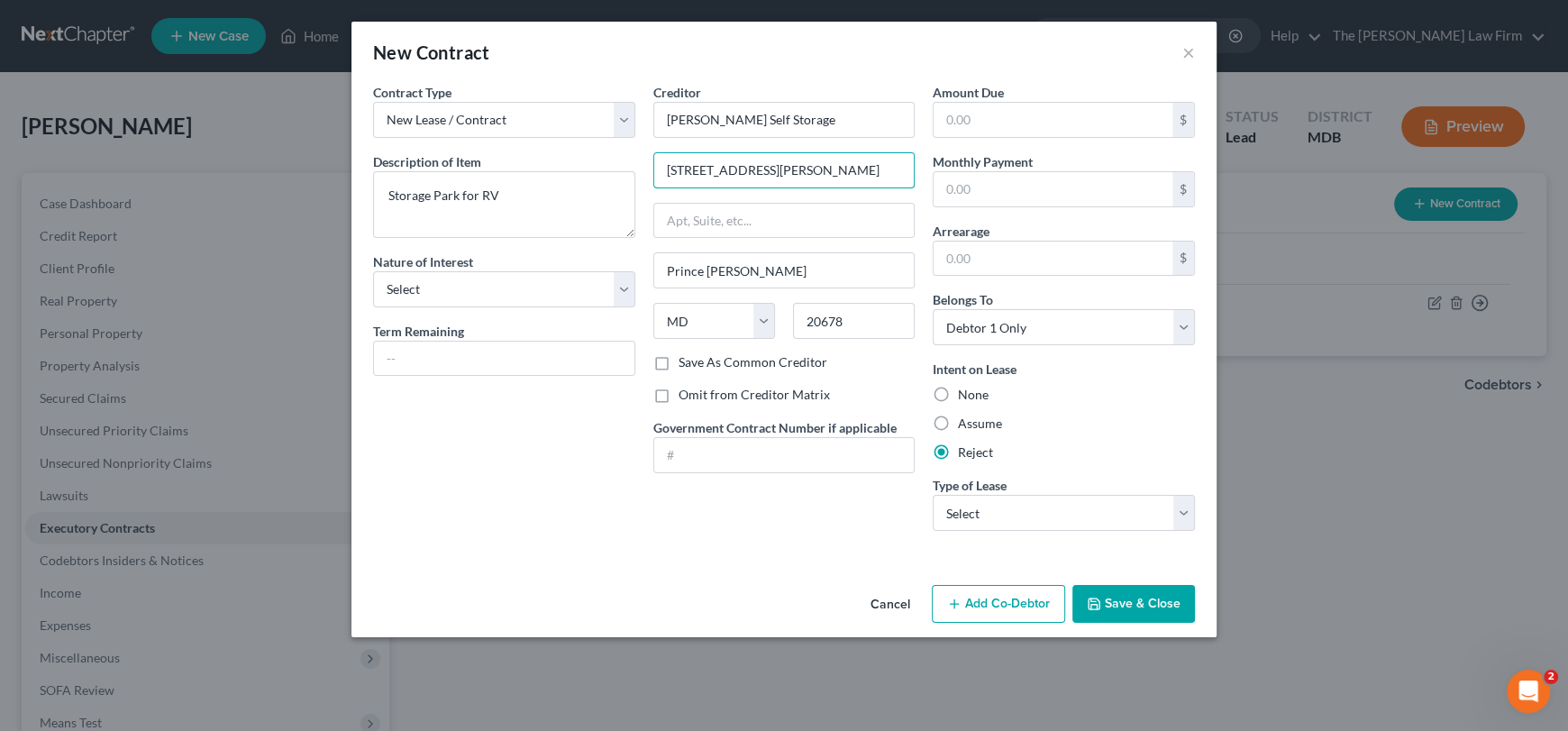
click at [916, 180] on div "Creditor * [PERSON_NAME] Self Storage [GEOGRAPHIC_DATA][PERSON_NAME], MD [GEOGR…" at bounding box center [784, 314] width 280 height 463
type input "[STREET_ADDRESS]"
drag, startPoint x: 755, startPoint y: 116, endPoint x: 610, endPoint y: 113, distance: 145.0
click at [610, 113] on div "Contract Type New Lease / Contract New Timeshare Description of non-residential…" at bounding box center [783, 314] width 840 height 463
paste input "[GEOGRAPHIC_DATA]"
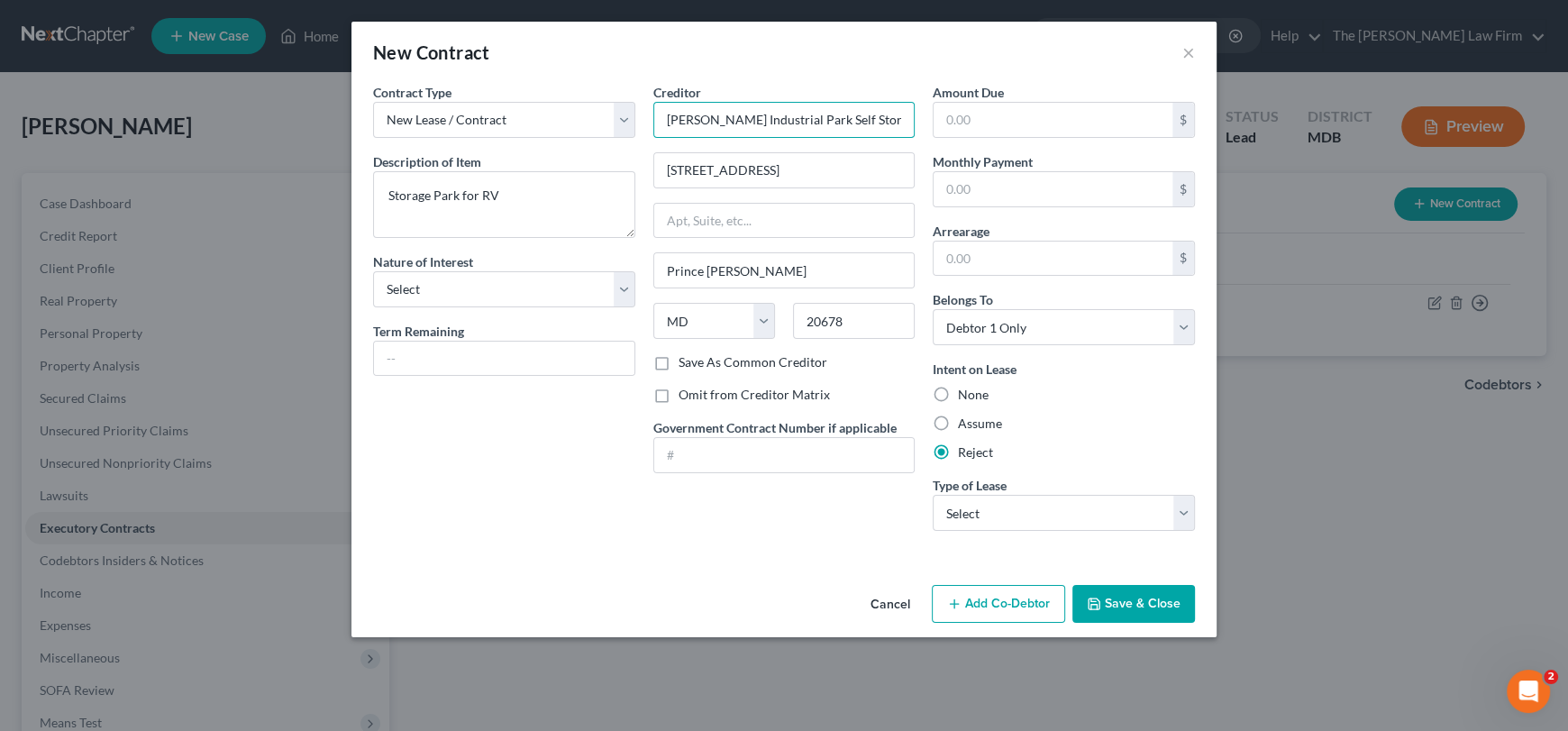
type input "[PERSON_NAME] Industrial Park Self Storage"
click at [678, 366] on label "Save As Common Creditor" at bounding box center [753, 362] width 149 height 18
click at [686, 365] on input "Save As Common Creditor" at bounding box center [692, 359] width 11 height 11
checkbox input "true"
click at [1120, 601] on button "Save & Close" at bounding box center [1134, 604] width 122 height 38
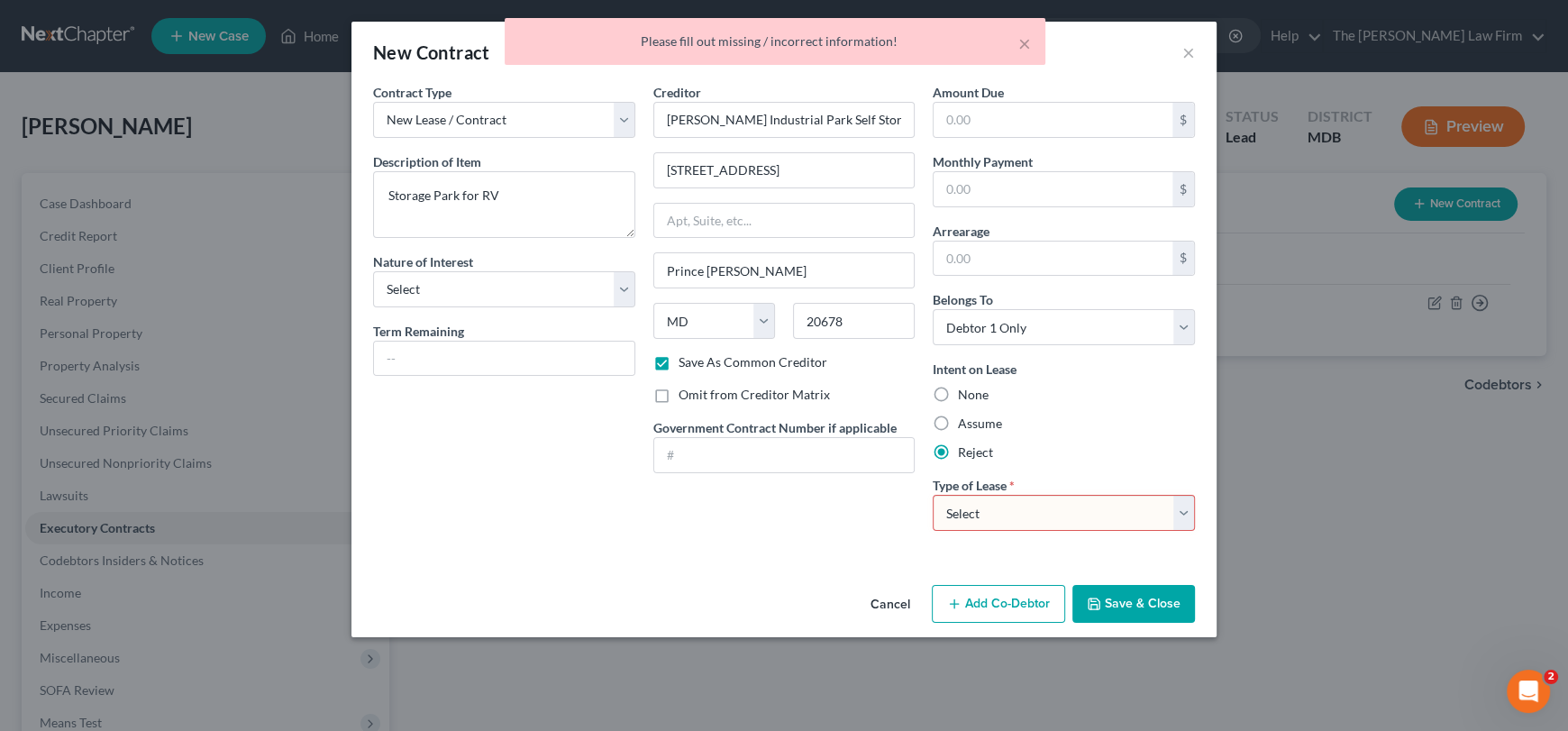
click at [1043, 506] on select "Select Real Estate Car Other" at bounding box center [1064, 512] width 262 height 36
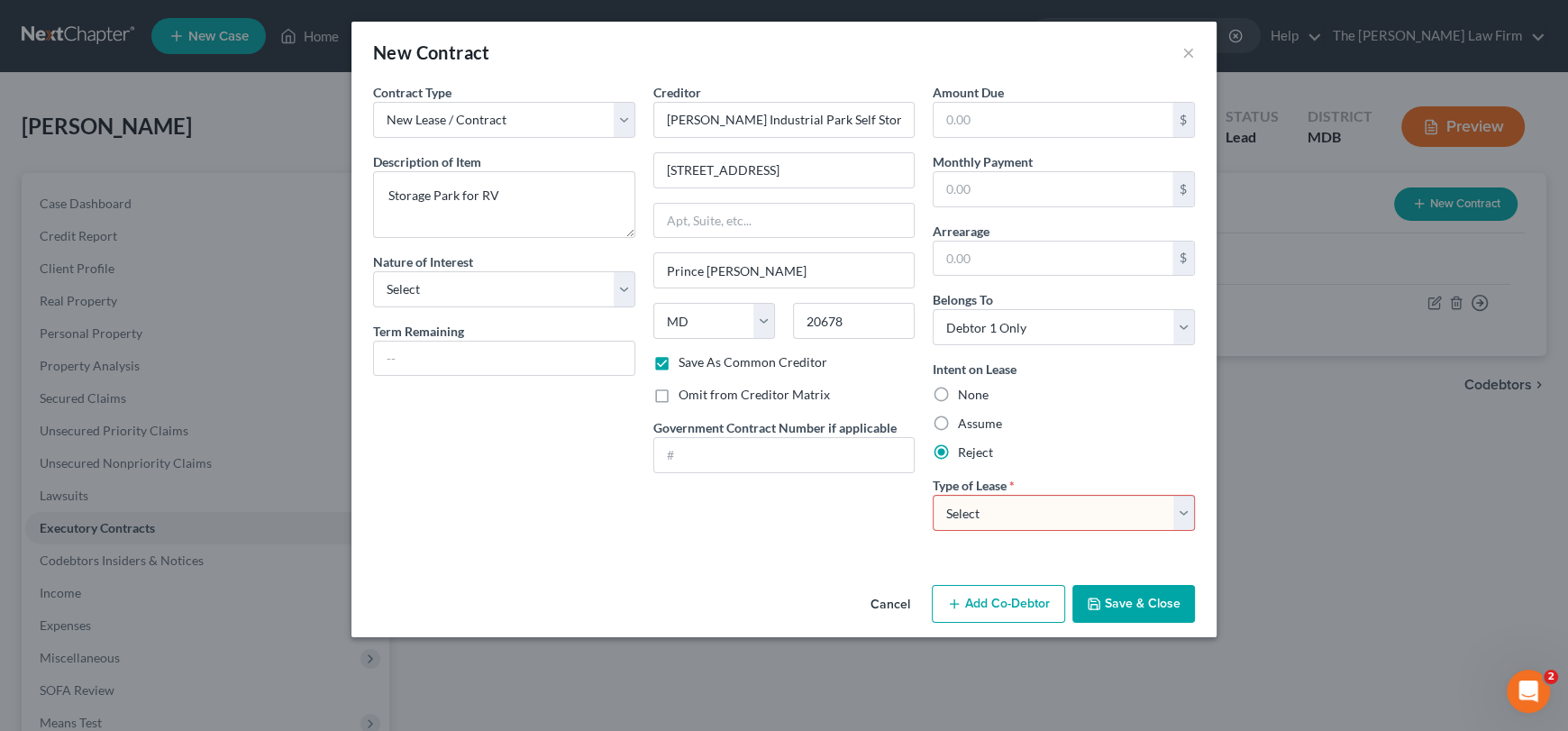
select select "2"
click at [933, 495] on select "Select Real Estate Car Other" at bounding box center [1064, 512] width 262 height 36
click at [1133, 602] on button "Save & Close" at bounding box center [1134, 604] width 122 height 38
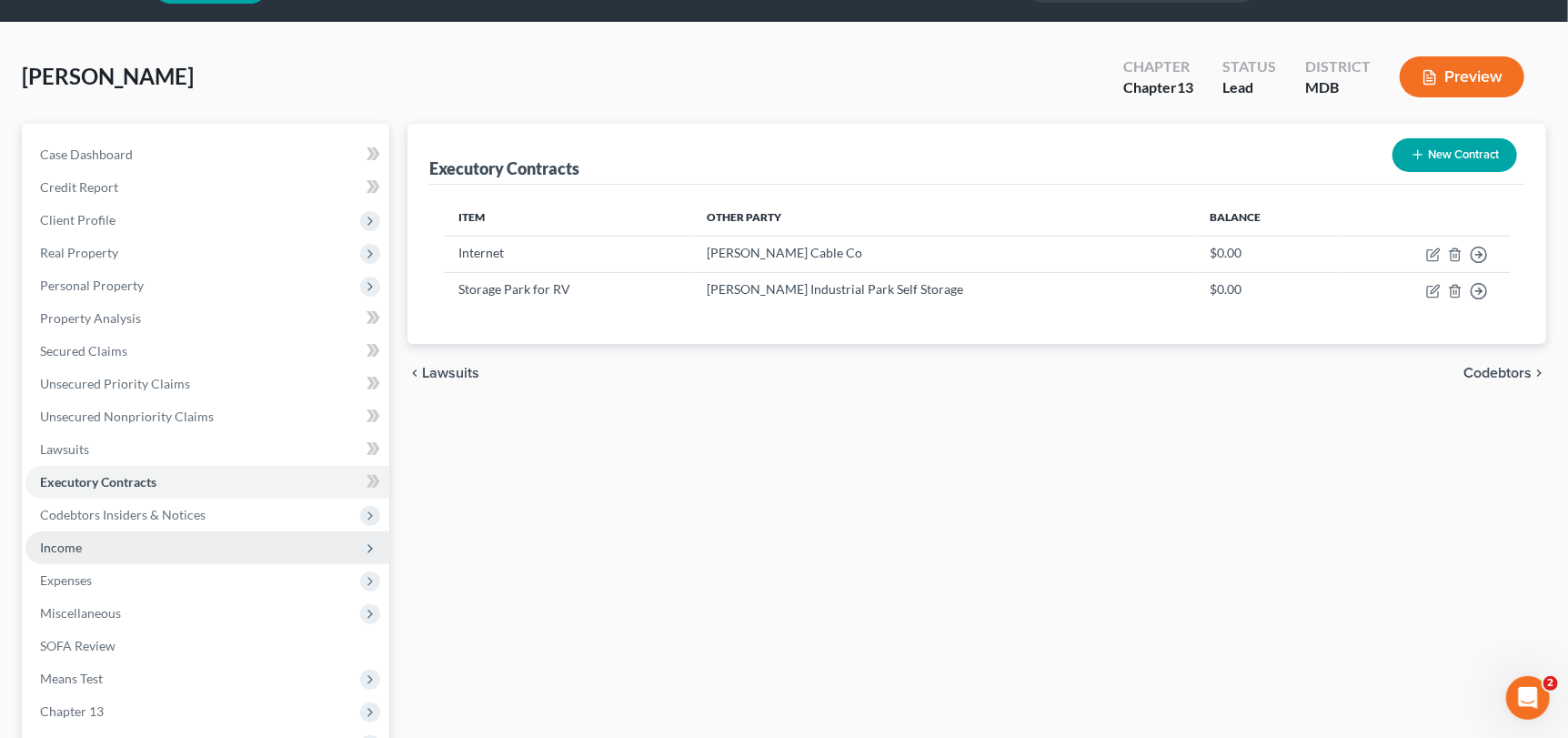
scroll to position [90, 0]
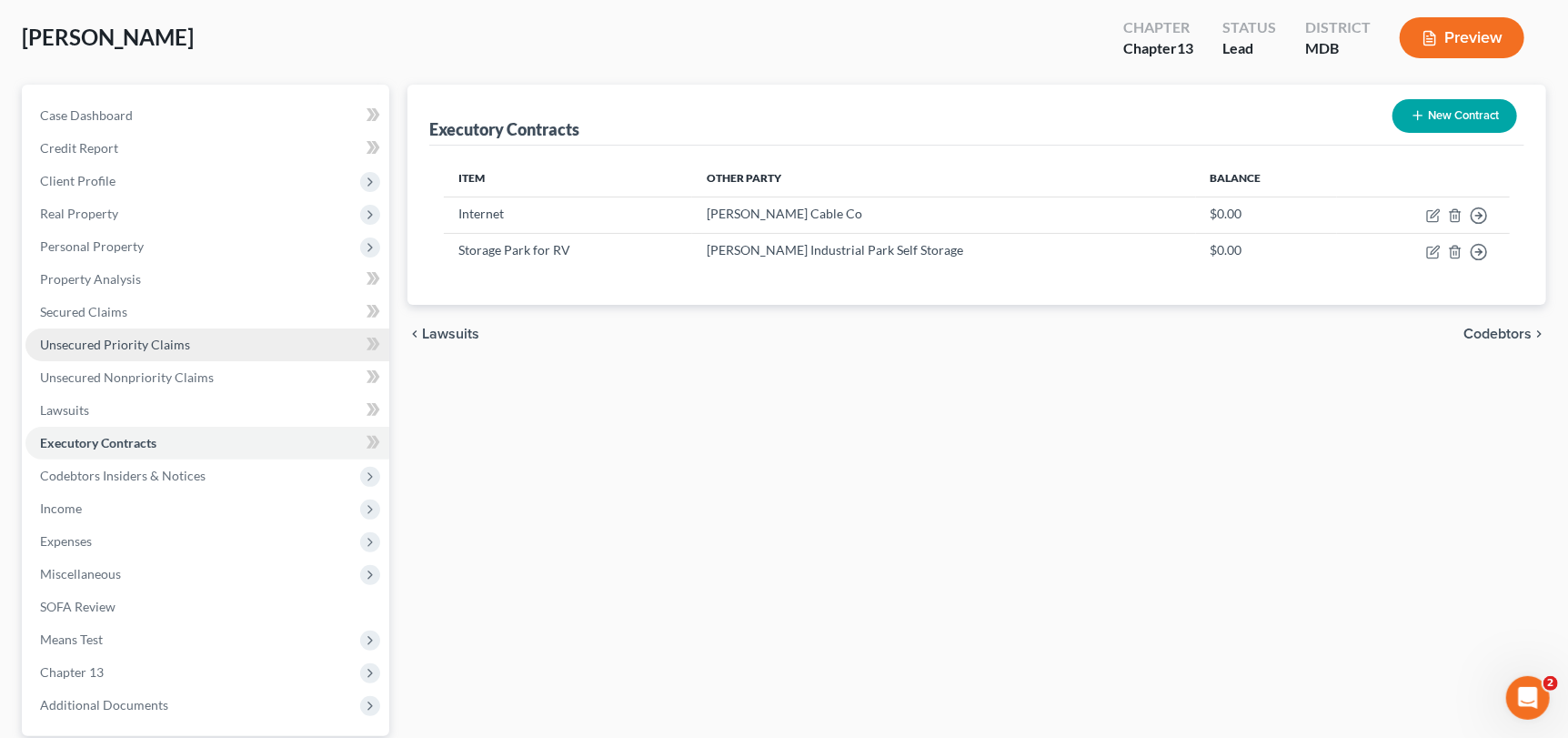
click at [131, 358] on link "Unsecured Priority Claims" at bounding box center [207, 344] width 364 height 32
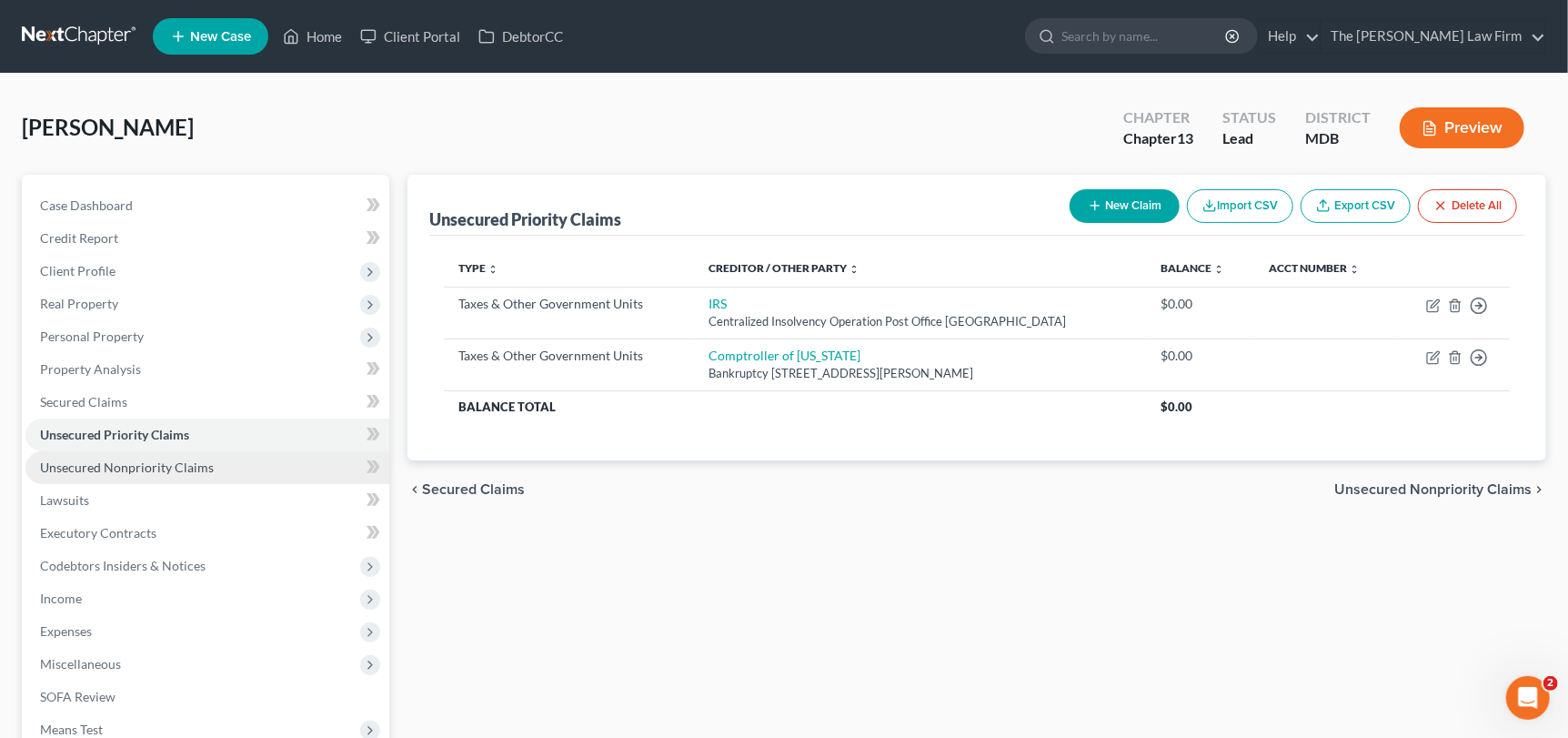
click at [132, 464] on span "Unsecured Nonpriority Claims" at bounding box center [126, 467] width 174 height 15
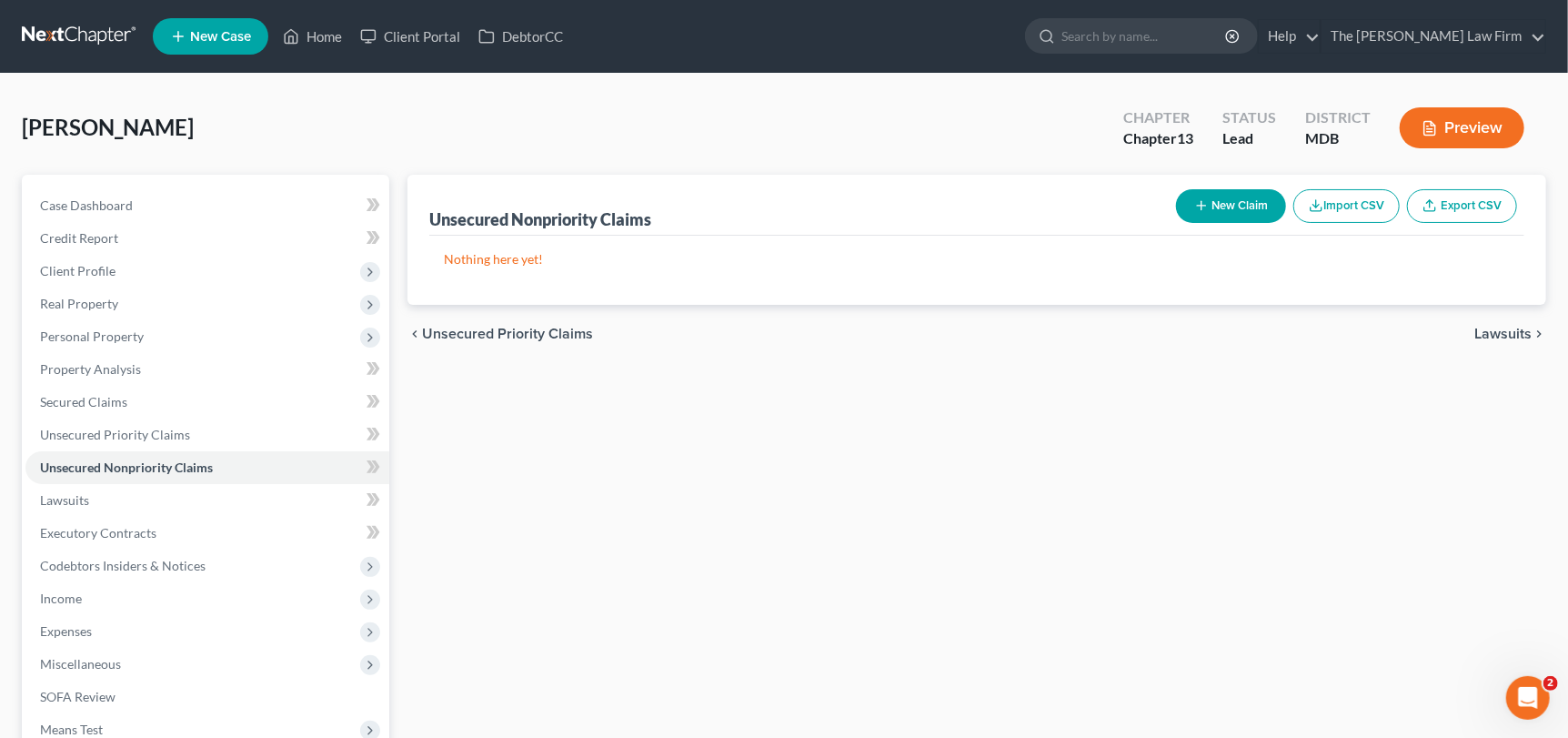
click at [1222, 207] on button "New Claim" at bounding box center [1231, 205] width 110 height 33
select select "0"
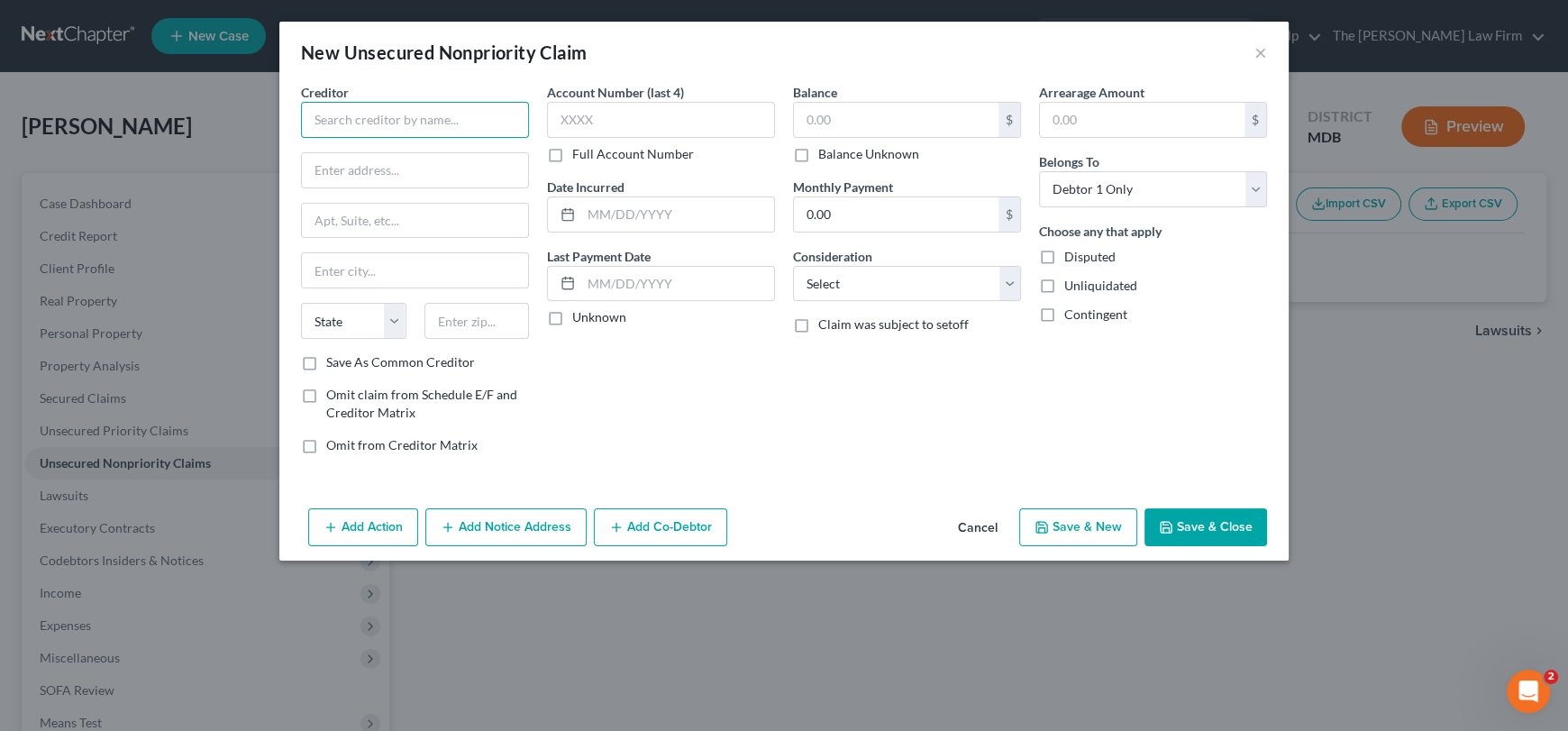
click at [403, 123] on input "text" at bounding box center [415, 120] width 228 height 36
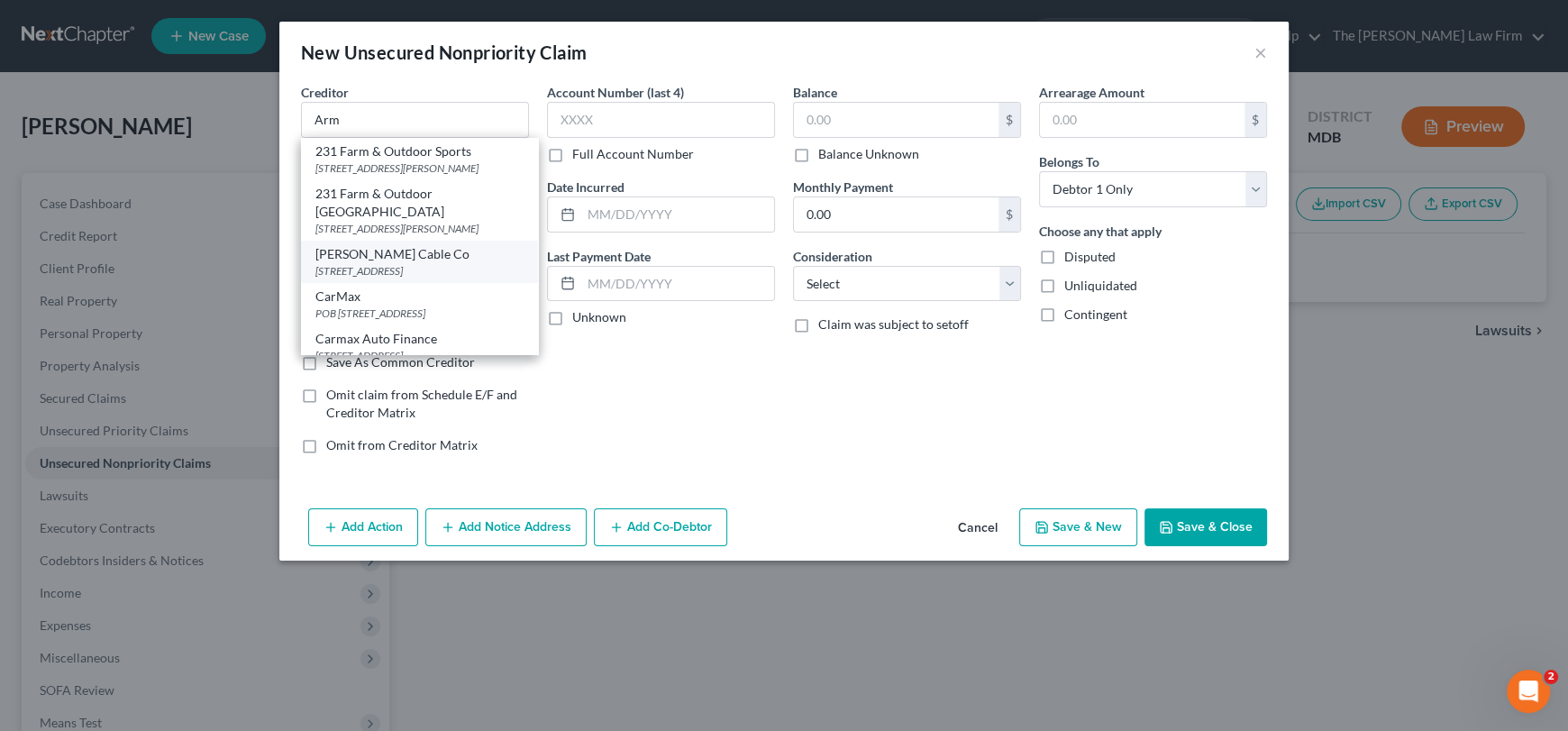
click at [404, 263] on div "[PERSON_NAME] Cable Co" at bounding box center [419, 253] width 208 height 18
type input "[PERSON_NAME] Cable Co"
type input "[STREET_ADDRESS]"
type input "[PERSON_NAME]"
select select "39"
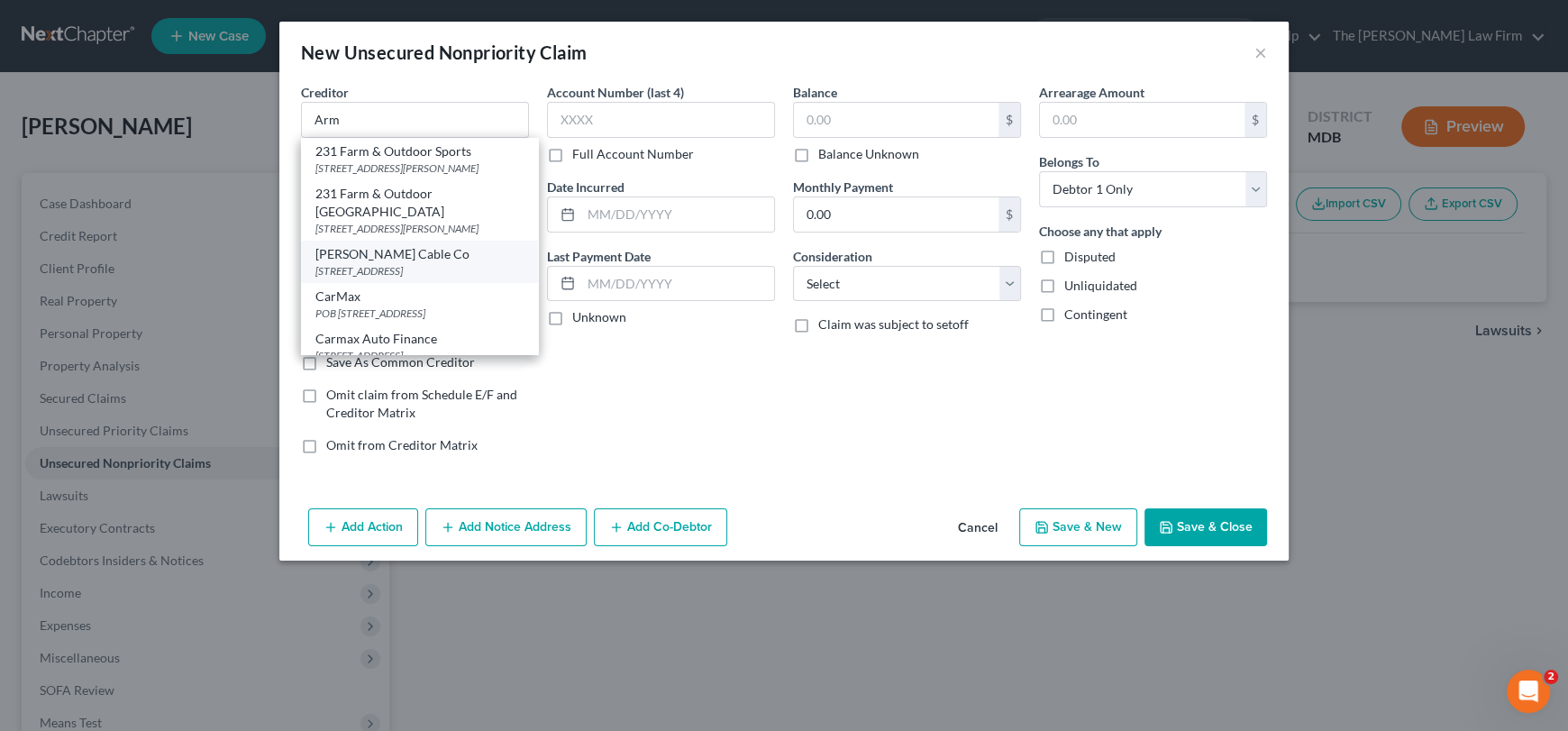
type input "16001"
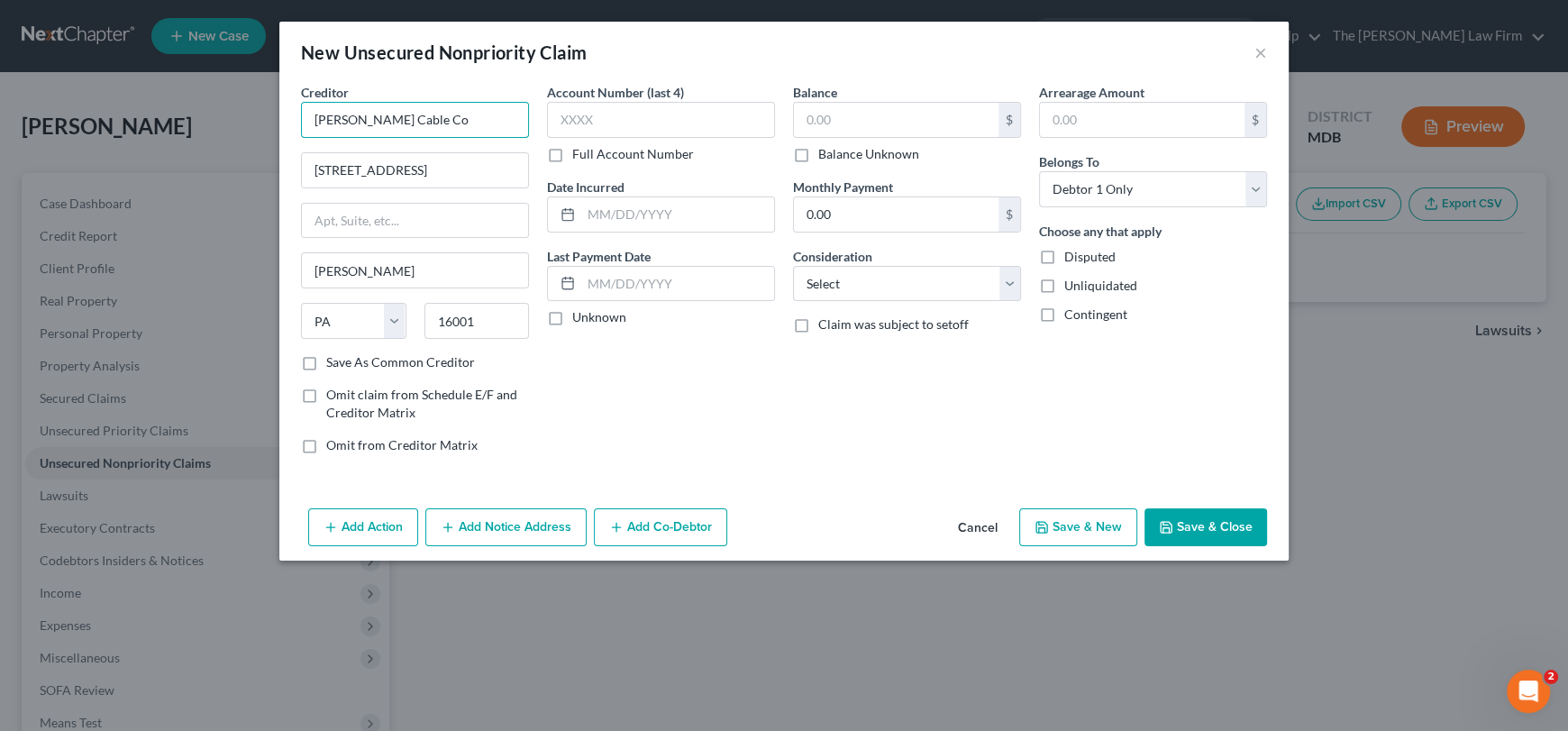
click at [443, 118] on input "[PERSON_NAME] Cable Co" at bounding box center [415, 120] width 228 height 36
click at [401, 129] on input "[PERSON_NAME] Cable Co" at bounding box center [415, 120] width 228 height 36
drag, startPoint x: 375, startPoint y: 120, endPoint x: 461, endPoint y: 113, distance: 86.3
click at [461, 113] on input "[PERSON_NAME] Cable Co" at bounding box center [415, 120] width 228 height 36
type input "[PERSON_NAME]"
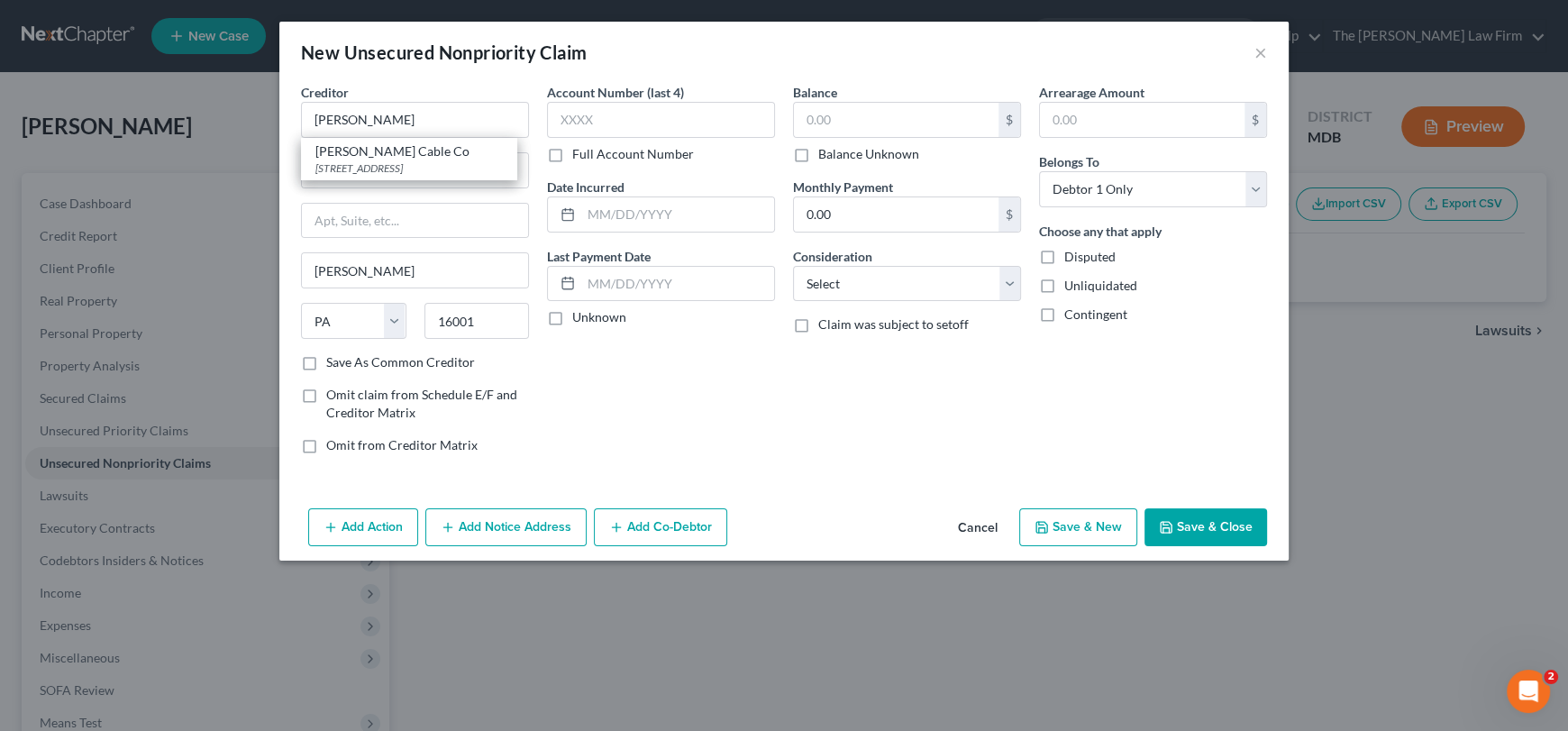
click at [326, 362] on label "Save As Common Creditor" at bounding box center [400, 362] width 149 height 18
click at [334, 362] on input "Save As Common Creditor" at bounding box center [339, 359] width 11 height 11
checkbox input "true"
type input "[PERSON_NAME]"
click at [588, 122] on input "text" at bounding box center [662, 120] width 228 height 36
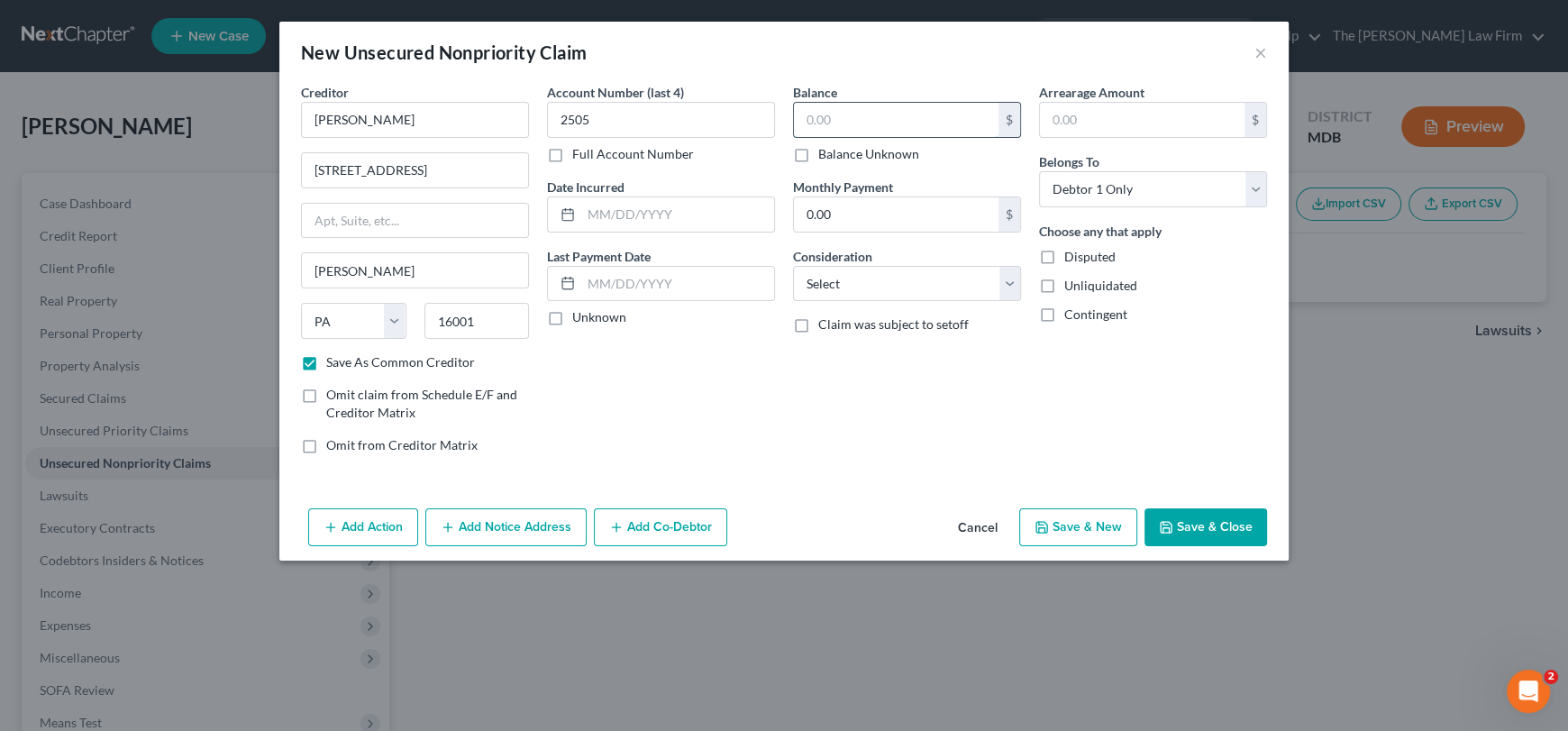
click at [916, 119] on input "text" at bounding box center [896, 120] width 204 height 34
drag, startPoint x: 602, startPoint y: 122, endPoint x: 487, endPoint y: 123, distance: 115.0
click at [487, 123] on div "Creditor * [PERSON_NAME] [STREET_ADDRESS][PERSON_NAME] [US_STATE] AK AR AZ CA C…" at bounding box center [784, 275] width 984 height 385
click at [603, 126] on input "3325" at bounding box center [662, 120] width 228 height 36
drag, startPoint x: 597, startPoint y: 125, endPoint x: 520, endPoint y: 123, distance: 77.0
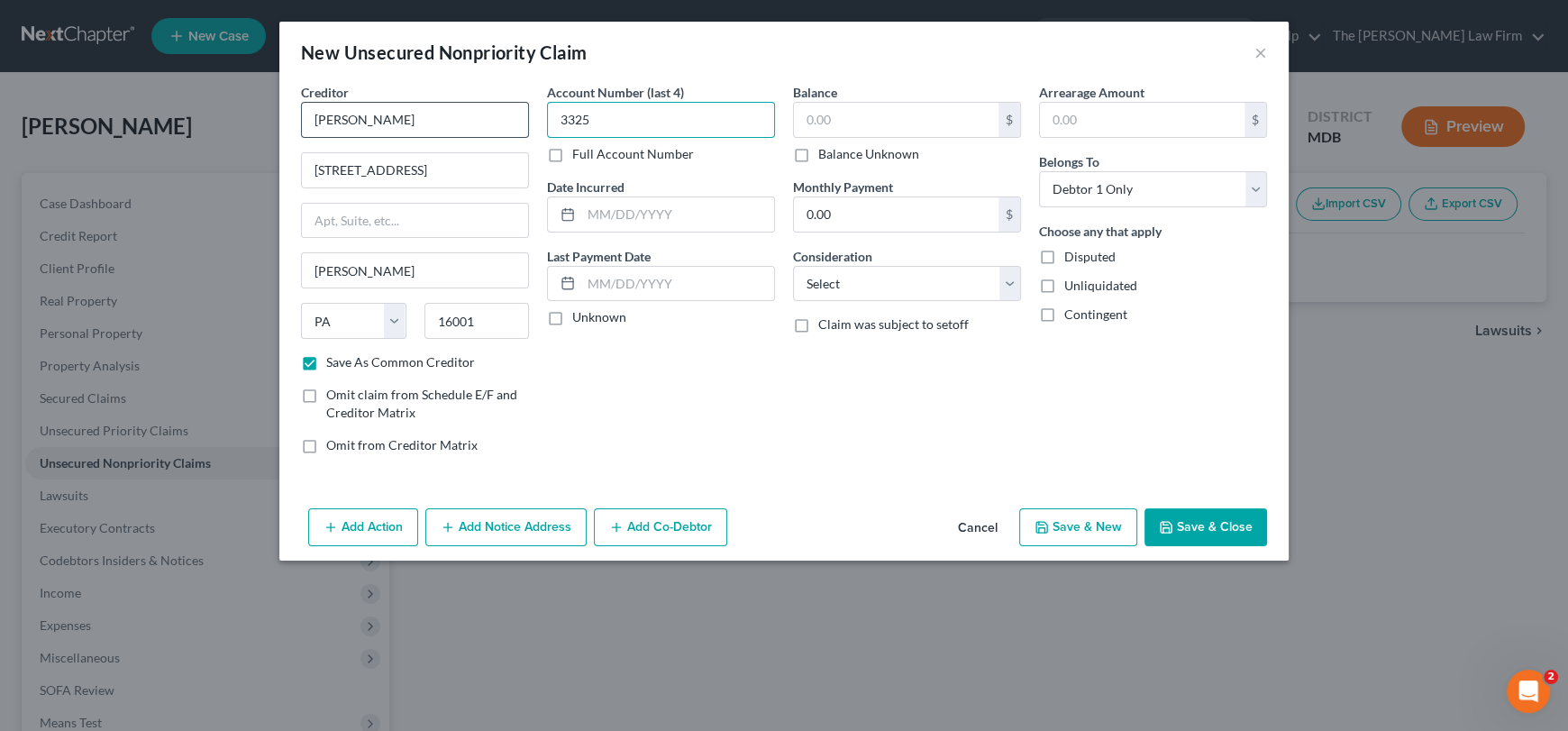
click at [520, 123] on div "Creditor * [PERSON_NAME] [STREET_ADDRESS][PERSON_NAME] [US_STATE] AK AR AZ CA C…" at bounding box center [784, 275] width 984 height 385
type input "3325"
click at [869, 114] on input "text" at bounding box center [896, 120] width 204 height 34
type input "126.91"
click at [890, 288] on select "Select Cable / Satellite Services Collection Agency Credit Card Debt Debt Couns…" at bounding box center [907, 284] width 228 height 36
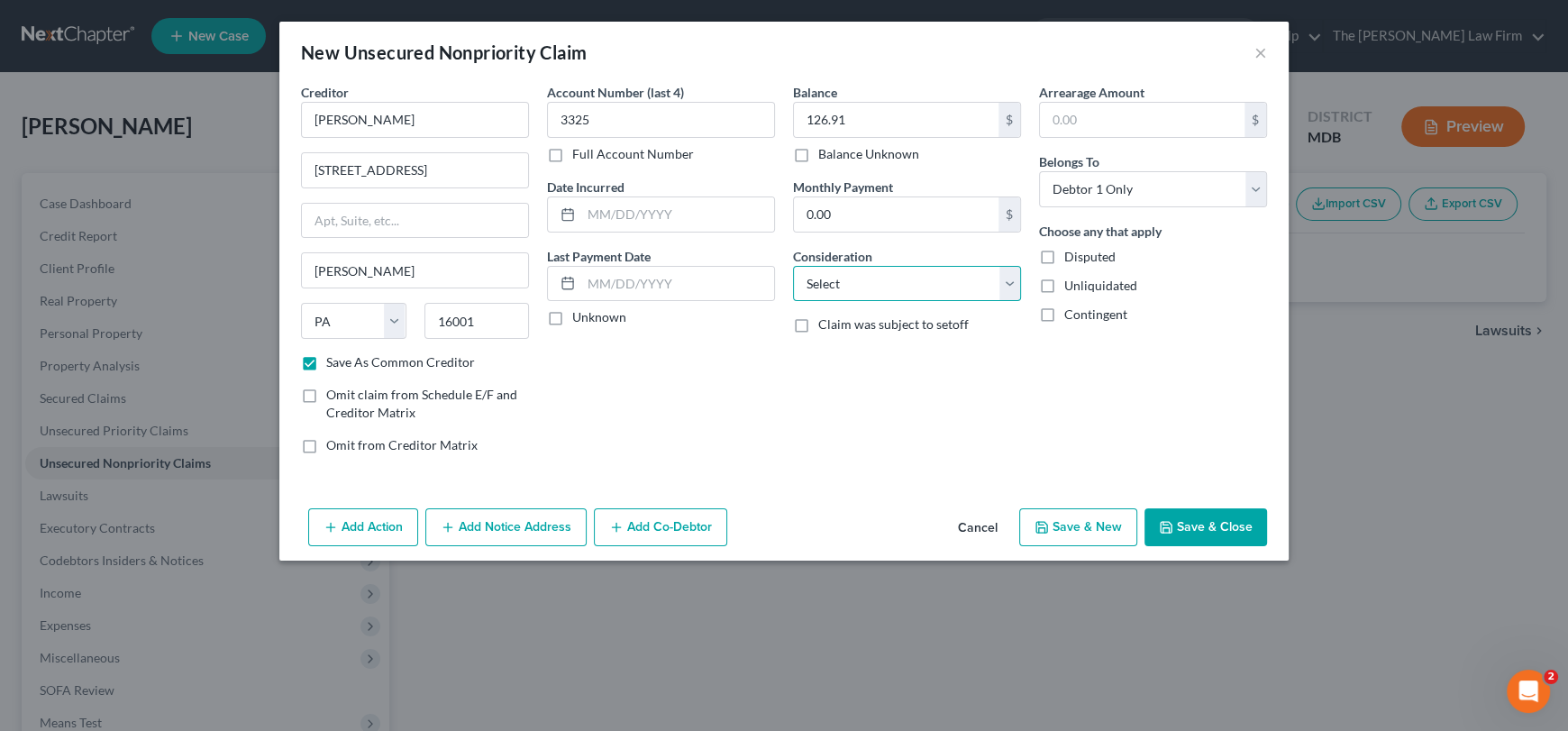
select select "0"
click at [793, 266] on select "Select Cable / Satellite Services Collection Agency Credit Card Debt Debt Couns…" at bounding box center [907, 284] width 228 height 36
click at [872, 379] on div "Balance 126.91 $ Balance Unknown Balance Undetermined 126.91 $ Balance Unknown …" at bounding box center [906, 275] width 246 height 385
click at [640, 394] on div "Account Number (last 4) 3325 Full Account Number Date Incurred Last Payment Dat…" at bounding box center [661, 275] width 246 height 385
click at [900, 219] on input "0.00" at bounding box center [896, 214] width 204 height 34
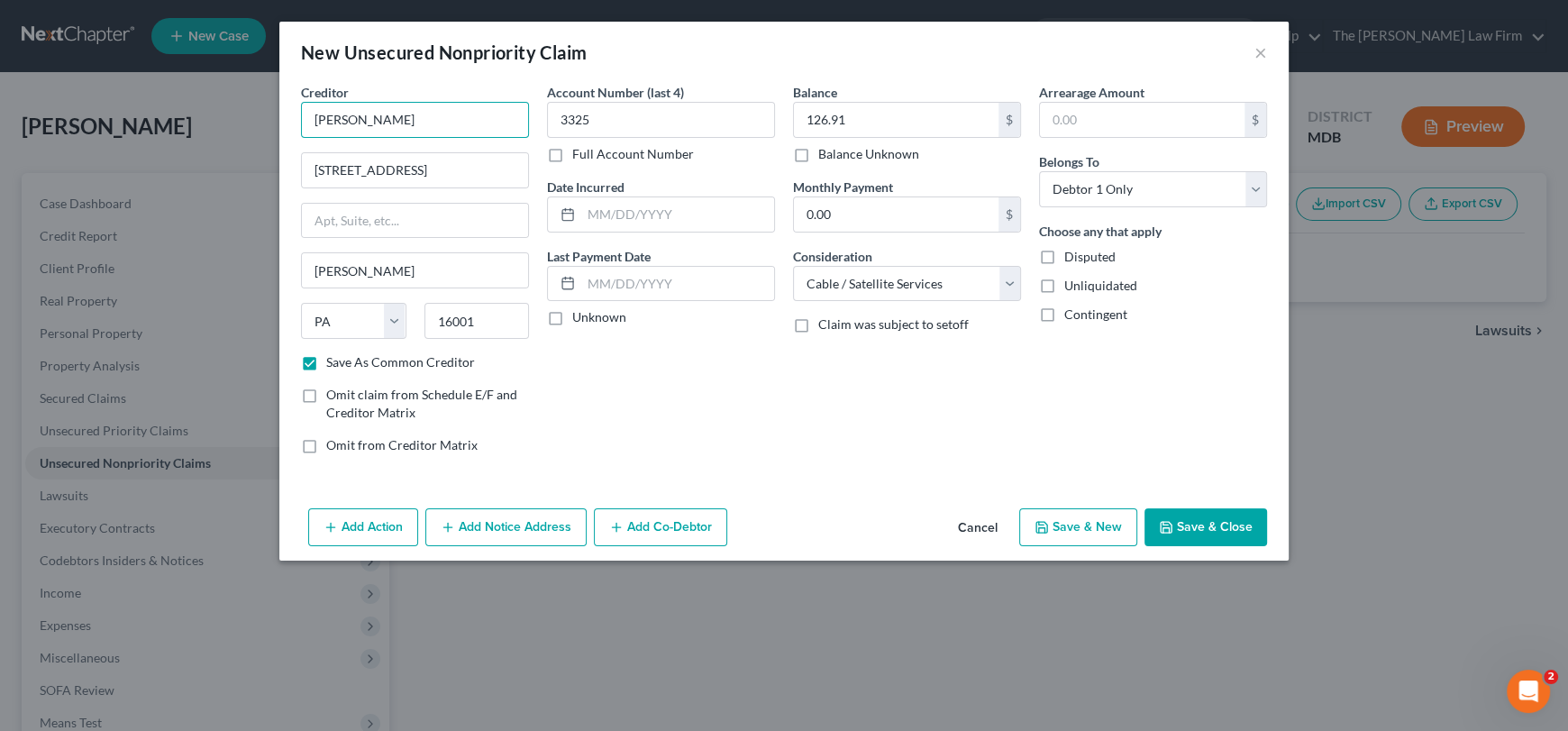
click at [445, 123] on input "[PERSON_NAME]" at bounding box center [415, 120] width 228 height 36
click at [326, 361] on label "Save As Common Creditor" at bounding box center [400, 362] width 149 height 18
click at [334, 361] on input "Save As Common Creditor" at bounding box center [339, 359] width 11 height 11
checkbox input "false"
click at [402, 133] on input "[PERSON_NAME]" at bounding box center [415, 120] width 228 height 36
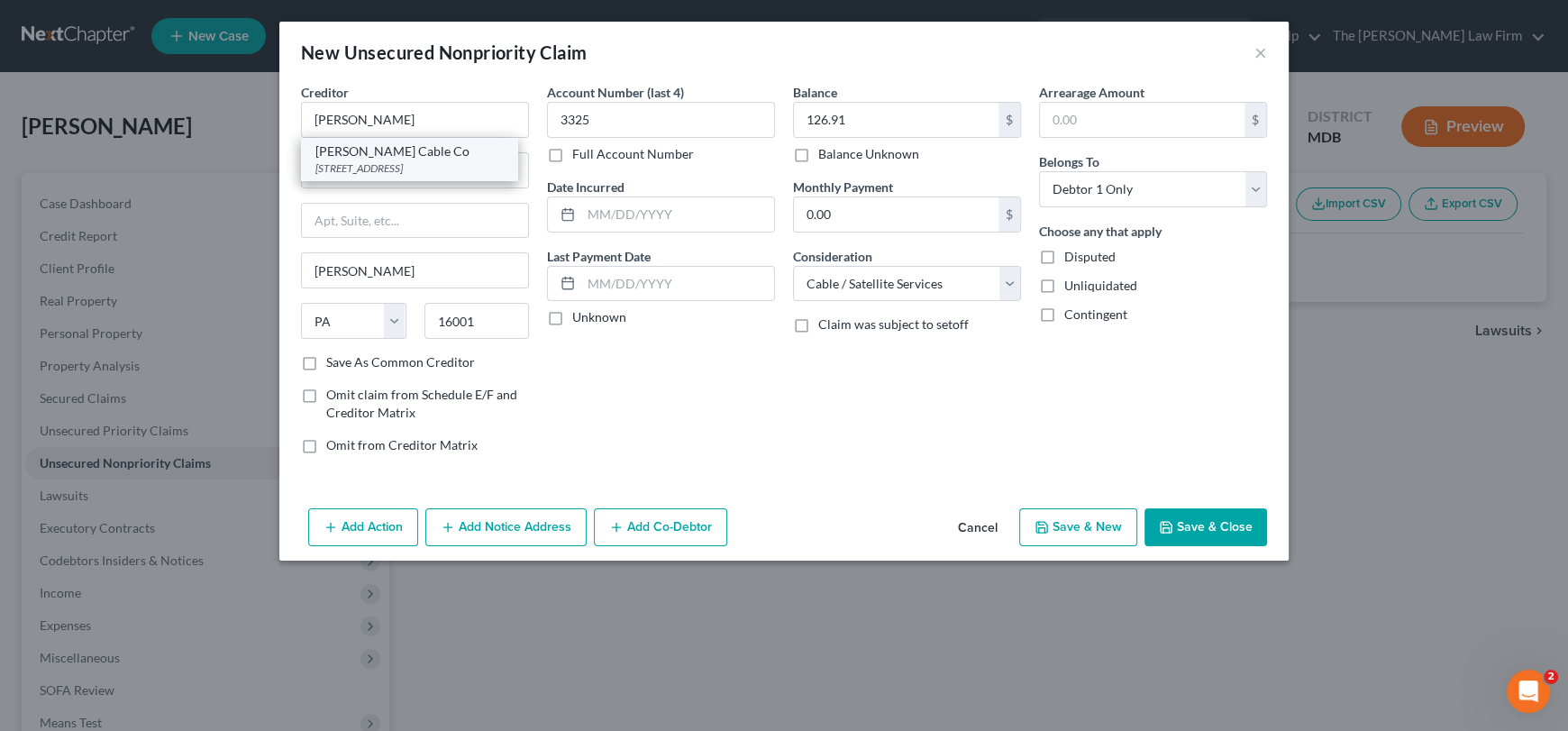
click at [402, 156] on div "[PERSON_NAME] Cable Co" at bounding box center [409, 151] width 188 height 18
drag, startPoint x: 649, startPoint y: 416, endPoint x: 736, endPoint y: 393, distance: 90.0
click at [655, 418] on div "Account Number (last 4) 3325 Full Account Number Date Incurred Last Payment Dat…" at bounding box center [661, 275] width 246 height 385
drag, startPoint x: 381, startPoint y: 120, endPoint x: 673, endPoint y: 154, distance: 294.0
click at [673, 154] on div "Creditor * [PERSON_NAME] Cable Co [GEOGRAPHIC_DATA][PERSON_NAME] [US_STATE] AK …" at bounding box center [784, 275] width 984 height 385
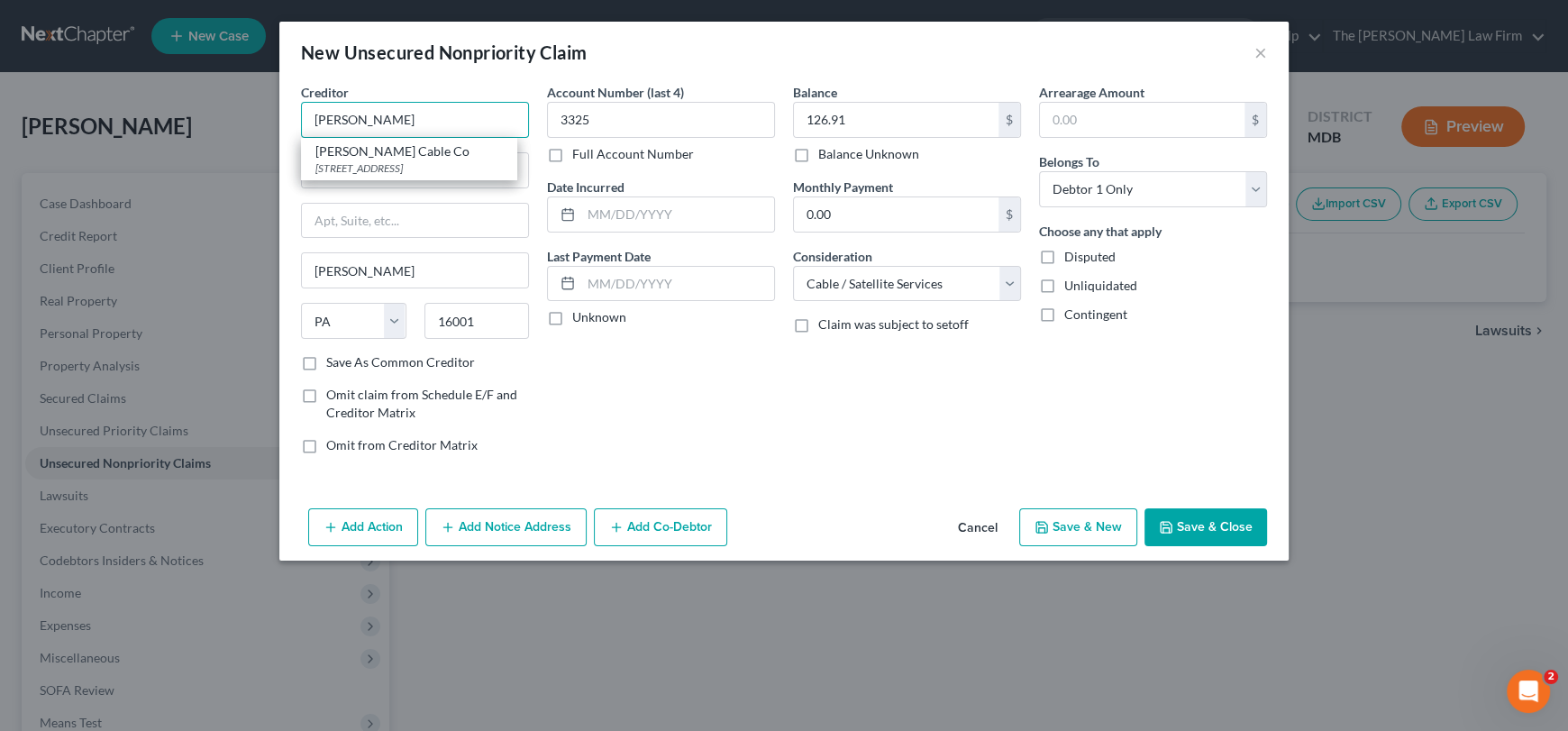
type input "[PERSON_NAME]"
click at [326, 361] on label "Save As Common Creditor" at bounding box center [400, 362] width 149 height 18
click at [334, 361] on input "Save As Common Creditor" at bounding box center [339, 359] width 11 height 11
checkbox input "true"
type input "[PERSON_NAME]"
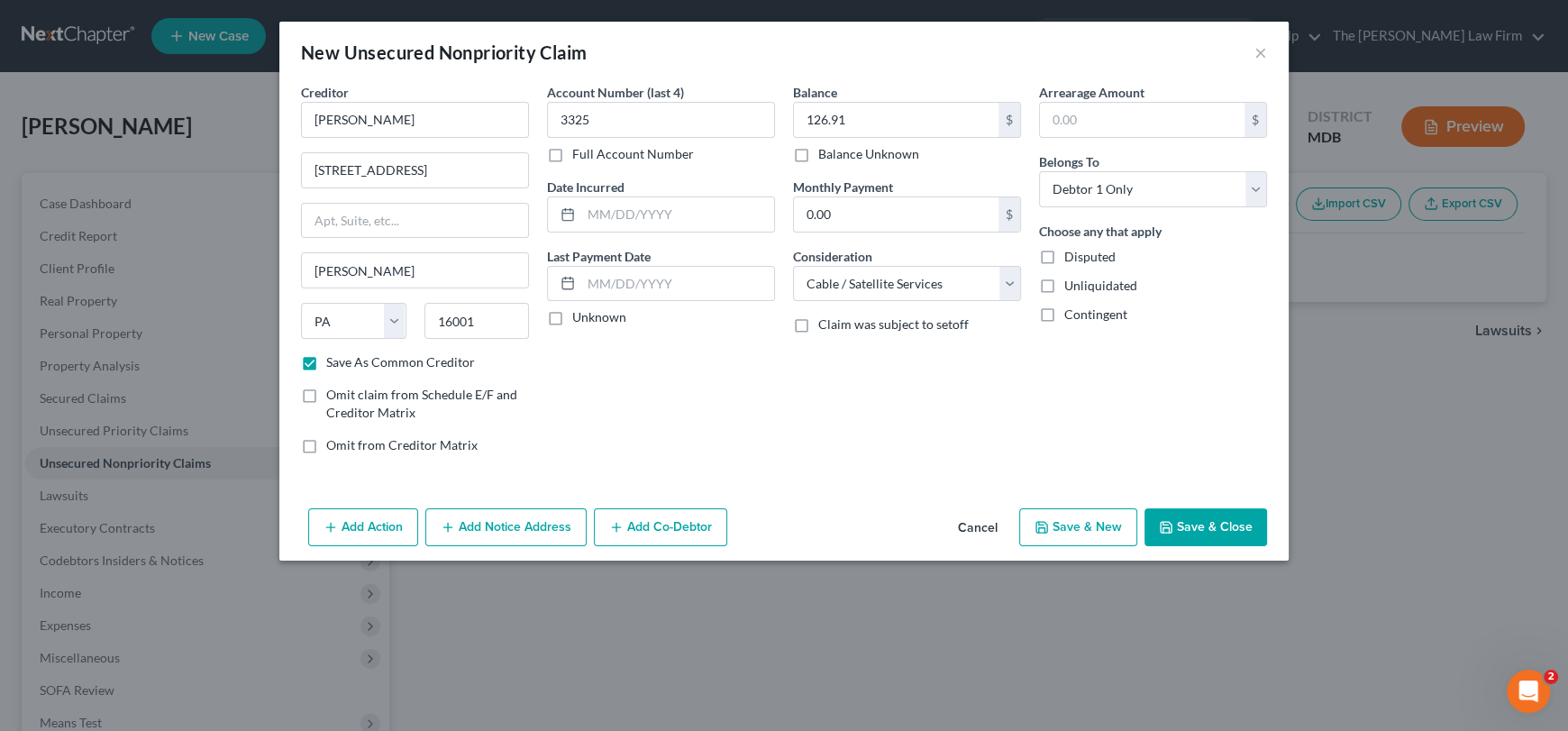
click at [677, 409] on div "Account Number (last 4) 3325 Full Account Number Date Incurred Last Payment Dat…" at bounding box center [661, 275] width 246 height 385
click at [1238, 528] on button "Save & Close" at bounding box center [1206, 527] width 122 height 38
checkbox input "false"
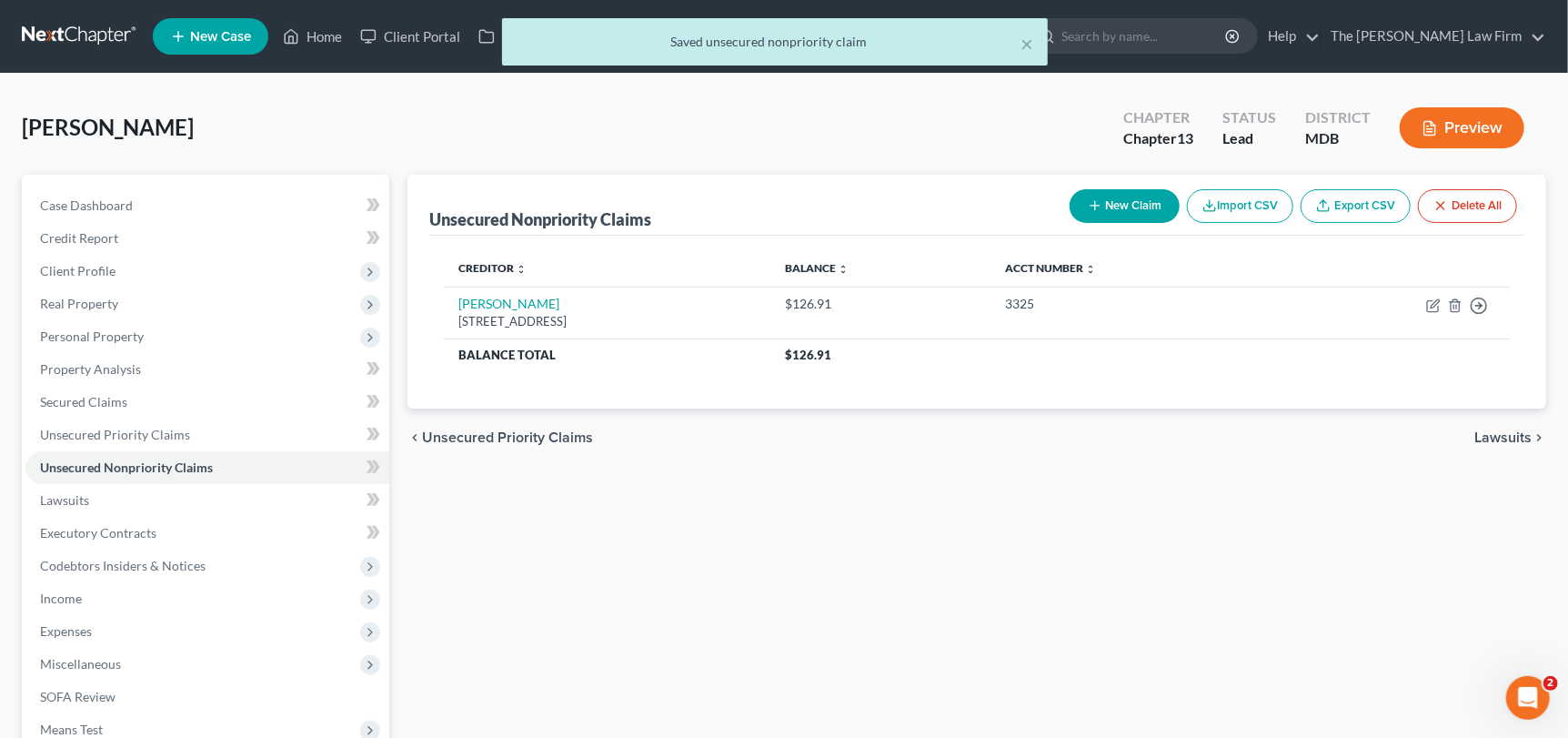
click at [1098, 201] on icon "button" at bounding box center [1094, 205] width 14 height 14
select select "0"
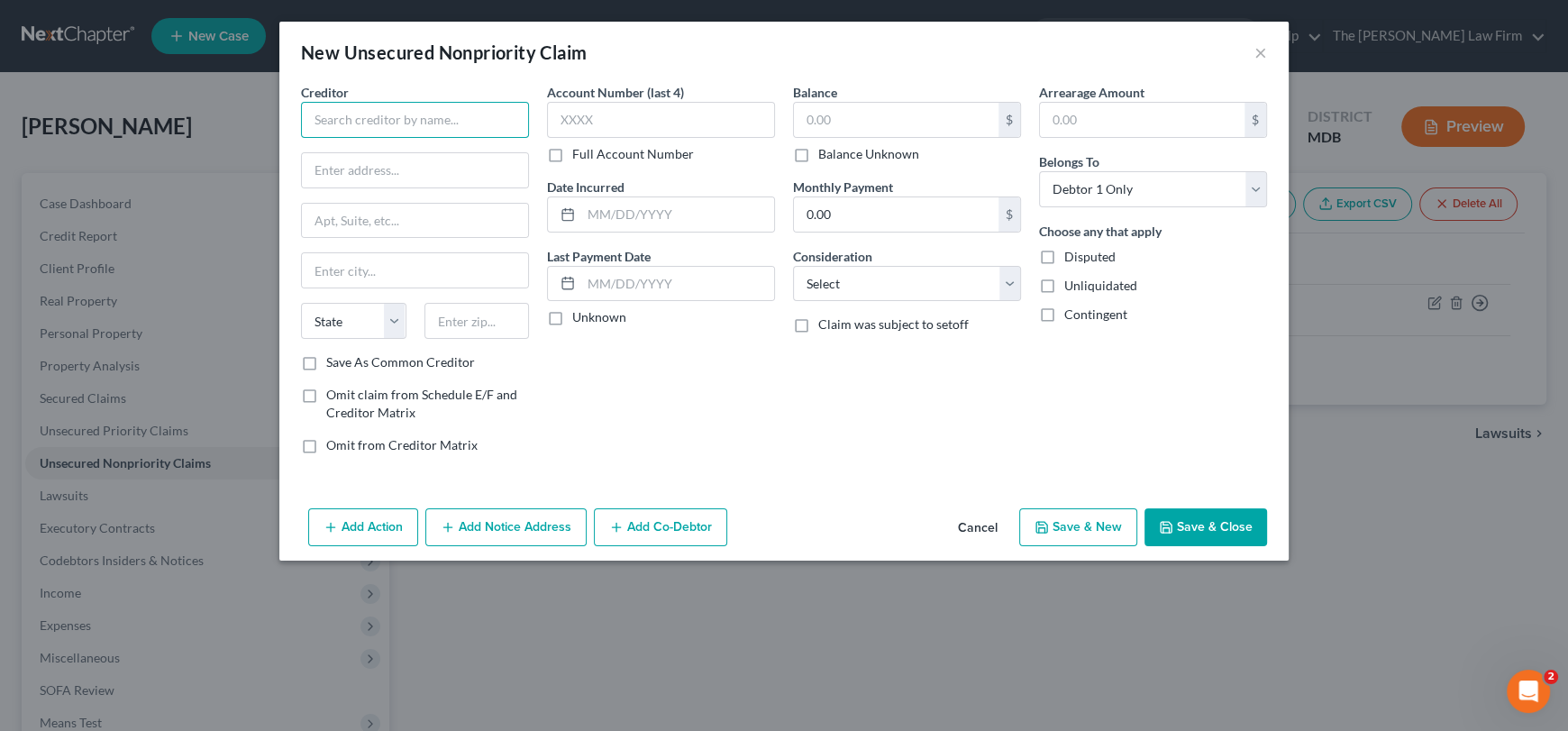
click at [424, 106] on input "text" at bounding box center [415, 120] width 228 height 36
click at [315, 121] on input "upmc" at bounding box center [415, 120] width 228 height 36
click at [408, 122] on input "vpmc" at bounding box center [415, 120] width 228 height 36
click at [381, 128] on input "vpmc" at bounding box center [415, 120] width 228 height 36
drag, startPoint x: 375, startPoint y: 124, endPoint x: 311, endPoint y: 122, distance: 64.0
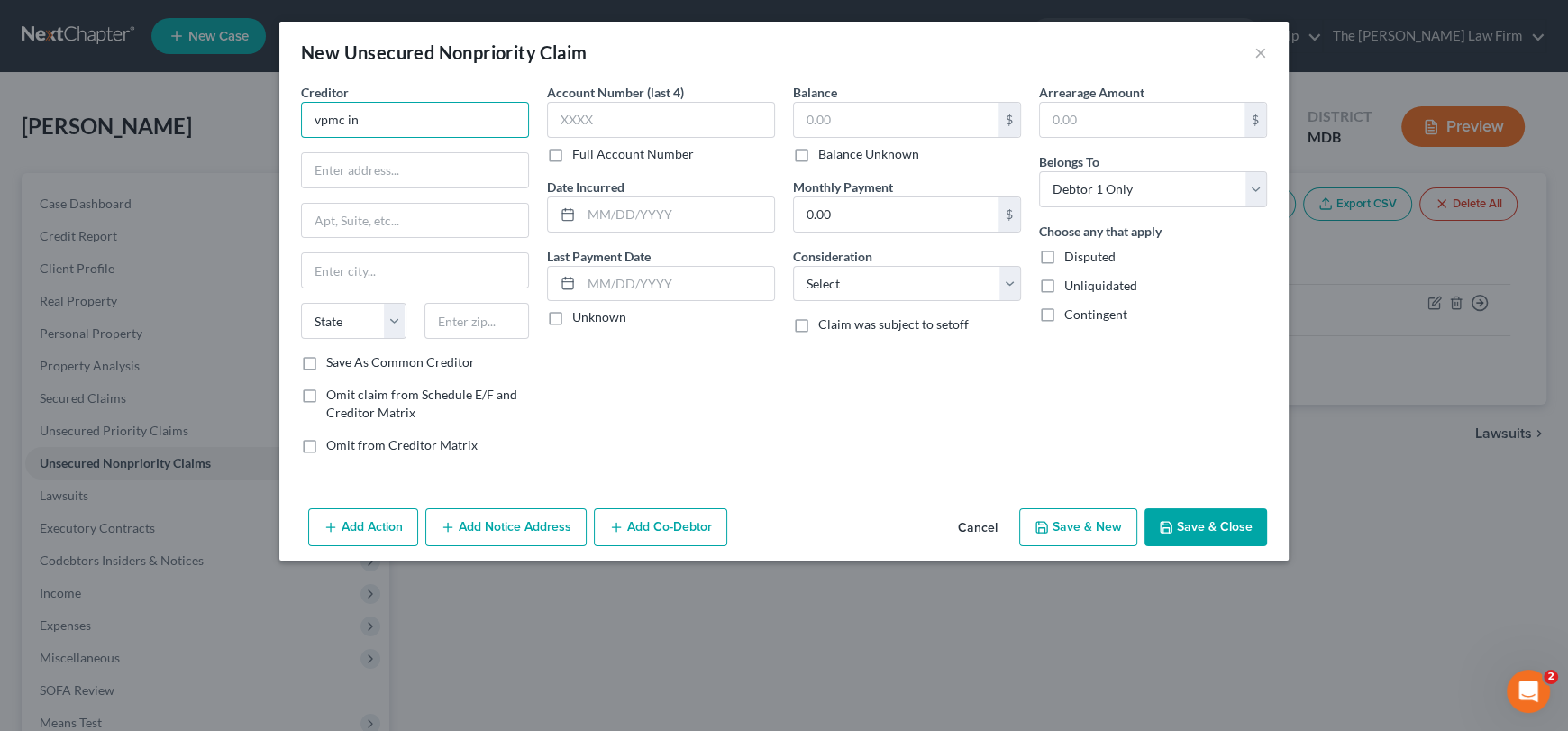
click at [277, 122] on div "New Unsecured Nonpriority Claim × Creditor * vpmc in State [US_STATE] AK AR AZ …" at bounding box center [784, 366] width 1568 height 731
paste input "UPMC in [GEOGRAPHIC_DATA]"
type input "UPMC in [GEOGRAPHIC_DATA]"
paste input "PO Box 826813. [GEOGRAPHIC_DATA], [GEOGRAPHIC_DATA] 19182"
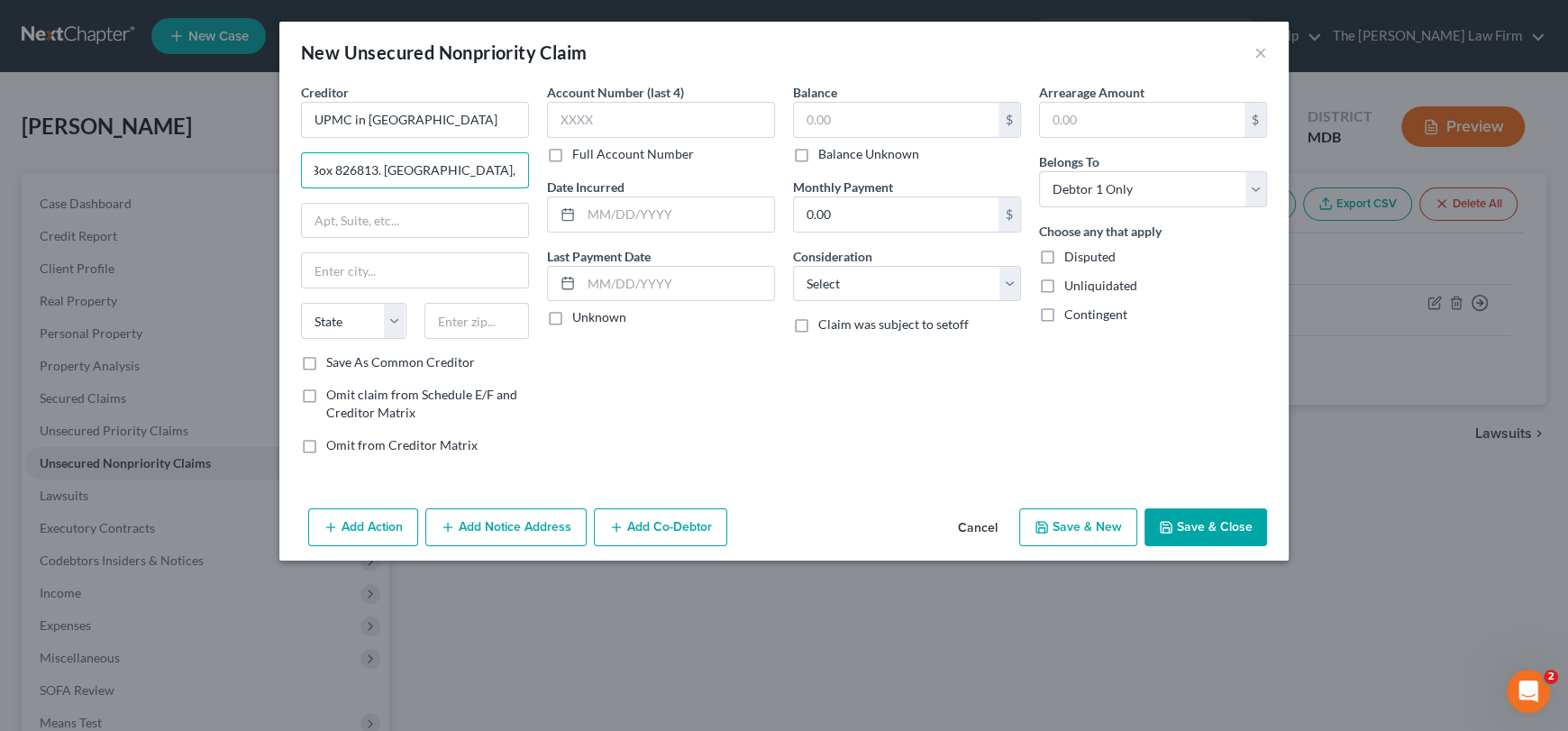
drag, startPoint x: 482, startPoint y: 169, endPoint x: 531, endPoint y: 169, distance: 49.0
click at [531, 169] on div "Creditor * UPMC in [GEOGRAPHIC_DATA] 826813. [GEOGRAPHIC_DATA], [GEOGRAPHIC_DAT…" at bounding box center [415, 275] width 246 height 385
type input "PO Box 826813. [GEOGRAPHIC_DATA], [GEOGRAPHIC_DATA]."
type input "19182"
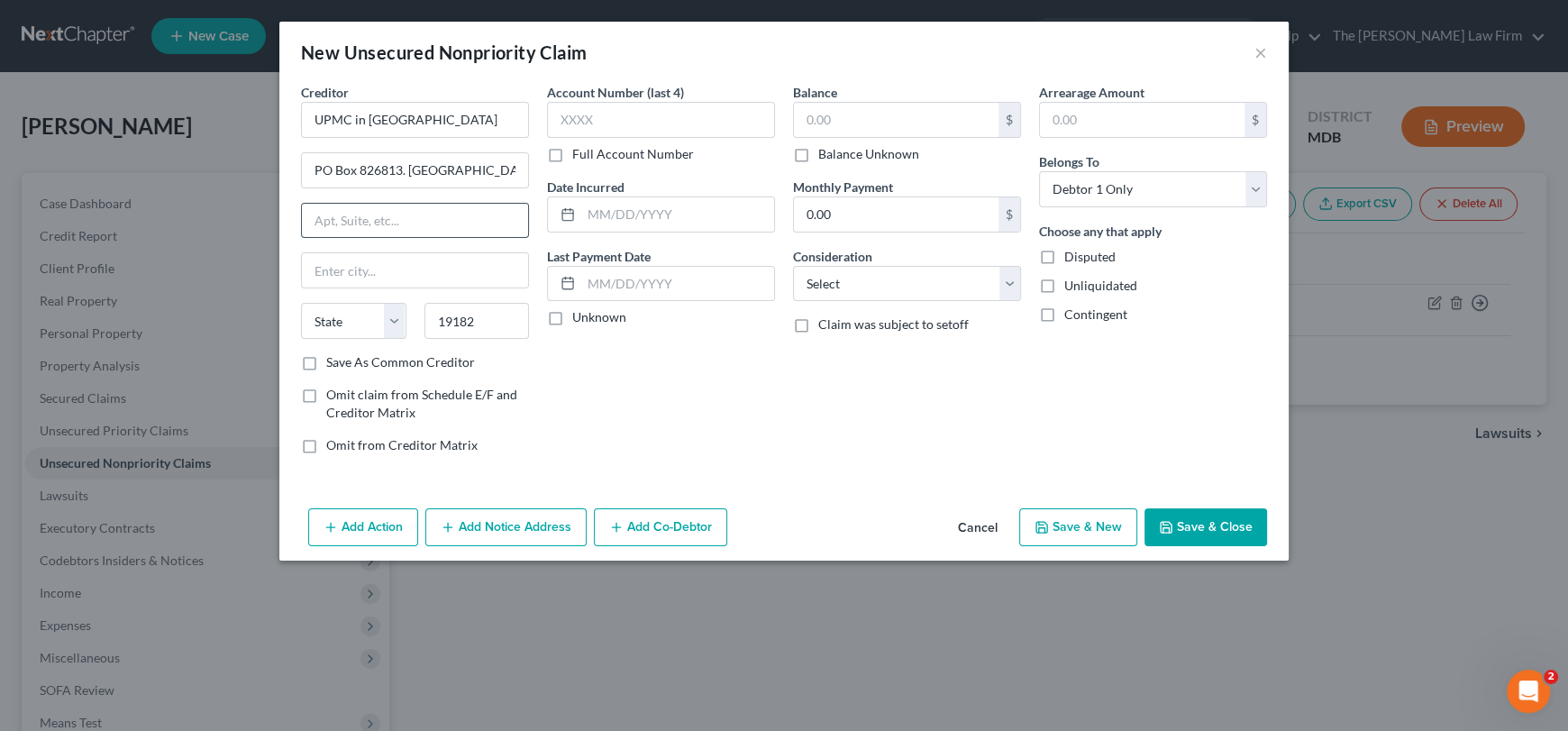
click at [422, 228] on input "text" at bounding box center [415, 220] width 226 height 34
type input "[GEOGRAPHIC_DATA]"
select select "39"
drag, startPoint x: 913, startPoint y: 277, endPoint x: 898, endPoint y: 294, distance: 22.7
click at [913, 277] on select "Select Cable / Satellite Services Collection Agency Credit Card Debt Debt Couns…" at bounding box center [907, 284] width 228 height 36
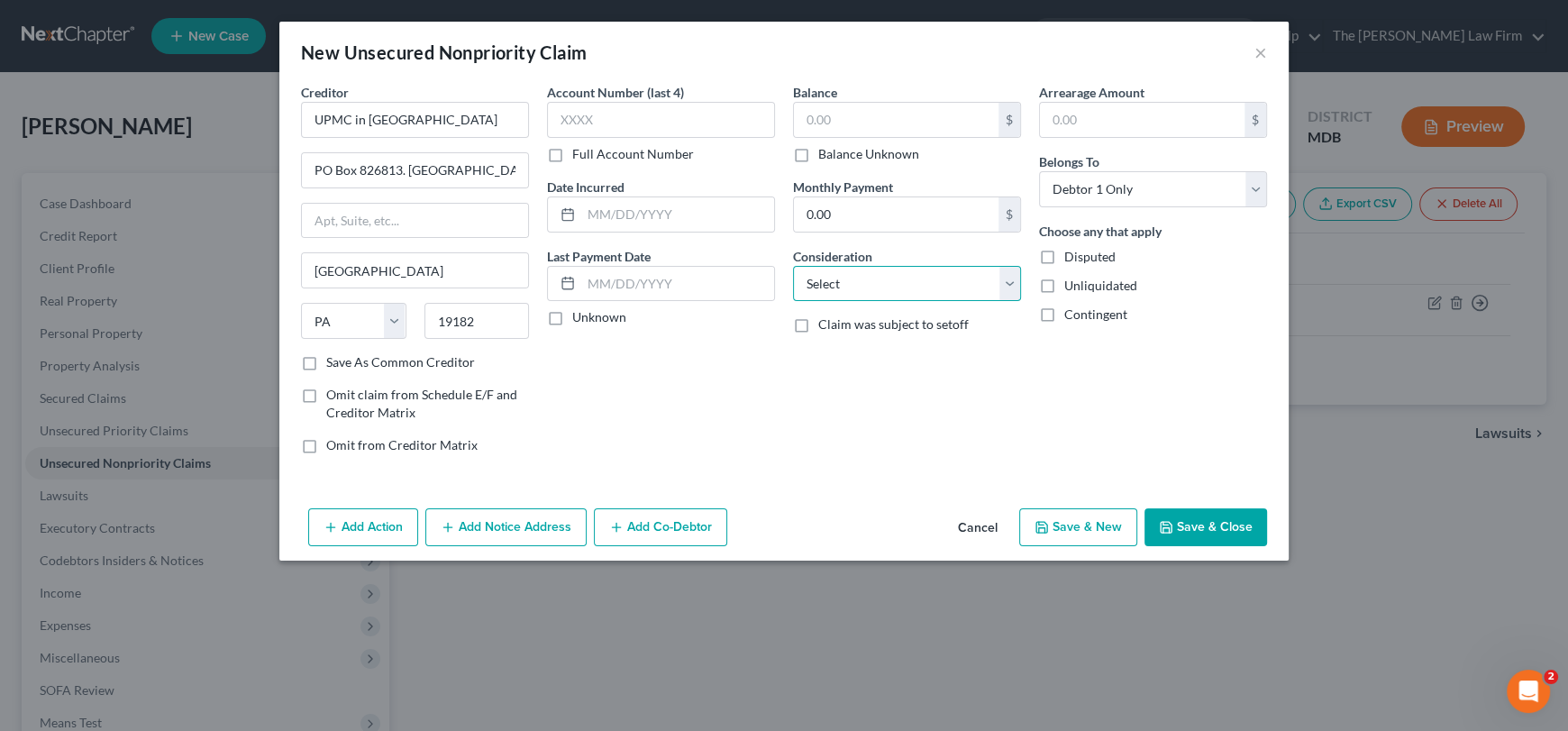
select select "9"
click at [793, 266] on select "Select Cable / Satellite Services Collection Agency Credit Card Debt Debt Couns…" at bounding box center [907, 284] width 228 height 36
click at [423, 171] on input "PO Box 826813. [GEOGRAPHIC_DATA], [GEOGRAPHIC_DATA]." at bounding box center [415, 171] width 226 height 34
drag, startPoint x: 408, startPoint y: 170, endPoint x: 505, endPoint y: 177, distance: 97.3
click at [505, 177] on input "PO Box 826813. [GEOGRAPHIC_DATA], [GEOGRAPHIC_DATA]." at bounding box center [415, 171] width 226 height 34
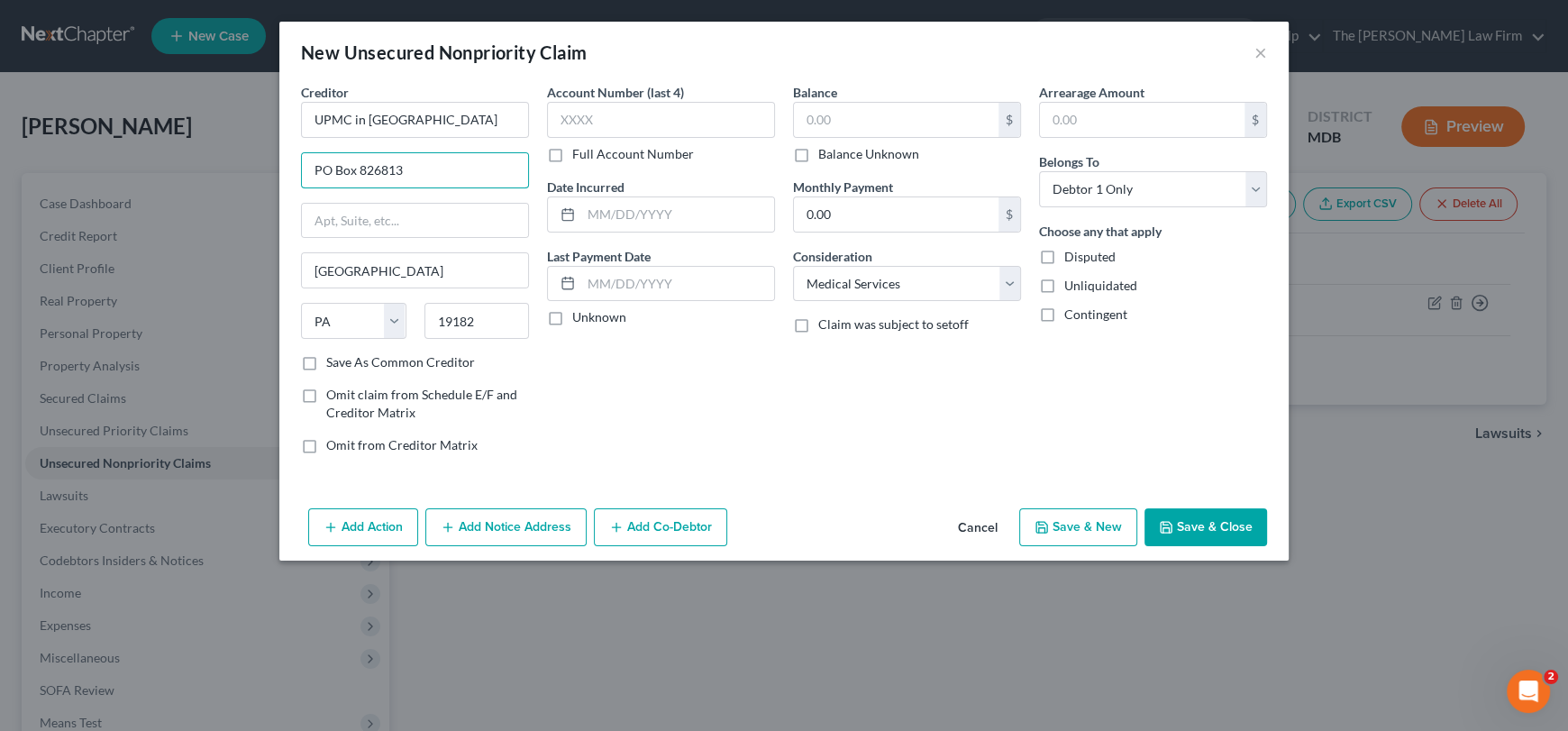
type input "PO Box 826813"
click at [326, 357] on label "Save As Common Creditor" at bounding box center [400, 362] width 149 height 18
click at [334, 357] on input "Save As Common Creditor" at bounding box center [339, 359] width 11 height 11
checkbox input "true"
click at [655, 120] on input "text" at bounding box center [662, 120] width 228 height 36
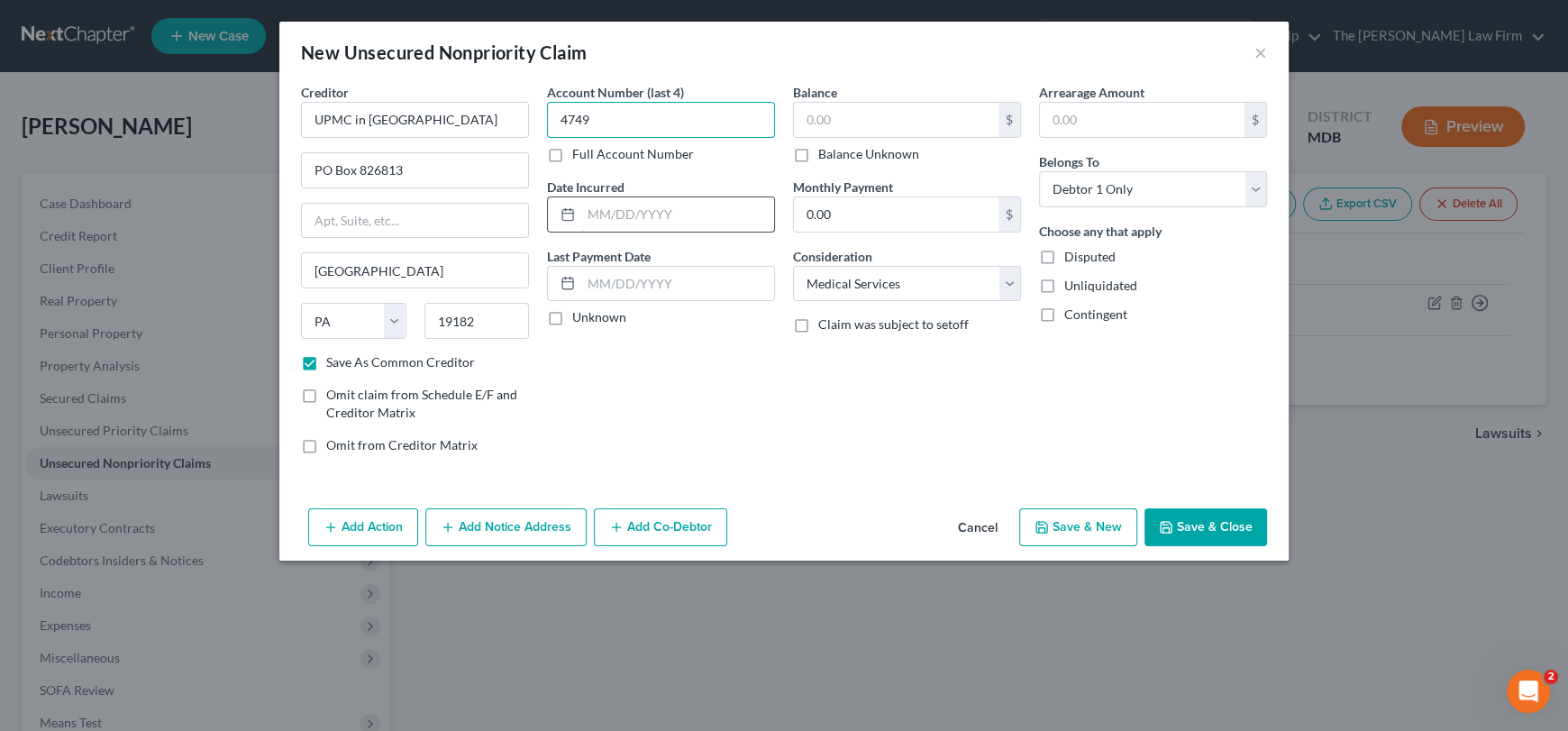
type input "4749"
click at [638, 215] on input "text" at bounding box center [678, 214] width 193 height 34
click at [830, 117] on input "text" at bounding box center [896, 120] width 204 height 34
type input "504.00"
click at [1199, 514] on button "Save & Close" at bounding box center [1206, 527] width 122 height 38
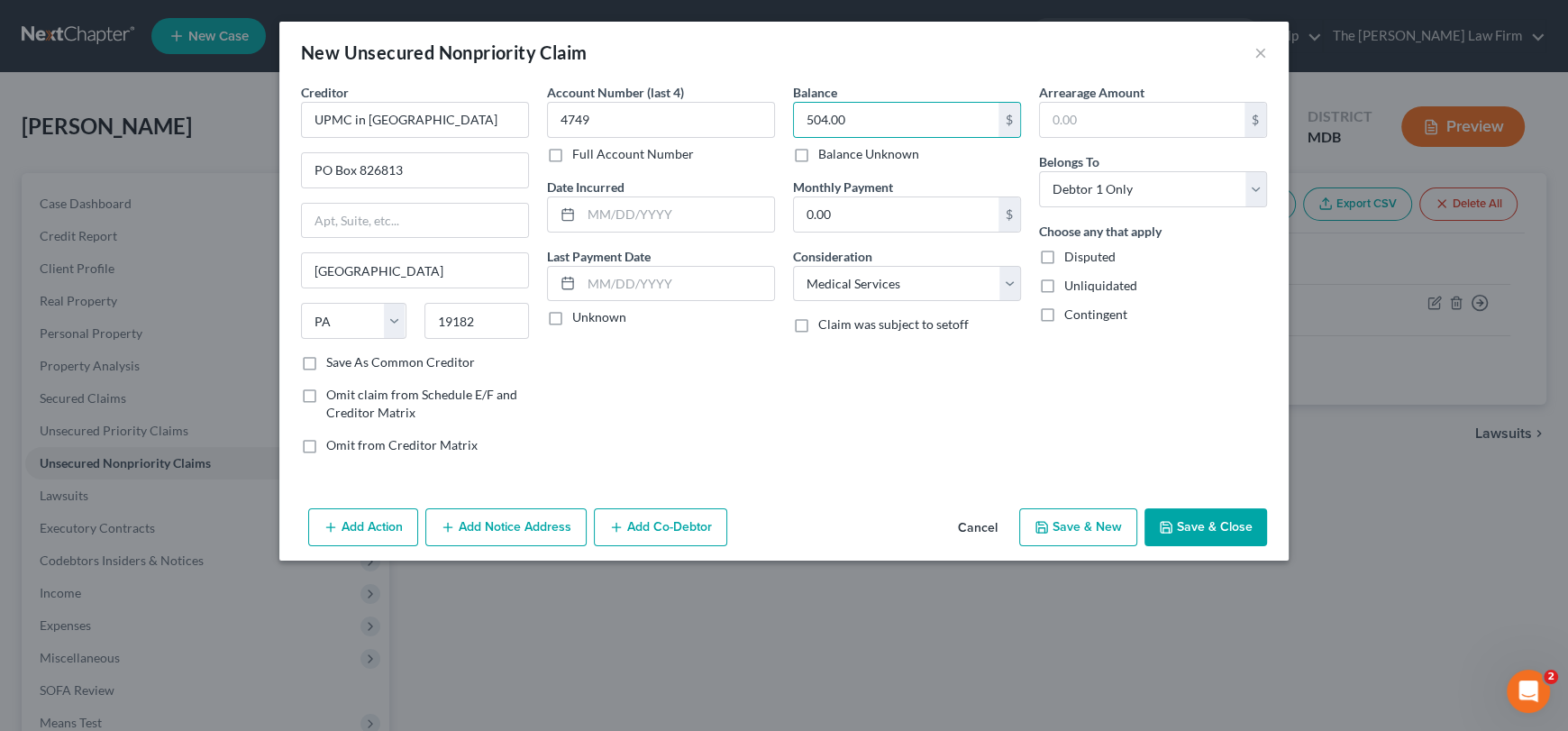
checkbox input "false"
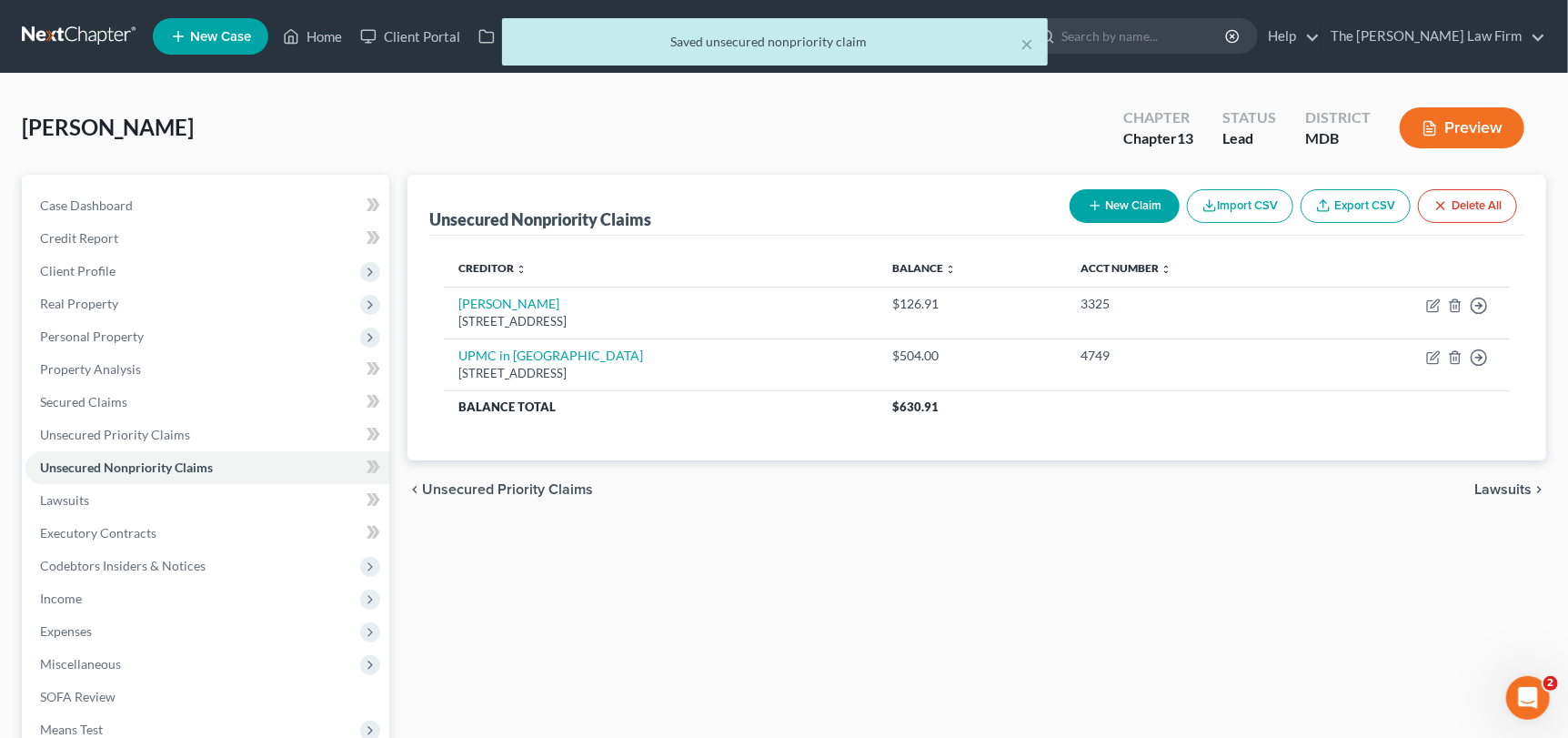
click at [1128, 204] on button "New Claim" at bounding box center [1125, 205] width 110 height 33
select select "0"
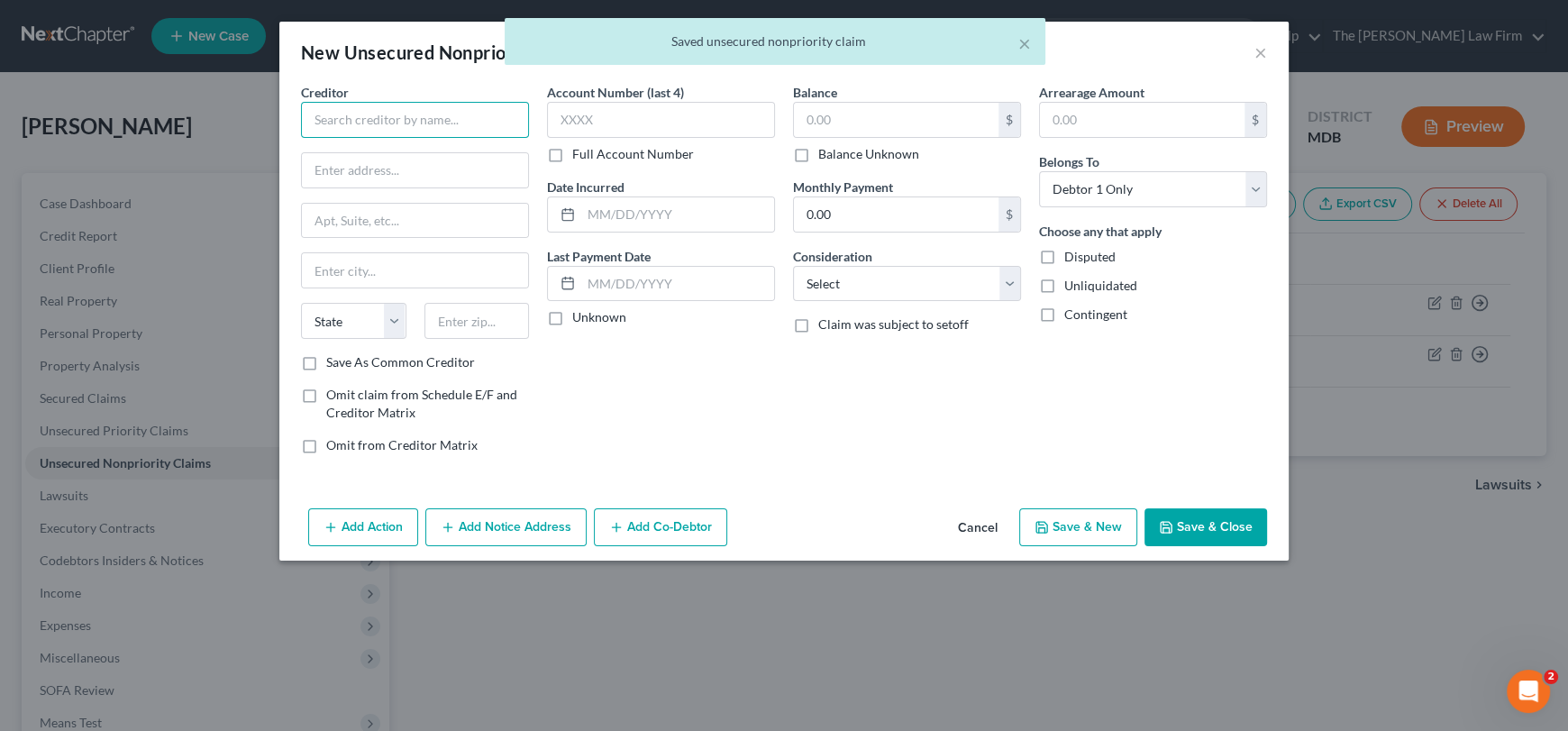
click at [403, 122] on input "text" at bounding box center [415, 120] width 228 height 36
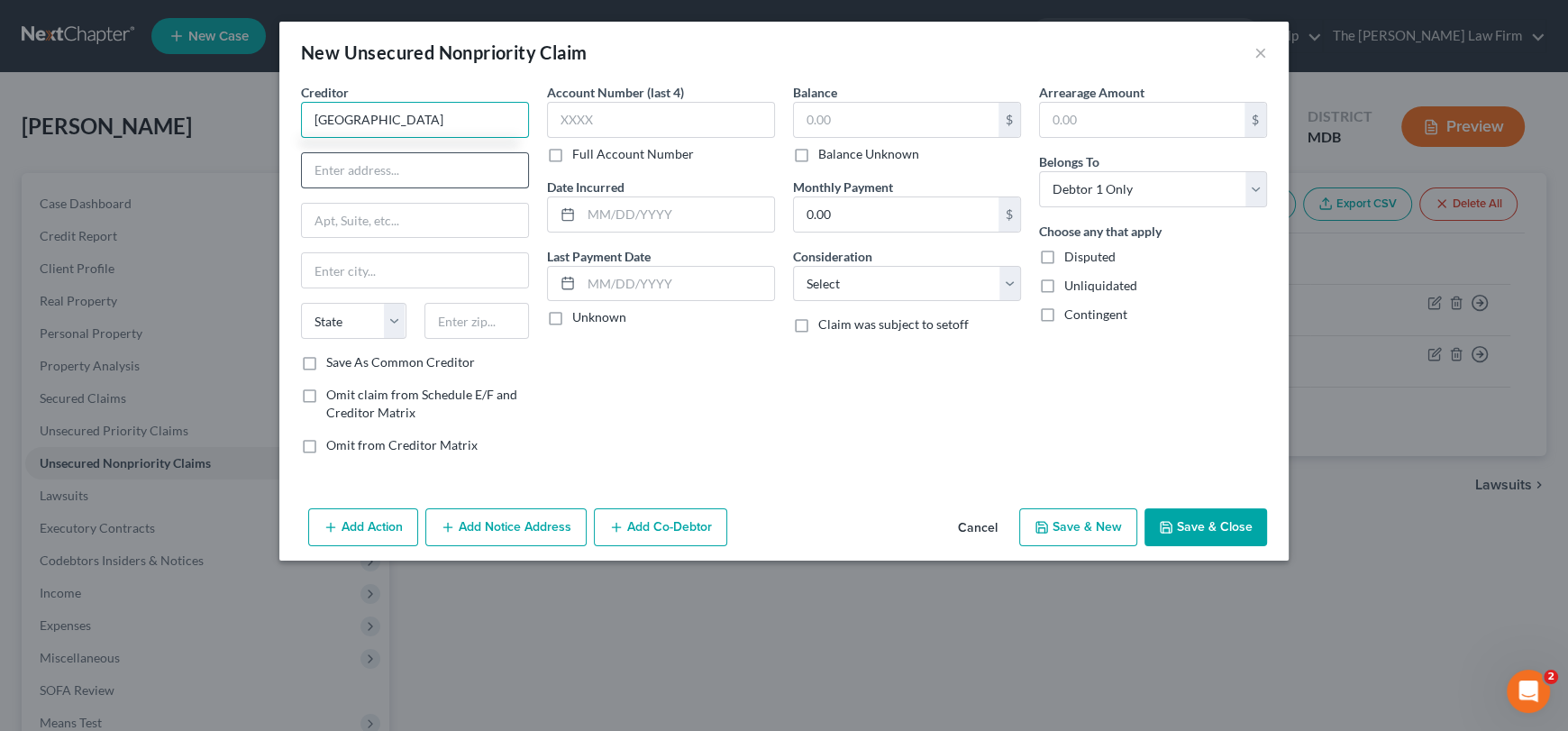
type input "[GEOGRAPHIC_DATA]"
click at [395, 171] on input "text" at bounding box center [415, 171] width 226 height 34
drag, startPoint x: 467, startPoint y: 122, endPoint x: 285, endPoint y: 122, distance: 182.0
click at [285, 122] on div "Creditor * [GEOGRAPHIC_DATA] [US_STATE][GEOGRAPHIC_DATA] AR [GEOGRAPHIC_DATA] […" at bounding box center [783, 292] width 1009 height 418
